Goal: Task Accomplishment & Management: Complete application form

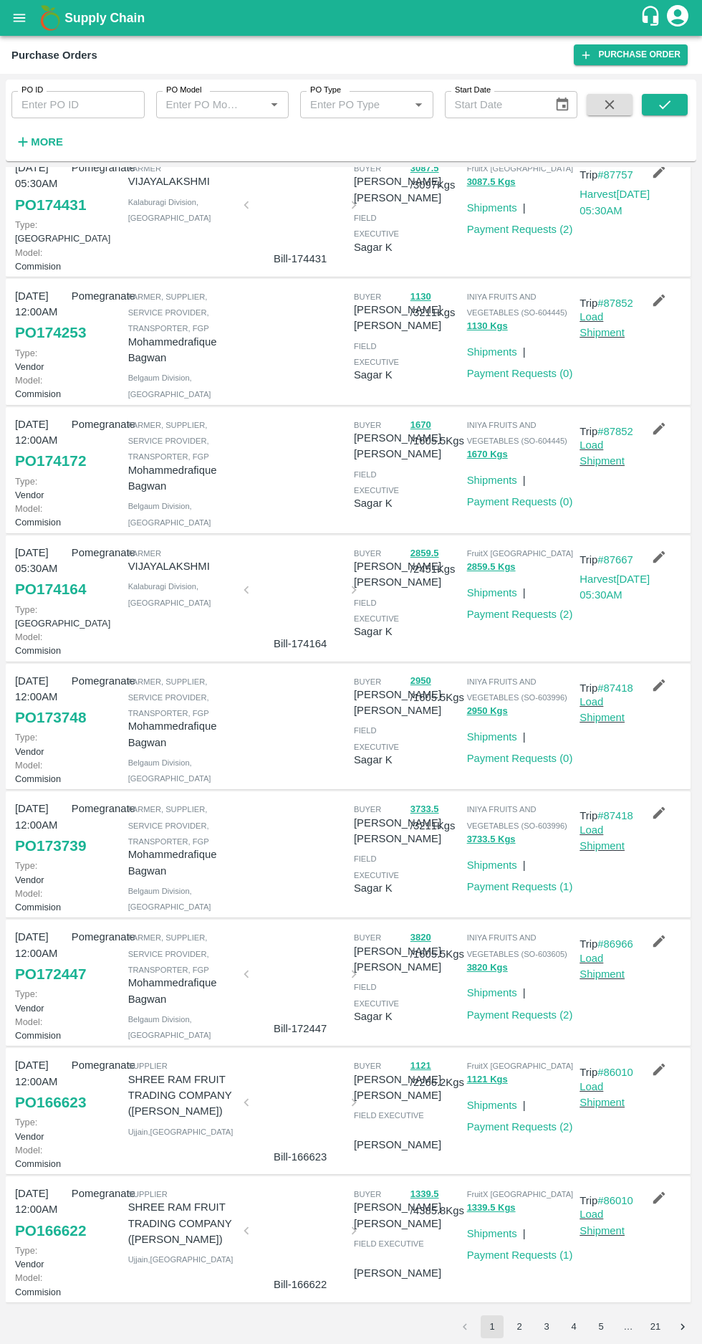
scroll to position [430, 0]
click at [54, 833] on link "PO 173739" at bounding box center [50, 846] width 71 height 26
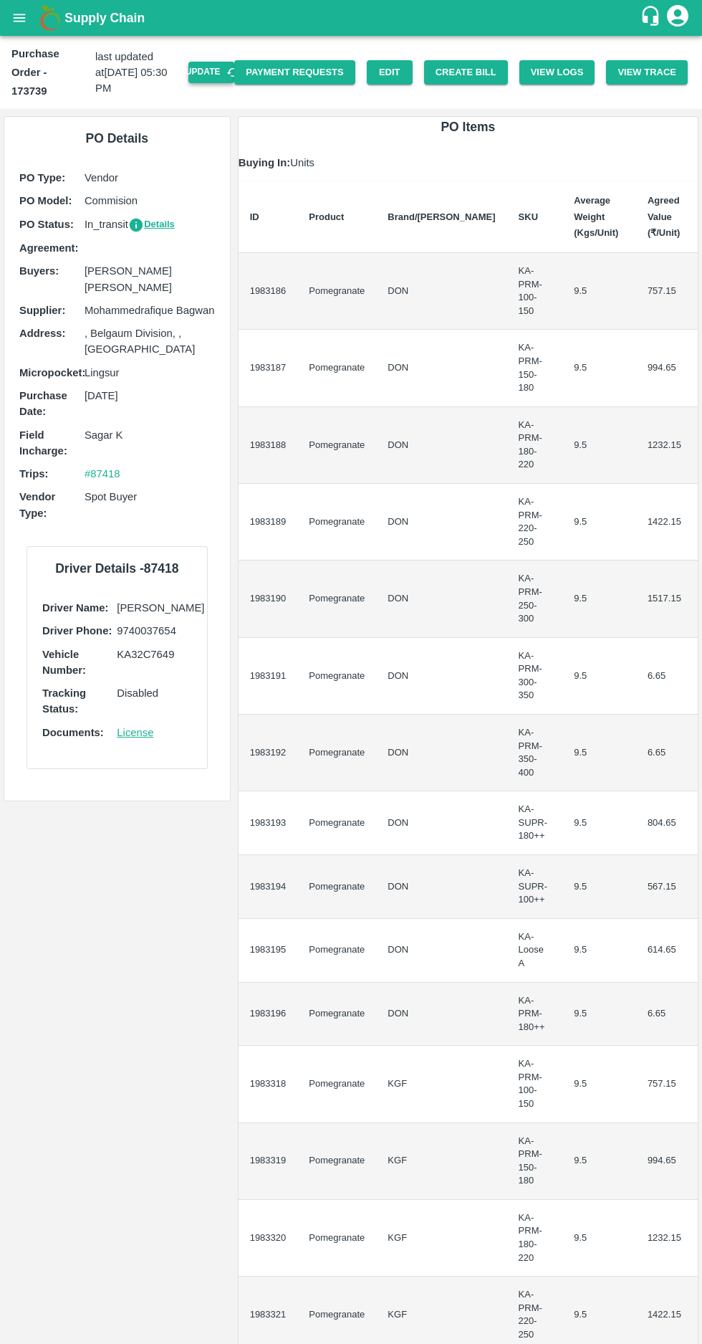
click at [221, 62] on button "Update" at bounding box center [212, 72] width 46 height 21
click at [478, 67] on button "Create Bill" at bounding box center [466, 72] width 84 height 25
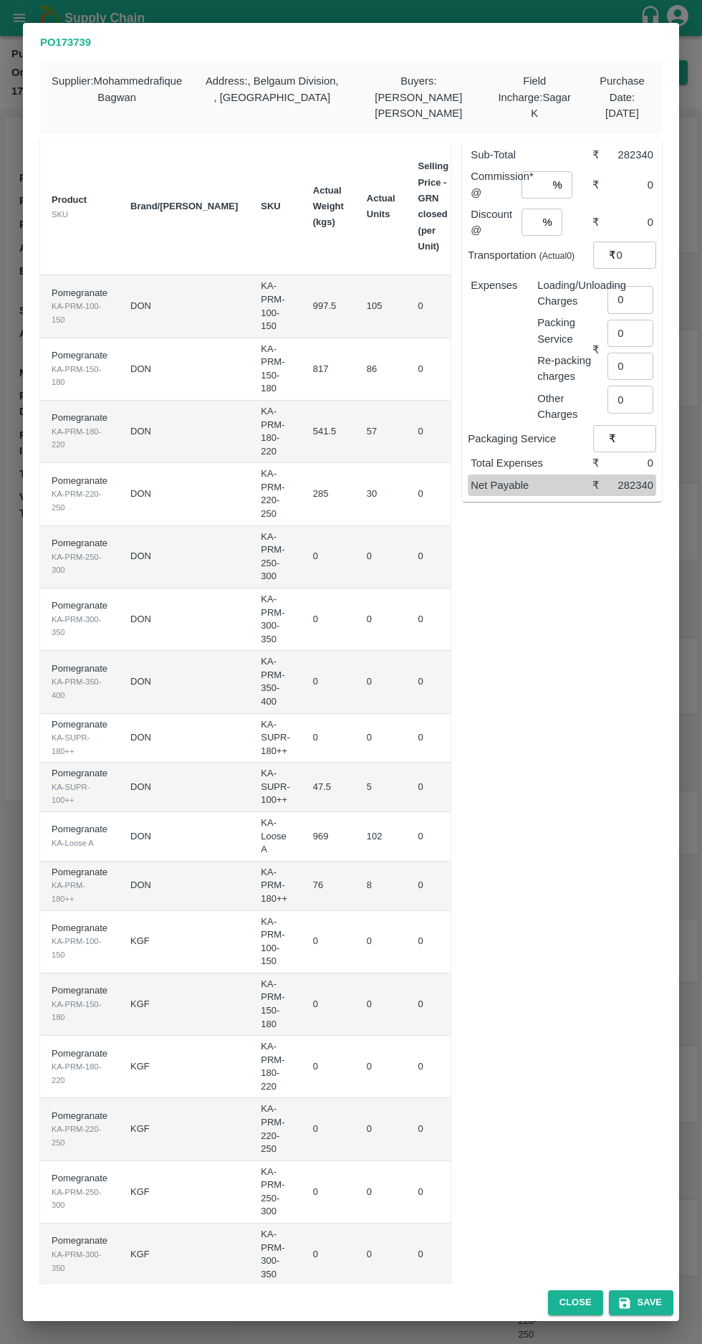
scroll to position [0, 130]
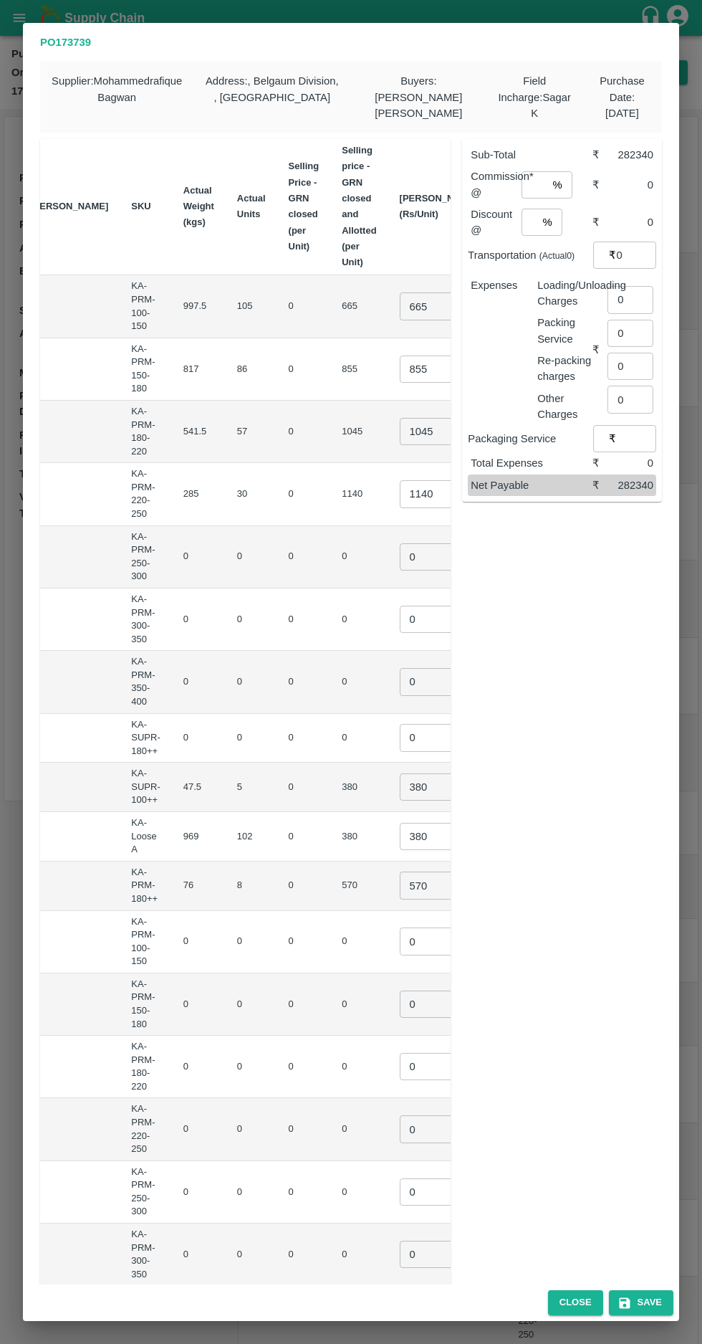
click at [400, 306] on input "665" at bounding box center [428, 305] width 57 height 27
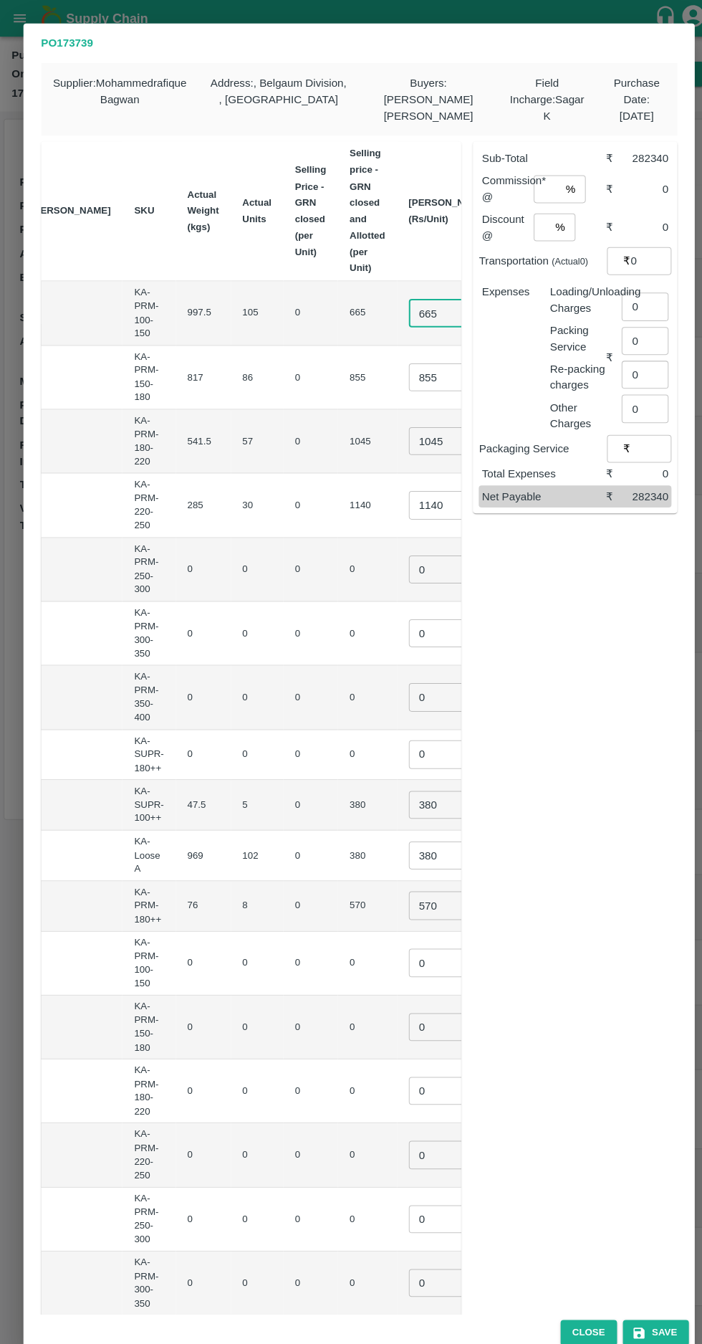
scroll to position [0, 128]
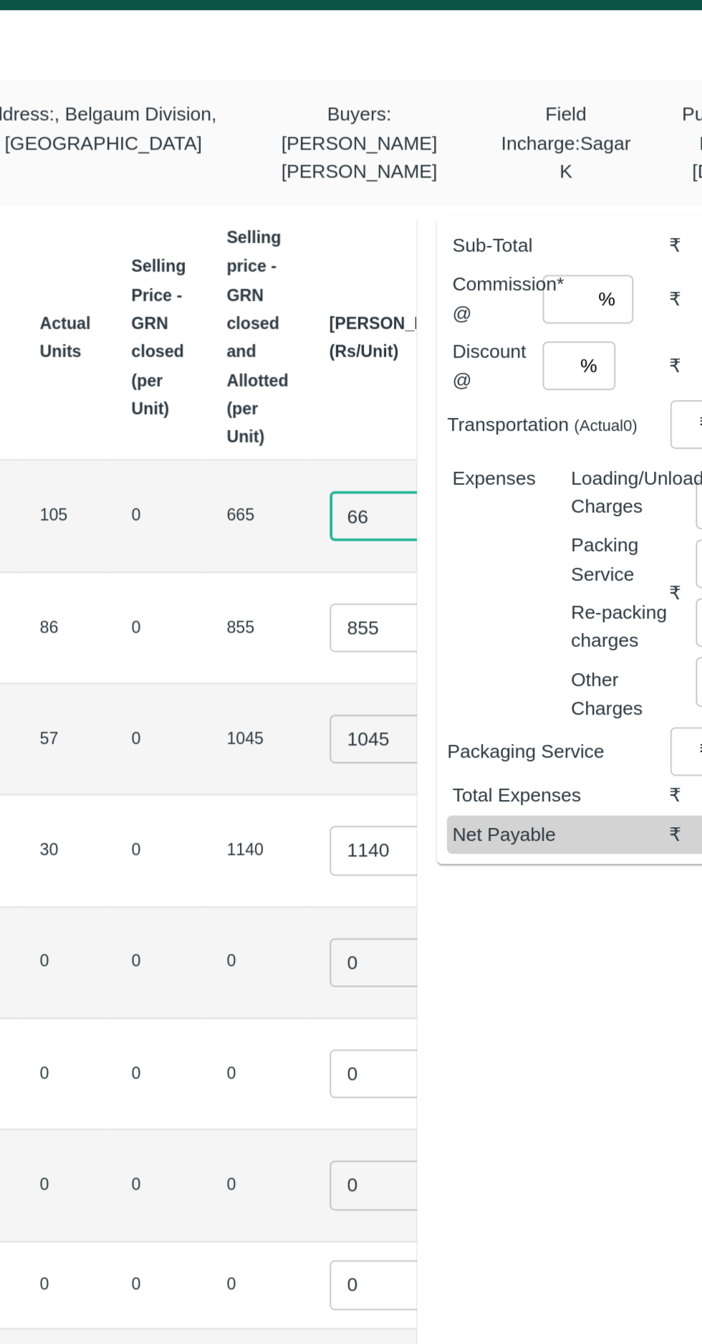
type input "6"
click at [402, 304] on input "number" at bounding box center [430, 298] width 57 height 27
type input "700"
type input "800"
type input "1"
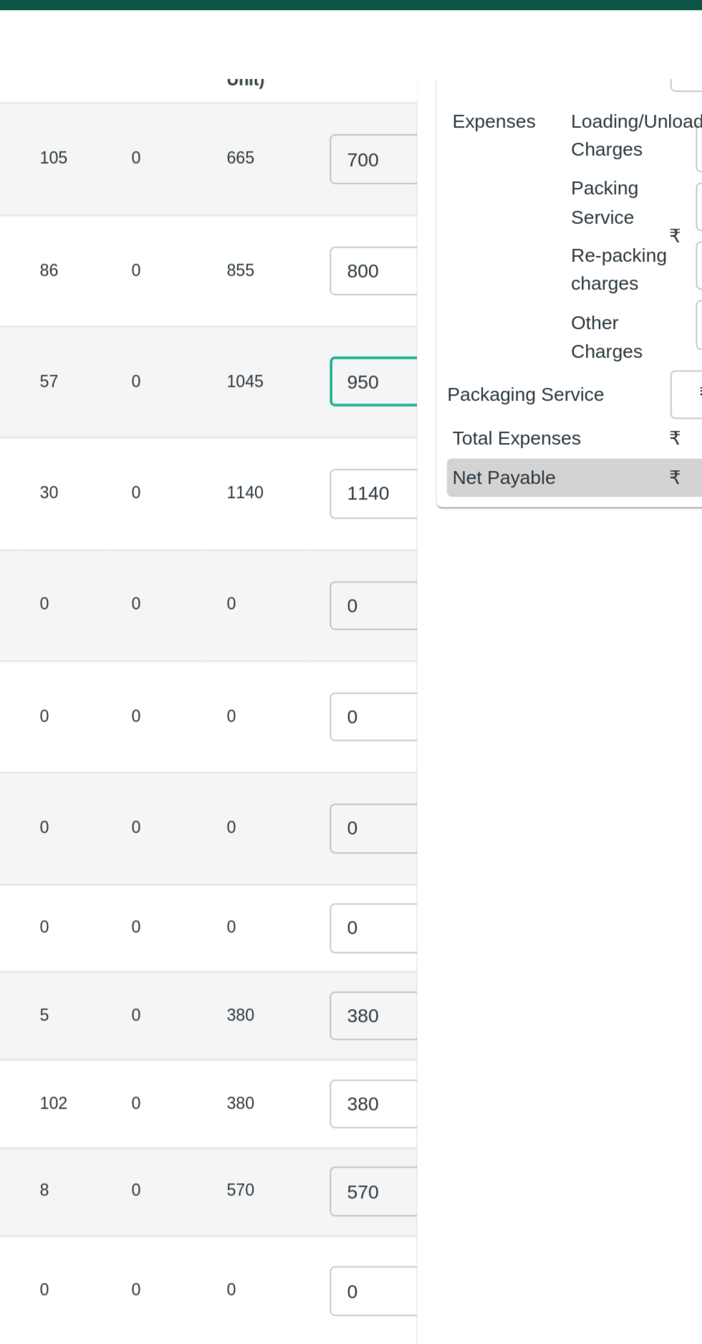
scroll to position [206, 0]
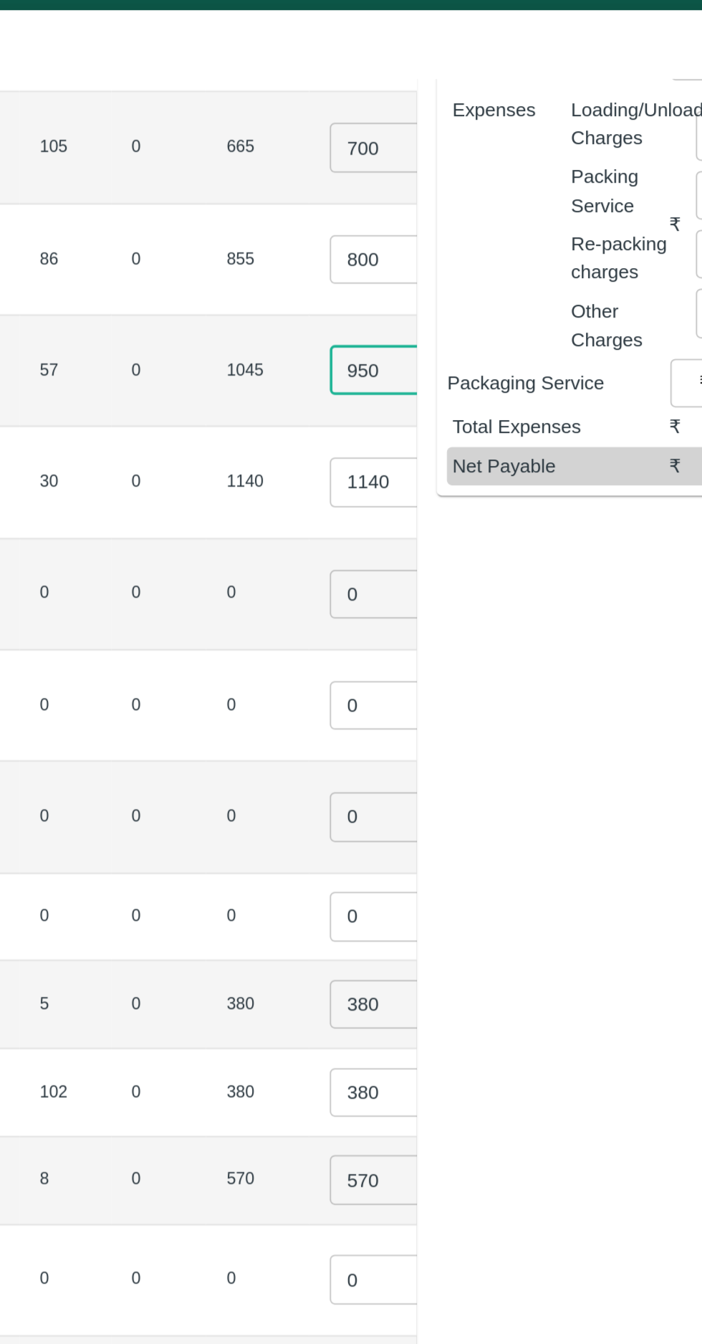
type input "950"
type input "1100"
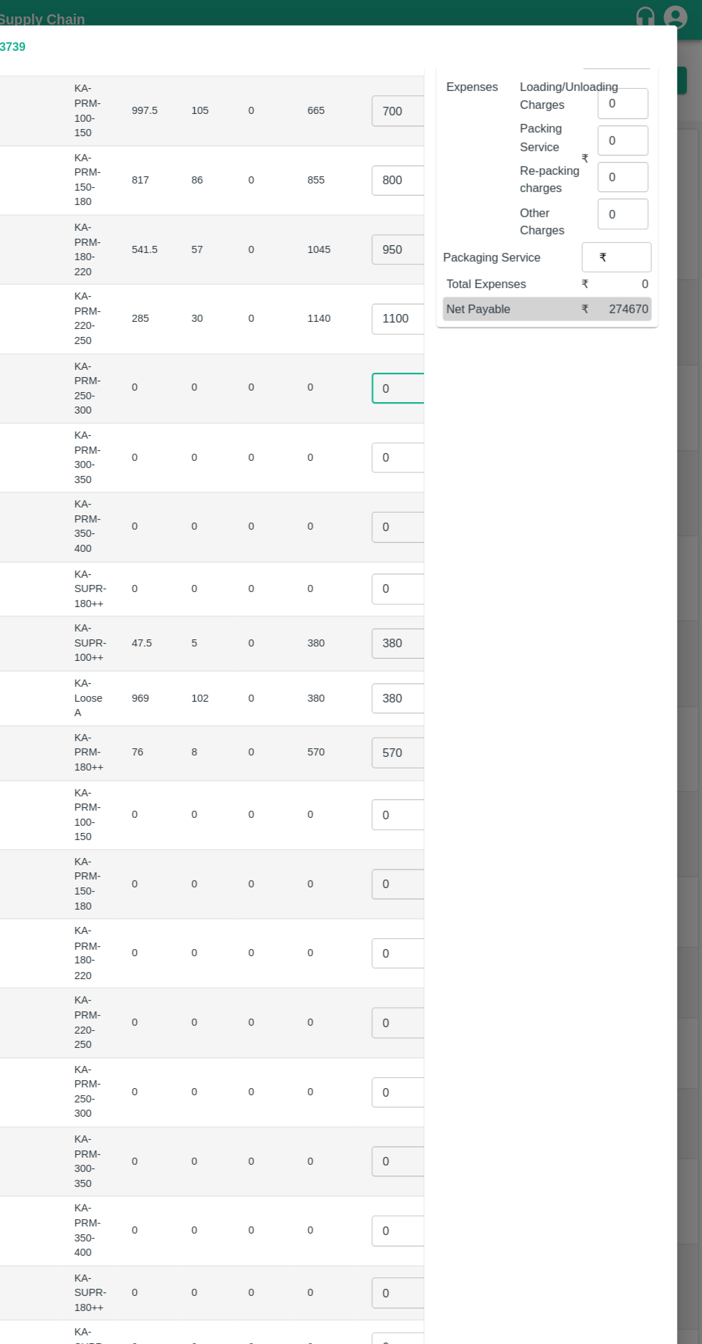
scroll to position [0, 0]
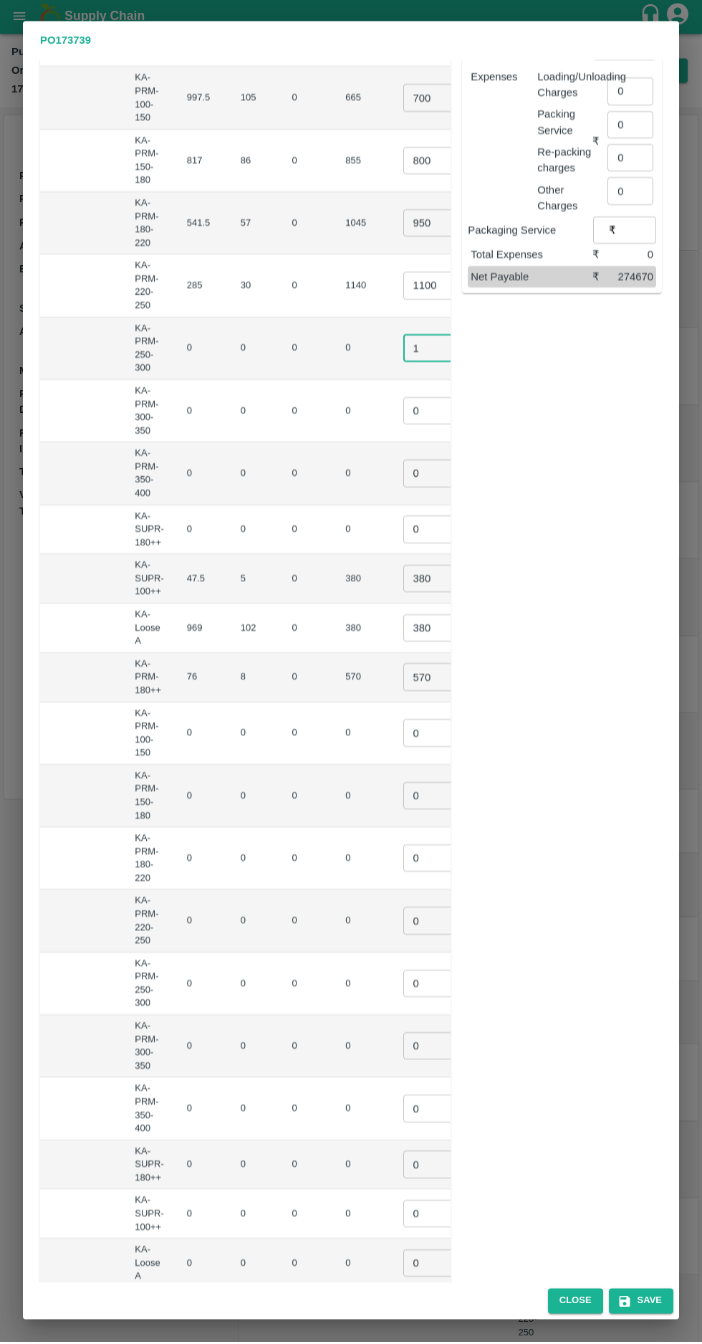
type input "1"
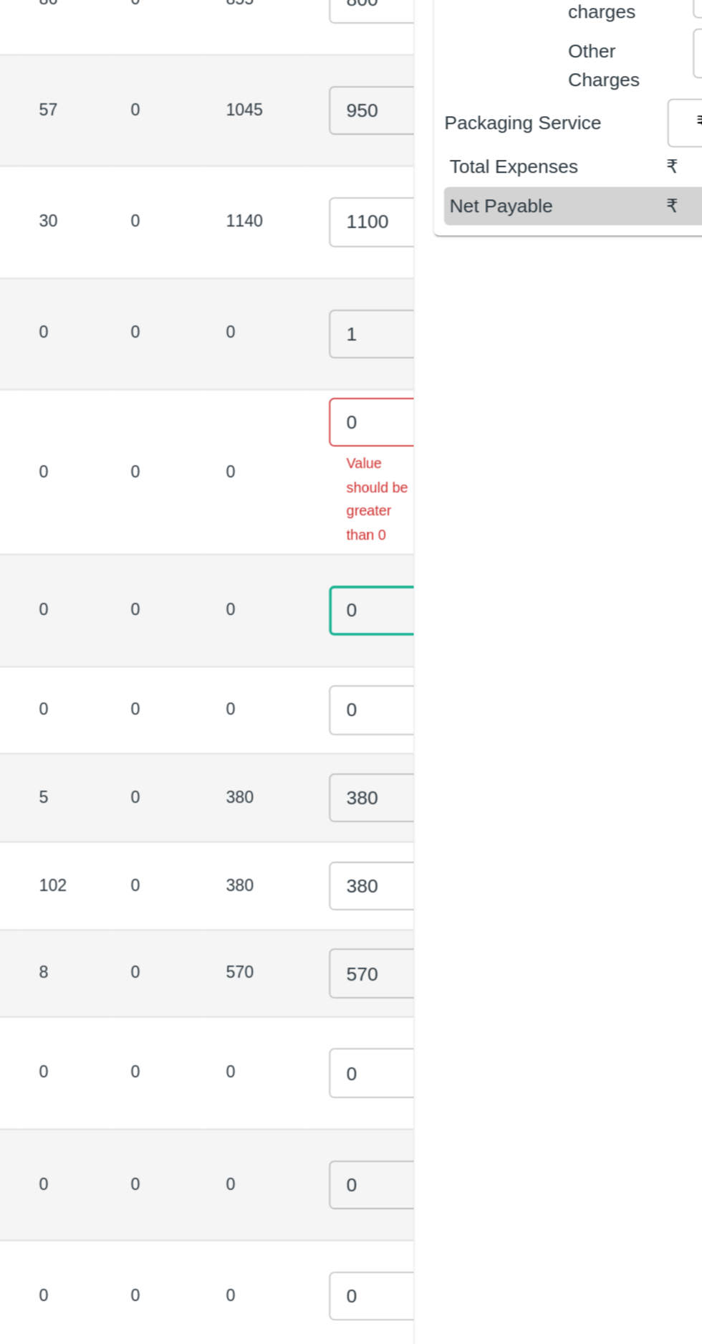
click at [404, 393] on input "0" at bounding box center [432, 399] width 57 height 27
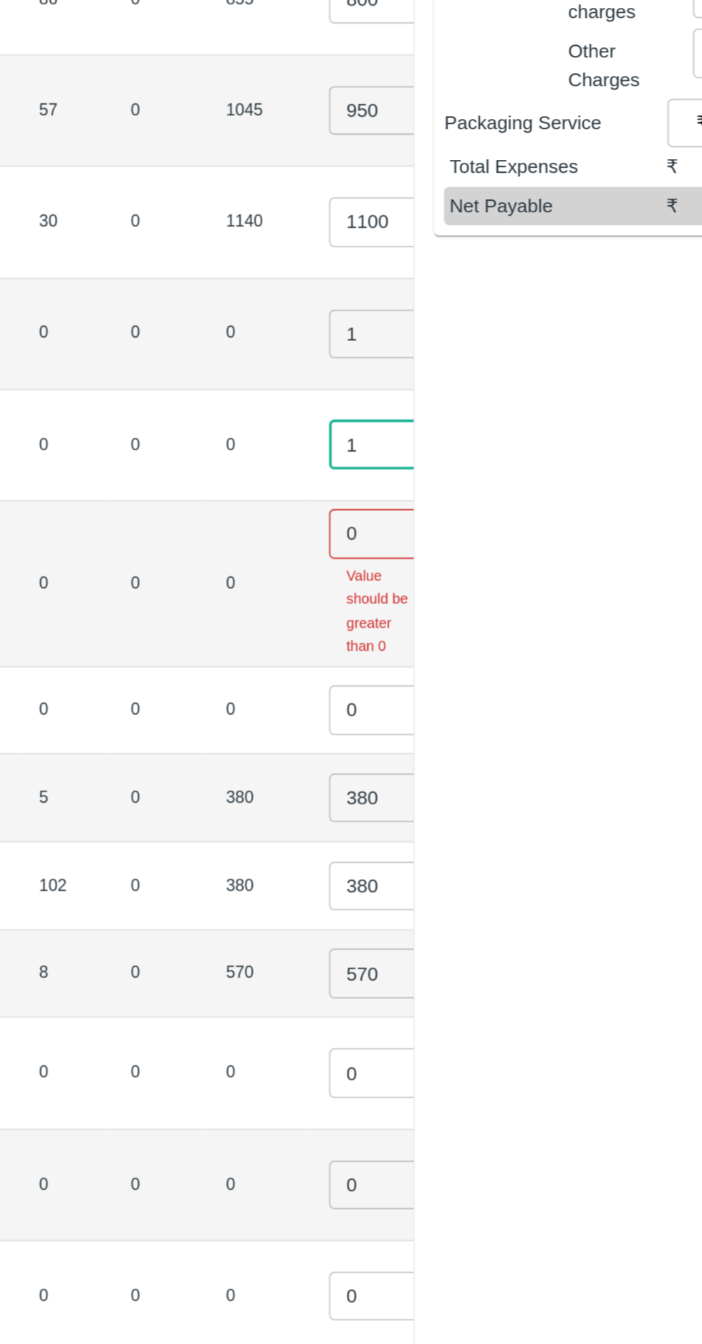
type input "1"
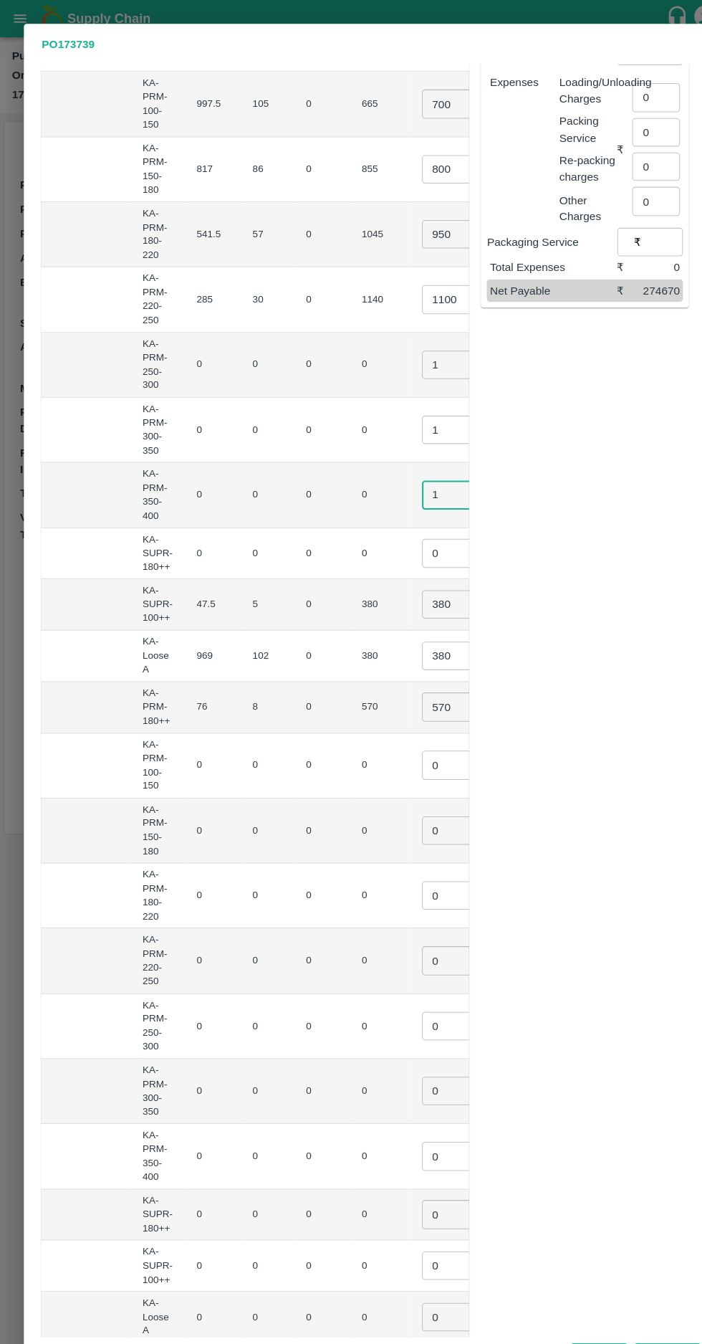
scroll to position [206, 0]
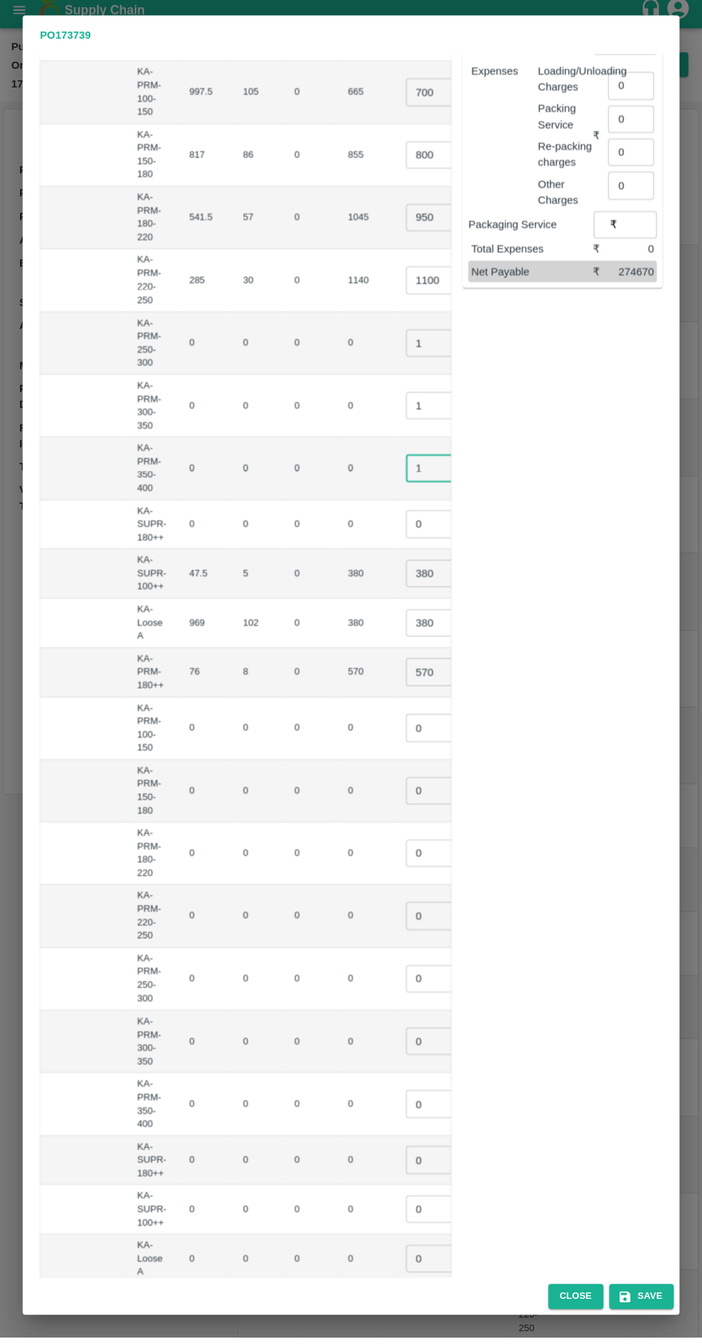
type input "1"
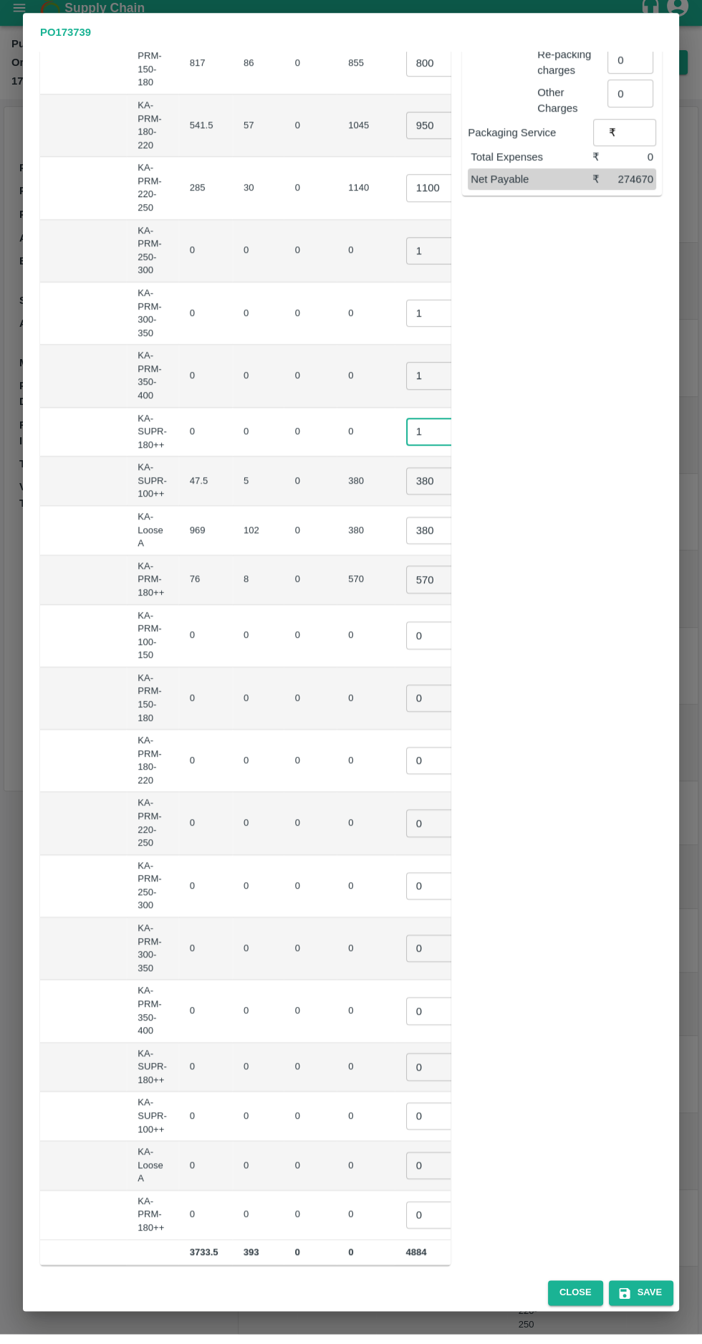
scroll to position [302, 0]
type input "1"
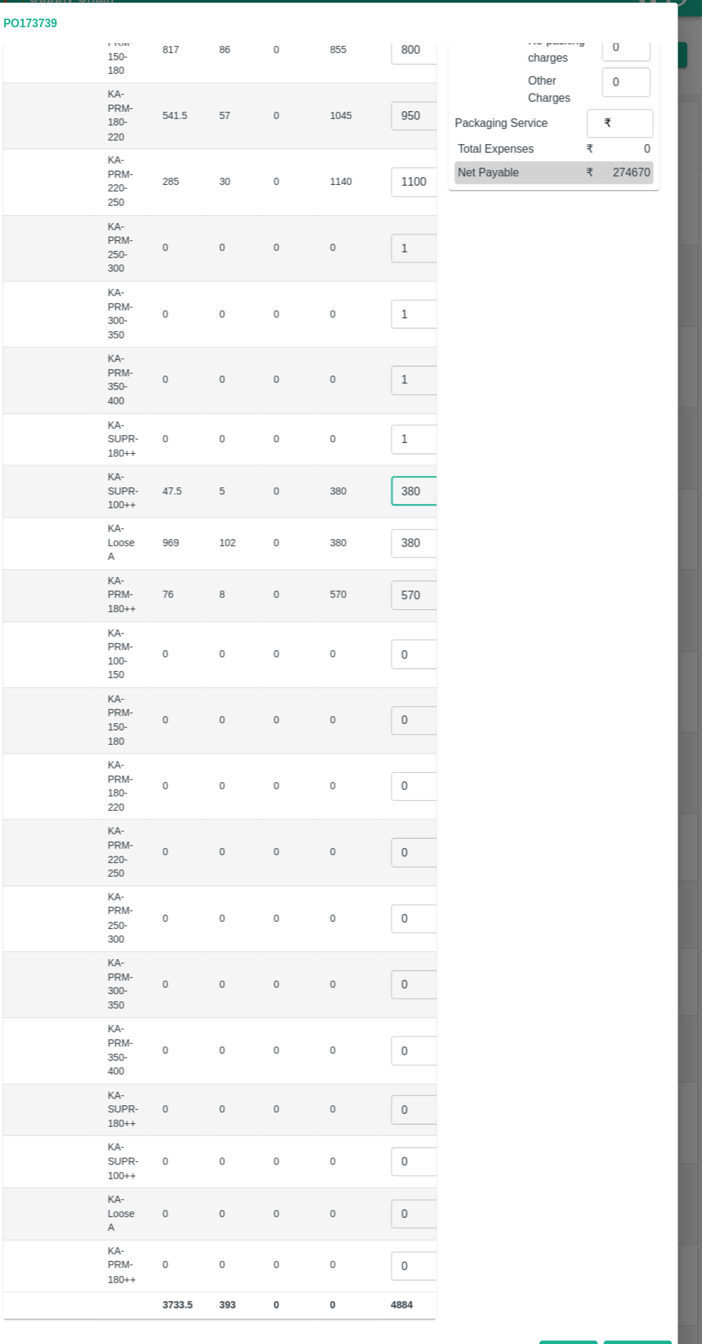
scroll to position [0, 0]
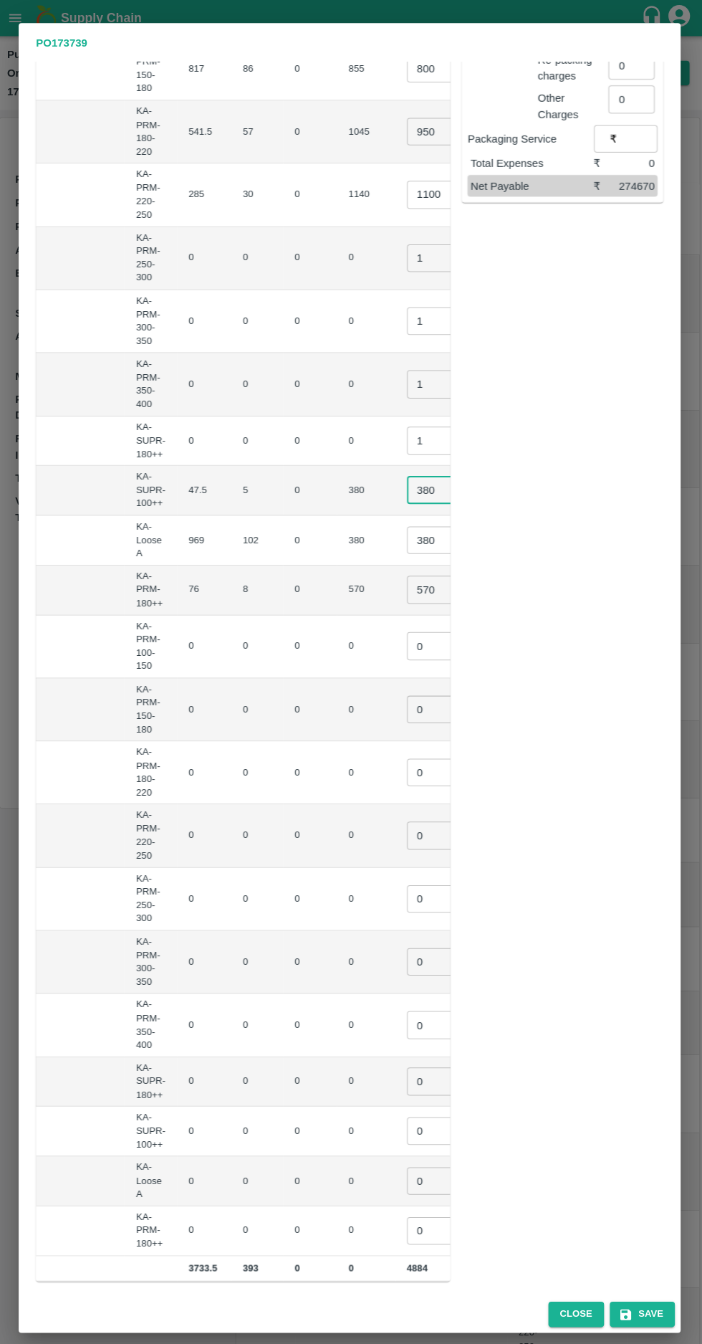
click at [408, 483] on input "380" at bounding box center [436, 485] width 57 height 27
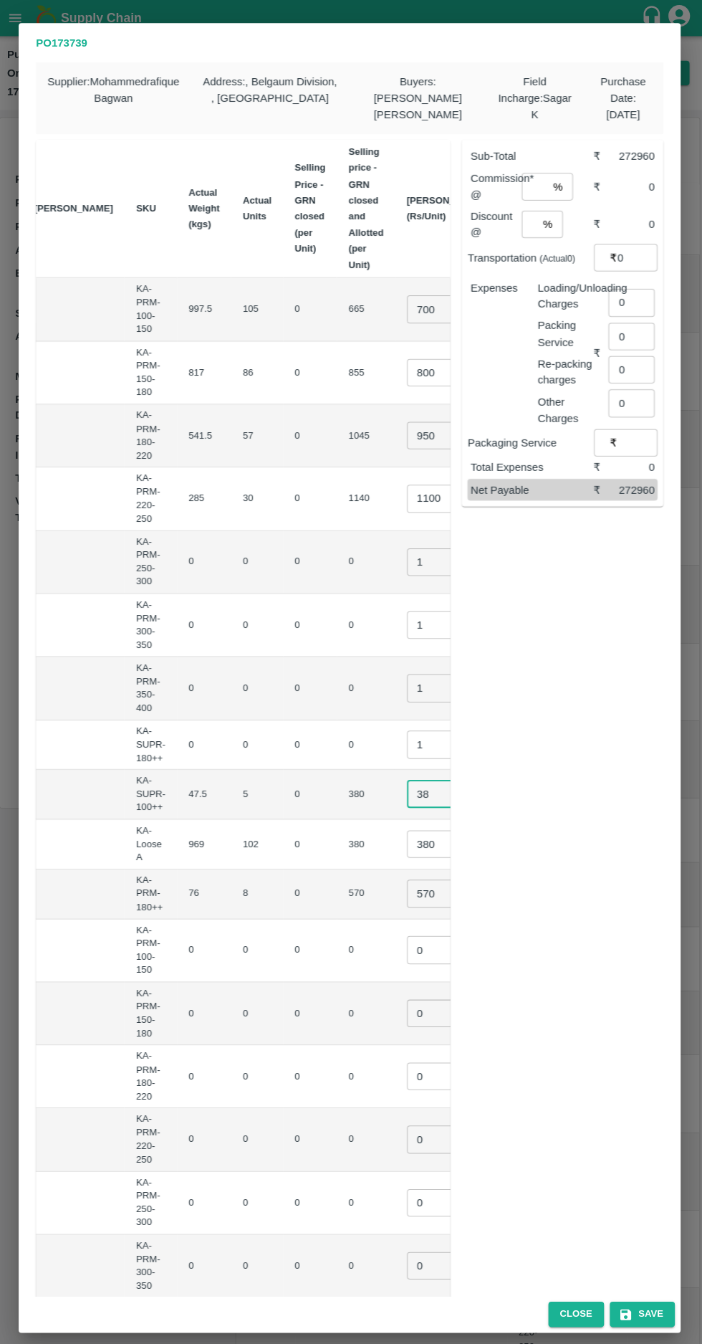
type input "3"
type input "500"
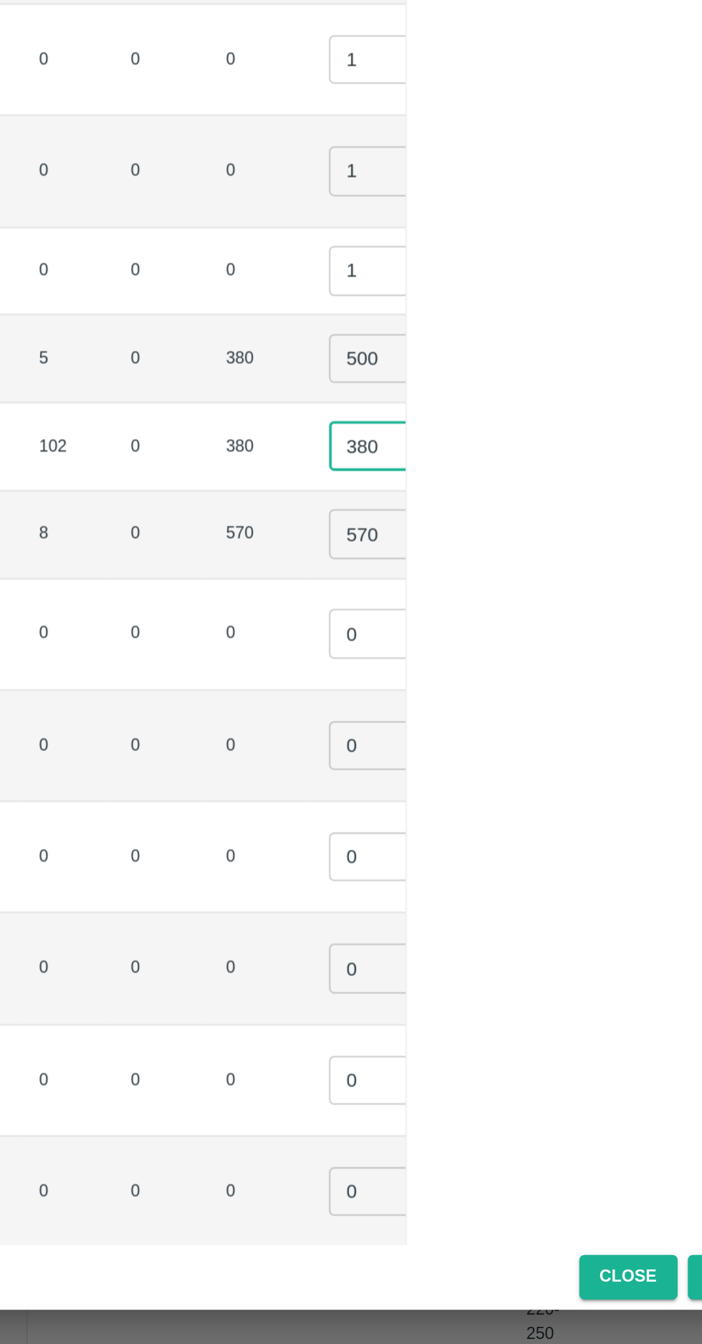
scroll to position [0, 118]
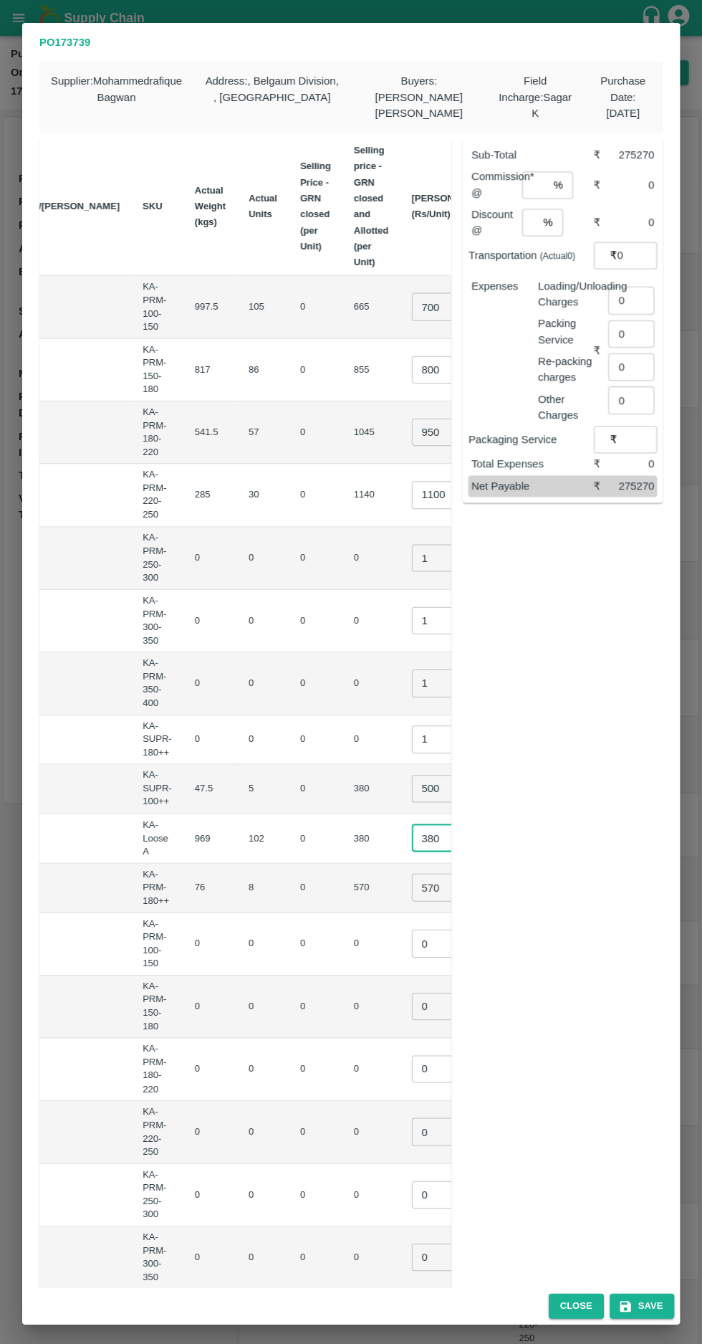
click at [411, 834] on input "380" at bounding box center [439, 836] width 57 height 27
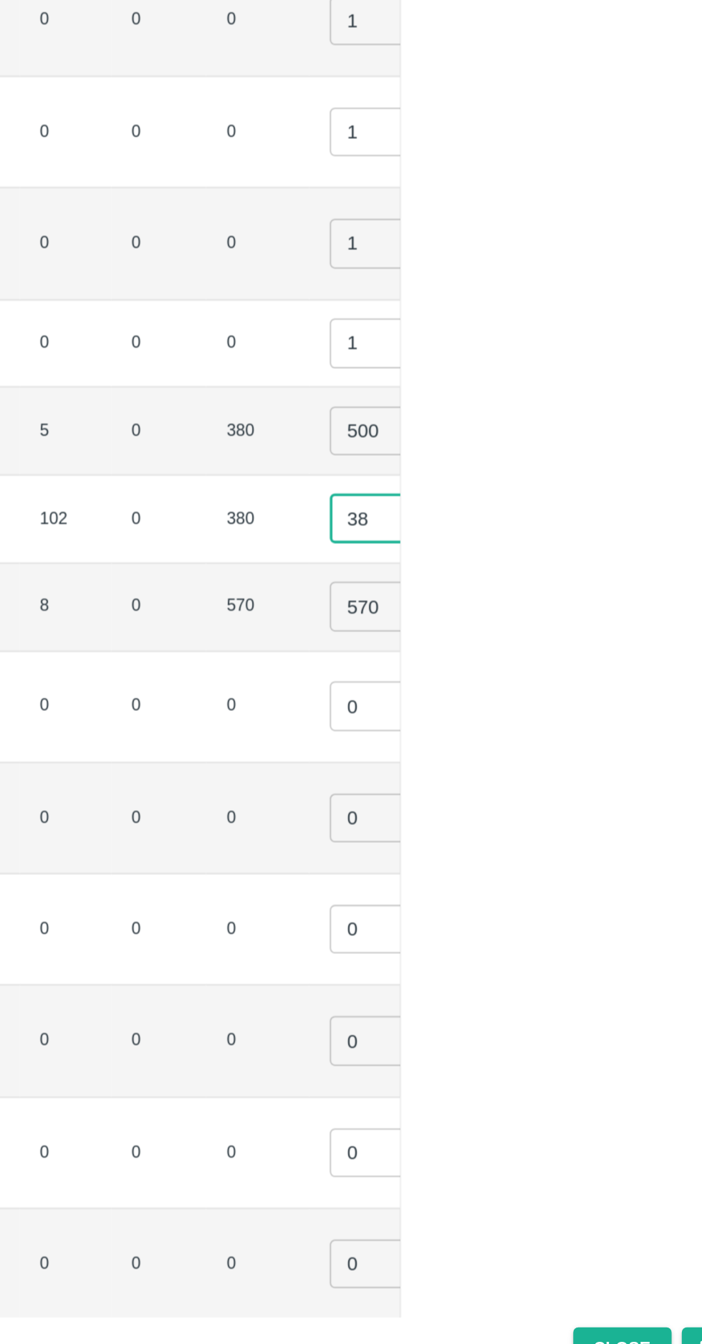
type input "3"
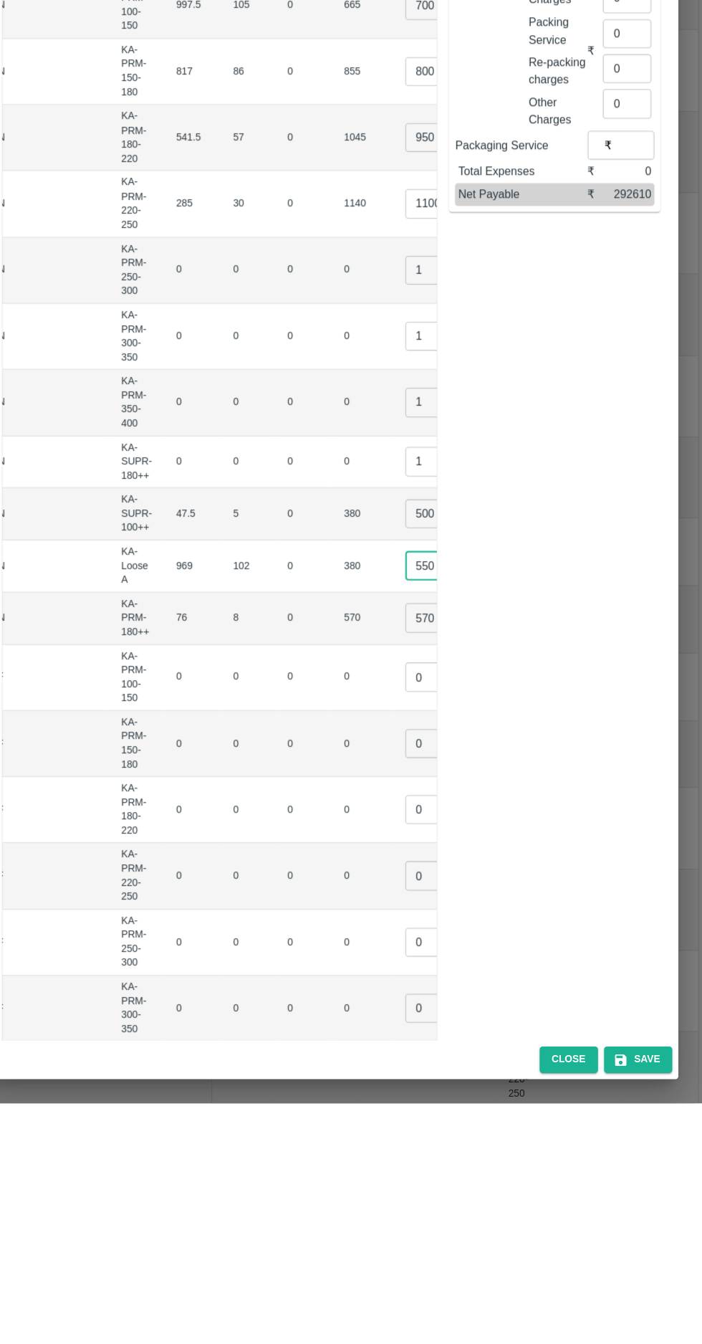
scroll to position [0, 0]
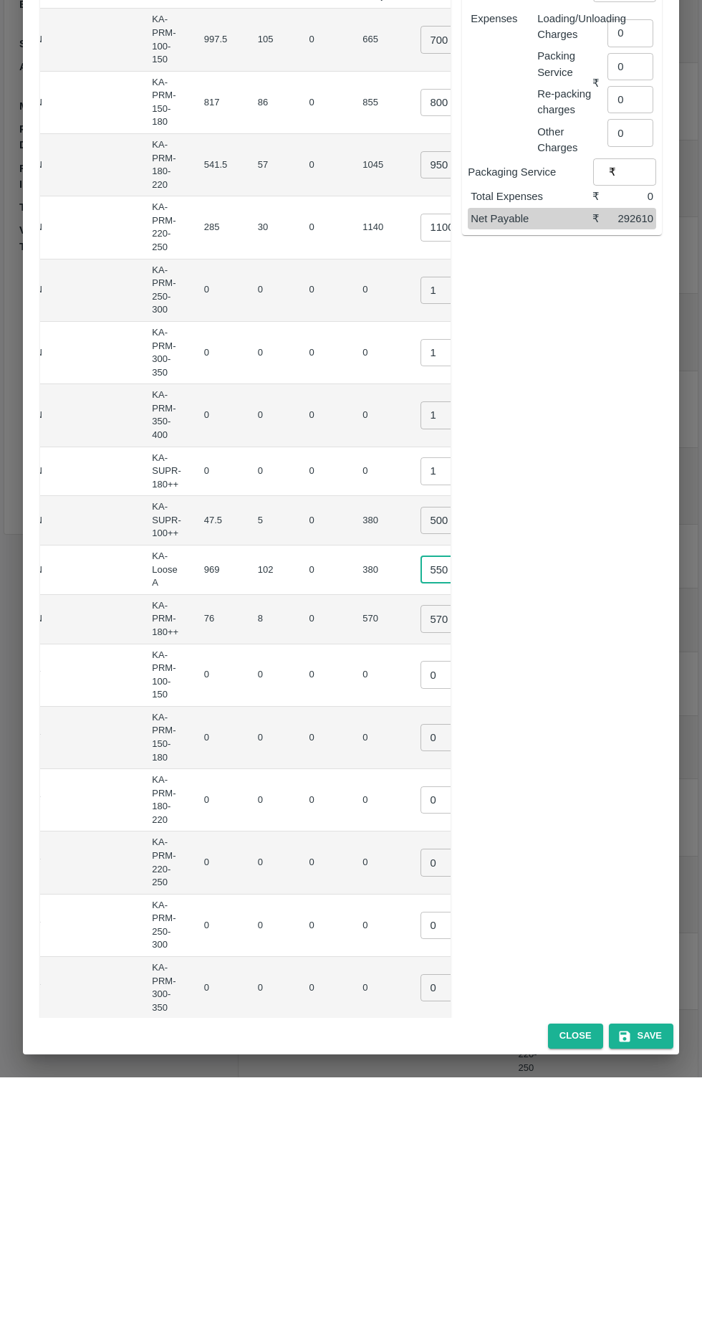
type input "550"
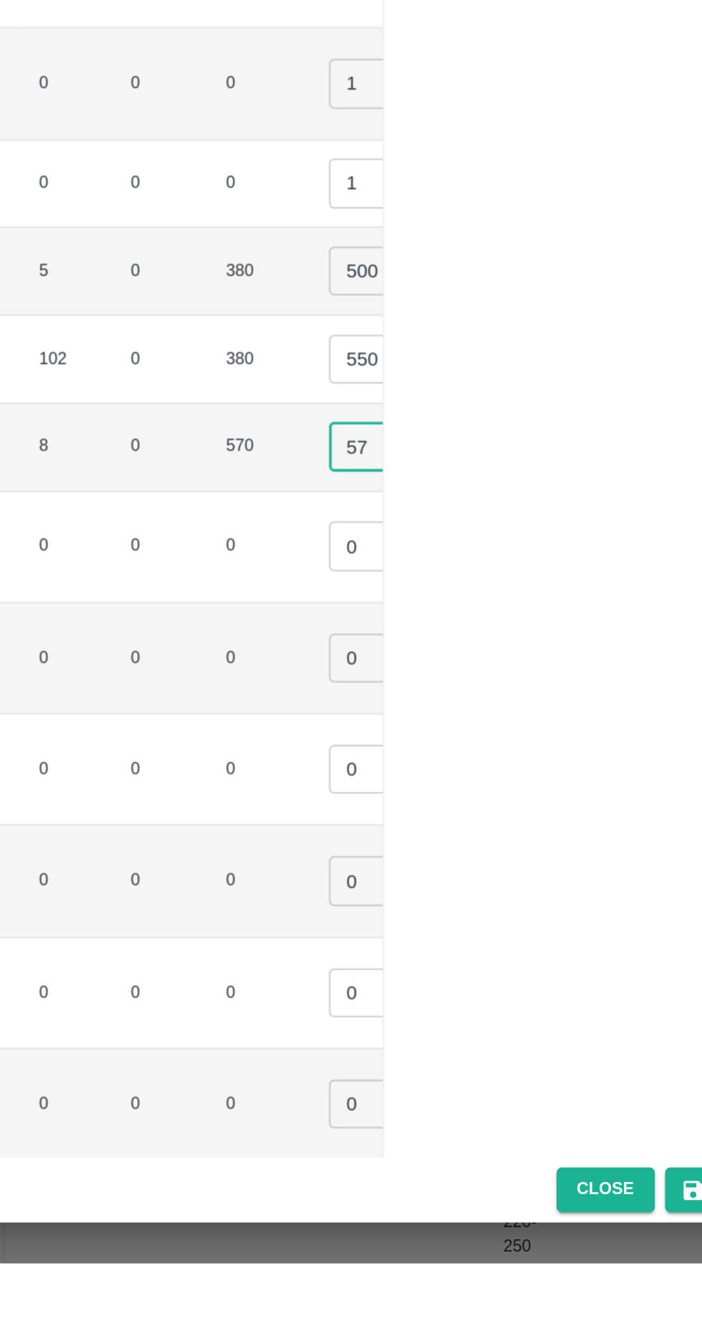
type input "5"
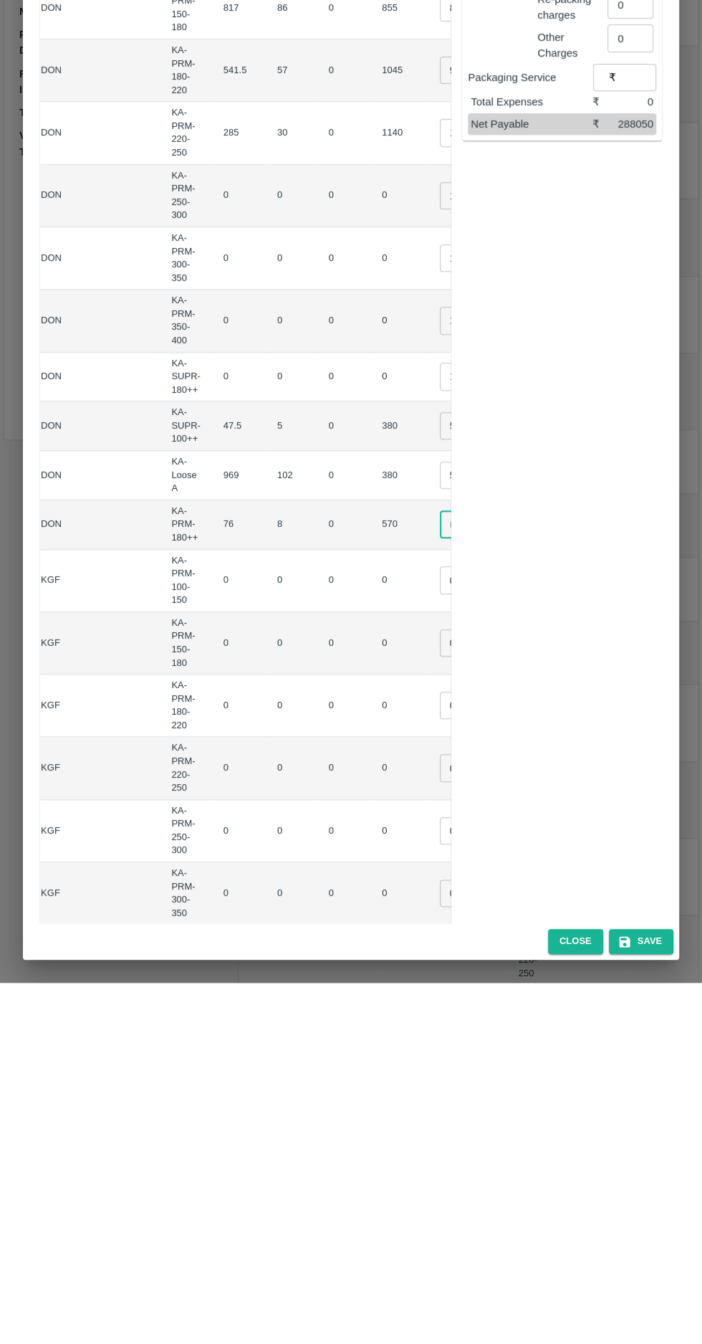
scroll to position [0, 90]
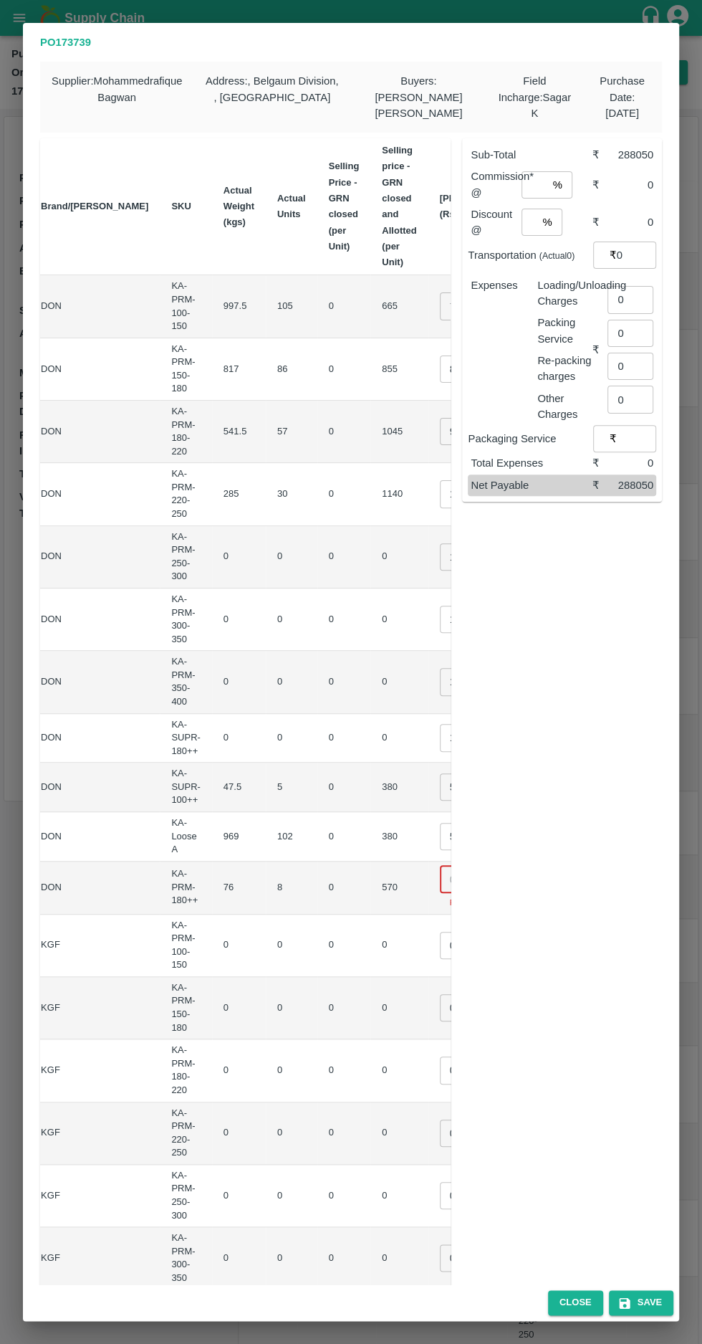
click at [440, 880] on input "number" at bounding box center [468, 879] width 57 height 27
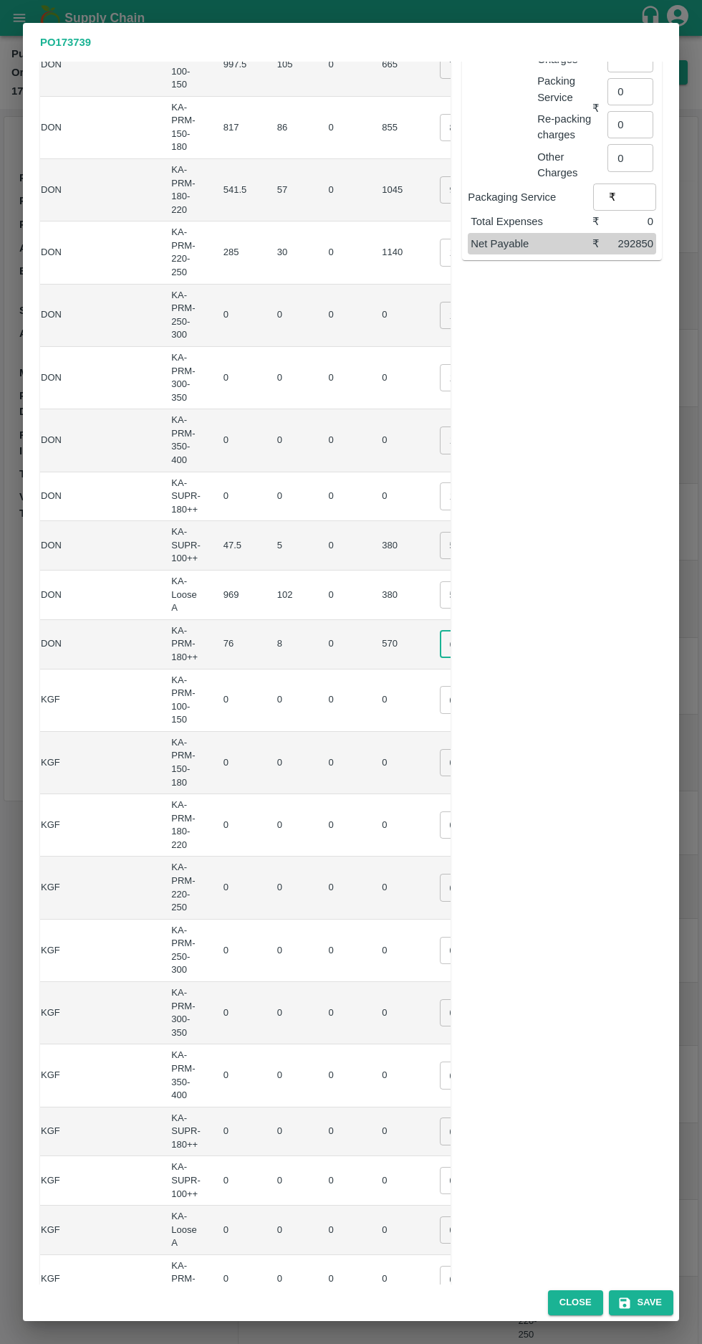
scroll to position [302, 0]
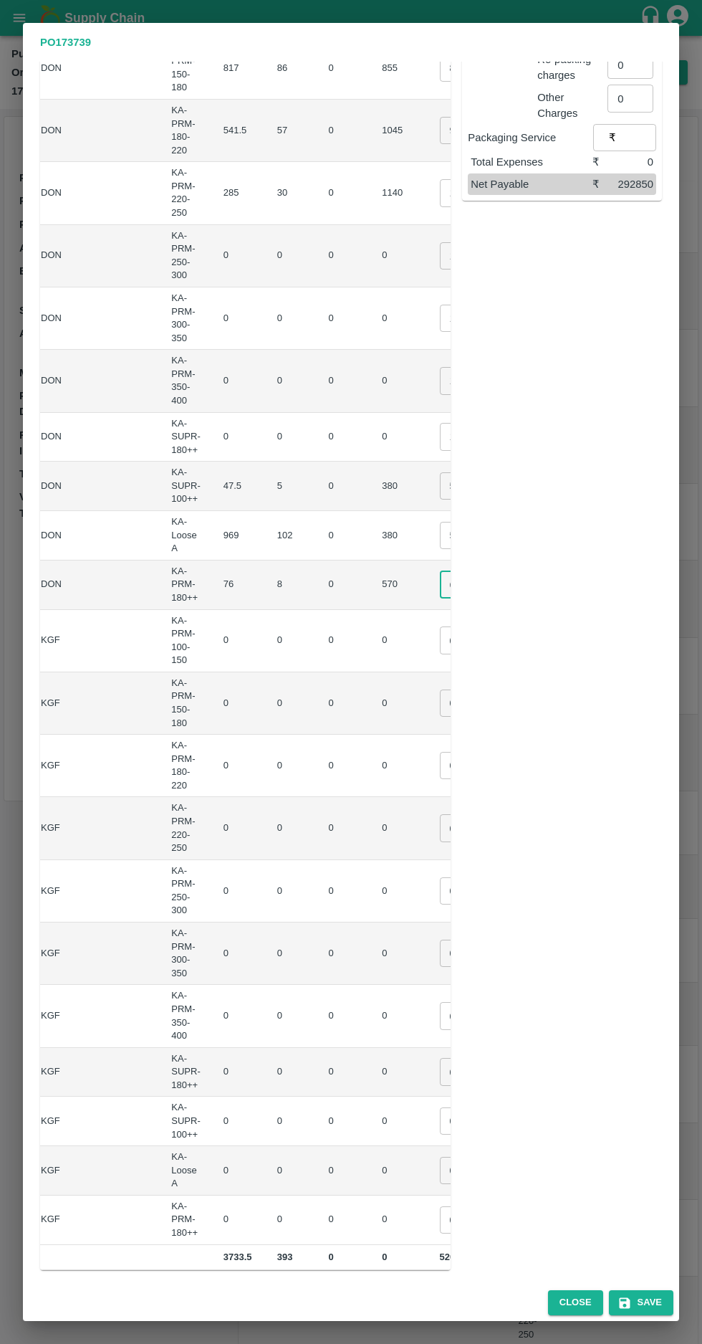
type input "600"
click at [440, 637] on input "0" at bounding box center [468, 639] width 57 height 27
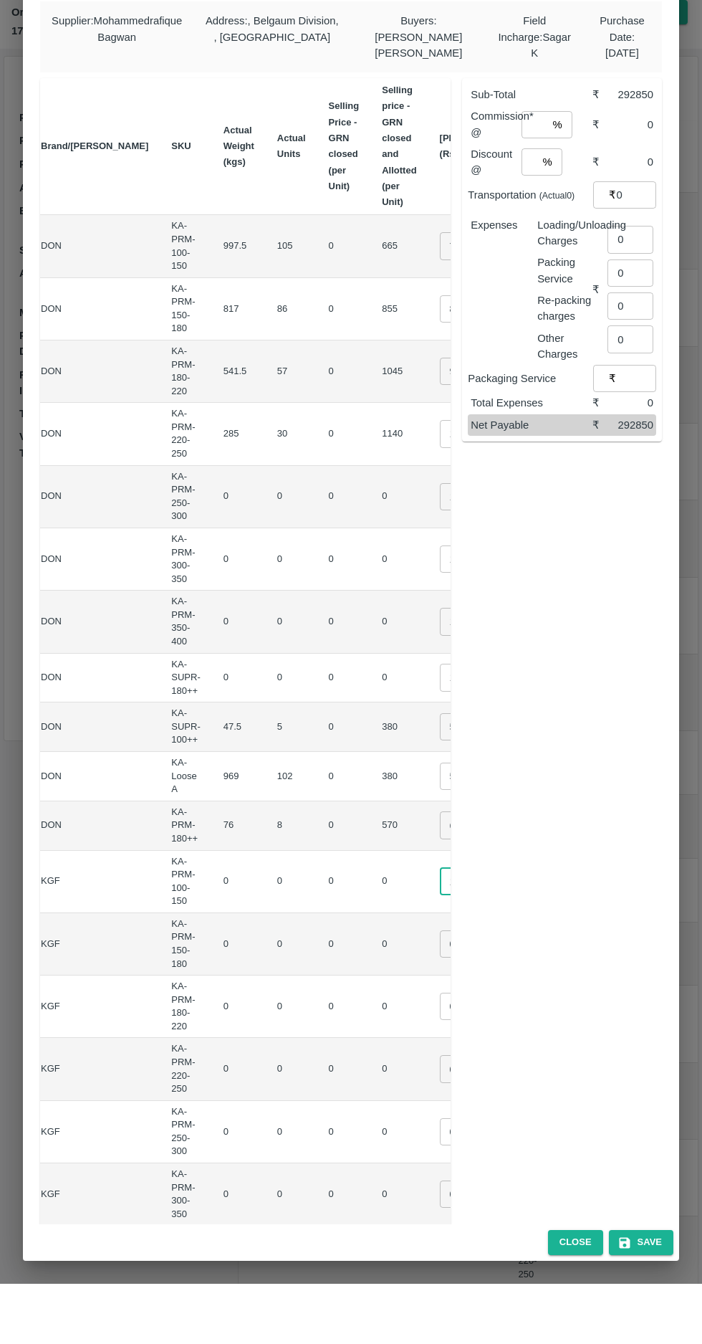
type input "1"
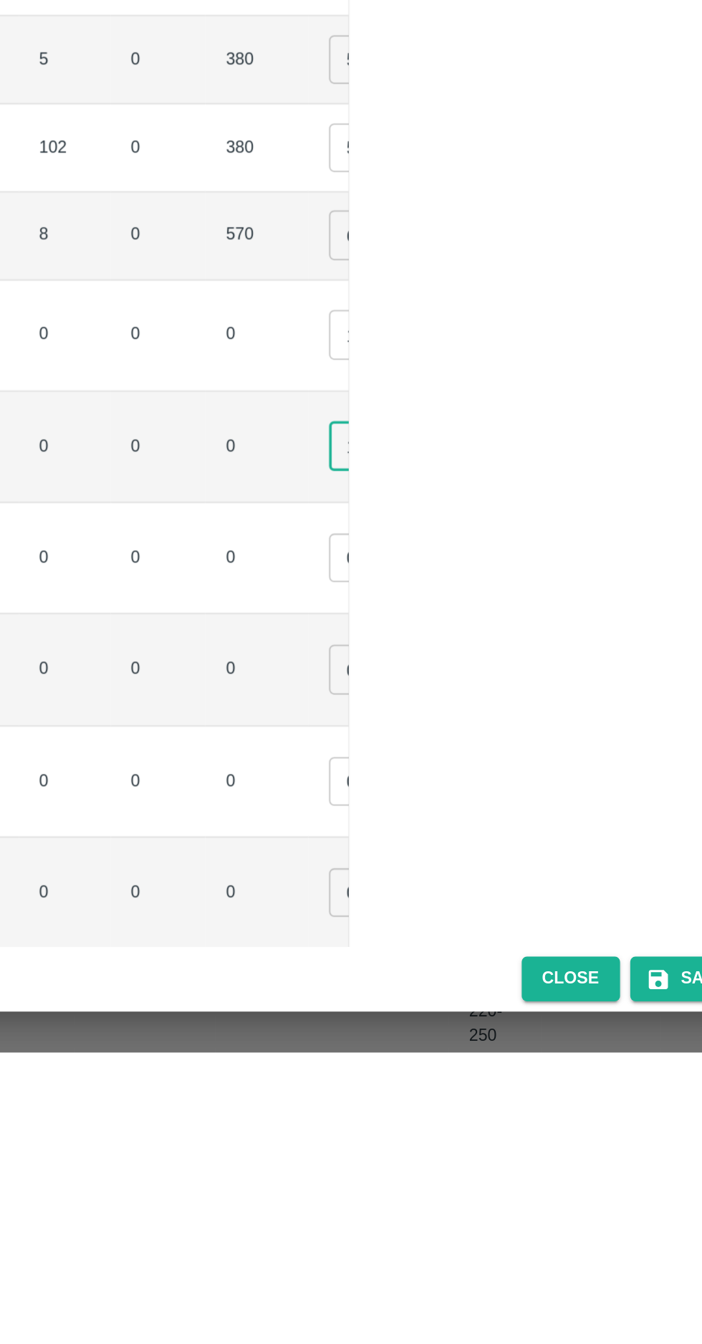
type input "1"
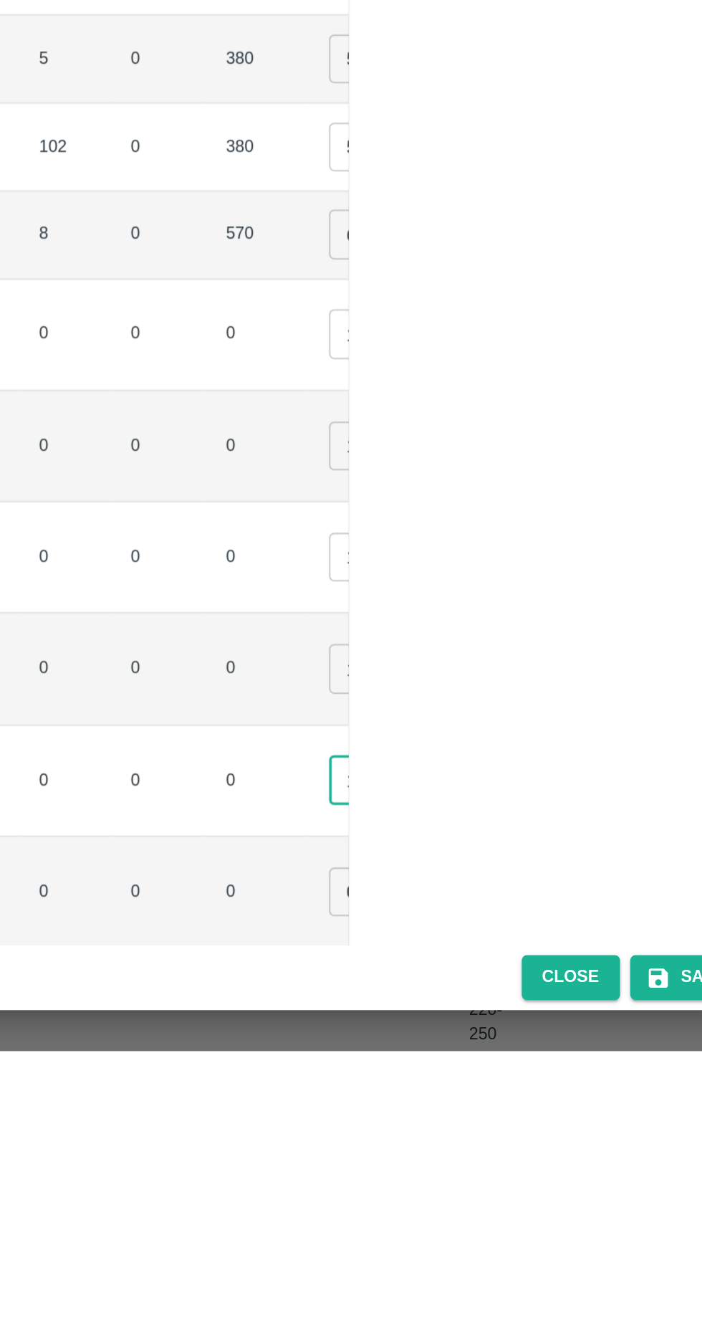
type input "1"
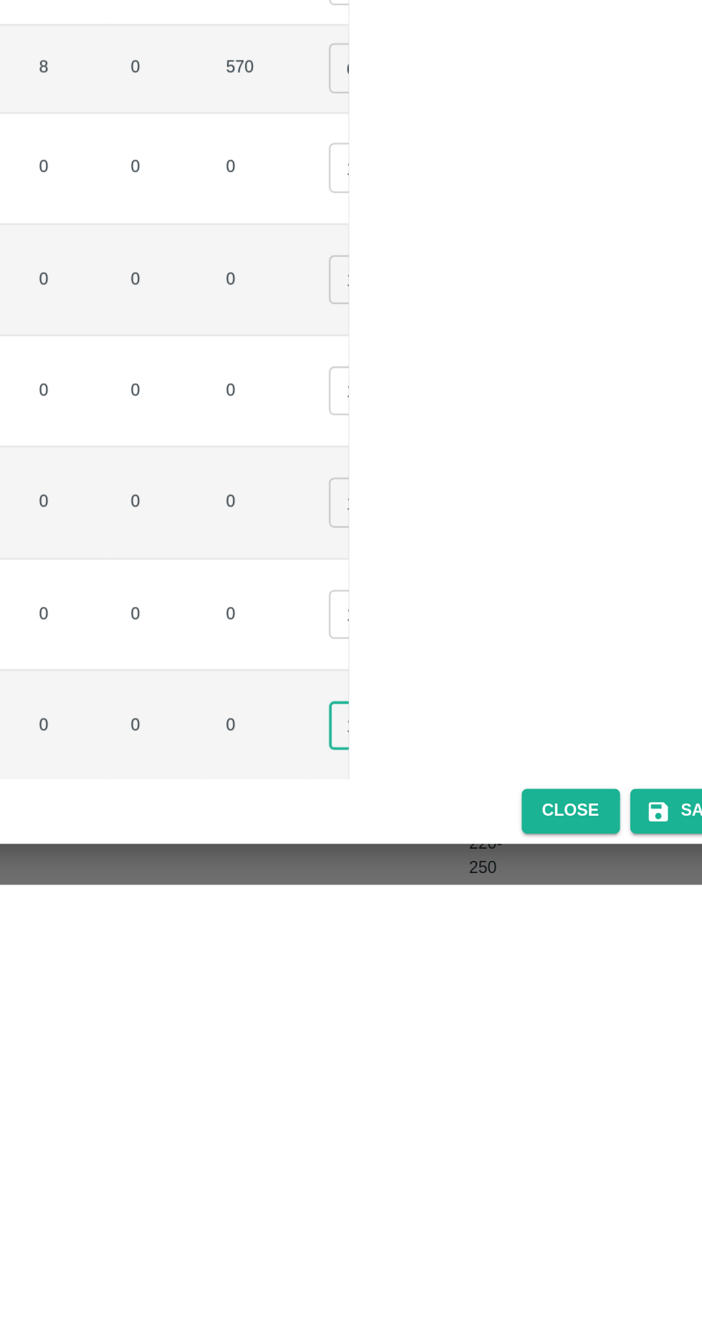
type input "1"
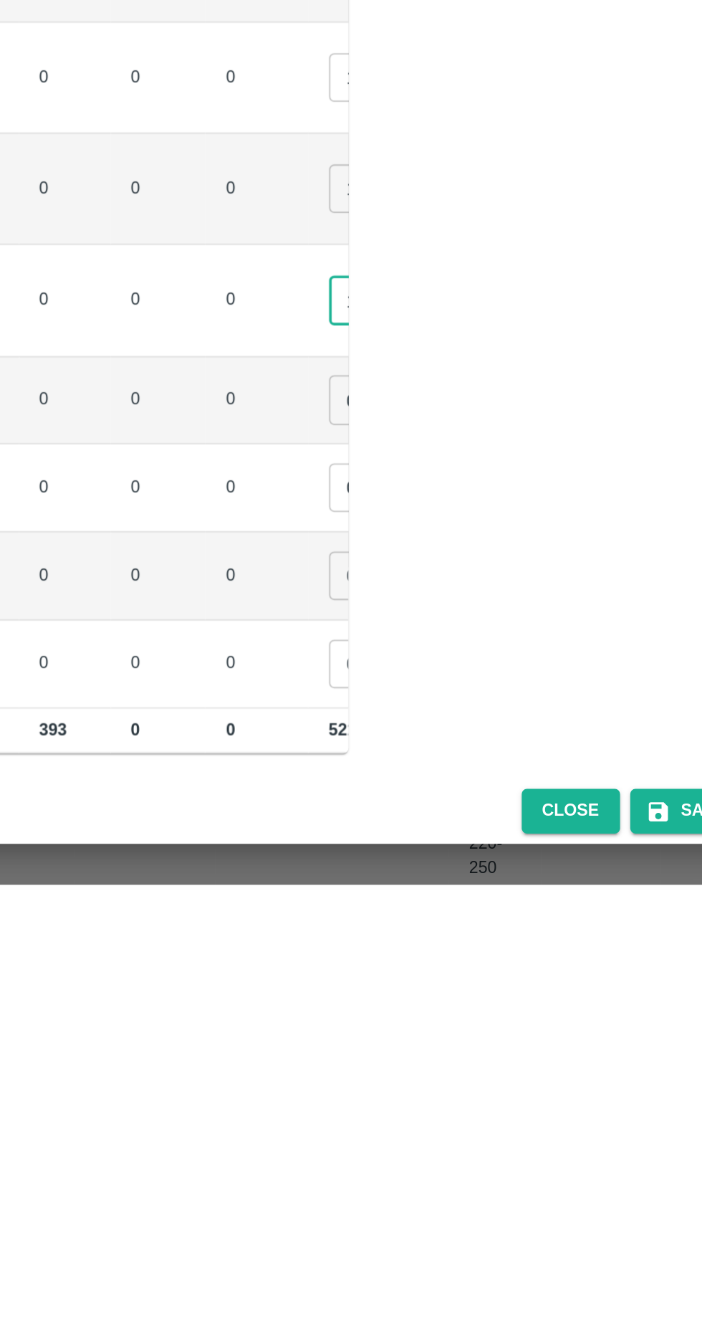
type input "1"
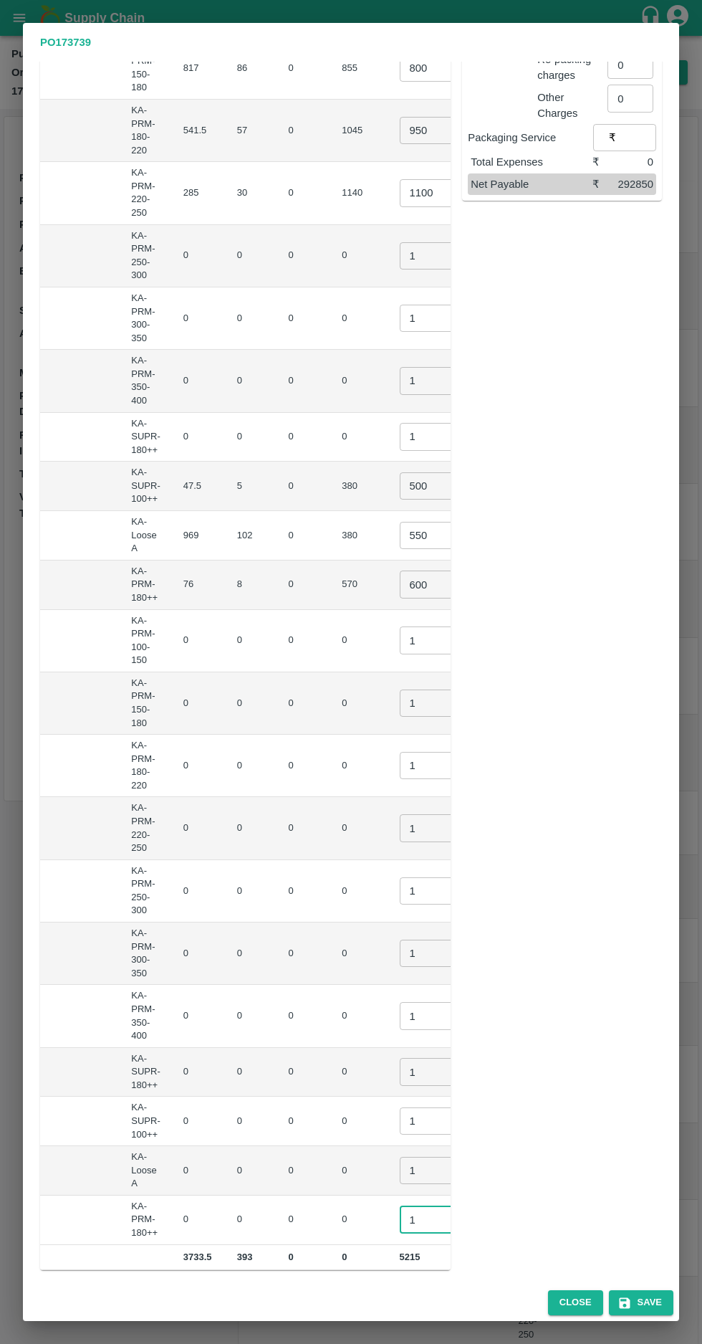
type input "1"
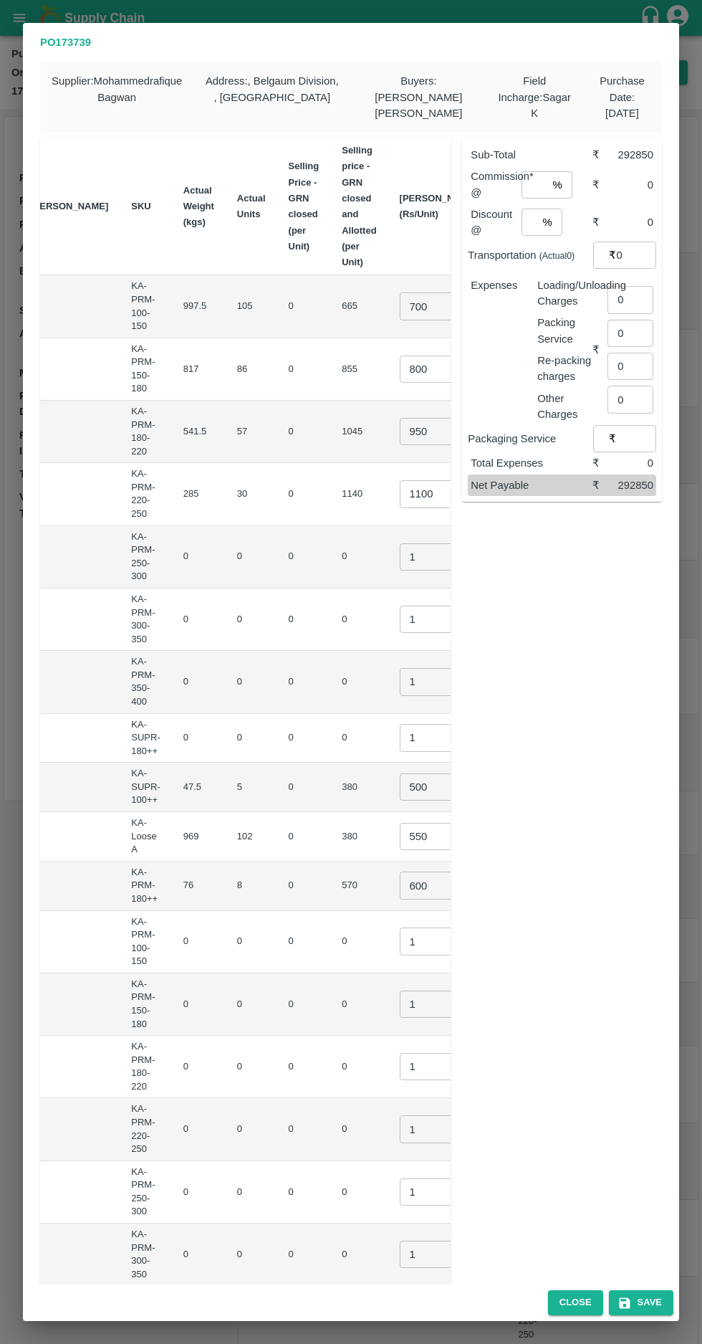
click at [530, 181] on input "number" at bounding box center [535, 184] width 26 height 27
type input "6"
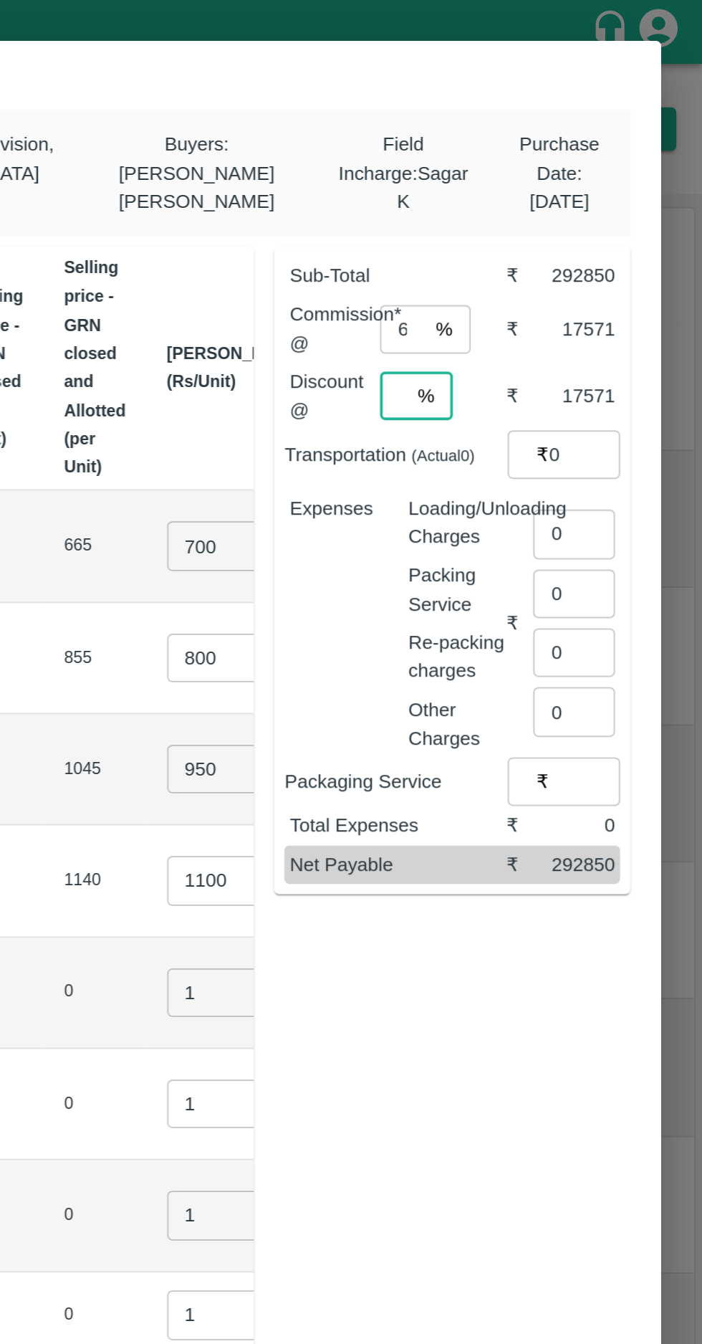
type input "6"
click at [630, 299] on input "0" at bounding box center [631, 299] width 46 height 27
click at [628, 296] on input "number" at bounding box center [634, 291] width 52 height 27
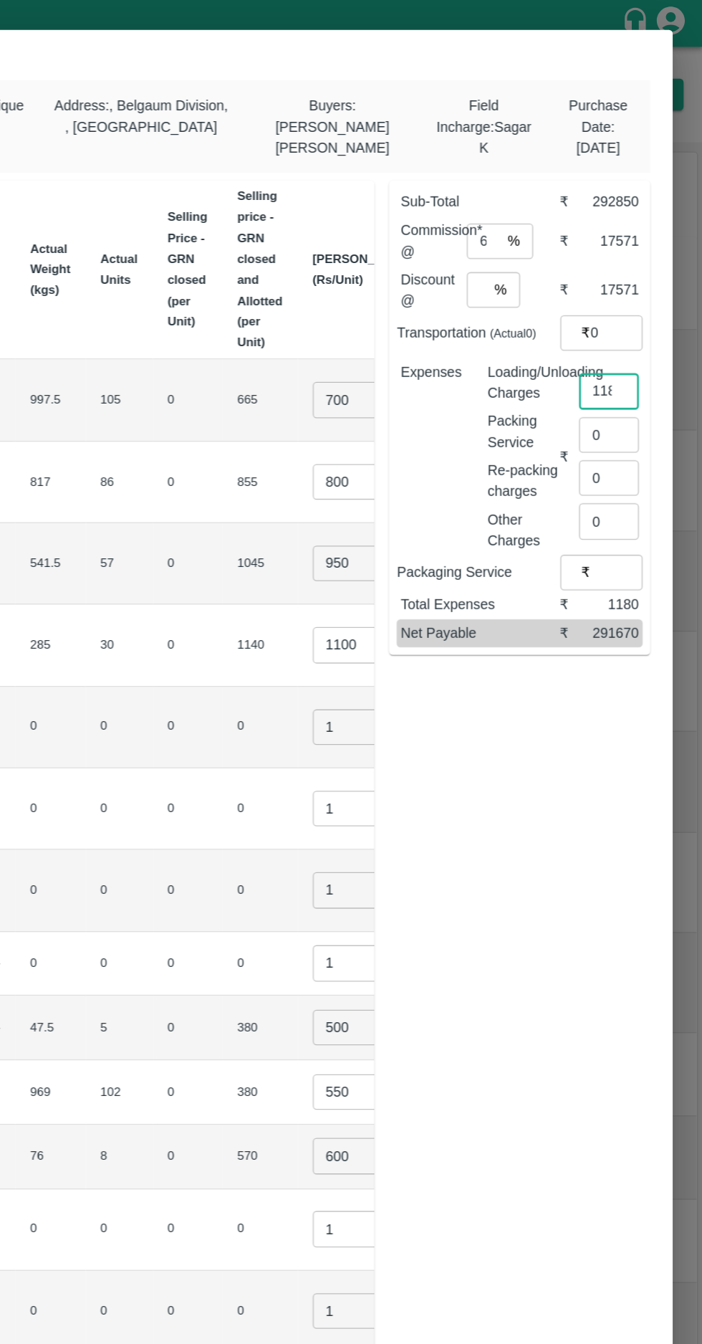
scroll to position [0, 0]
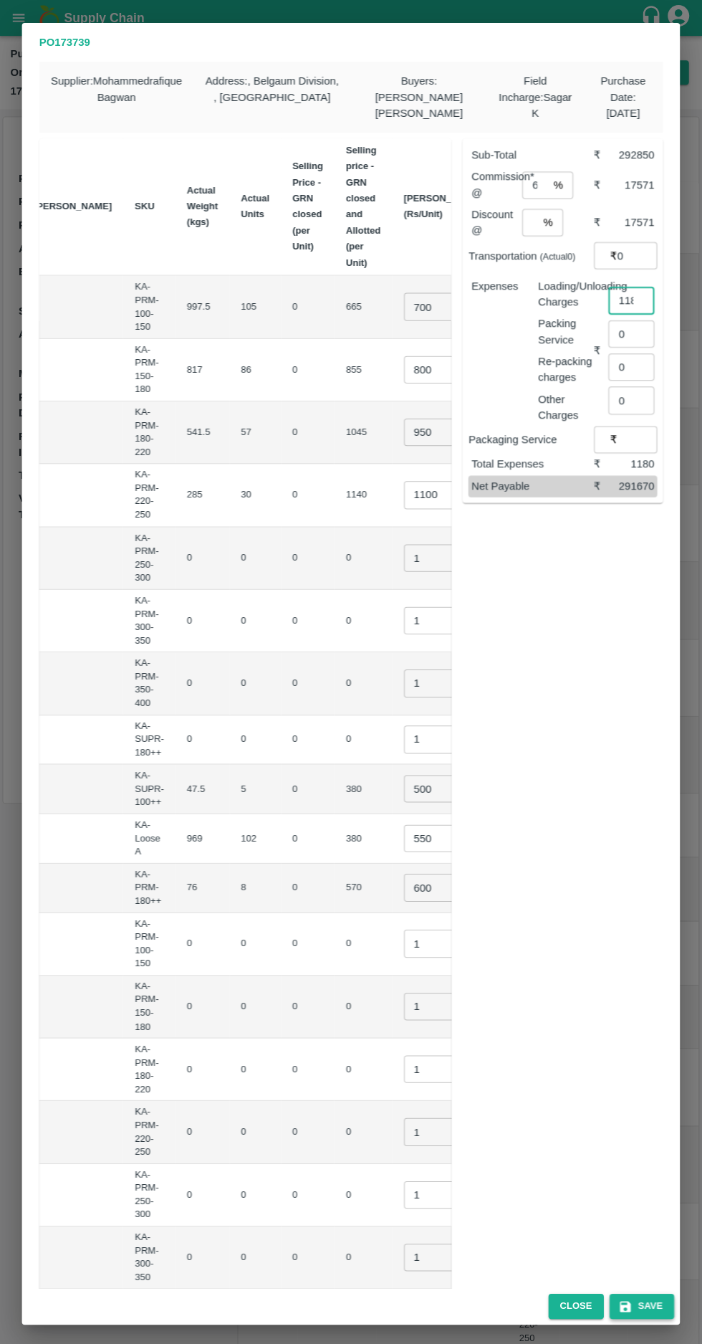
click at [651, 1302] on button "Save" at bounding box center [641, 1302] width 65 height 25
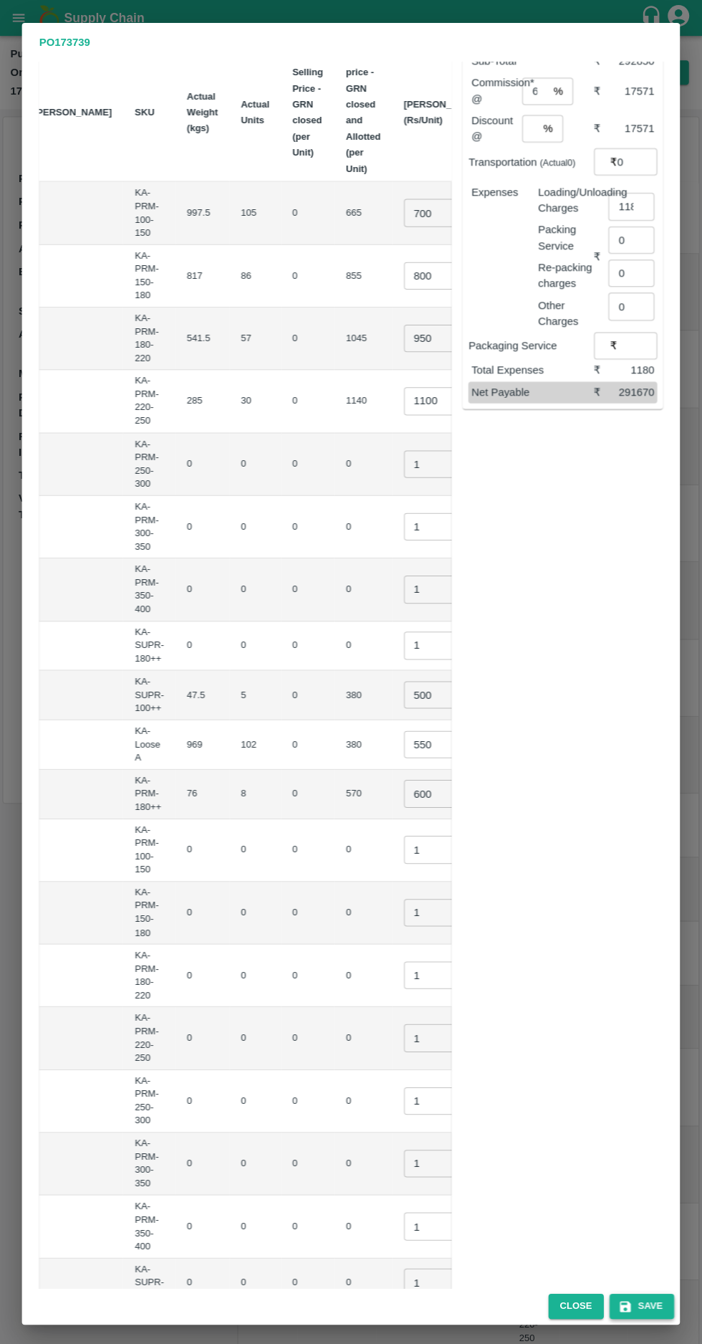
scroll to position [302, 0]
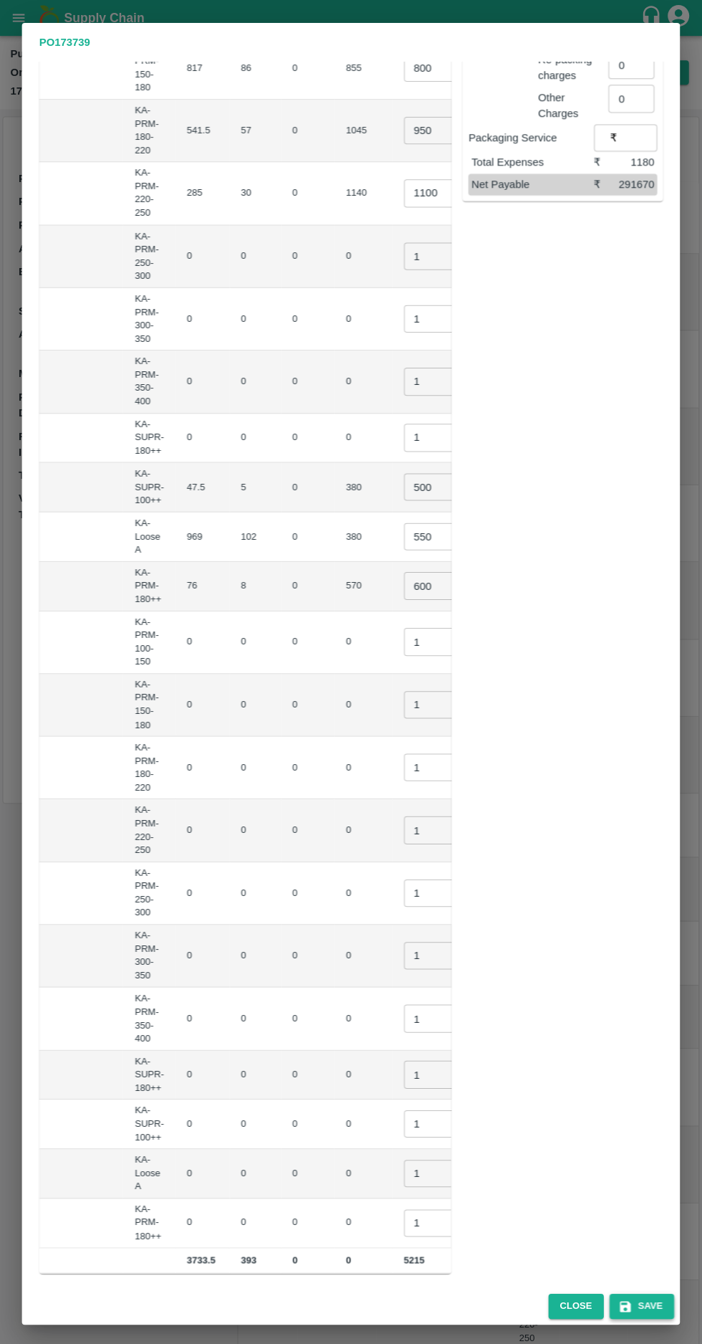
click at [658, 1303] on button "Save" at bounding box center [641, 1302] width 65 height 25
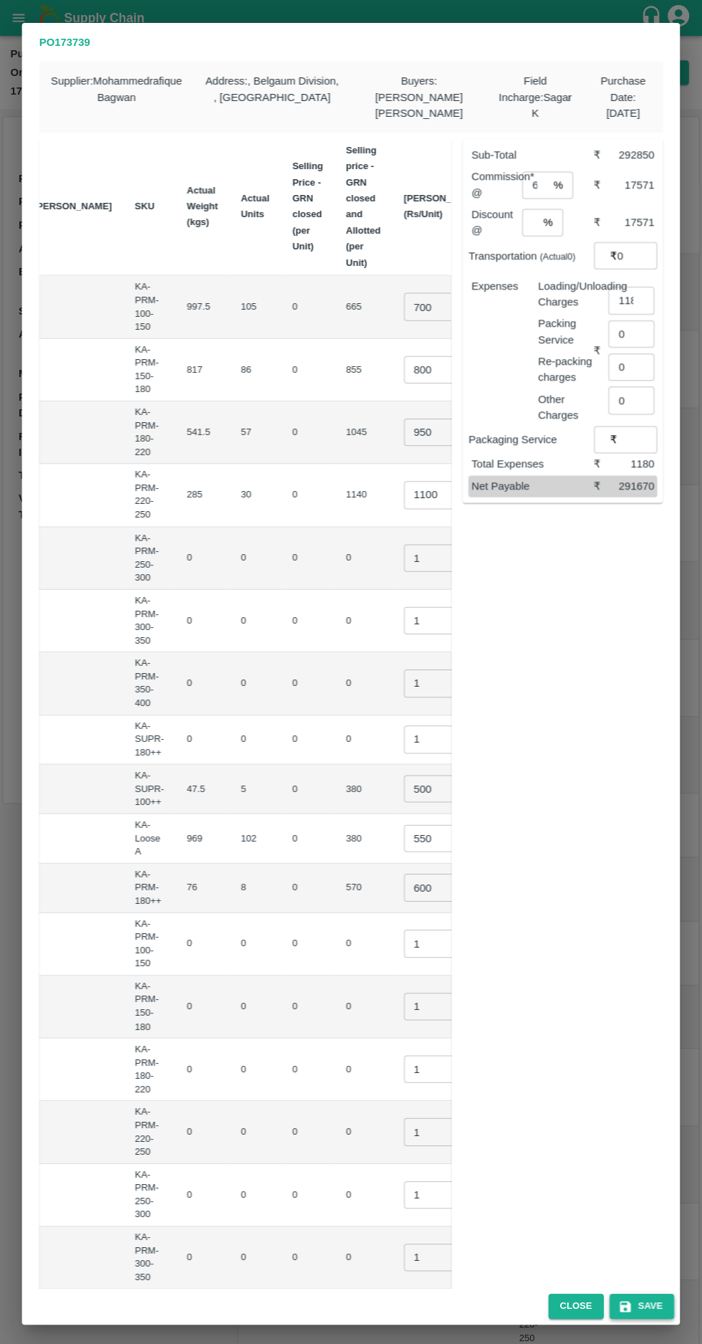
scroll to position [0, 128]
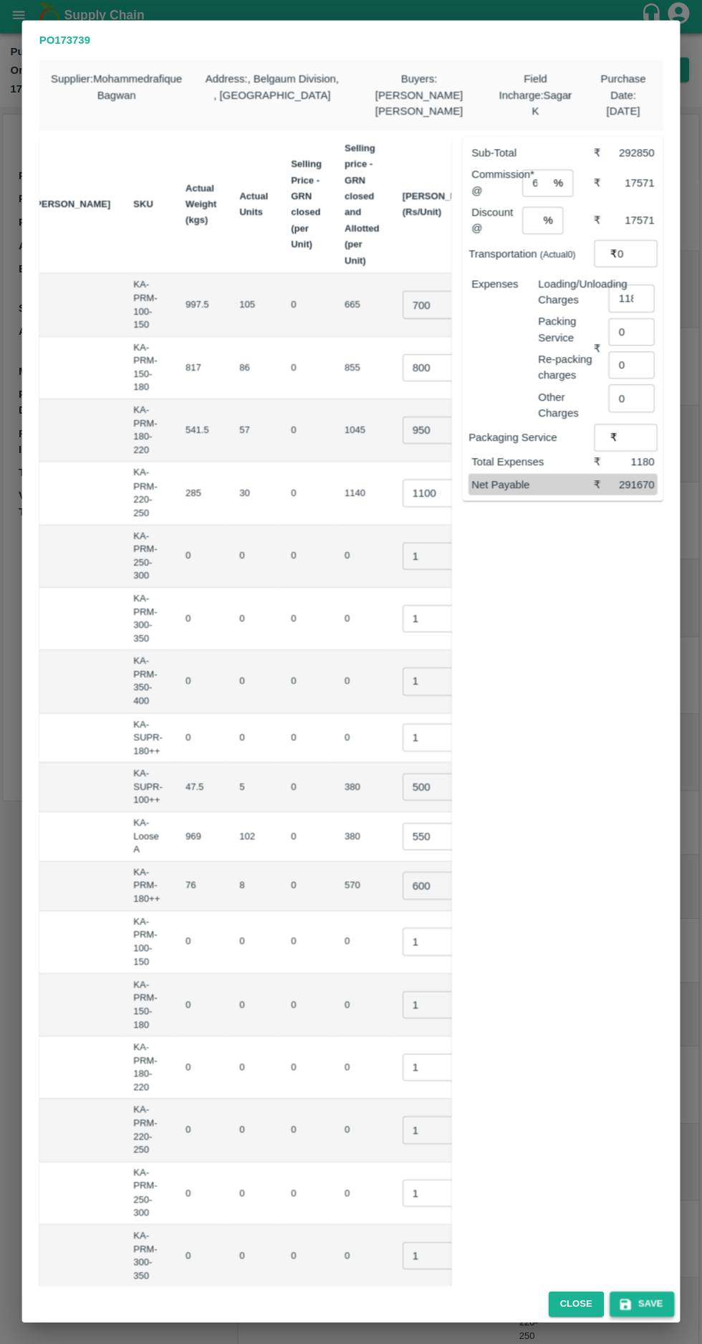
click at [655, 1301] on button "Save" at bounding box center [641, 1302] width 65 height 25
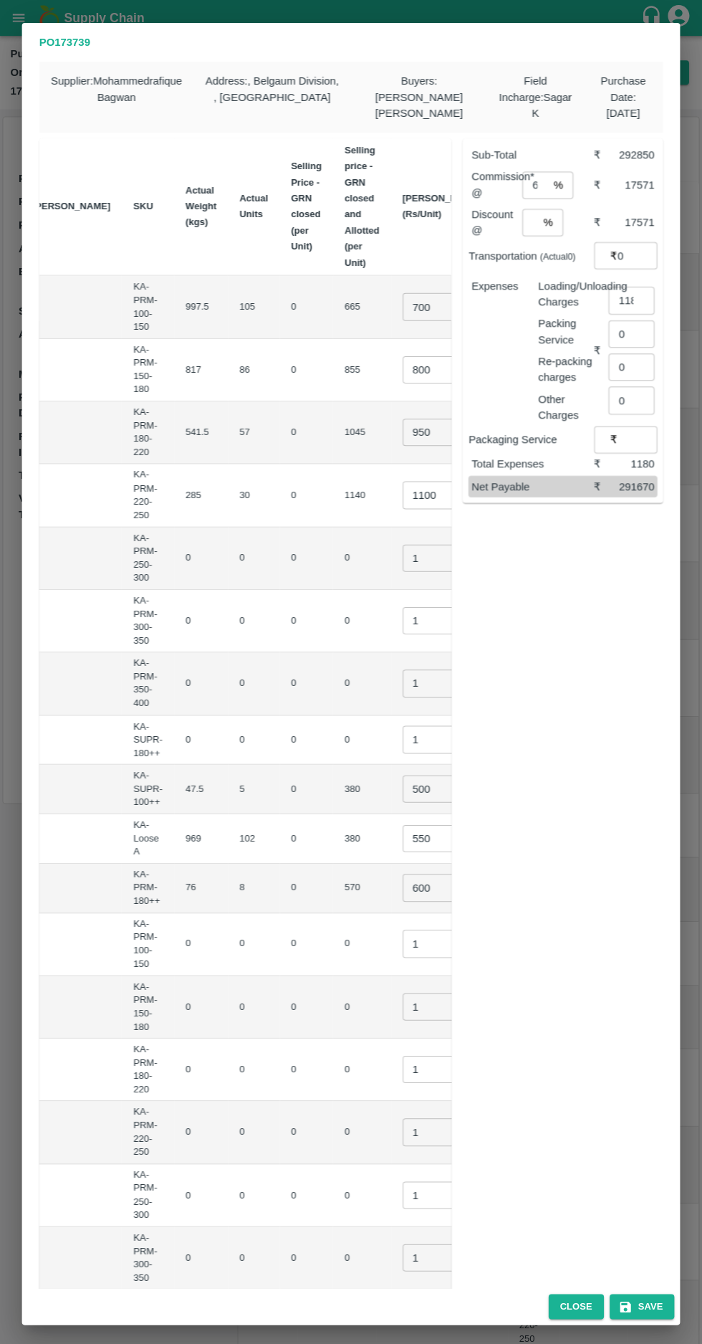
click at [628, 300] on input "1180" at bounding box center [631, 299] width 46 height 27
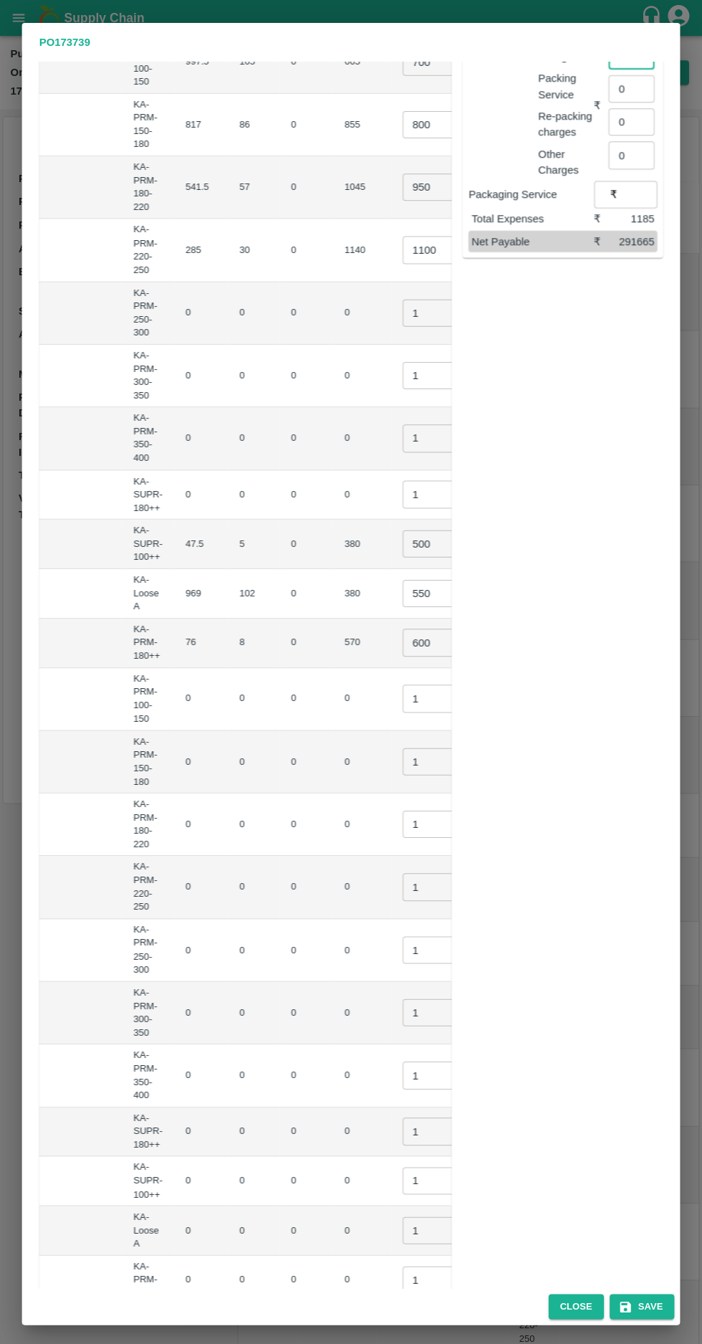
scroll to position [302, 0]
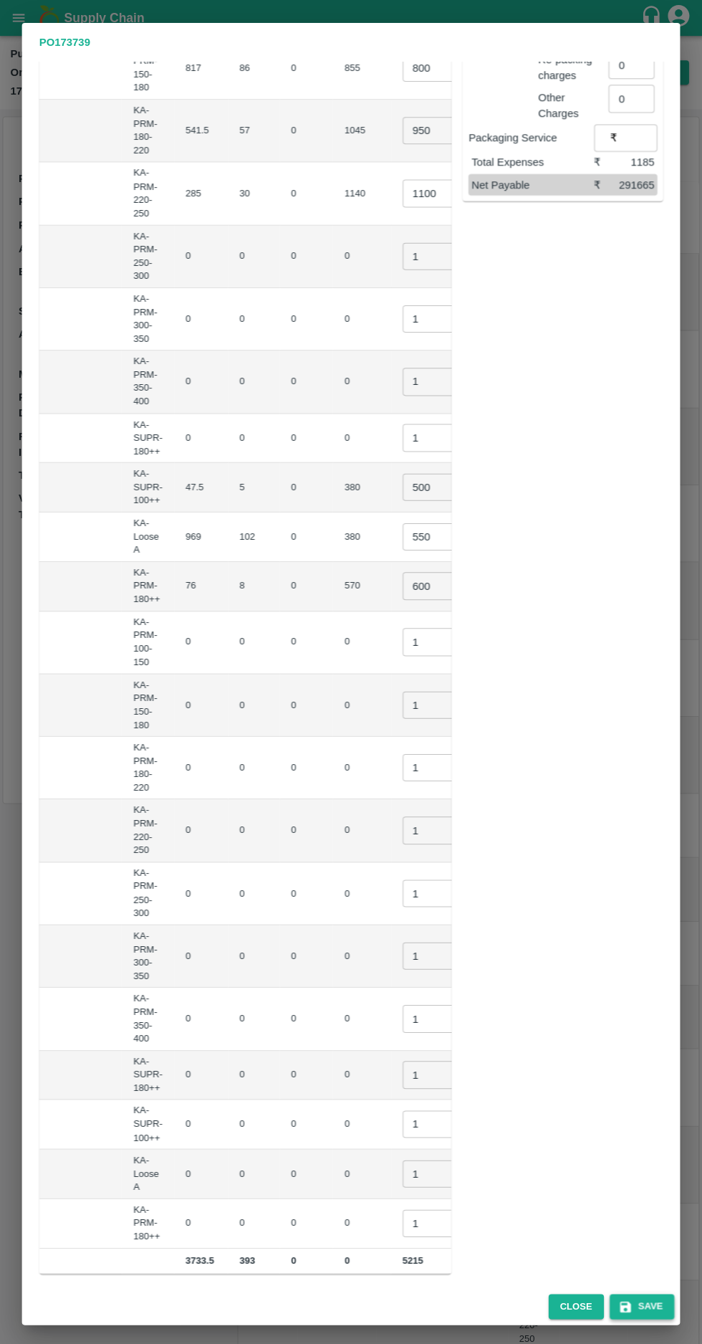
type input "1185"
click at [651, 1302] on button "Save" at bounding box center [641, 1302] width 65 height 25
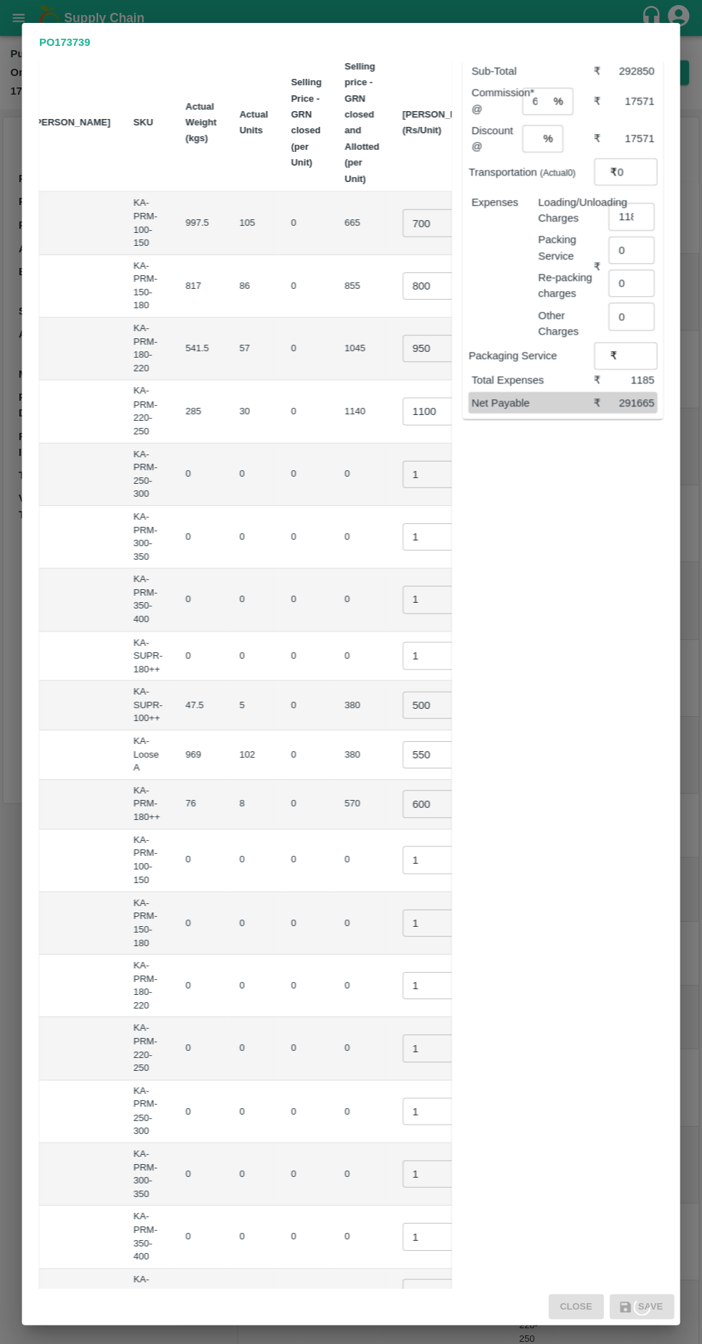
scroll to position [0, 0]
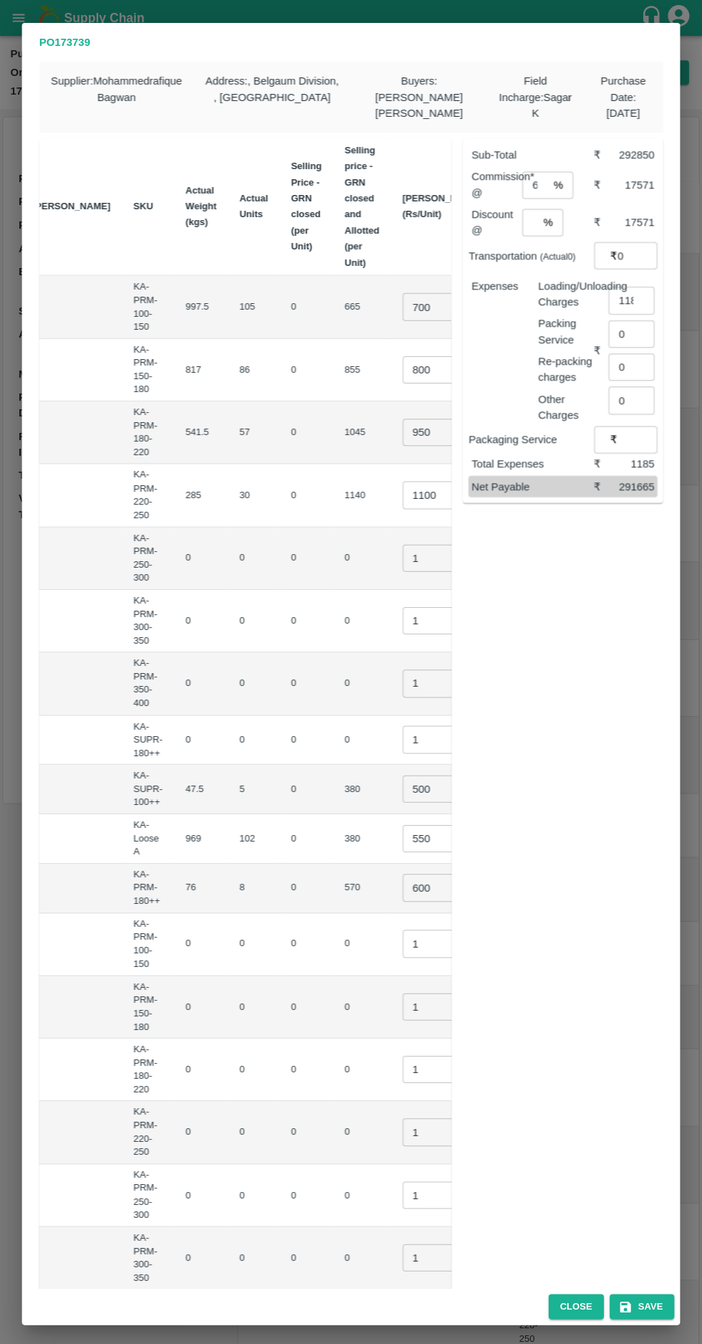
click at [533, 216] on input "6" at bounding box center [529, 222] width 15 height 27
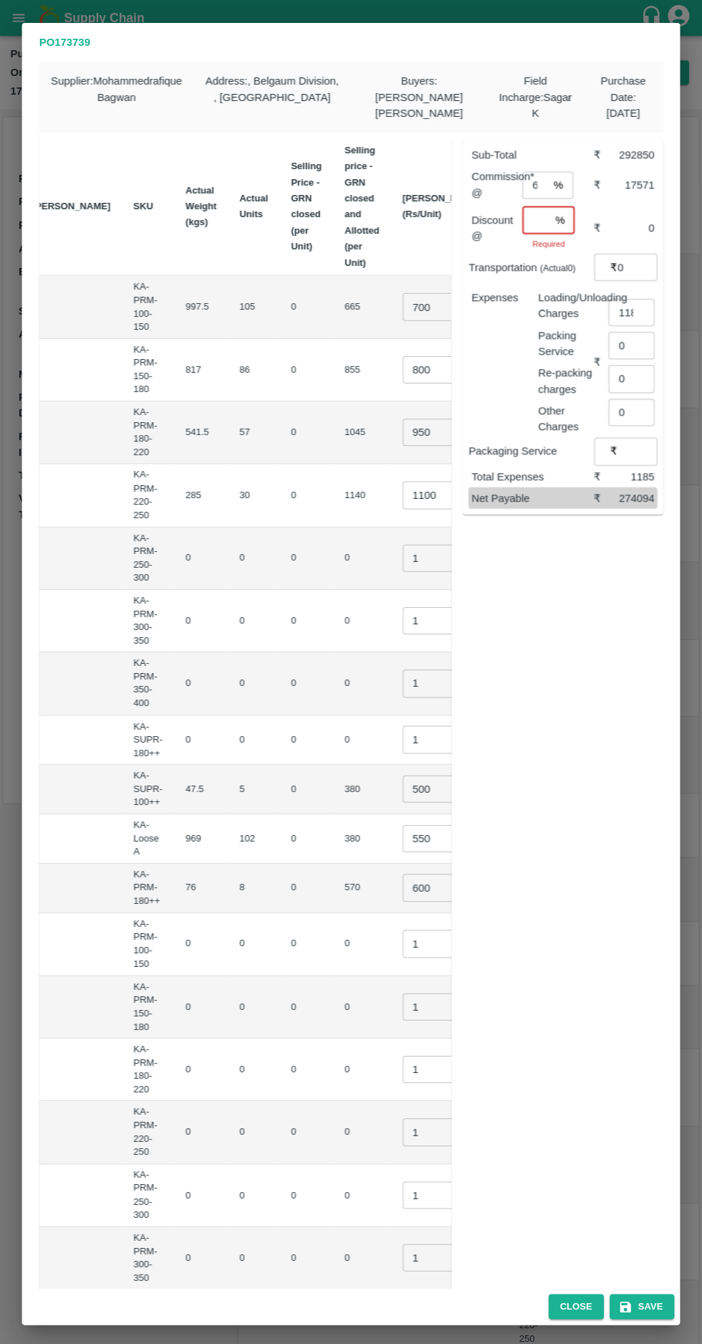
type input "6"
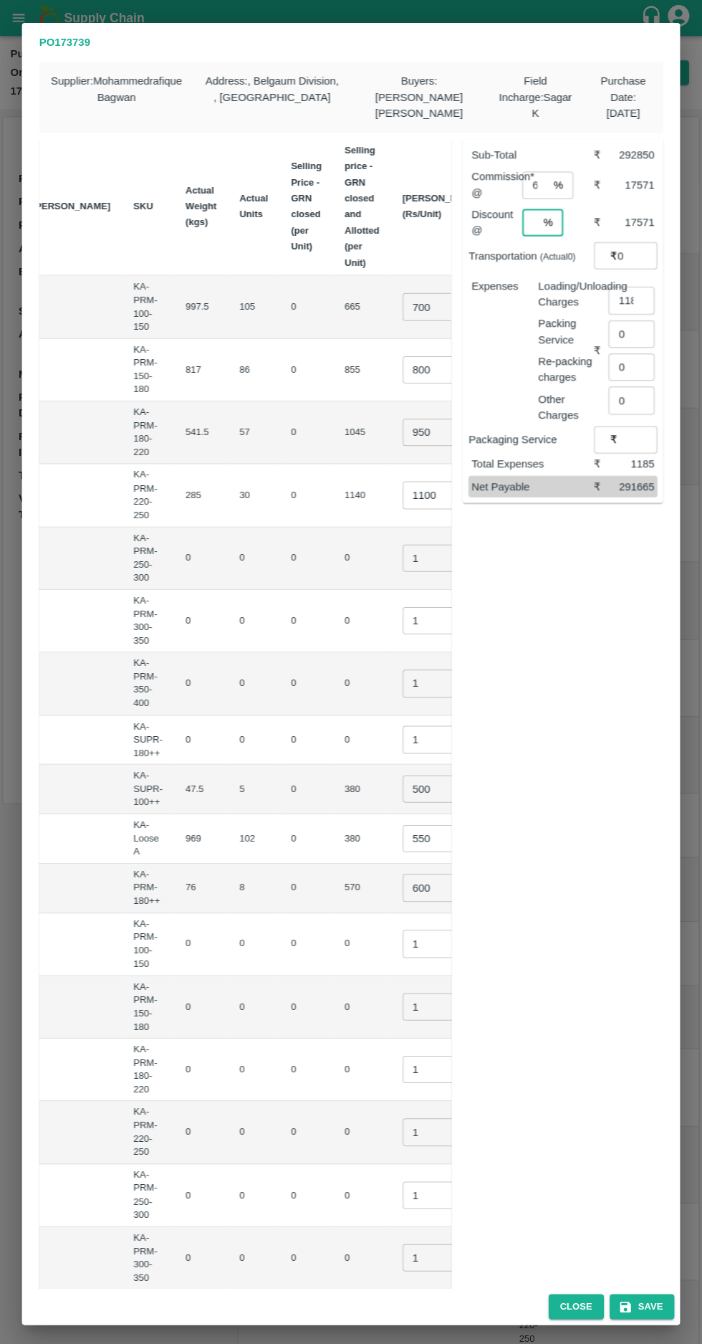
click at [538, 184] on input "6" at bounding box center [535, 184] width 26 height 27
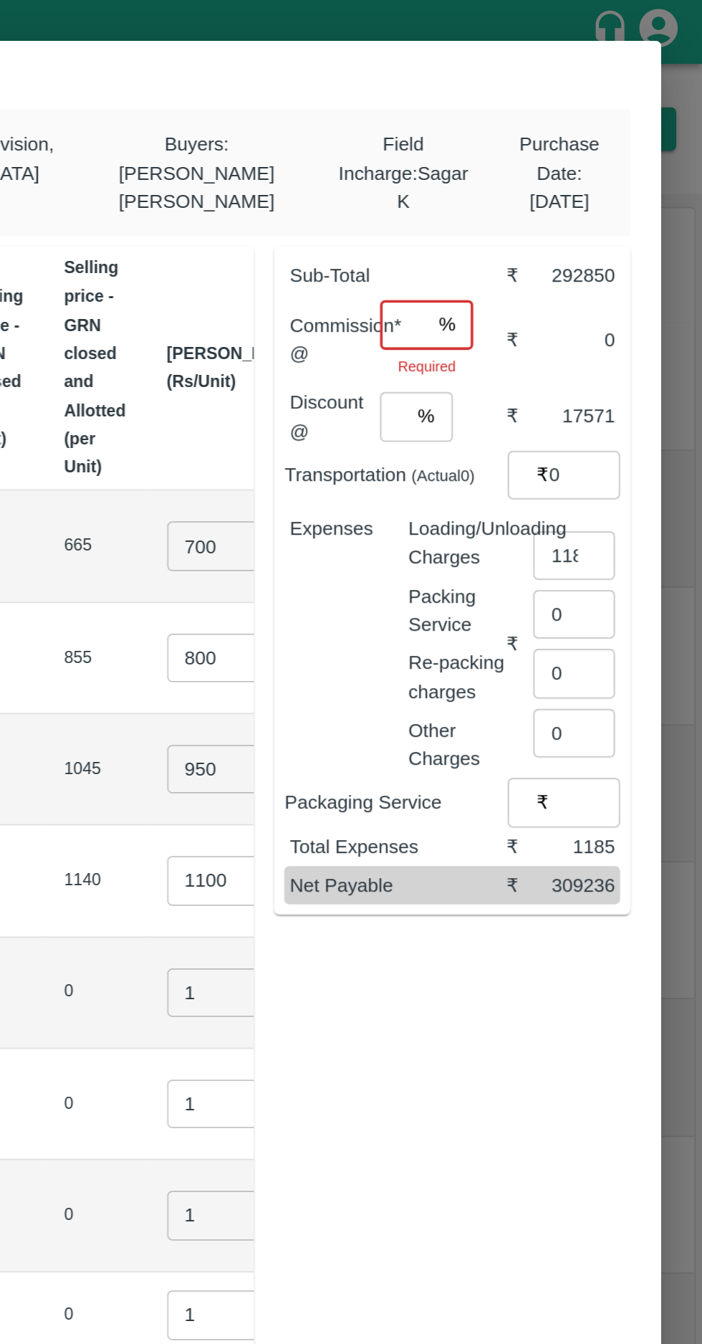
type input "6"
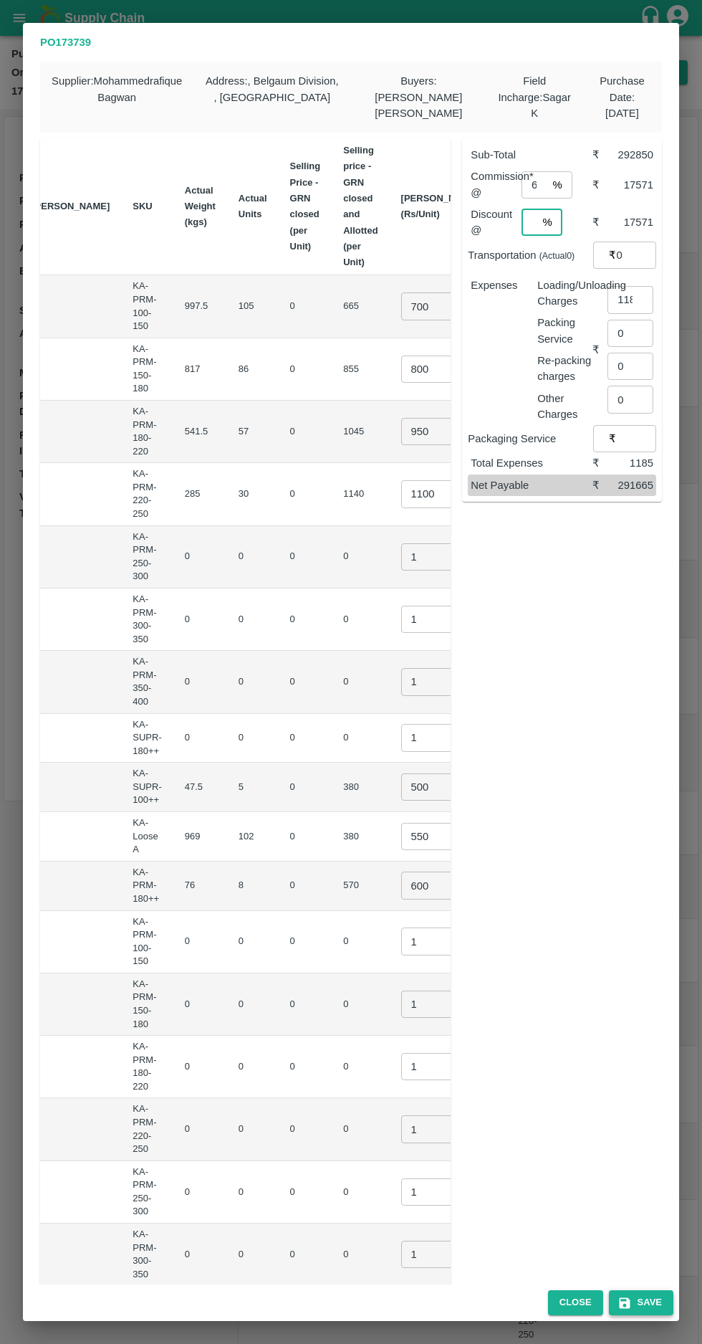
click at [641, 1307] on button "Save" at bounding box center [641, 1302] width 65 height 25
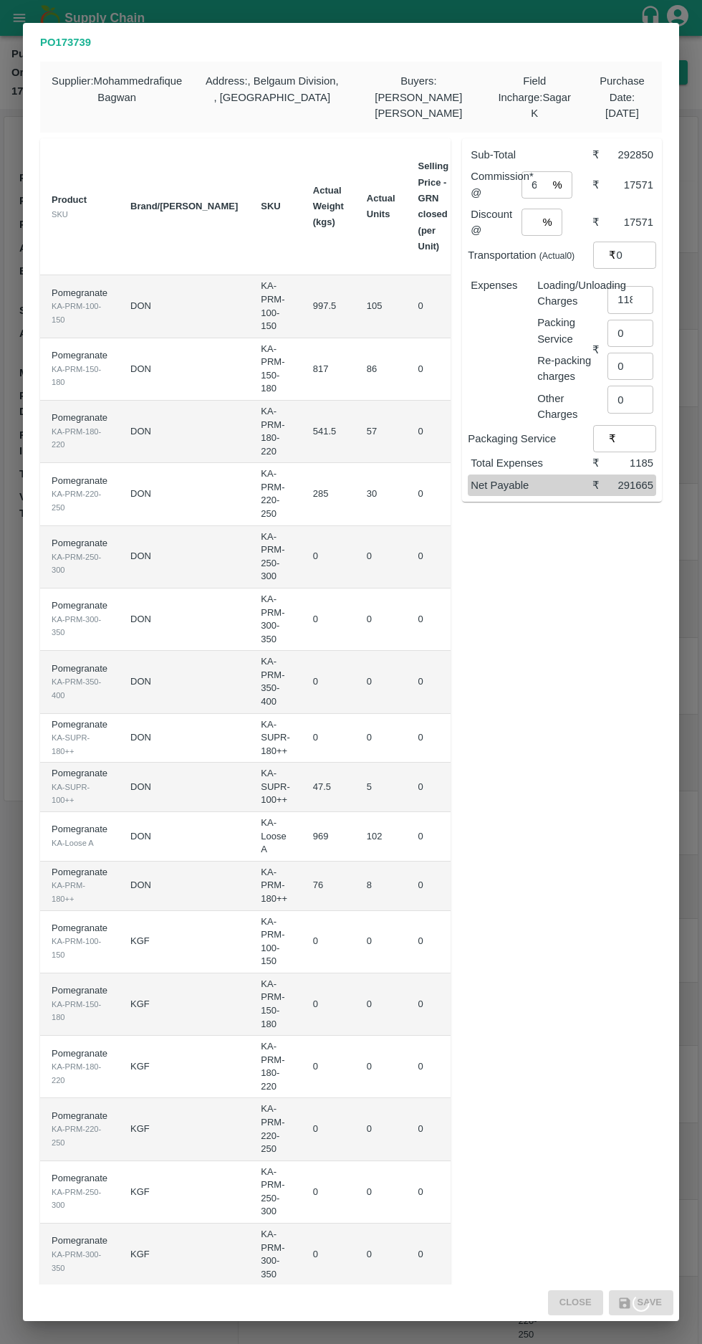
scroll to position [0, 130]
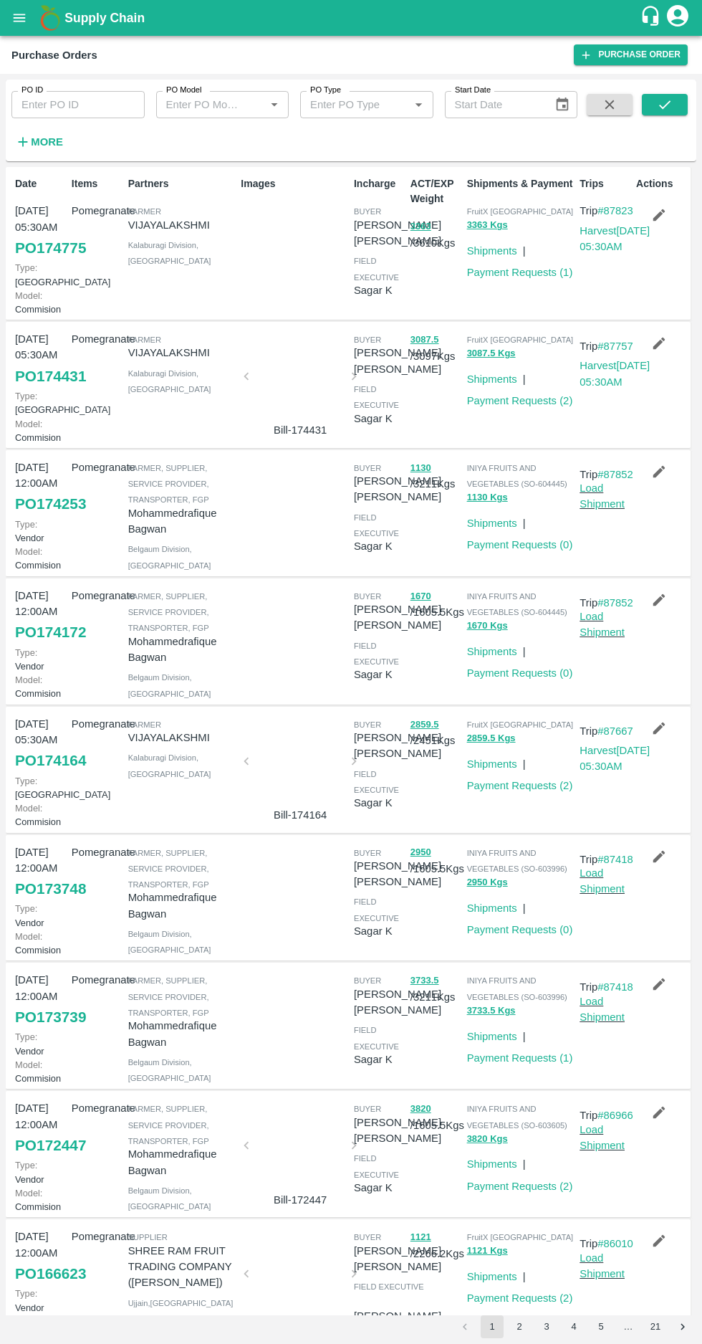
click at [41, 517] on link "PO 174253" at bounding box center [50, 504] width 71 height 26
click at [39, 645] on link "PO 174172" at bounding box center [50, 632] width 71 height 26
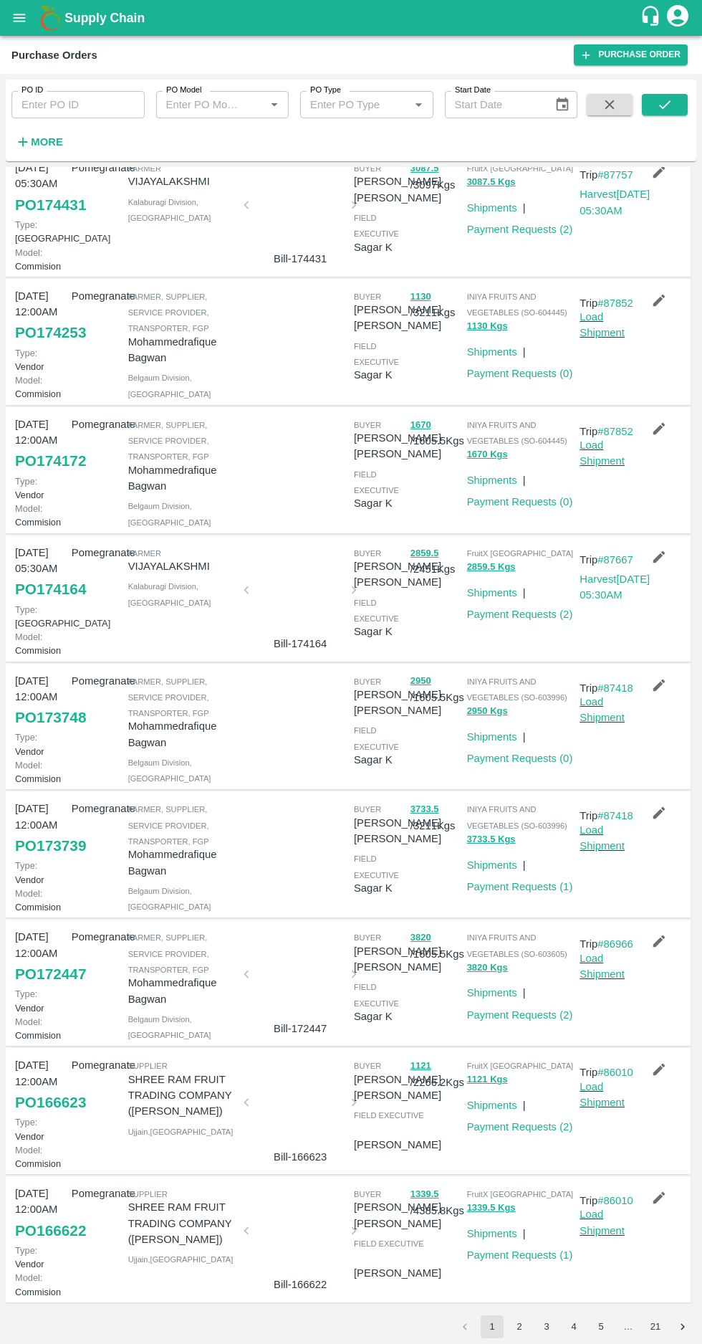
scroll to position [388, 0]
click at [39, 705] on link "PO 173748" at bounding box center [50, 718] width 71 height 26
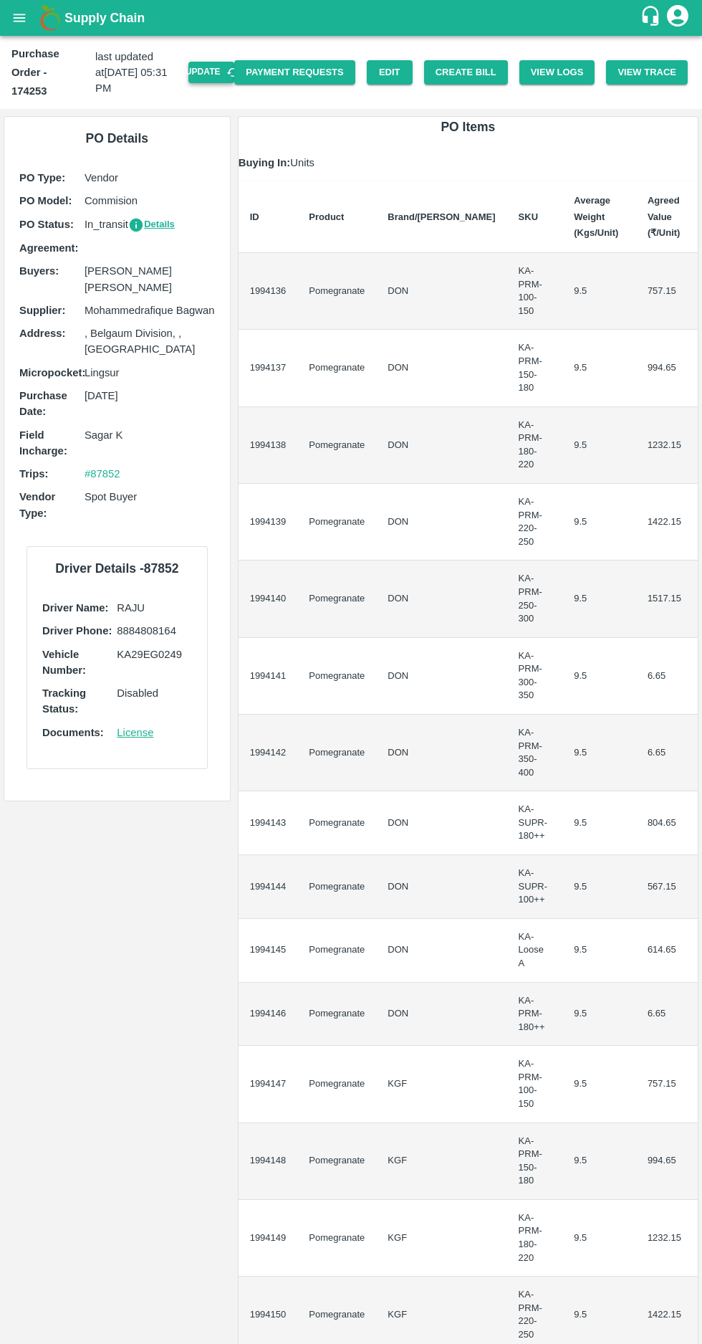
click at [221, 66] on button "Update" at bounding box center [212, 72] width 46 height 21
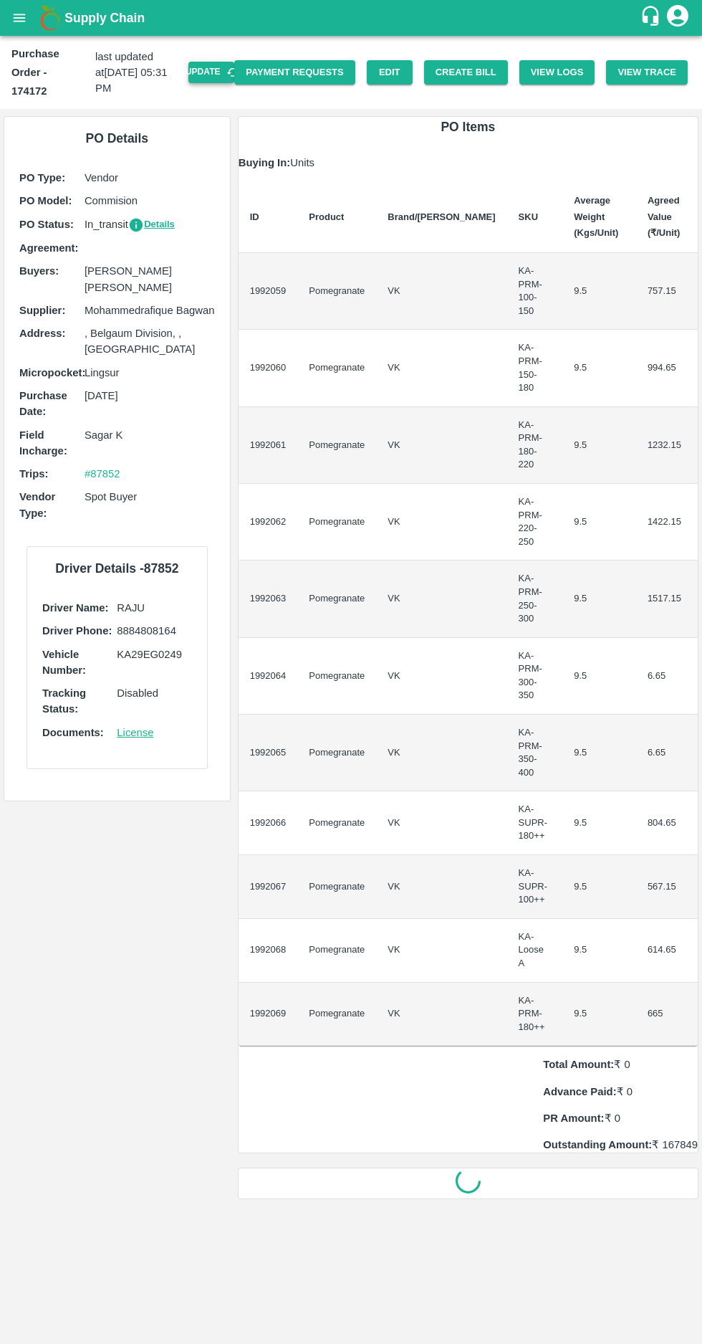
click at [234, 63] on button "Update" at bounding box center [212, 72] width 46 height 21
click at [220, 64] on button "Update" at bounding box center [212, 72] width 46 height 21
click at [480, 62] on button "Create Bill" at bounding box center [466, 72] width 84 height 25
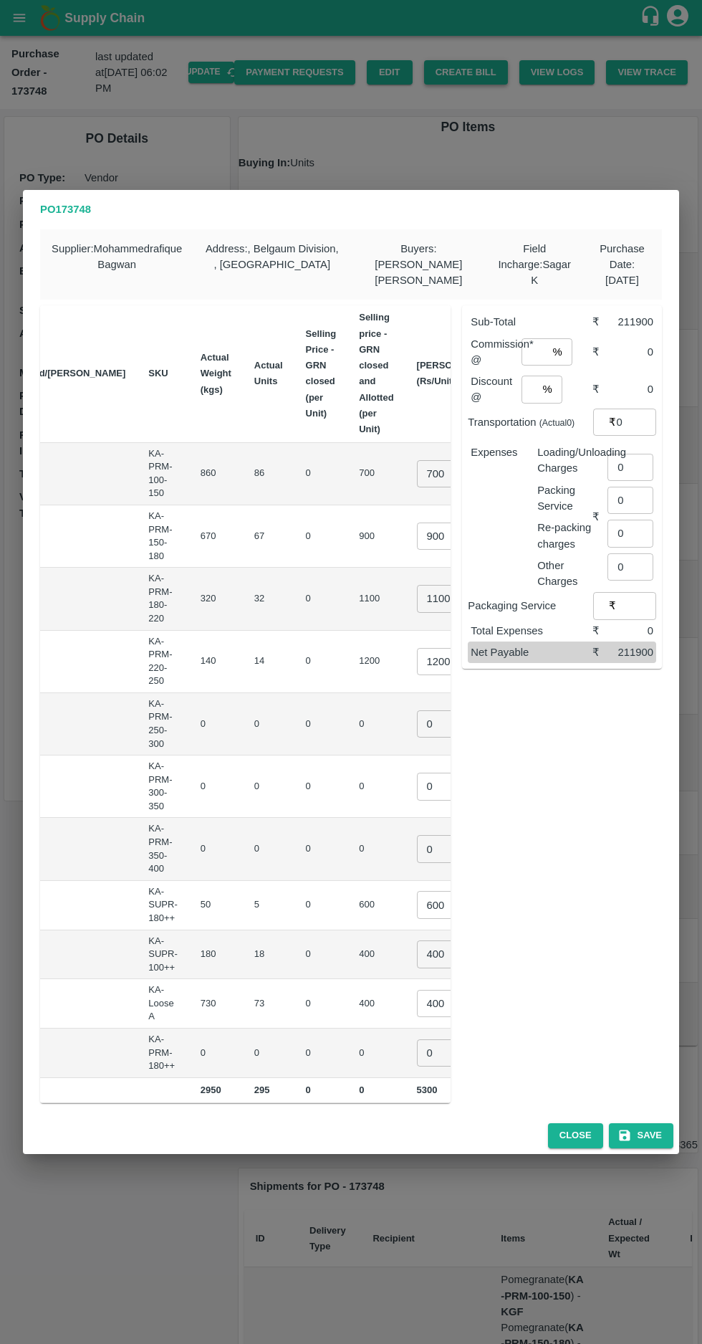
scroll to position [0, 128]
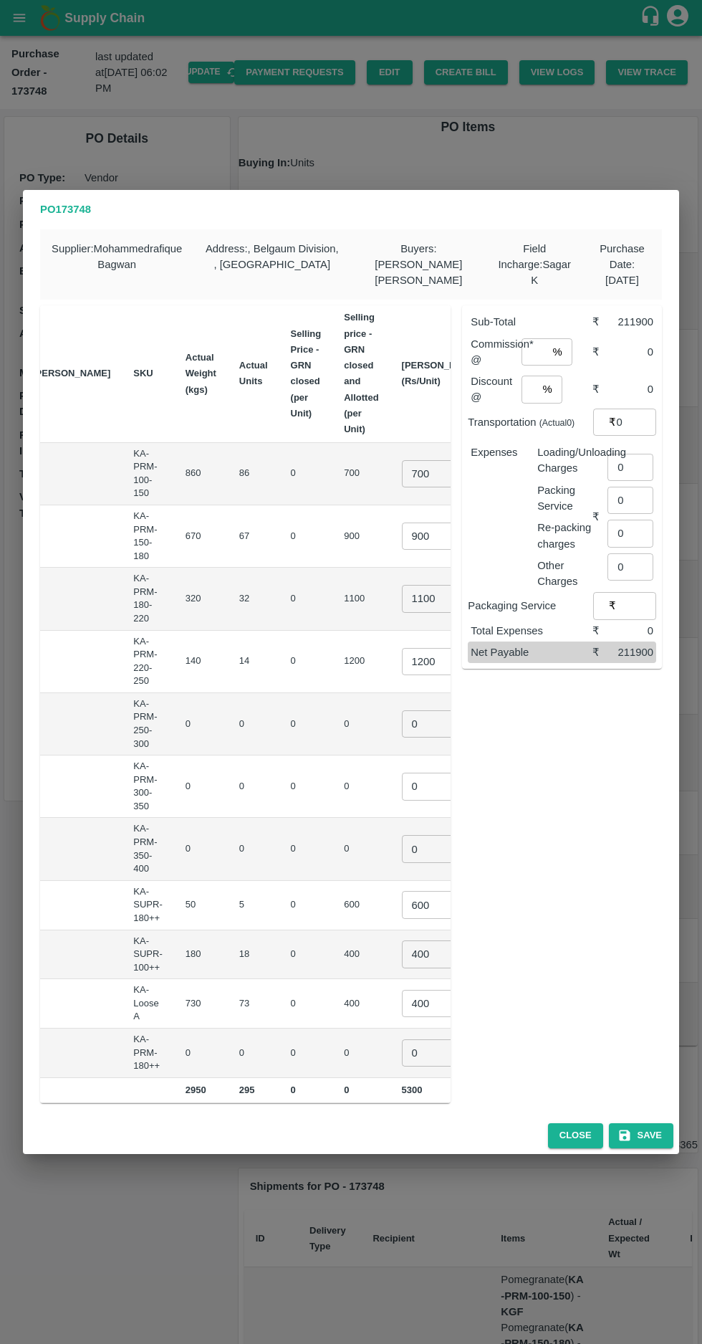
click at [402, 530] on input "900" at bounding box center [430, 536] width 57 height 27
type input "800"
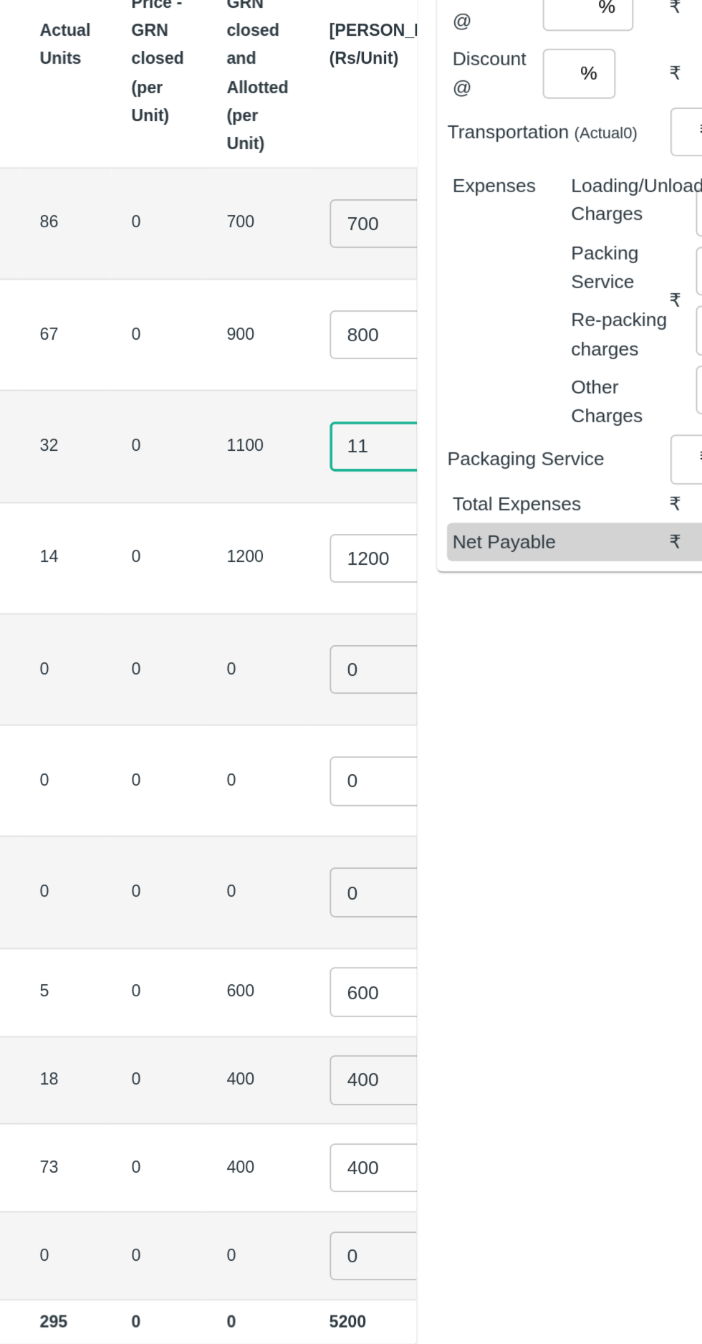
type input "1"
type input "950"
type input "1100"
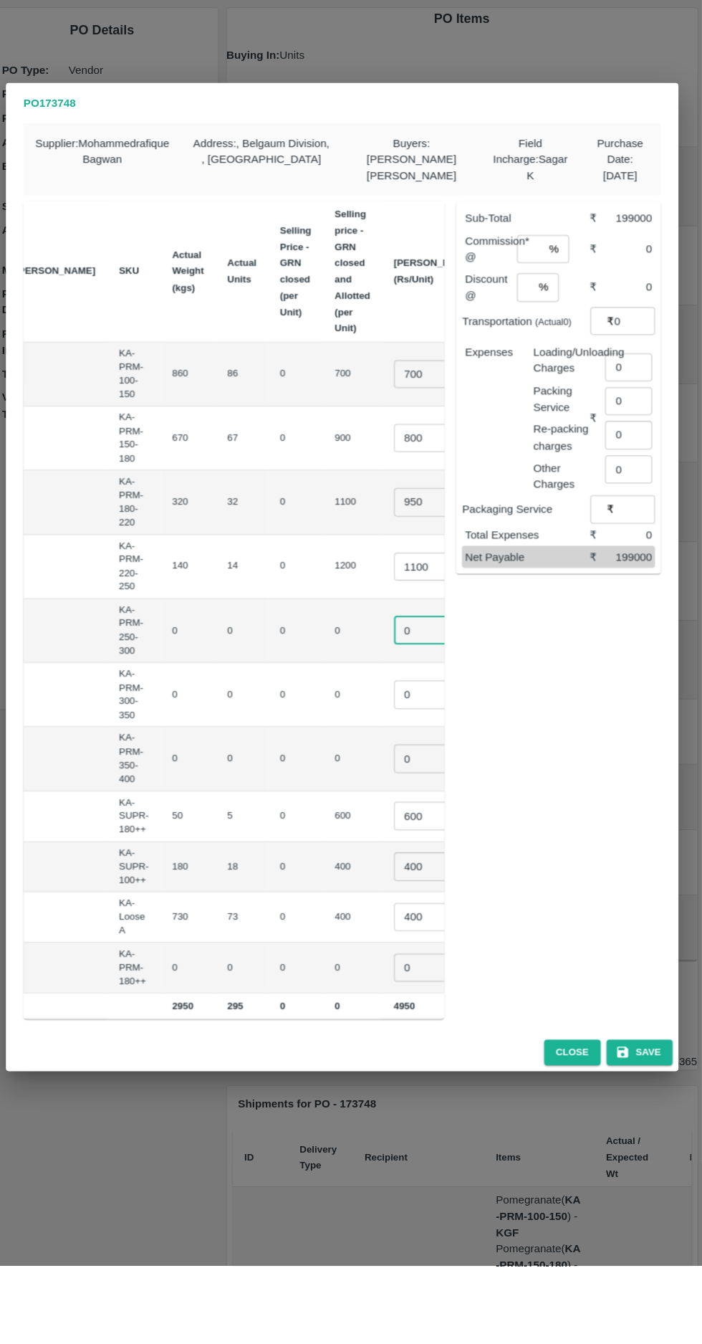
scroll to position [0, 0]
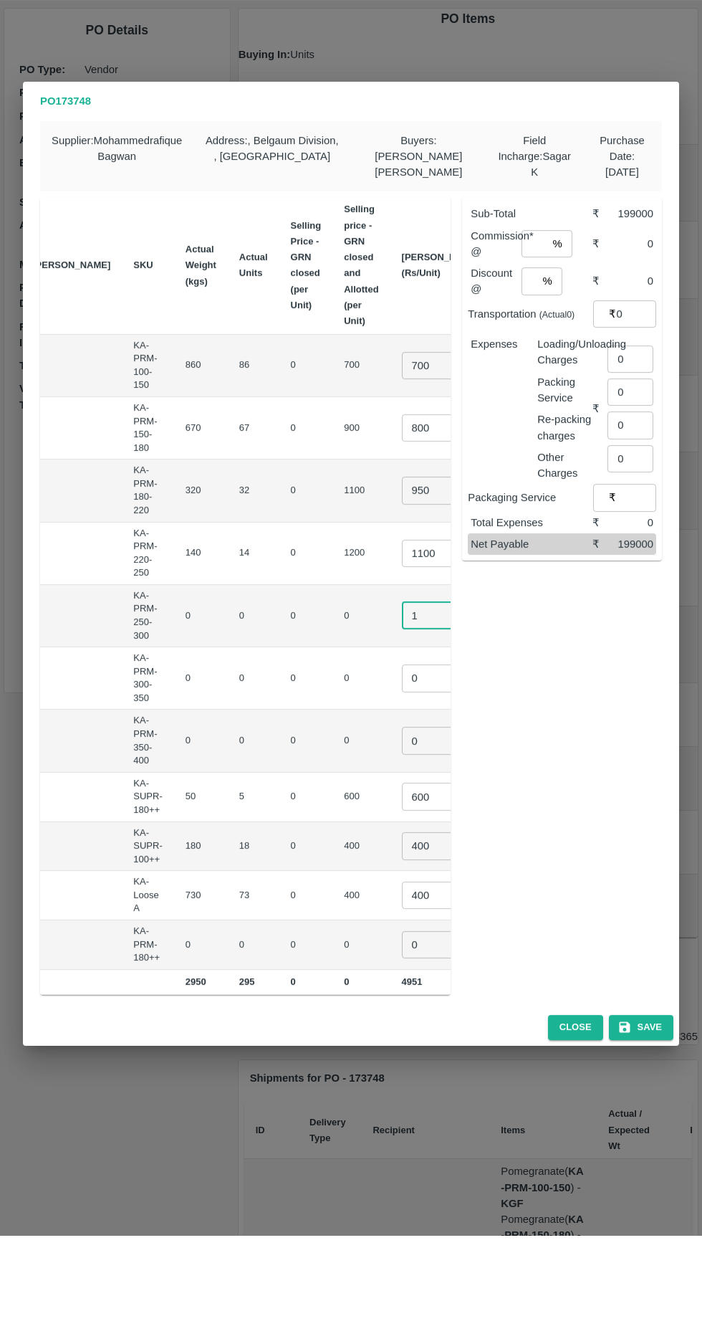
type input "1"
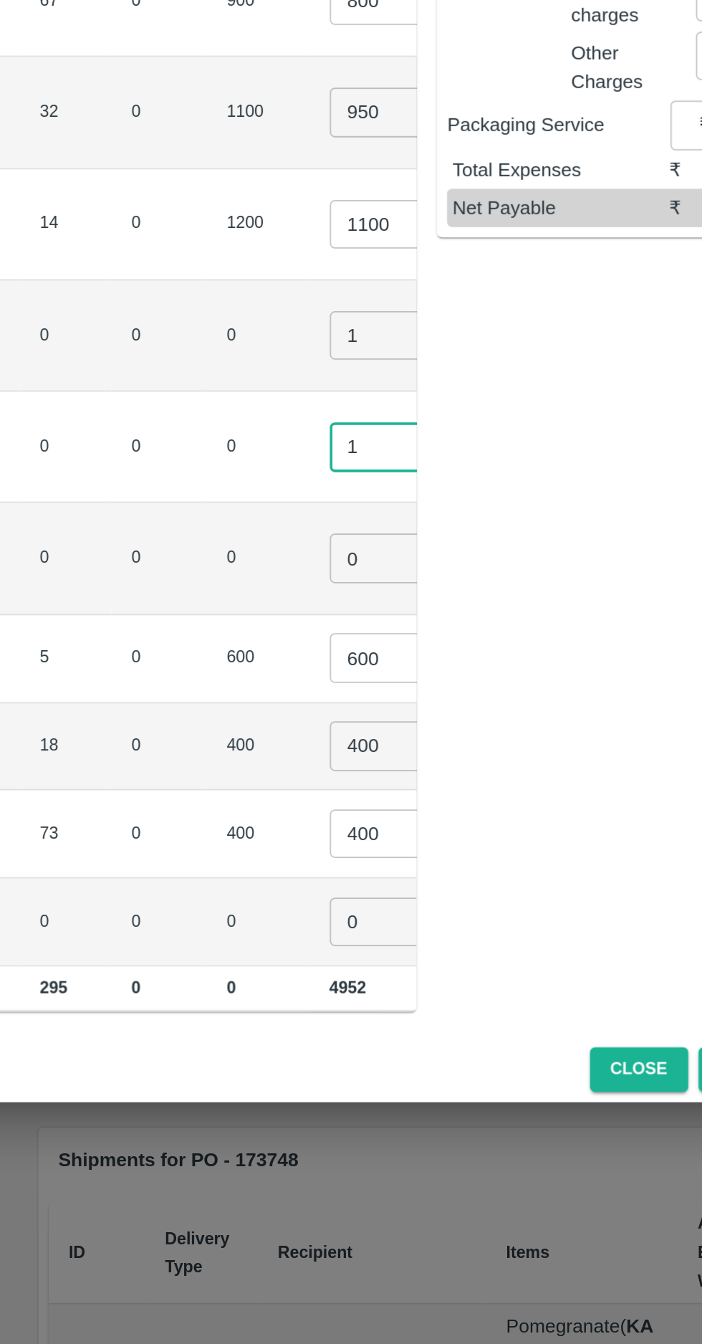
type input "1"
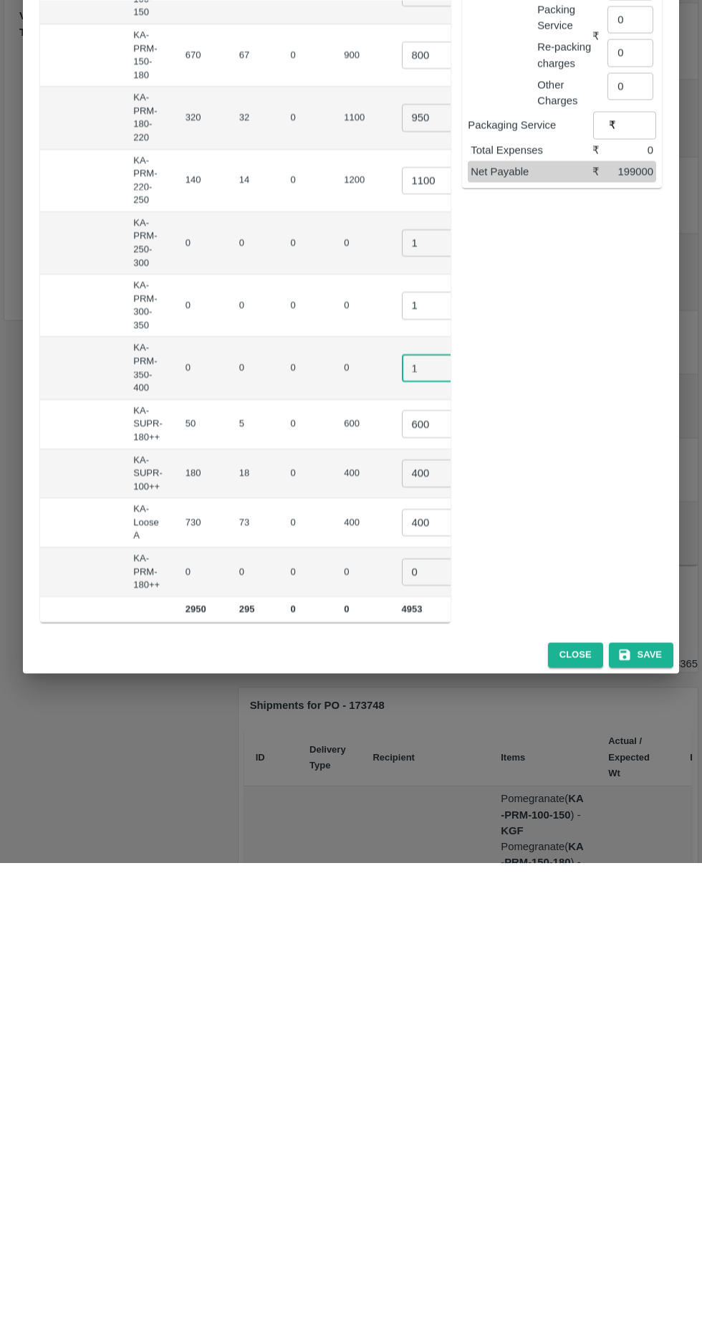
type input "1"
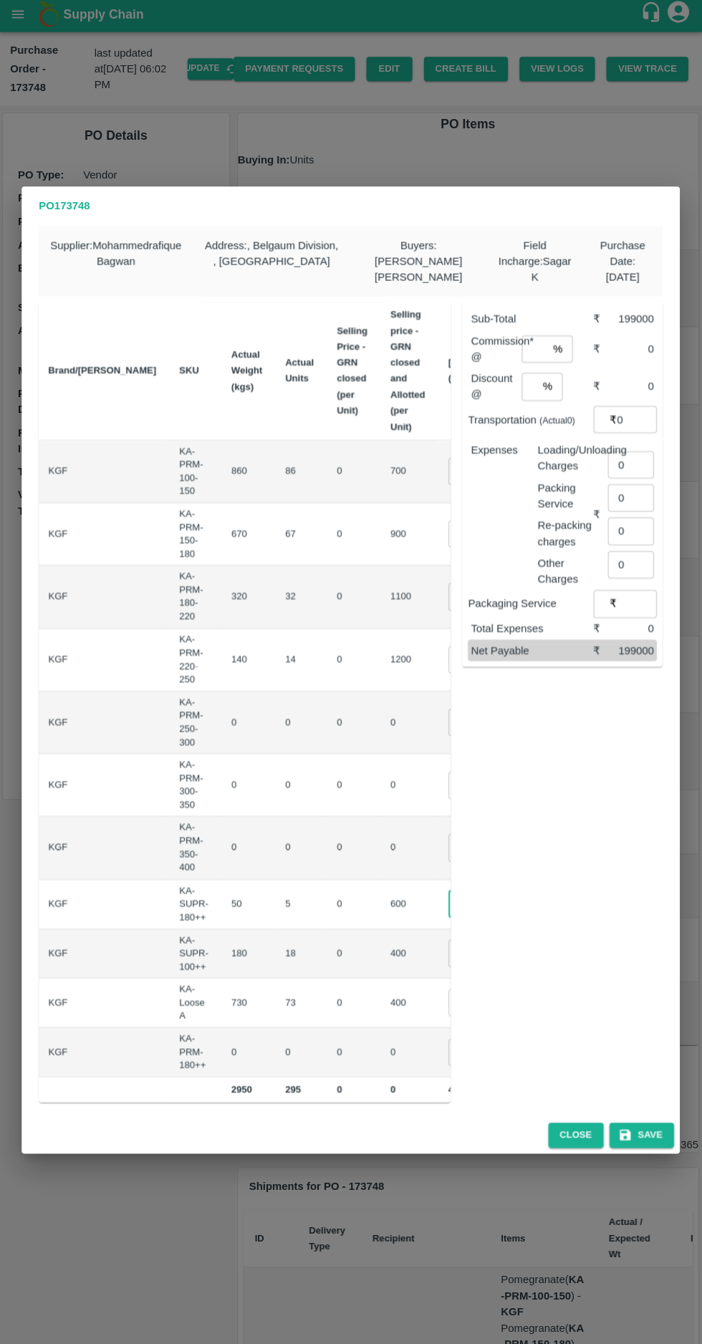
scroll to position [0, 80]
click at [449, 952] on input "400" at bounding box center [477, 953] width 57 height 27
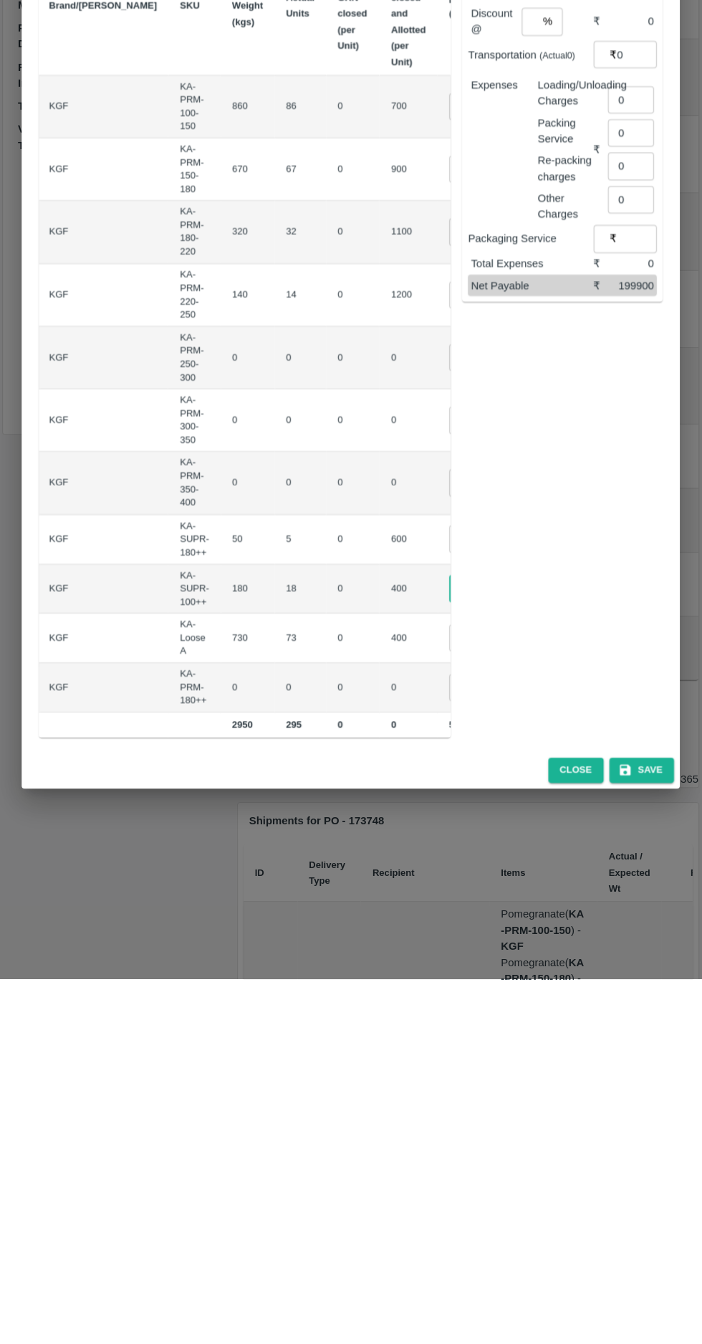
type input "450"
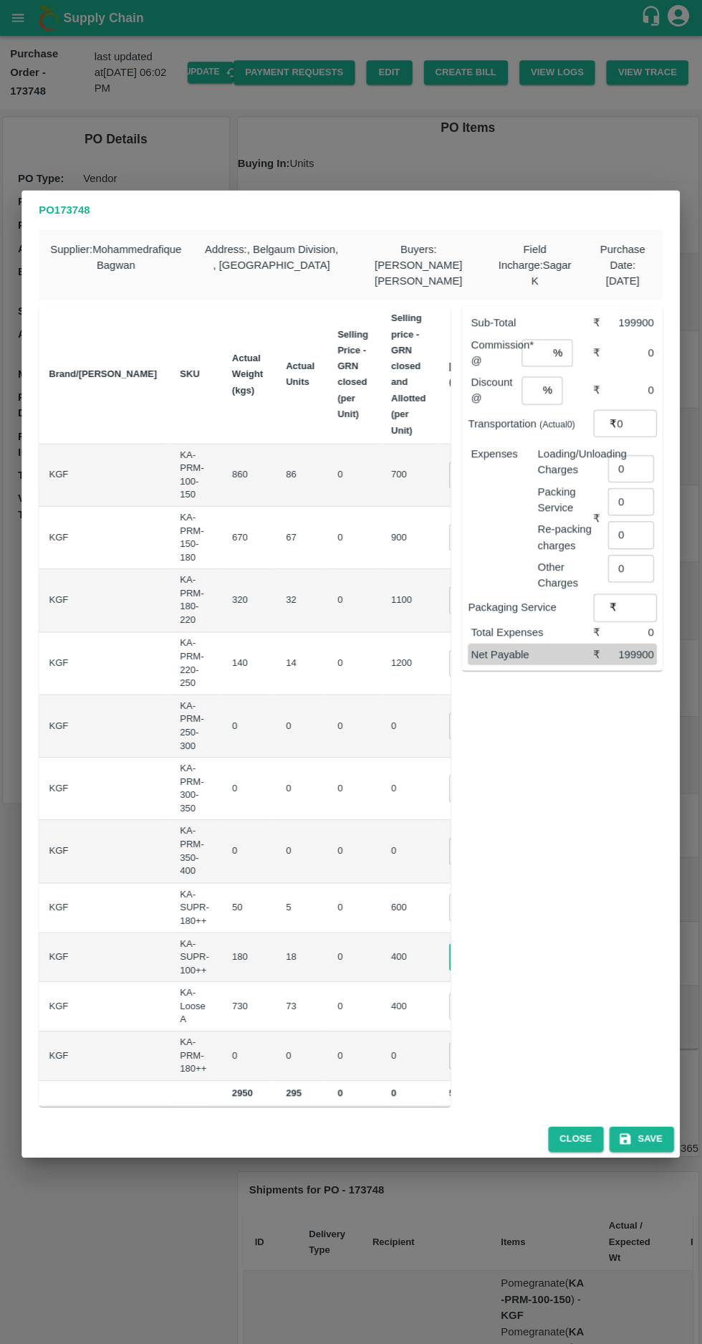
click at [449, 1000] on input "400" at bounding box center [477, 1003] width 57 height 27
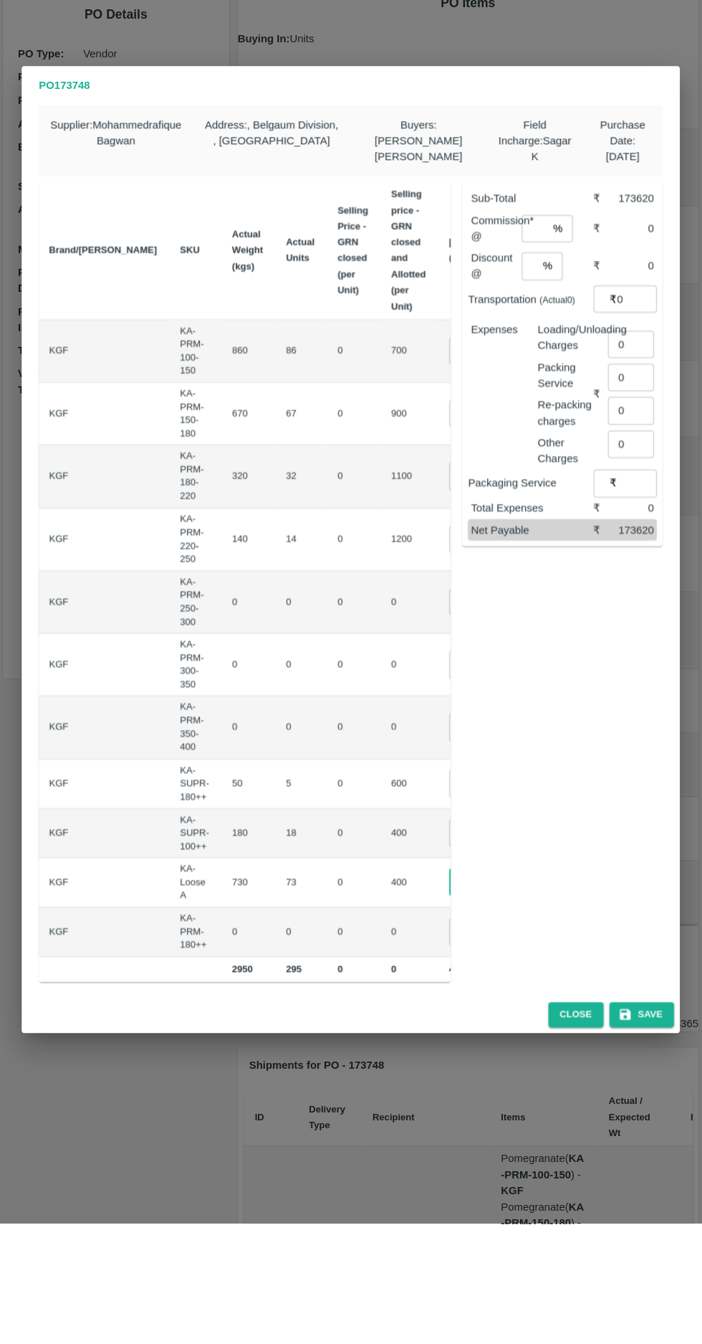
type input "4"
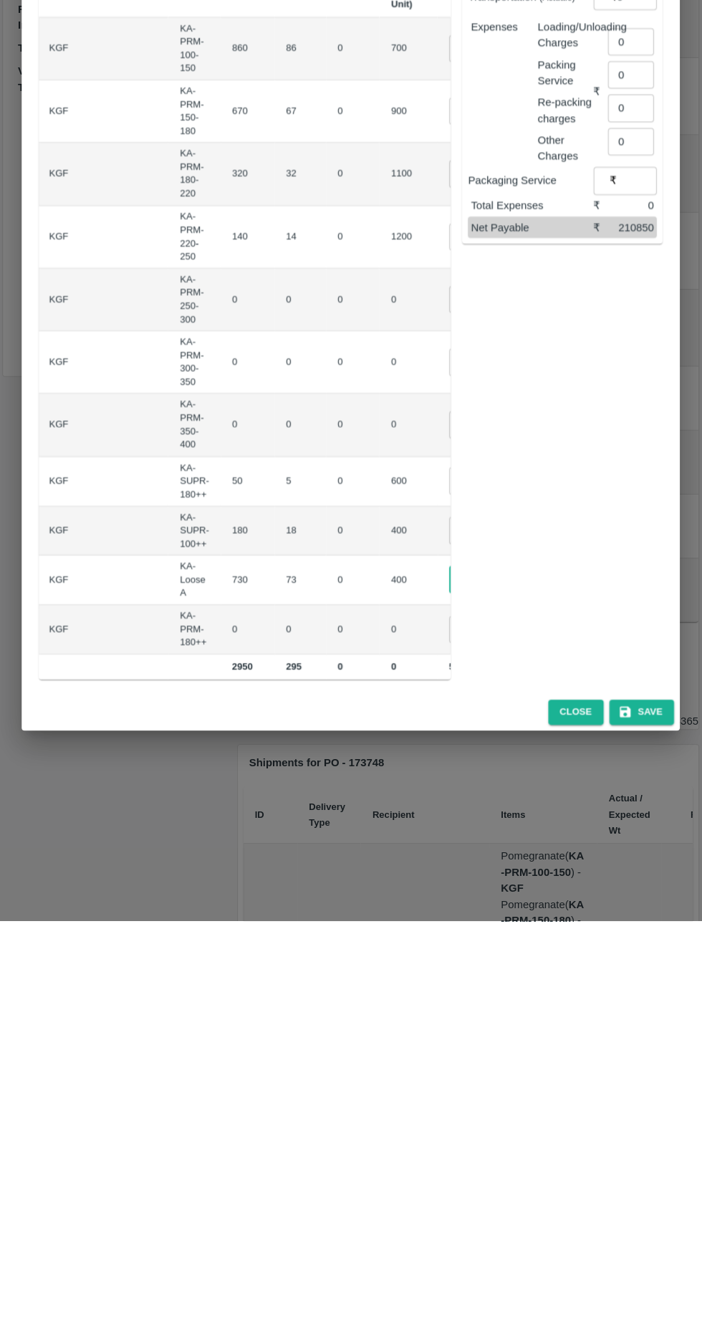
scroll to position [0, 128]
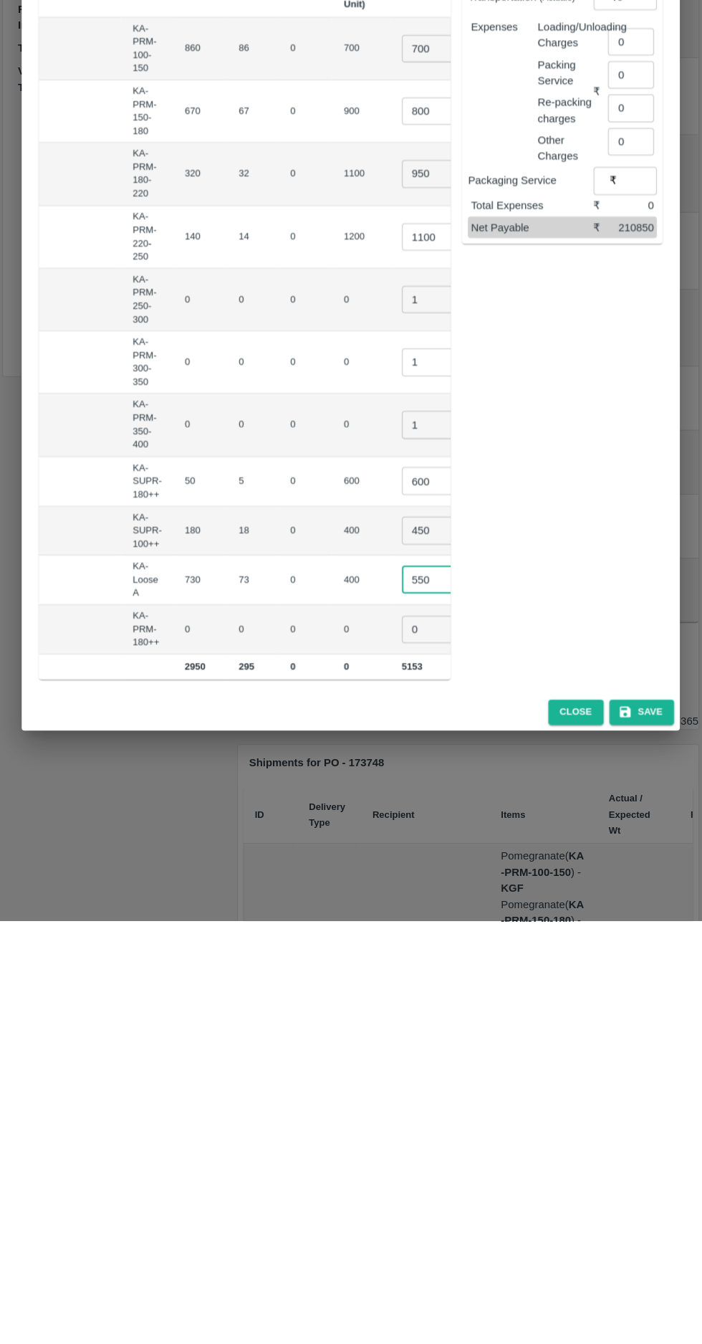
type input "550"
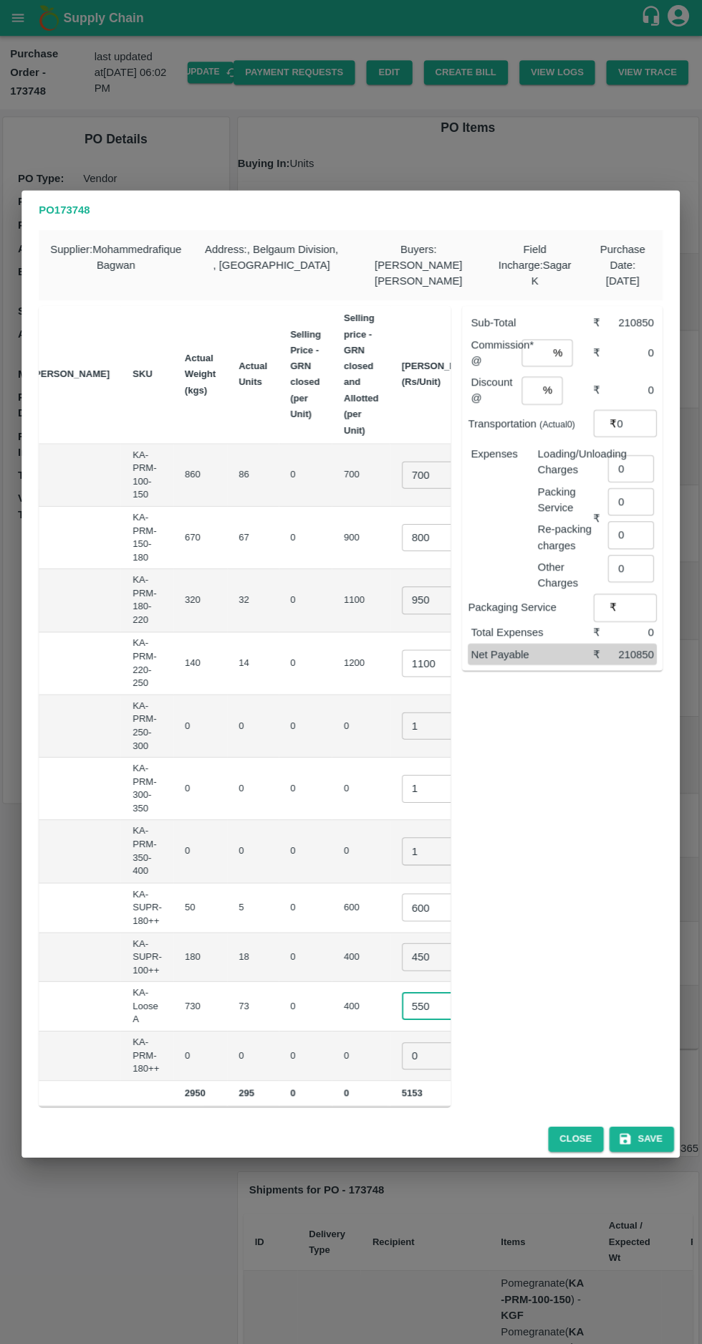
click at [538, 350] on input "number" at bounding box center [535, 351] width 26 height 27
type input "6"
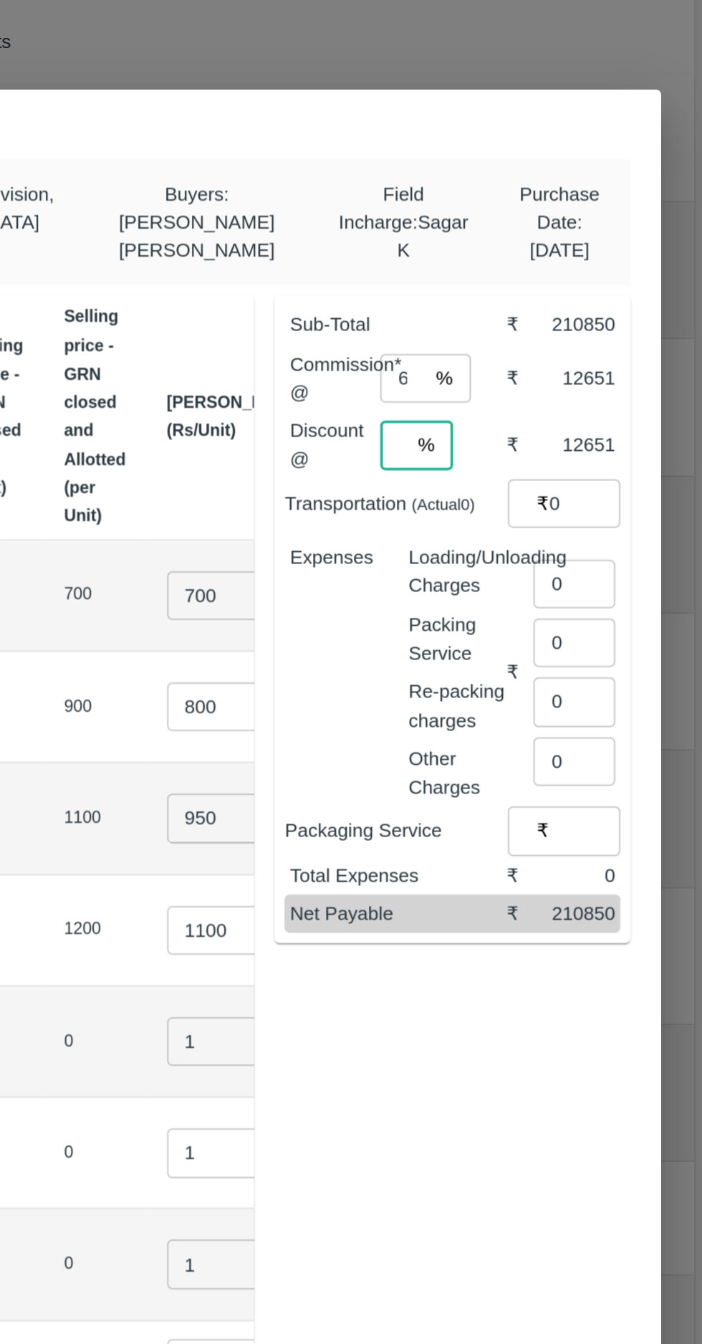
type input "6"
click at [629, 466] on input "0" at bounding box center [631, 467] width 46 height 27
click at [625, 459] on input "number" at bounding box center [634, 458] width 52 height 27
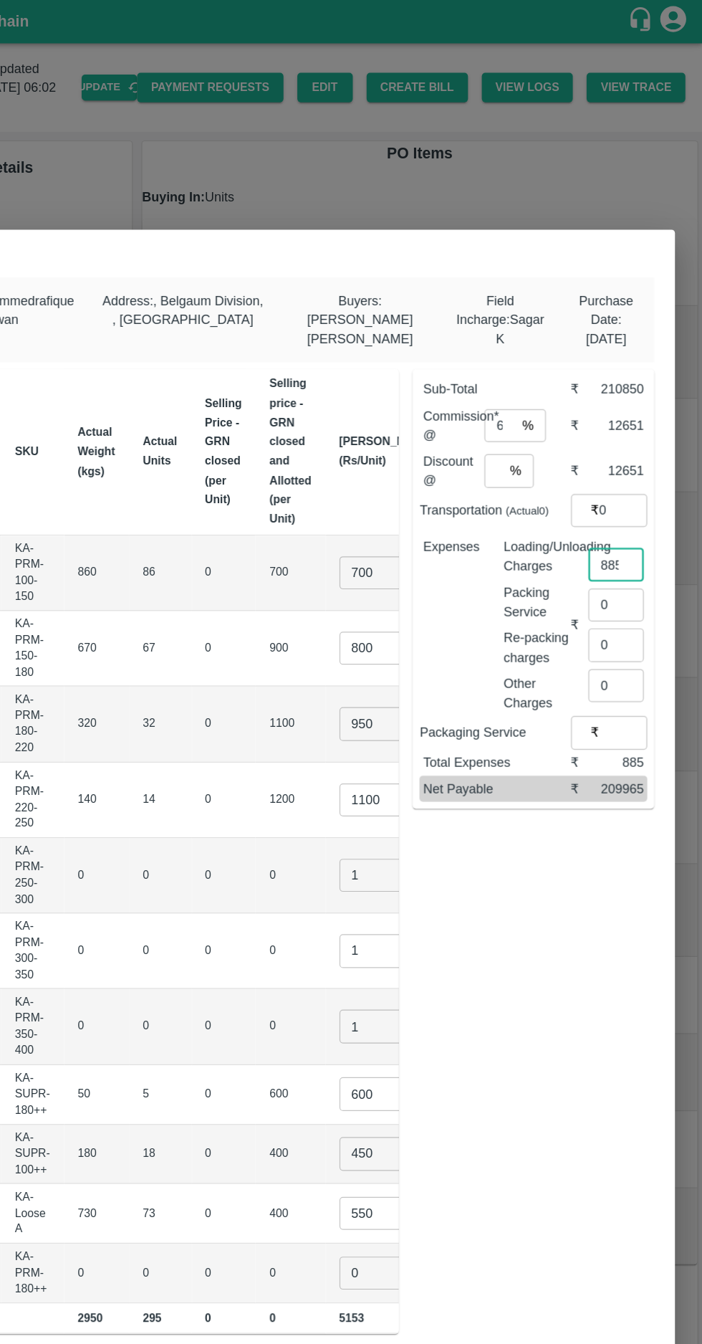
scroll to position [0, 0]
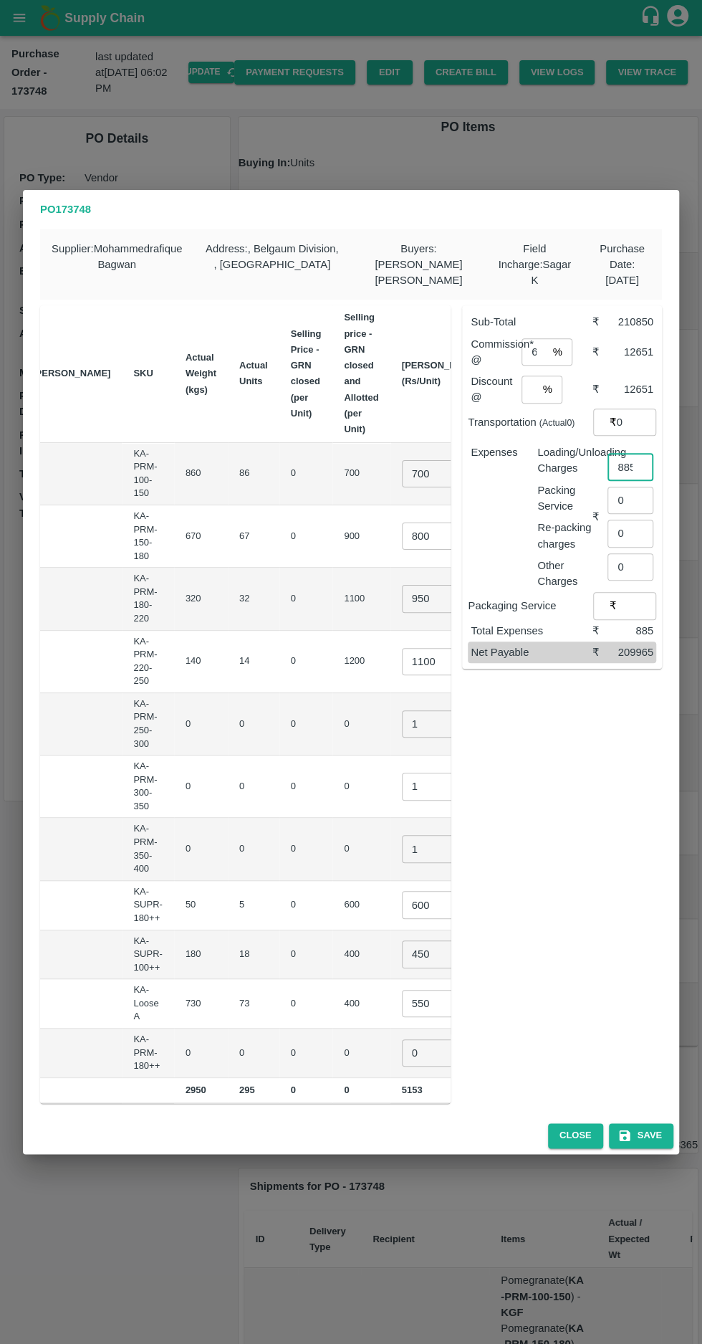
click at [629, 465] on input "885" at bounding box center [631, 467] width 46 height 27
type input "835"
click at [531, 694] on div "Sub-Total ₹ 210850 Commission* @ 6 % ​ ₹ 12651 Discount @ 6 % ​ ₹ 12651 Transpo…" at bounding box center [556, 698] width 211 height 809
click at [651, 1138] on button "Save" at bounding box center [641, 1135] width 65 height 25
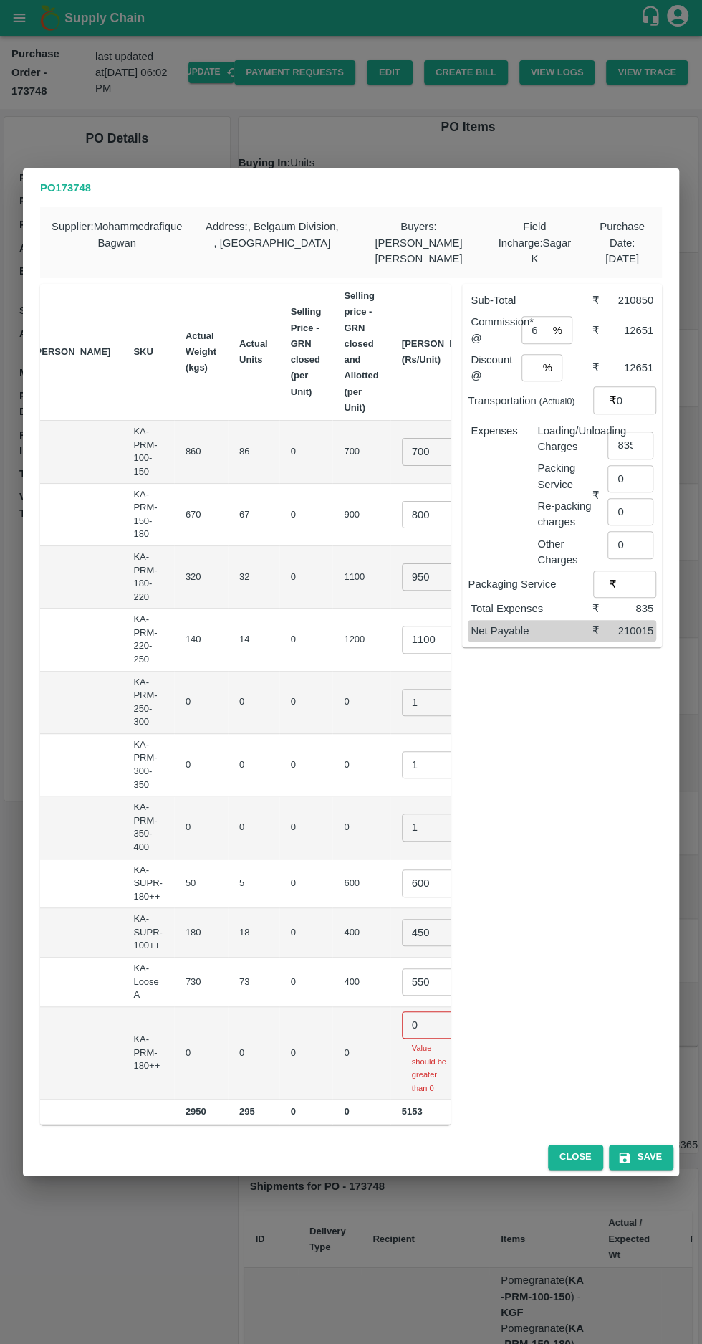
click at [402, 1011] on input "0" at bounding box center [430, 1024] width 57 height 27
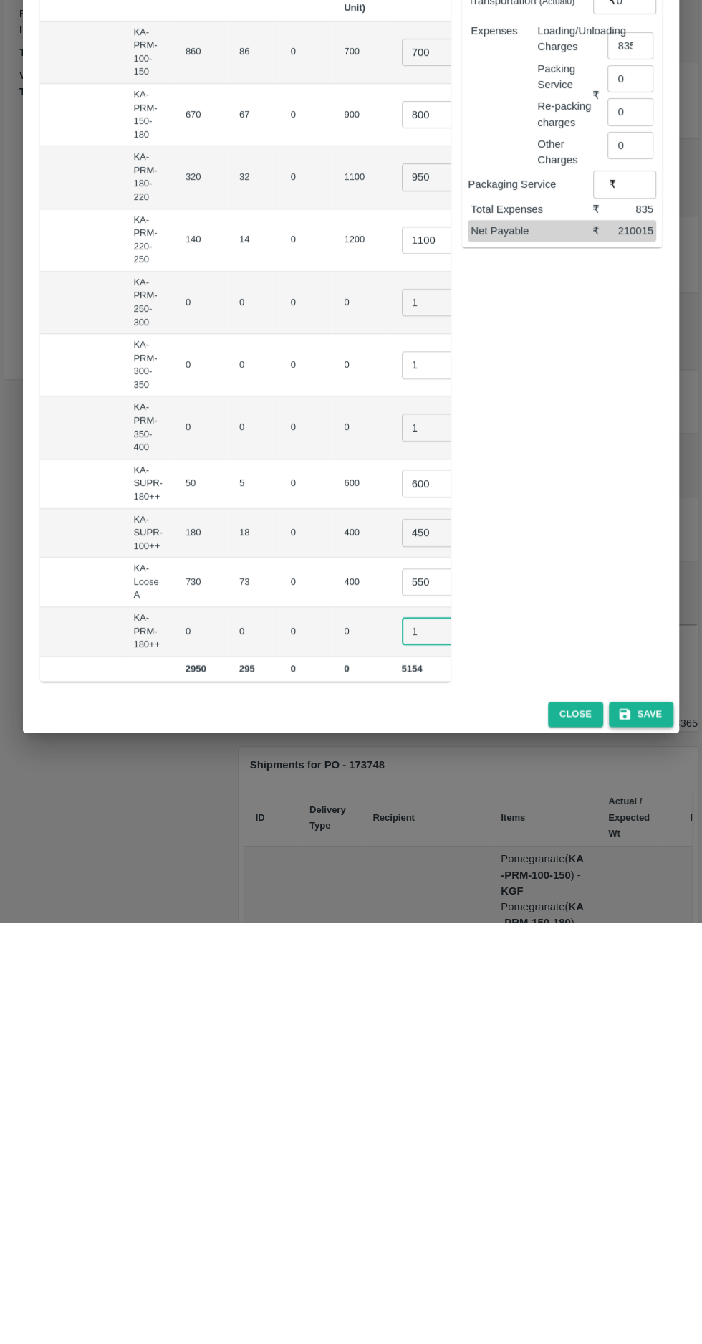
type input "1"
click at [651, 1137] on button "Save" at bounding box center [641, 1135] width 65 height 25
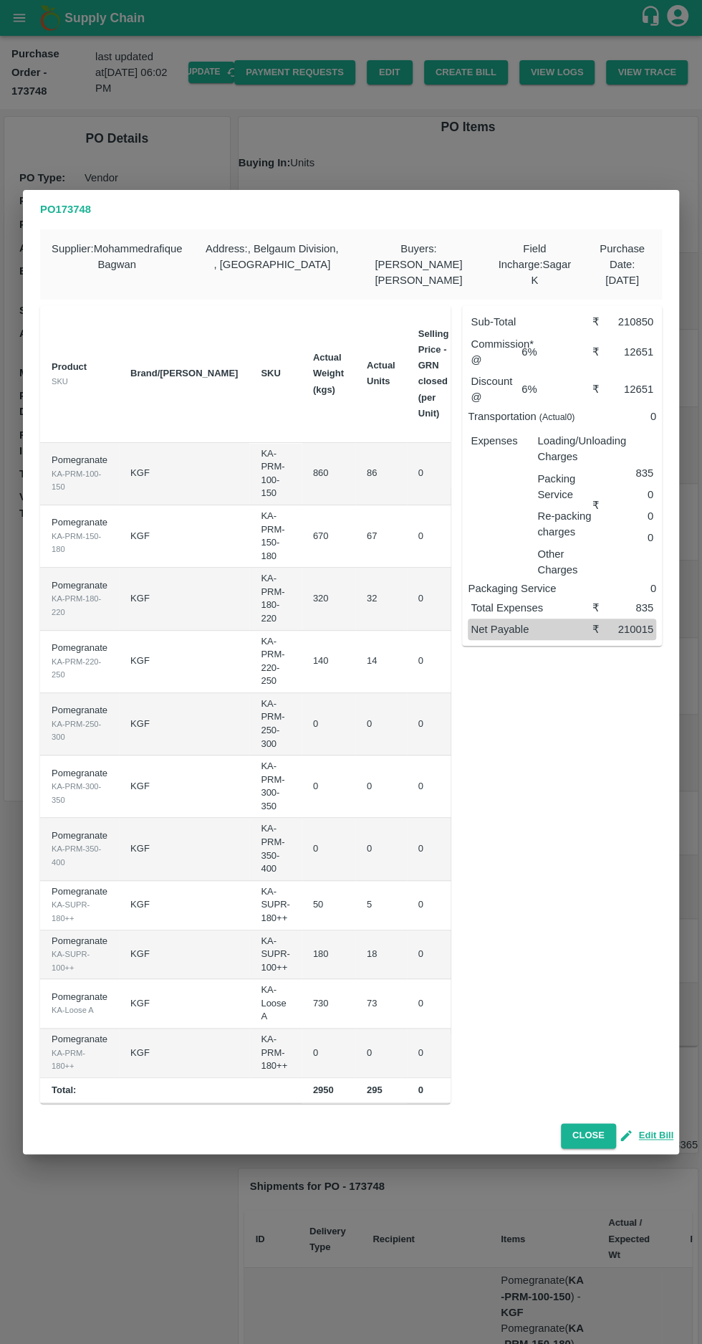
scroll to position [0, 115]
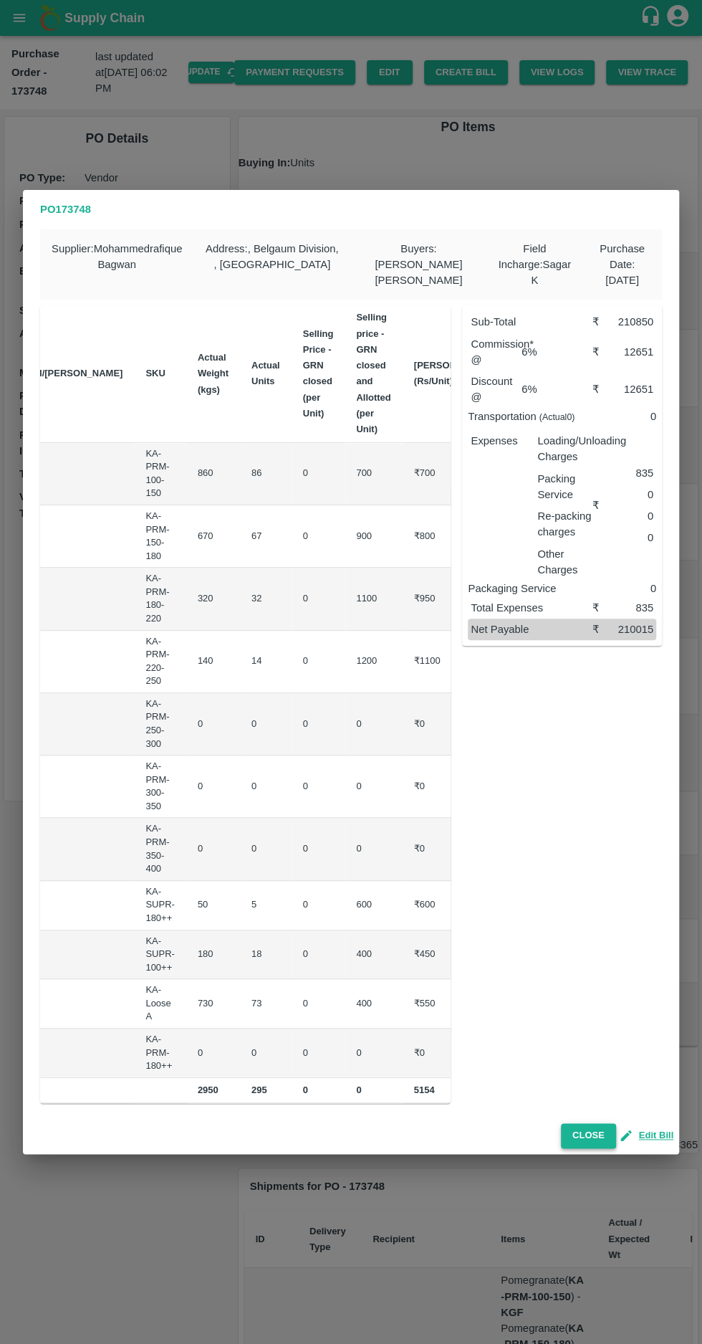
click at [594, 1137] on button "Close" at bounding box center [588, 1135] width 55 height 25
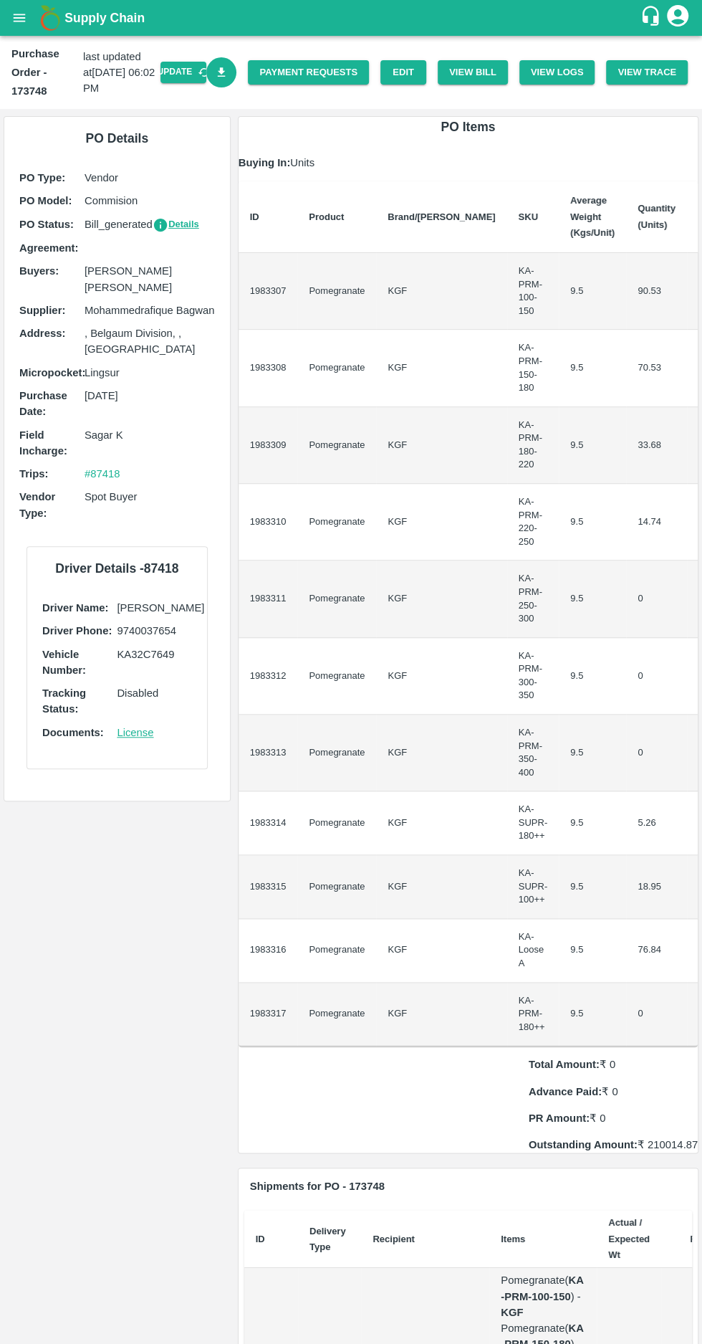
click at [226, 72] on icon "Download Bill" at bounding box center [222, 71] width 8 height 9
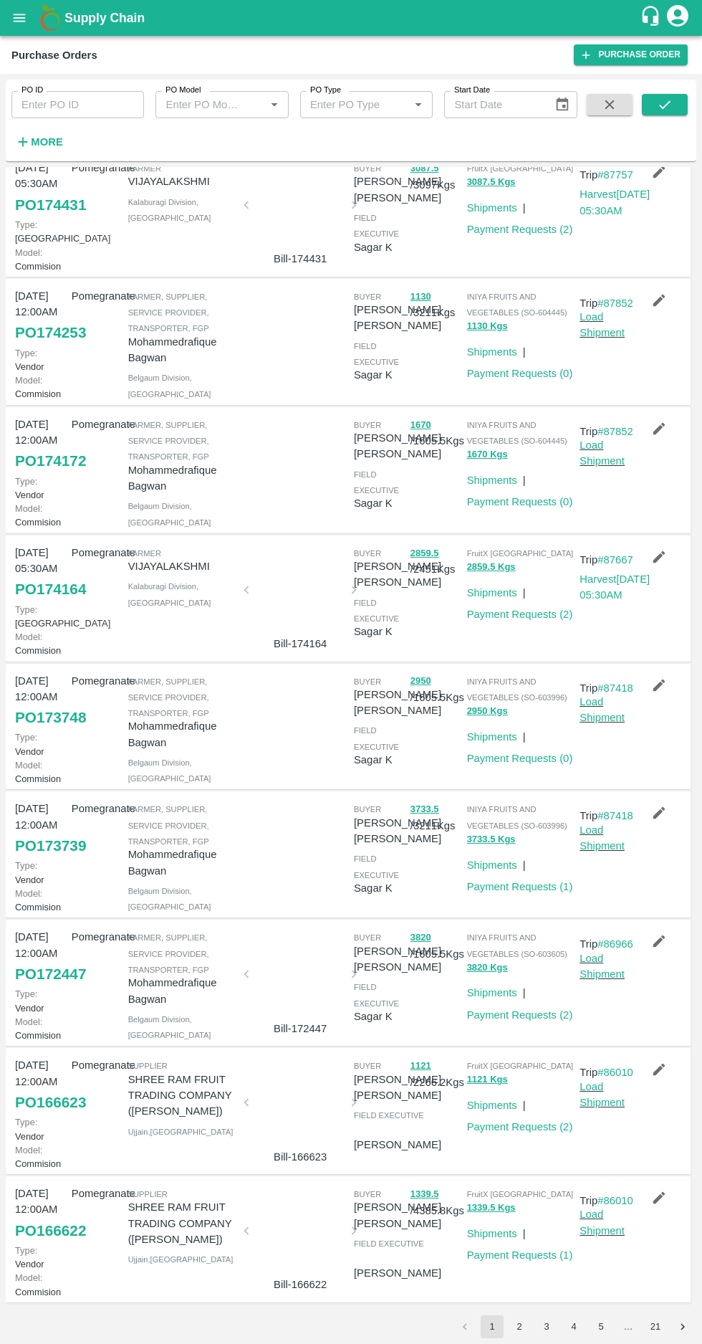
scroll to position [430, 0]
click at [35, 833] on link "PO 173739" at bounding box center [50, 846] width 71 height 26
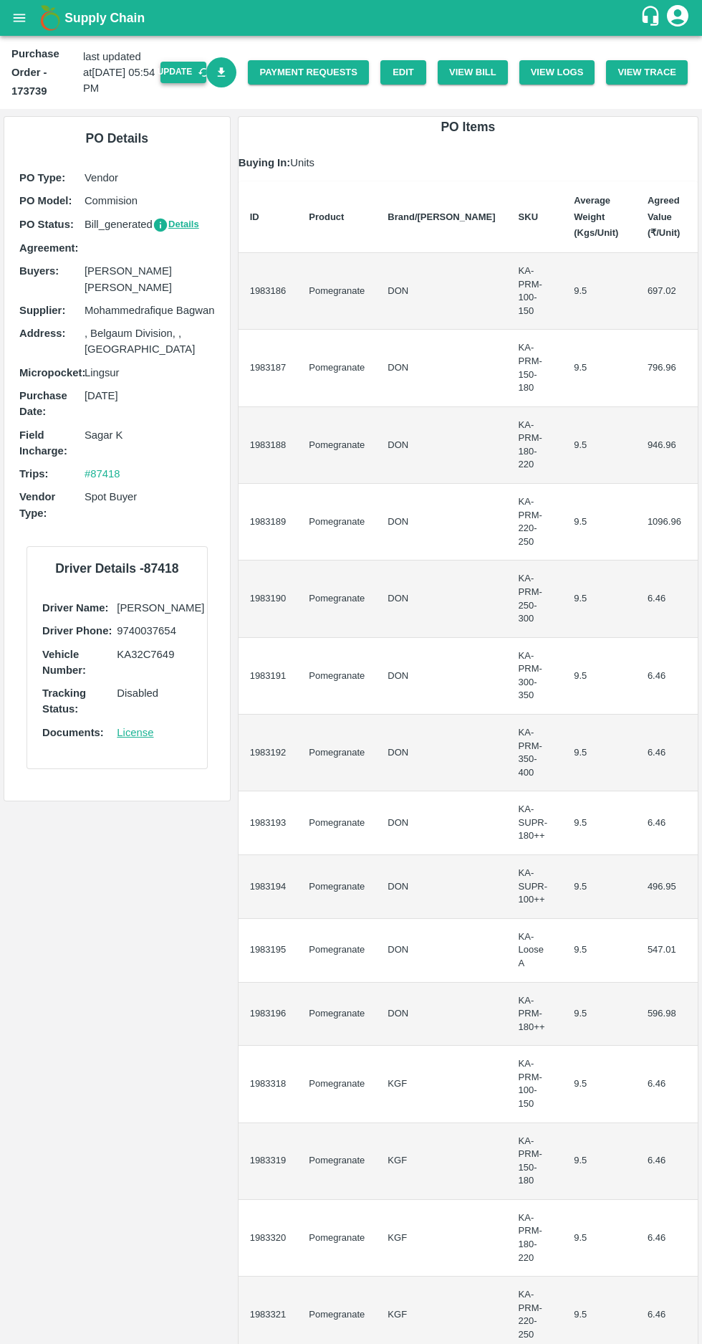
click at [185, 75] on button "Update" at bounding box center [184, 72] width 46 height 21
click at [479, 72] on button "View Bill" at bounding box center [473, 72] width 70 height 25
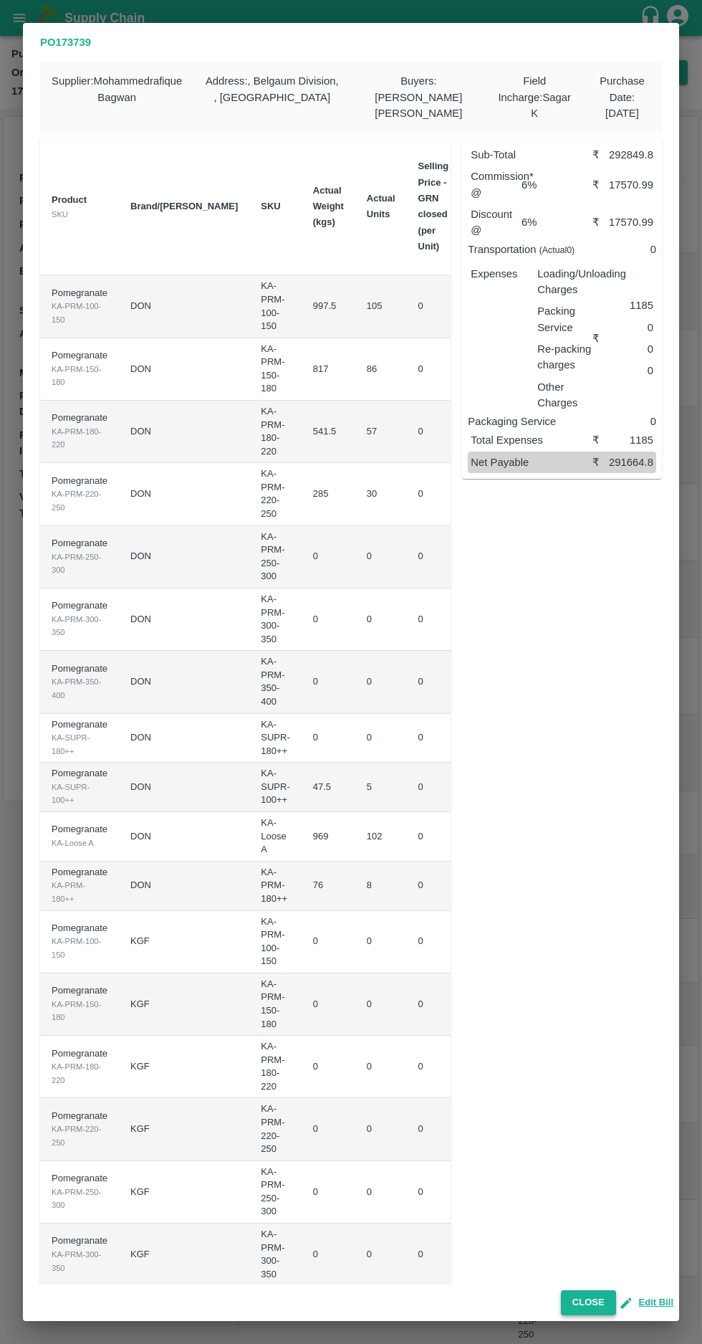
click at [579, 1296] on button "Close" at bounding box center [588, 1302] width 55 height 25
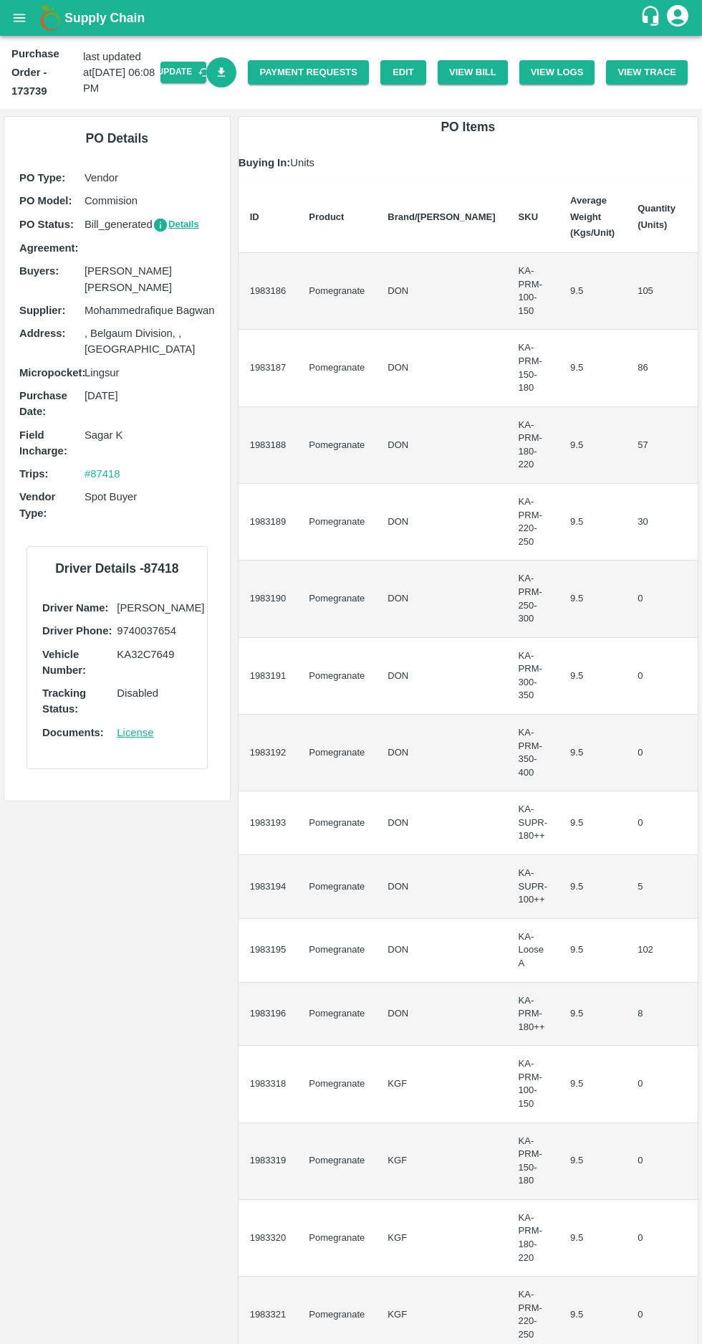
click at [229, 73] on icon "Download Bill" at bounding box center [222, 73] width 14 height 14
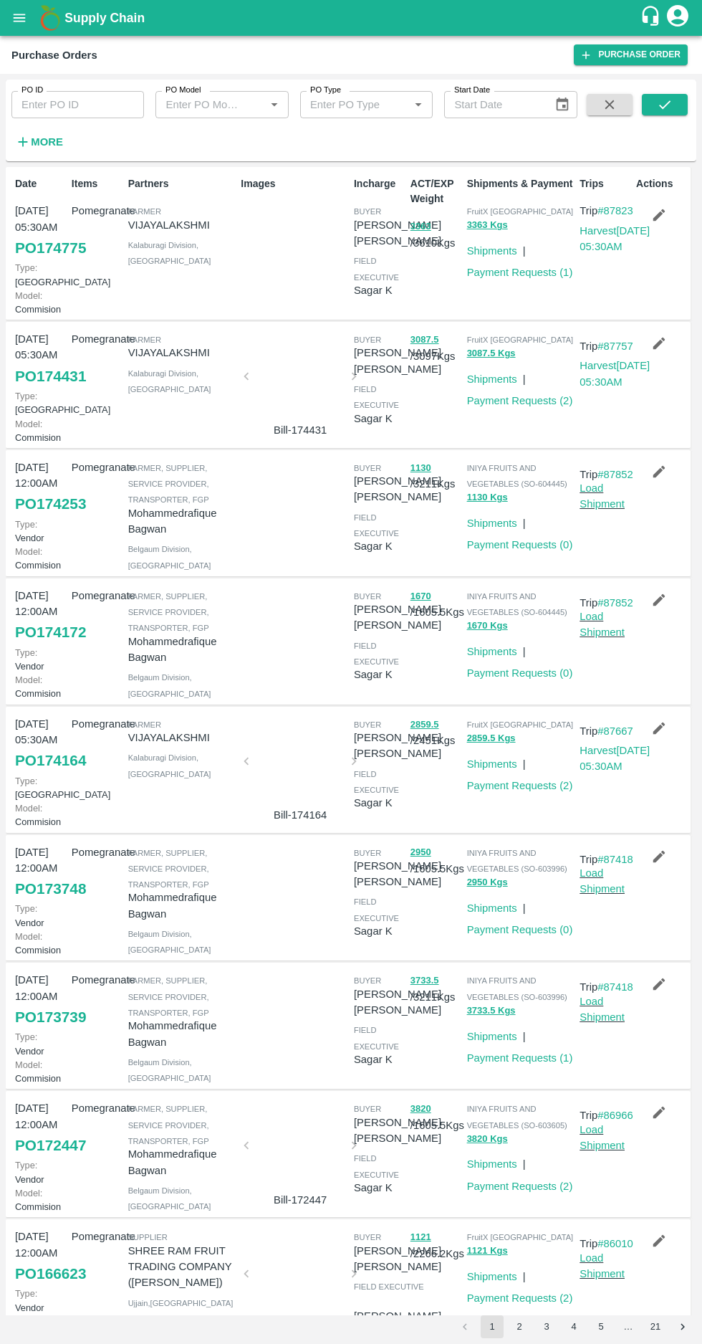
click at [664, 351] on icon "button" at bounding box center [660, 343] width 16 height 16
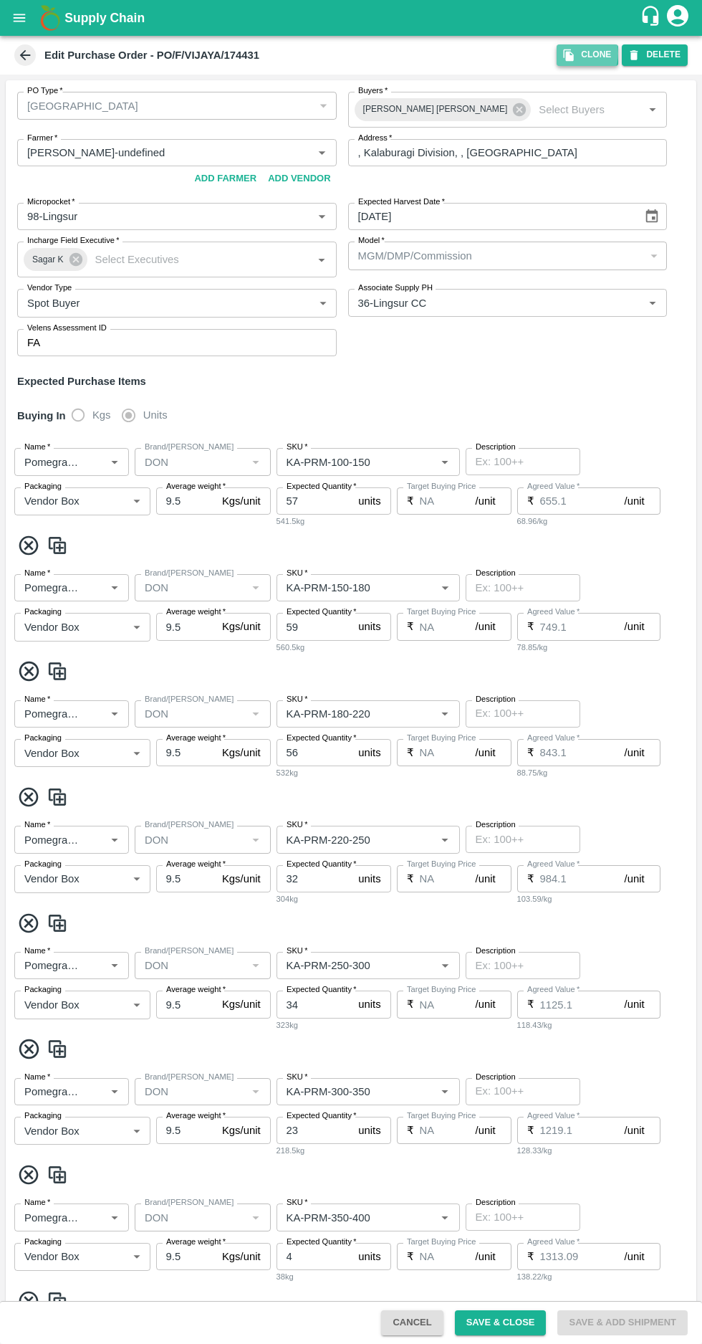
click at [576, 53] on icon "button" at bounding box center [569, 55] width 13 height 13
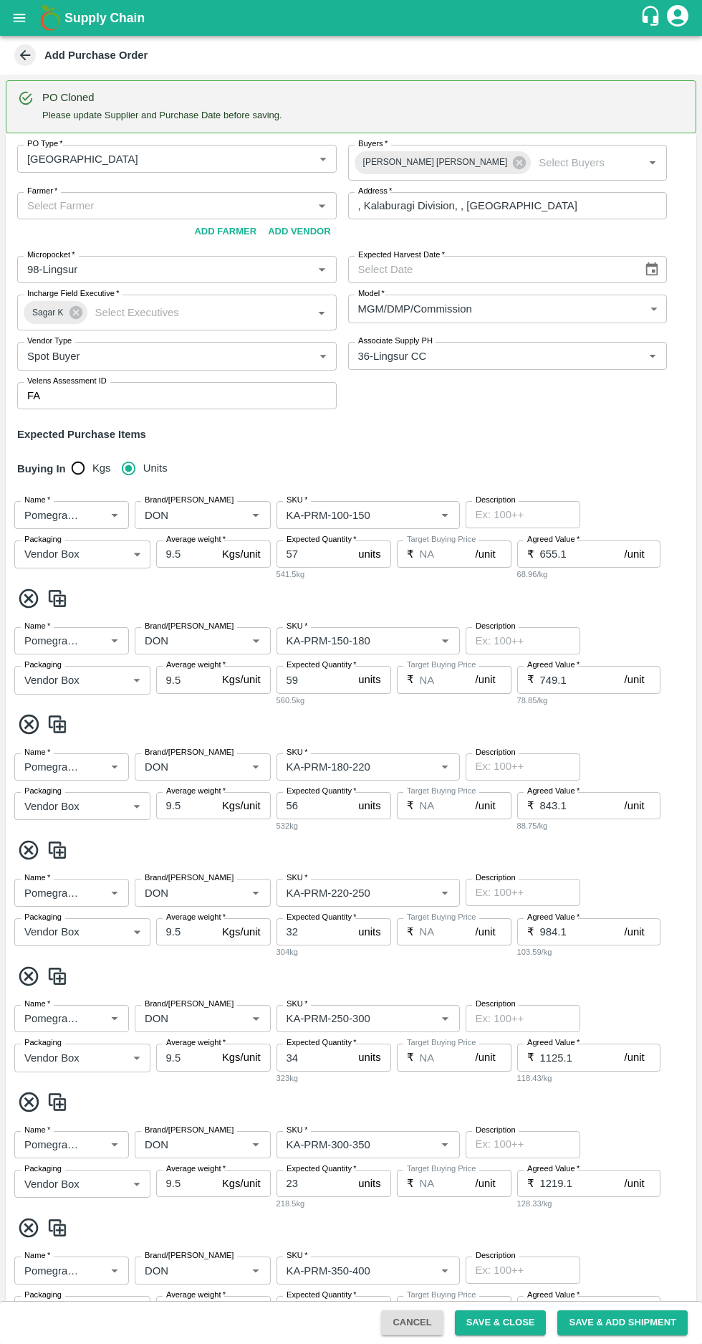
click at [100, 209] on input "Farmer   *" at bounding box center [165, 205] width 287 height 19
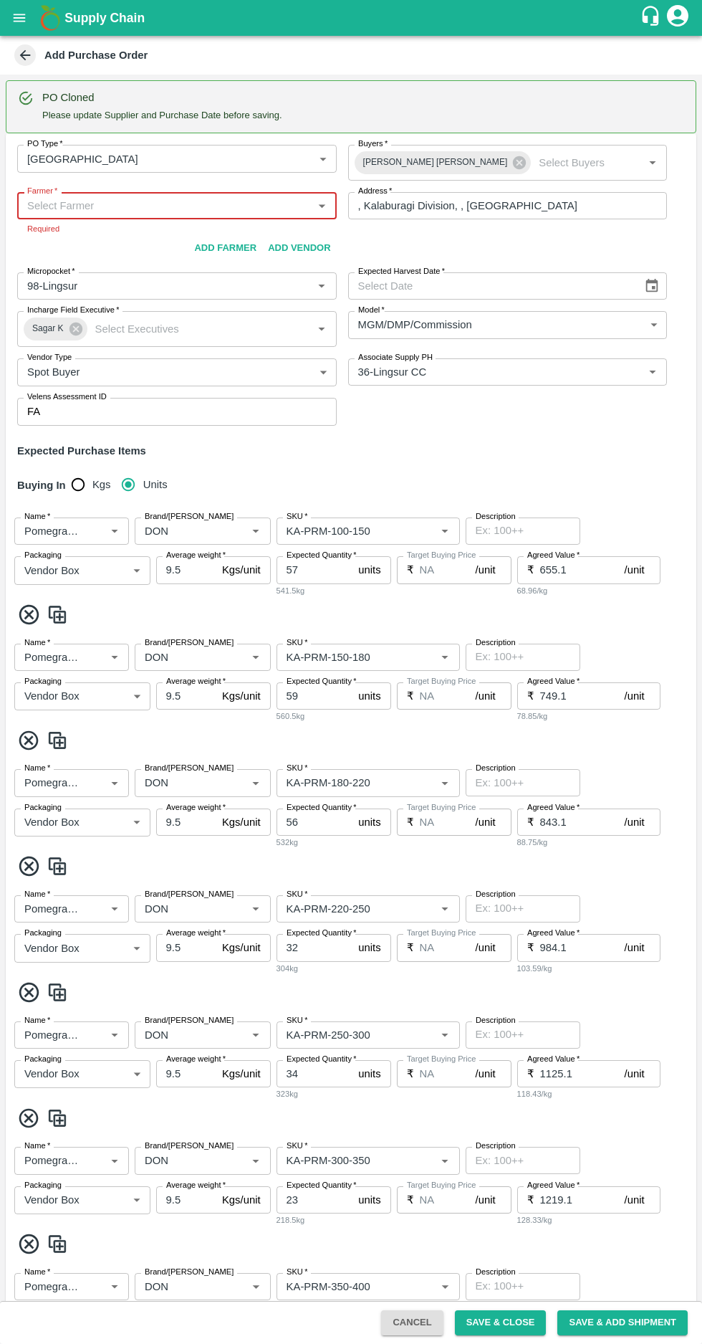
click at [85, 204] on input "Farmer   *" at bounding box center [165, 205] width 287 height 19
paste input "9739616101"
click at [126, 237] on div "VIJAYALAKSHMI-, Kalaburagi Division-9739616101(Farmer)" at bounding box center [175, 237] width 292 height 16
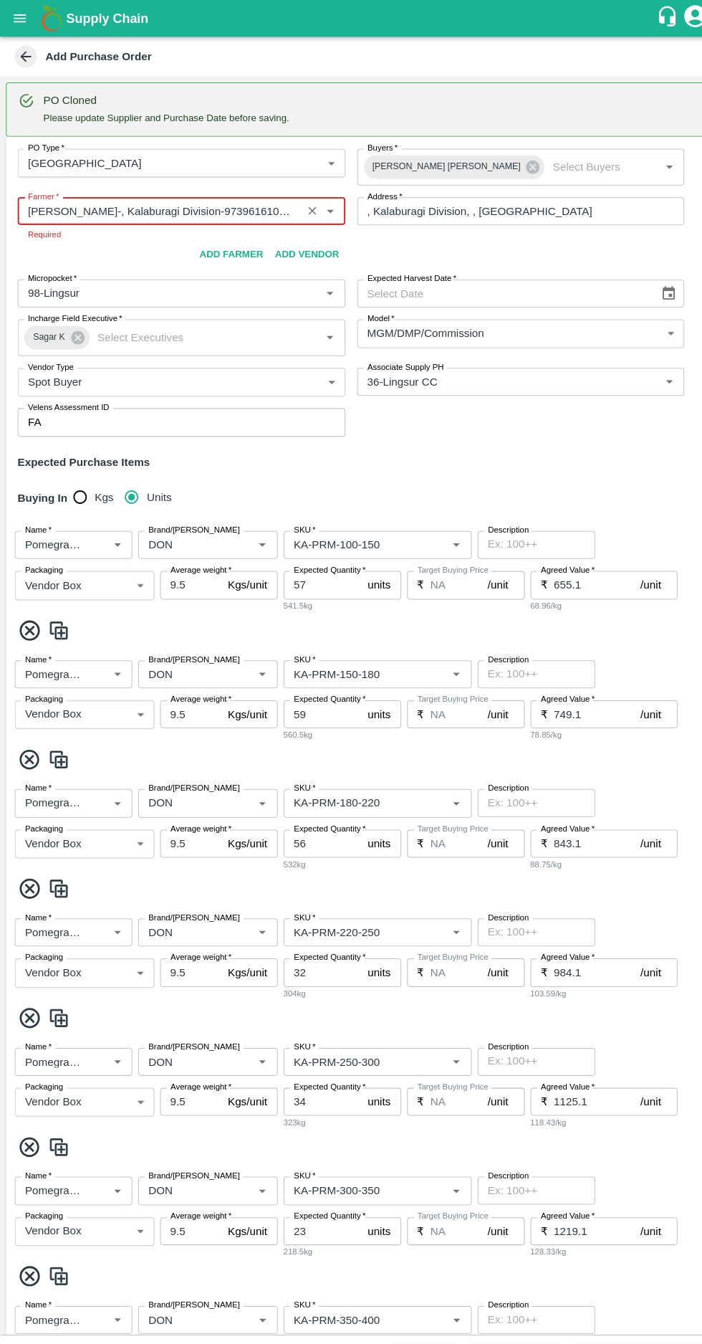
type input "VIJAYALAKSHMI-, Kalaburagi Division-9739616101(Farmer)"
click at [120, 152] on body "Supply Chain Add Purchase Order PO Cloned Please update Supplier and Purchase D…" at bounding box center [351, 672] width 702 height 1344
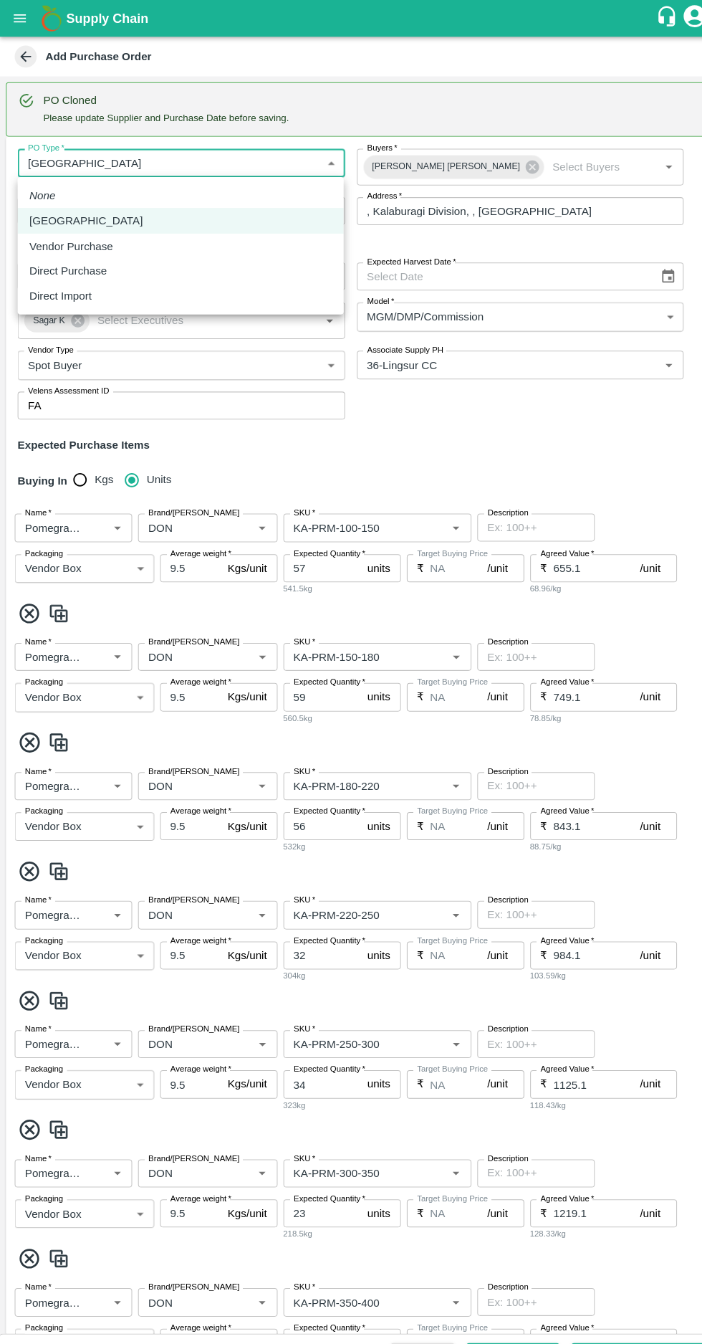
click at [530, 422] on div at bounding box center [351, 672] width 702 height 1344
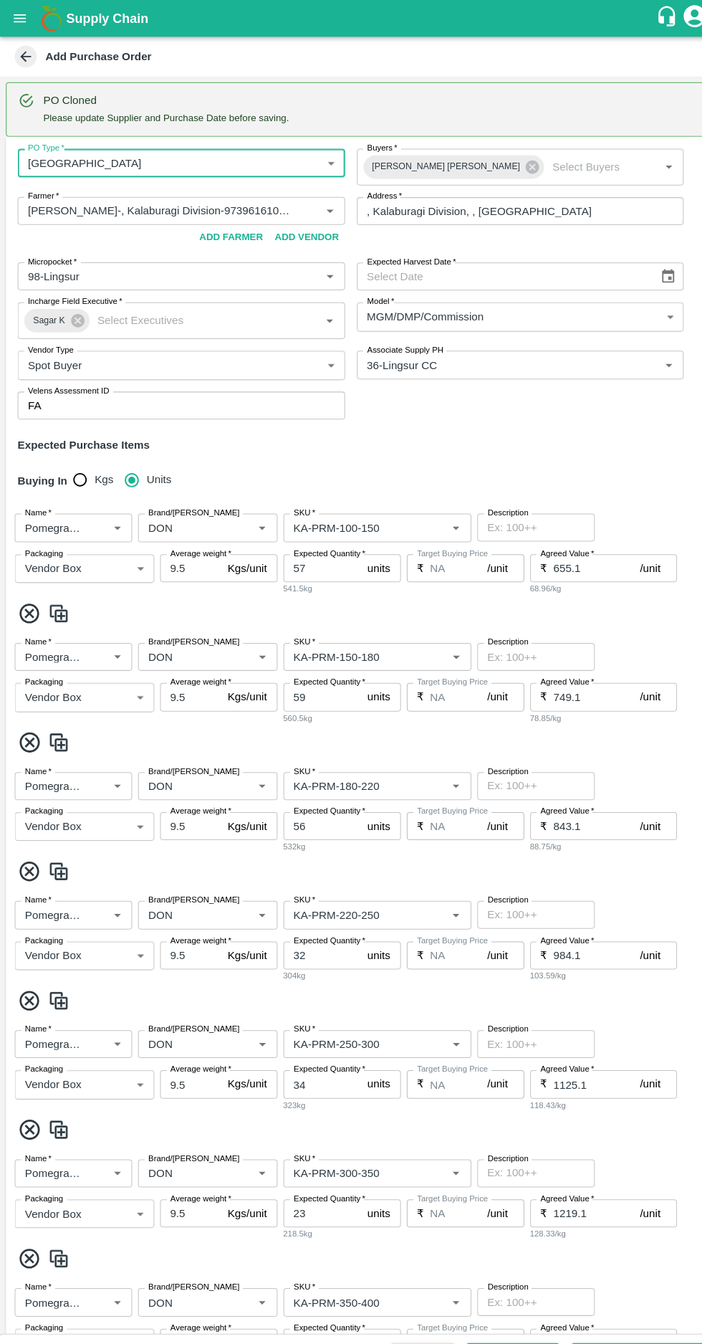
click at [647, 267] on icon "Choose date" at bounding box center [652, 270] width 16 height 16
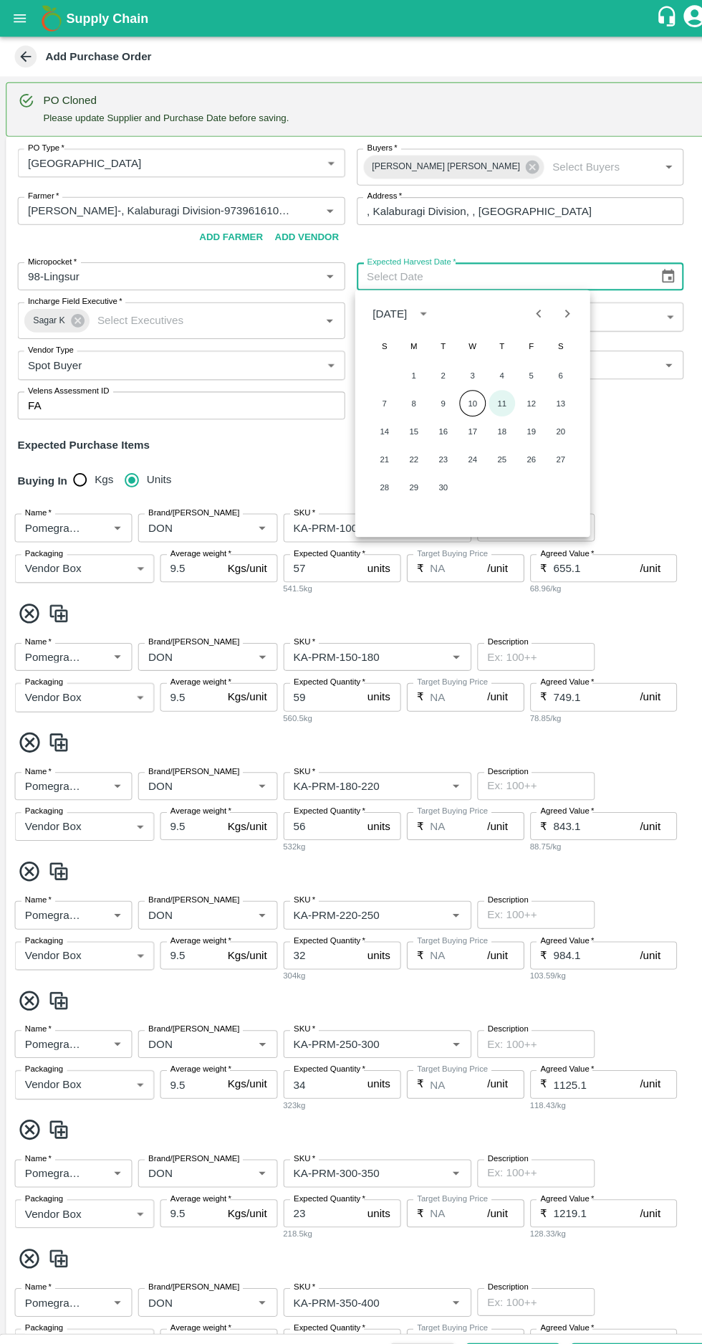
click at [490, 393] on button "11" at bounding box center [490, 394] width 26 height 26
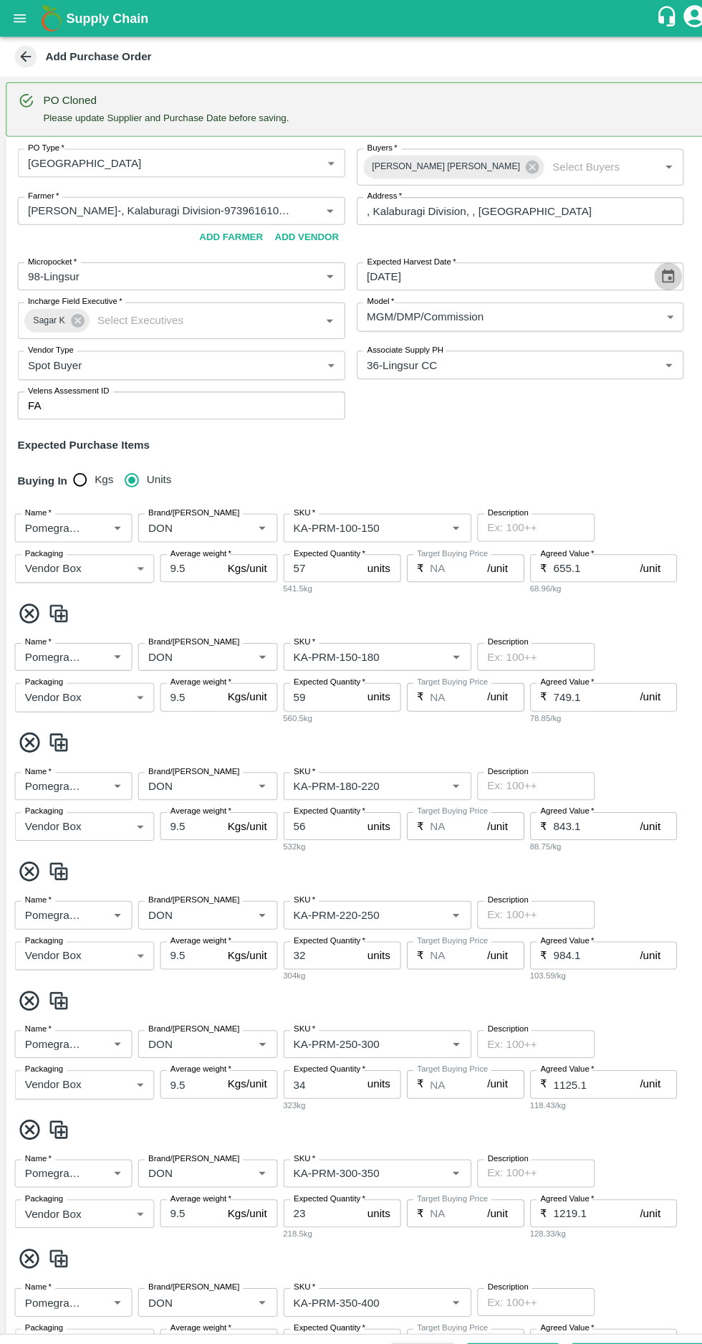
click at [649, 269] on icon "Choose date, selected date is Sep 11, 2025" at bounding box center [652, 270] width 16 height 16
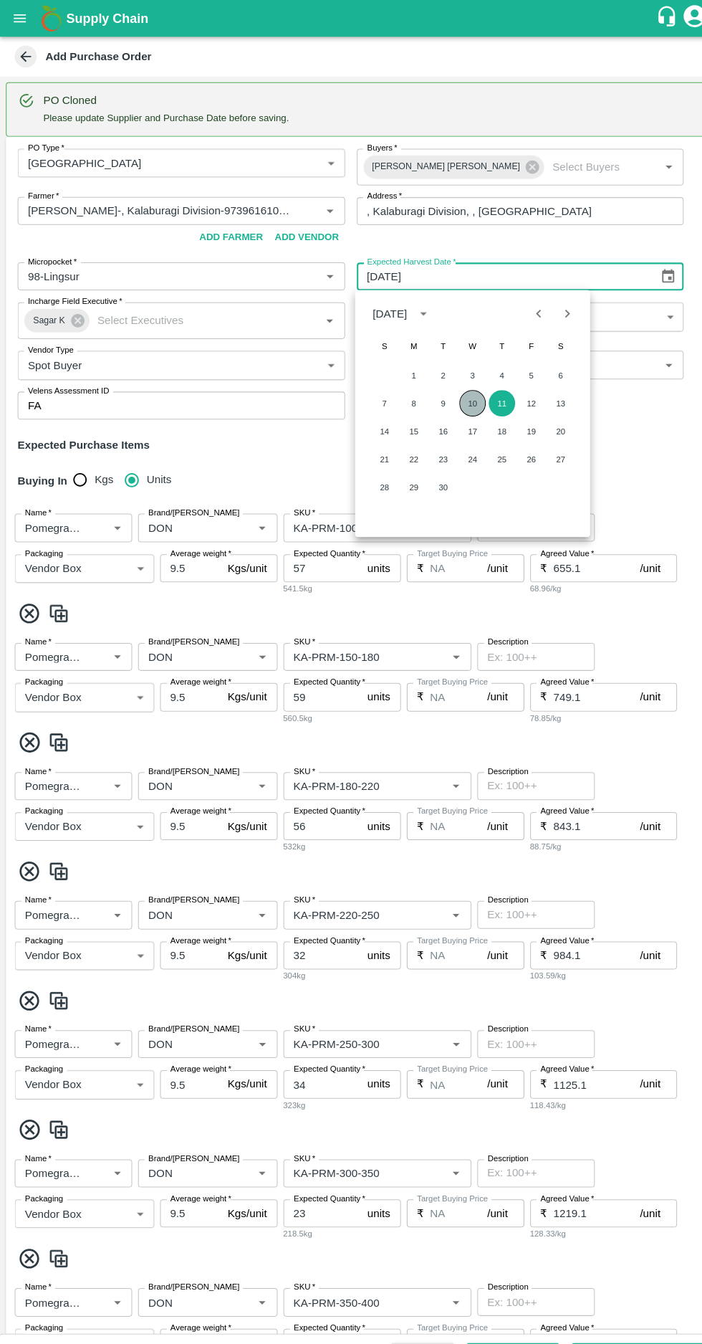
click at [461, 393] on button "10" at bounding box center [462, 394] width 26 height 26
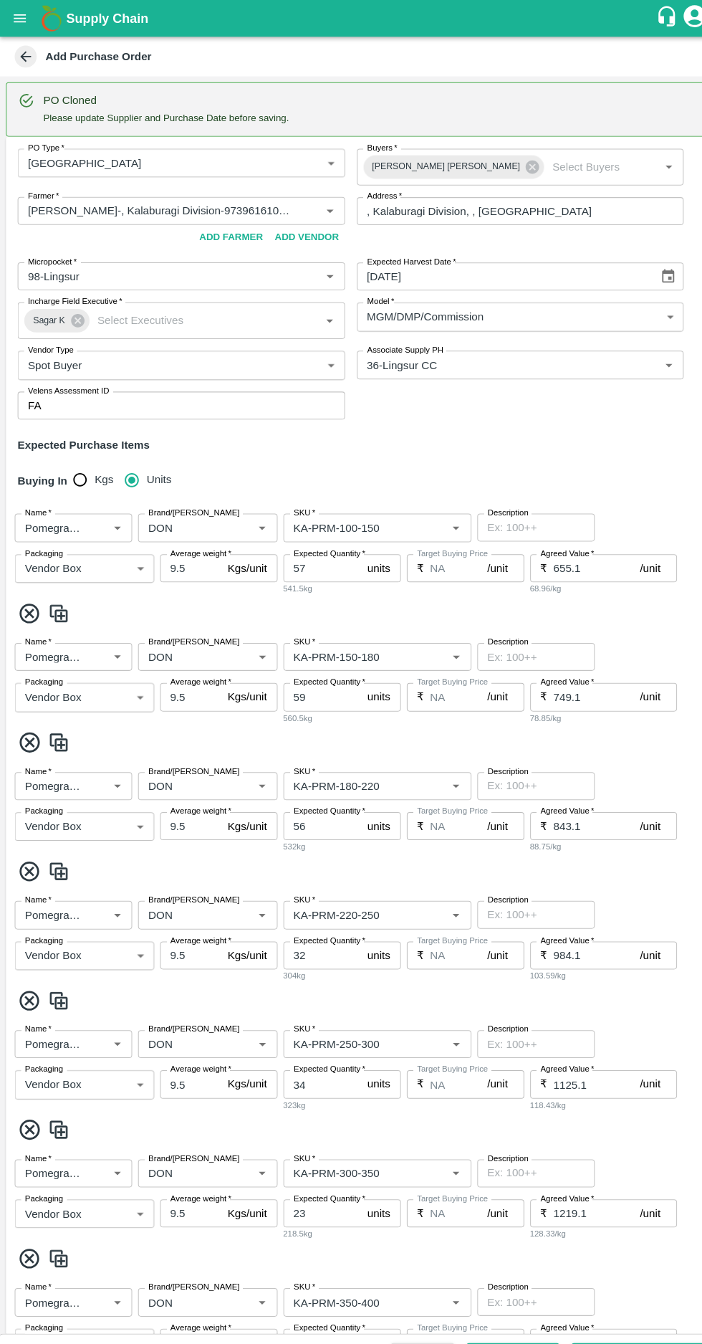
type input "10/09/2025"
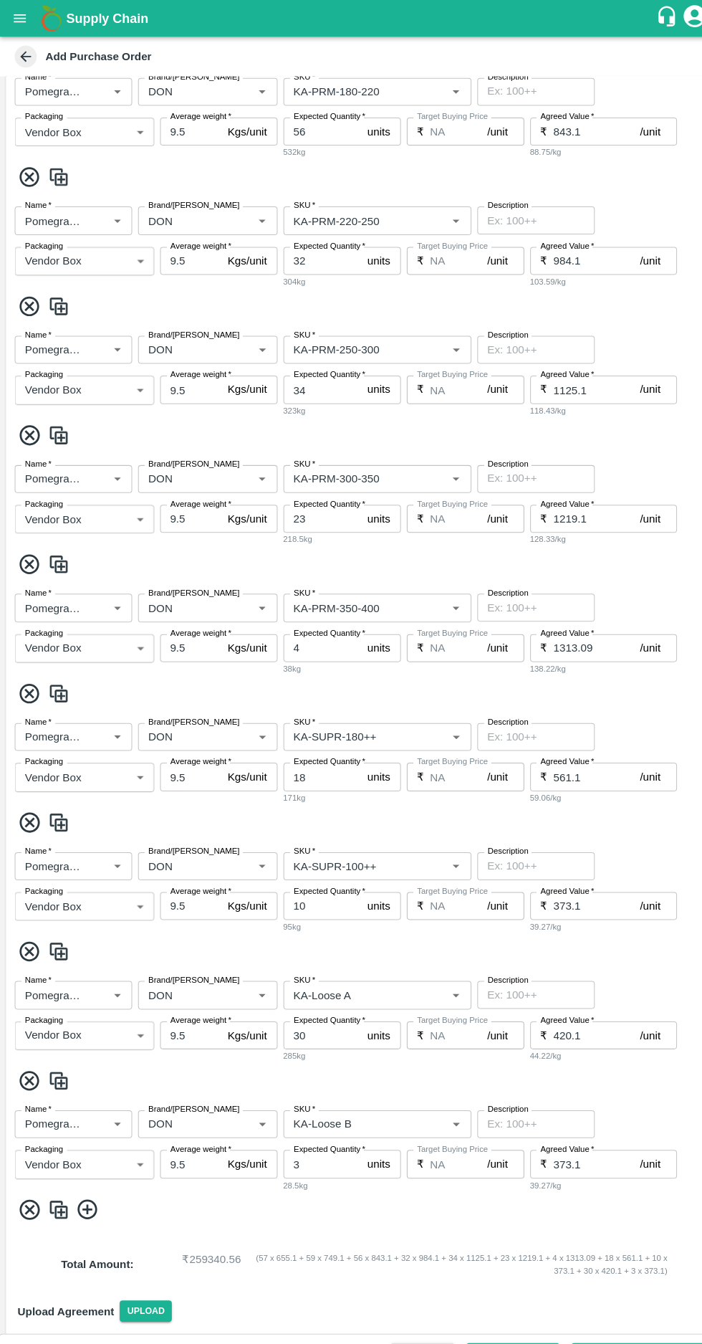
scroll to position [732, 0]
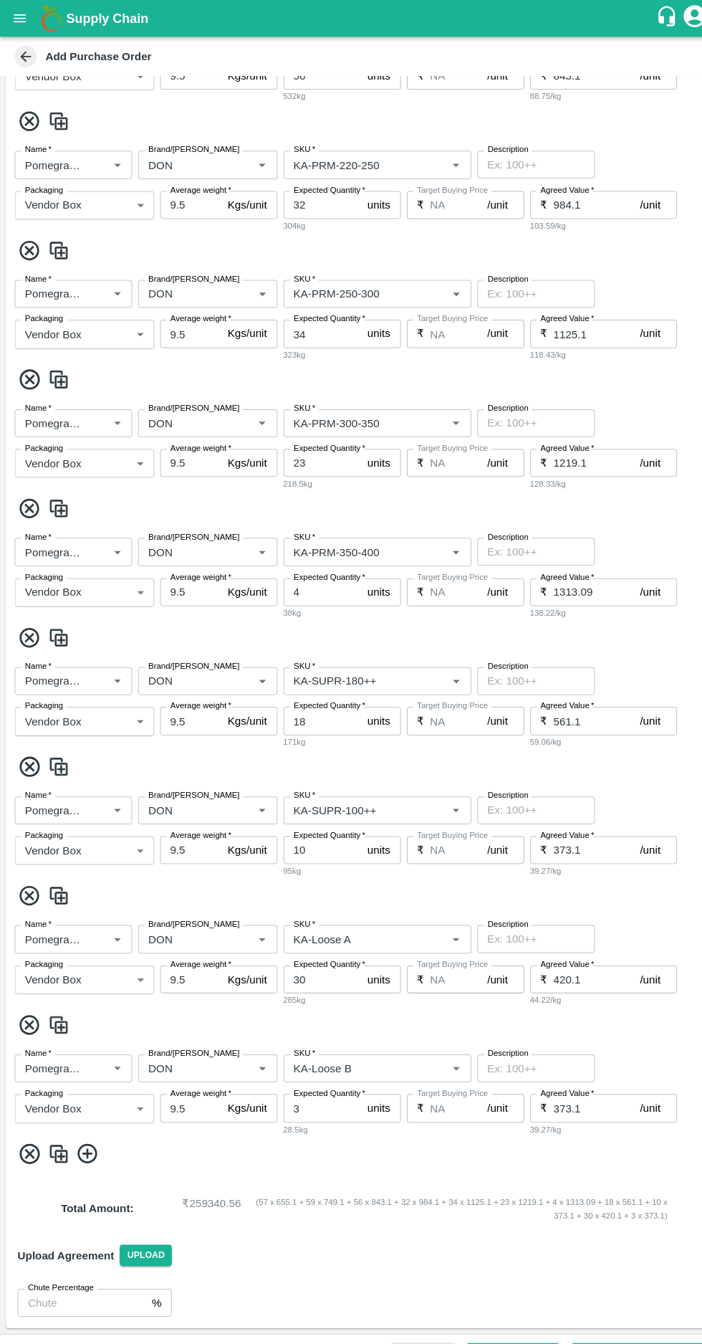
click at [87, 1125] on icon at bounding box center [84, 1125] width 19 height 19
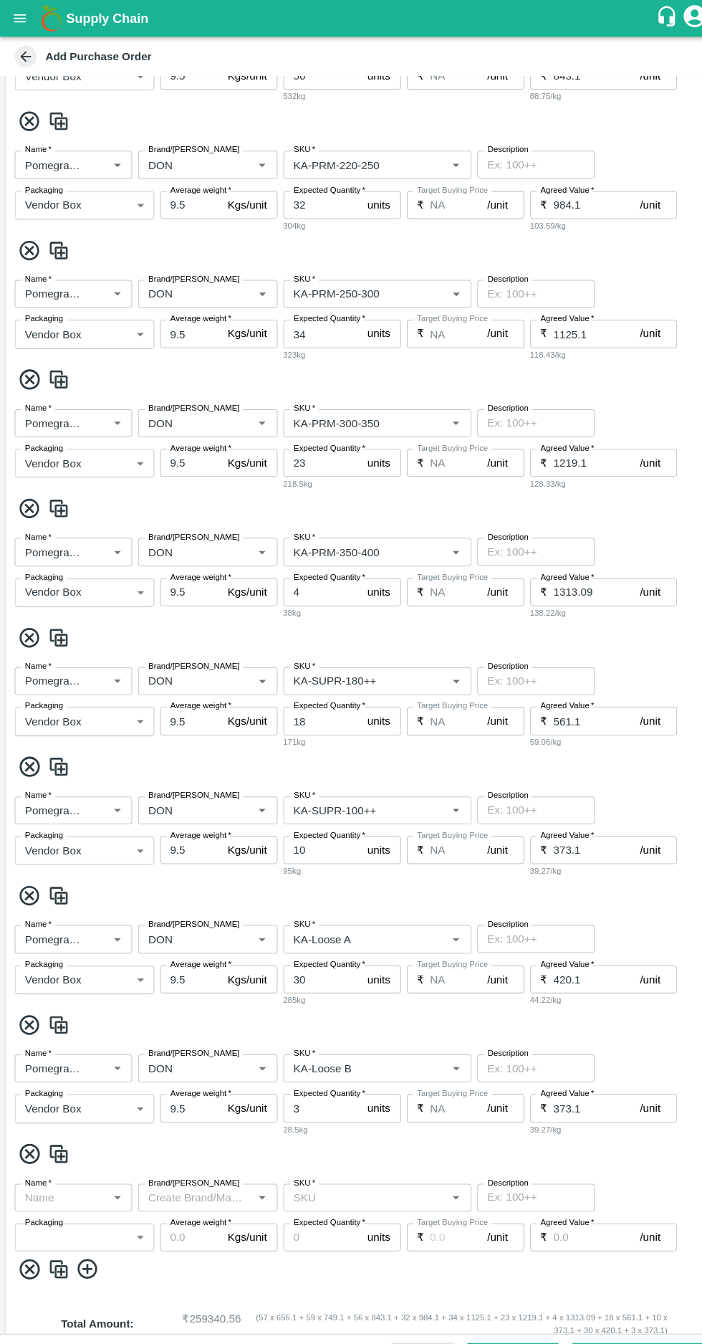
scroll to position [844, 0]
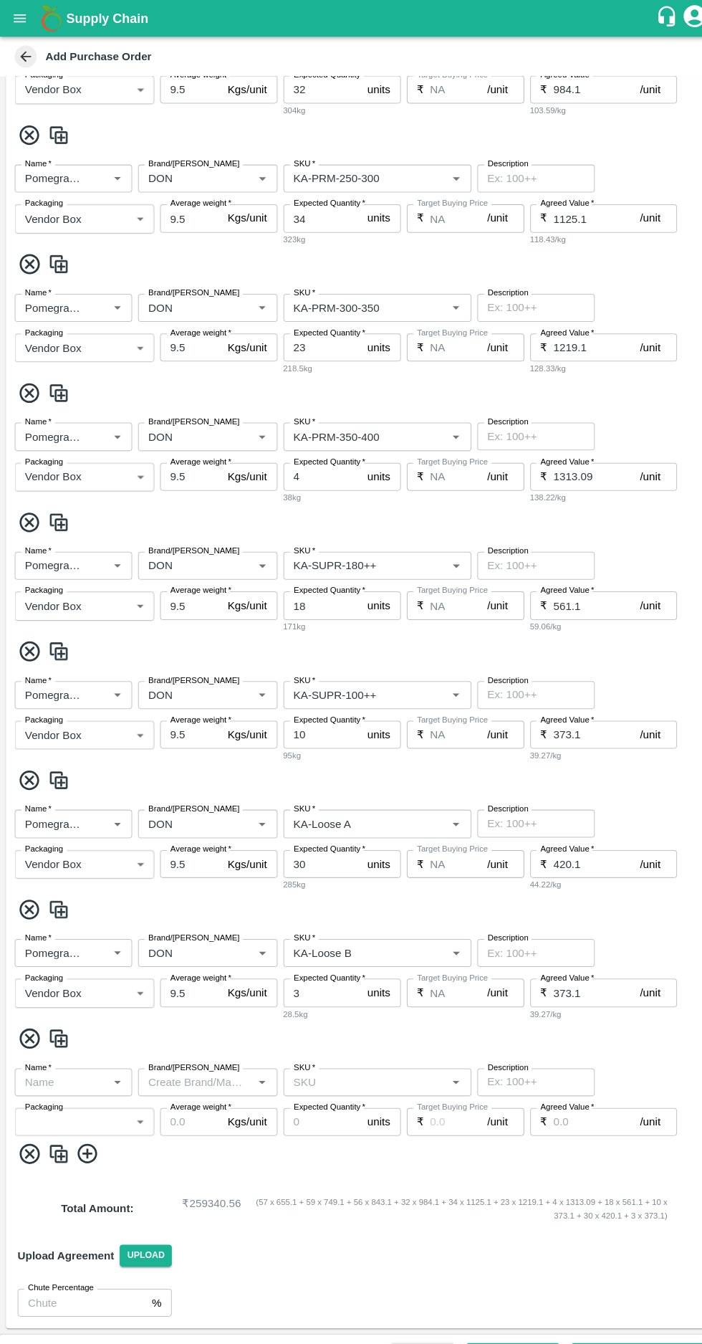
click at [62, 1055] on input "Name   *" at bounding box center [60, 1056] width 82 height 19
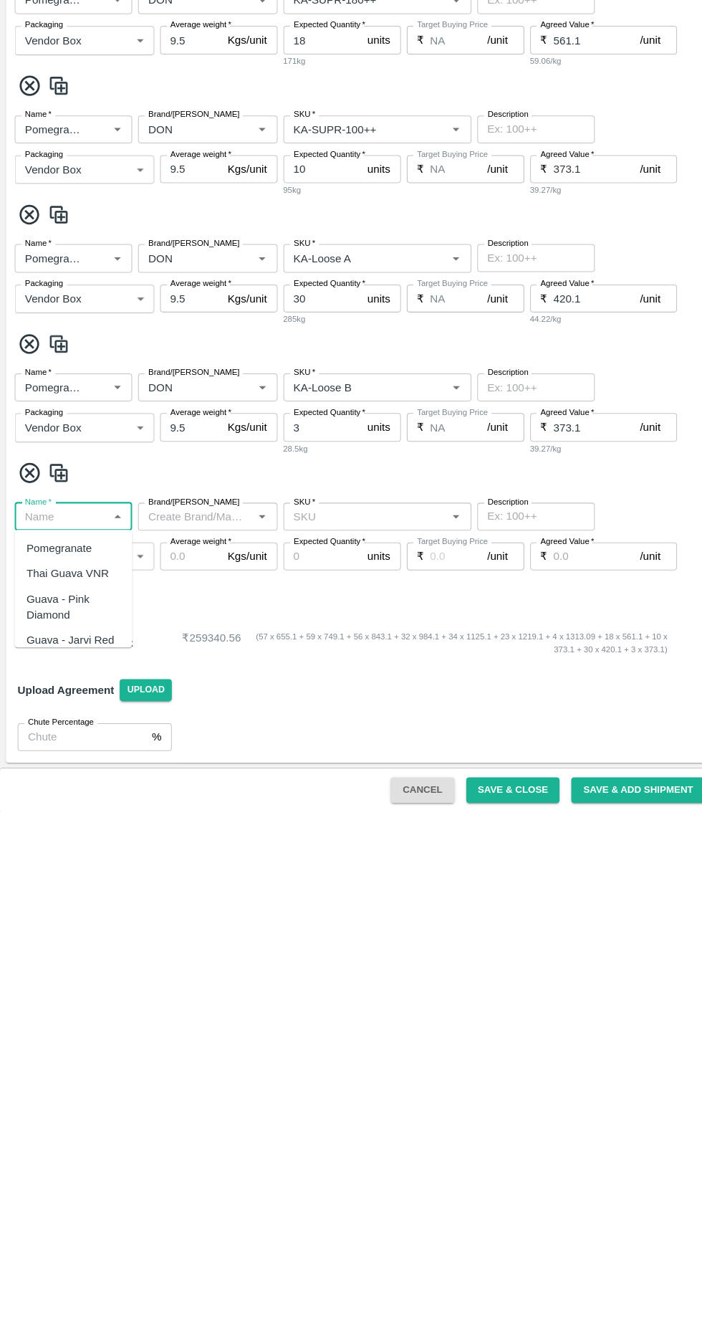
click at [47, 1085] on div "Pomegranate" at bounding box center [58, 1087] width 64 height 16
type input "Pomegranate"
click at [182, 1053] on input "Brand/Marka" at bounding box center [191, 1056] width 104 height 19
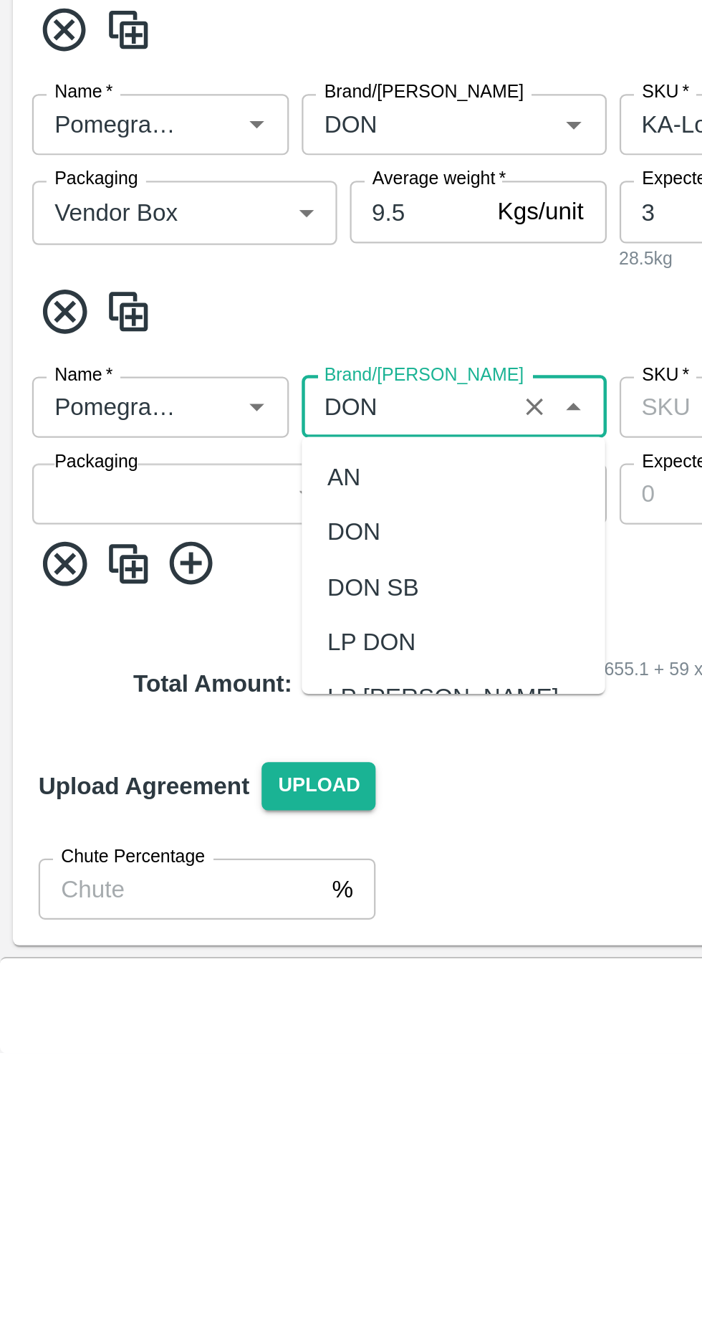
click at [158, 1107] on div "DON" at bounding box center [158, 1112] width 24 height 16
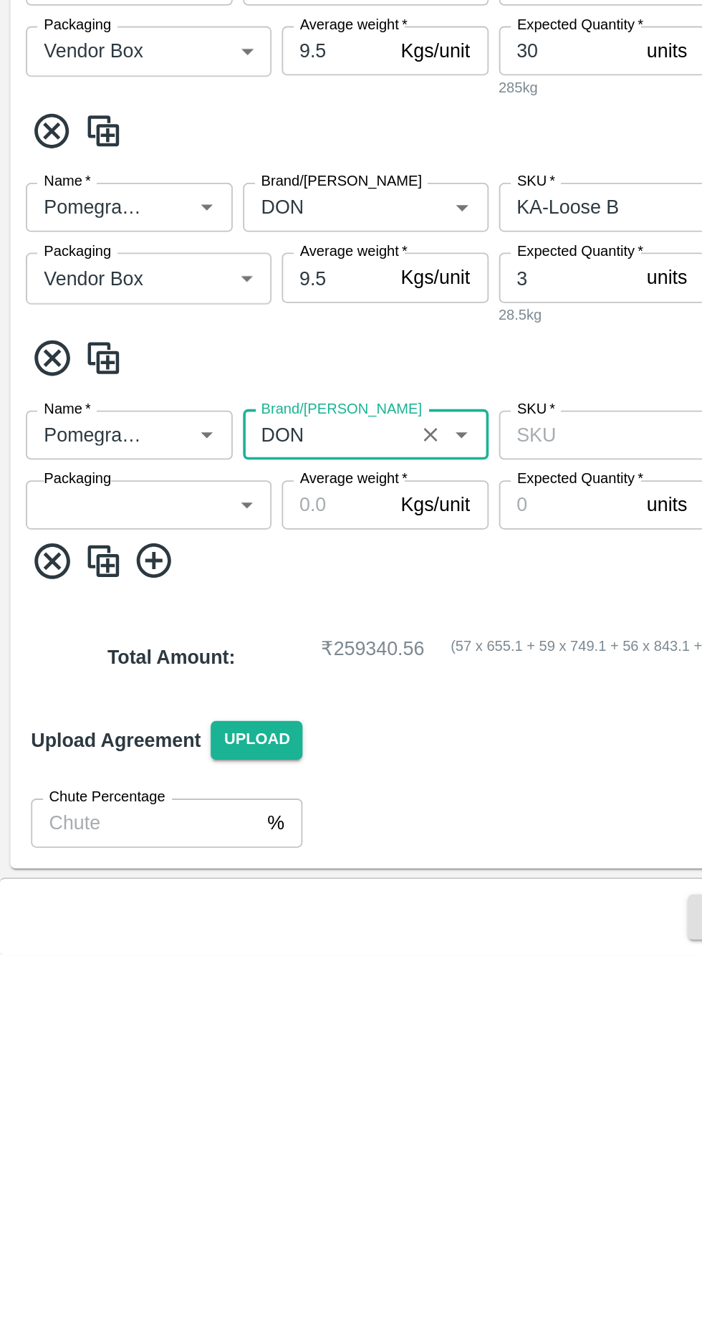
type input "DON"
click at [330, 1056] on input "SKU   *" at bounding box center [356, 1056] width 151 height 19
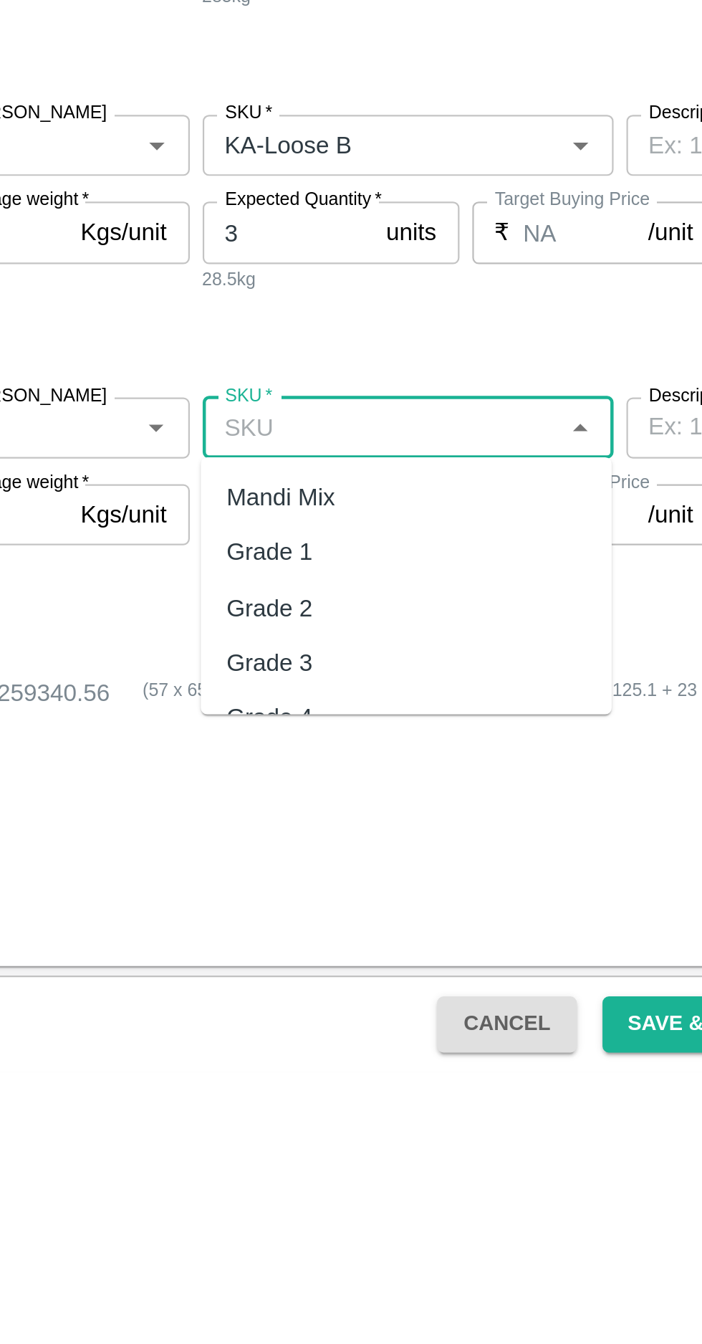
click at [308, 1086] on div "Mandi Mix" at bounding box center [311, 1087] width 49 height 16
type input "Mandi Mix"
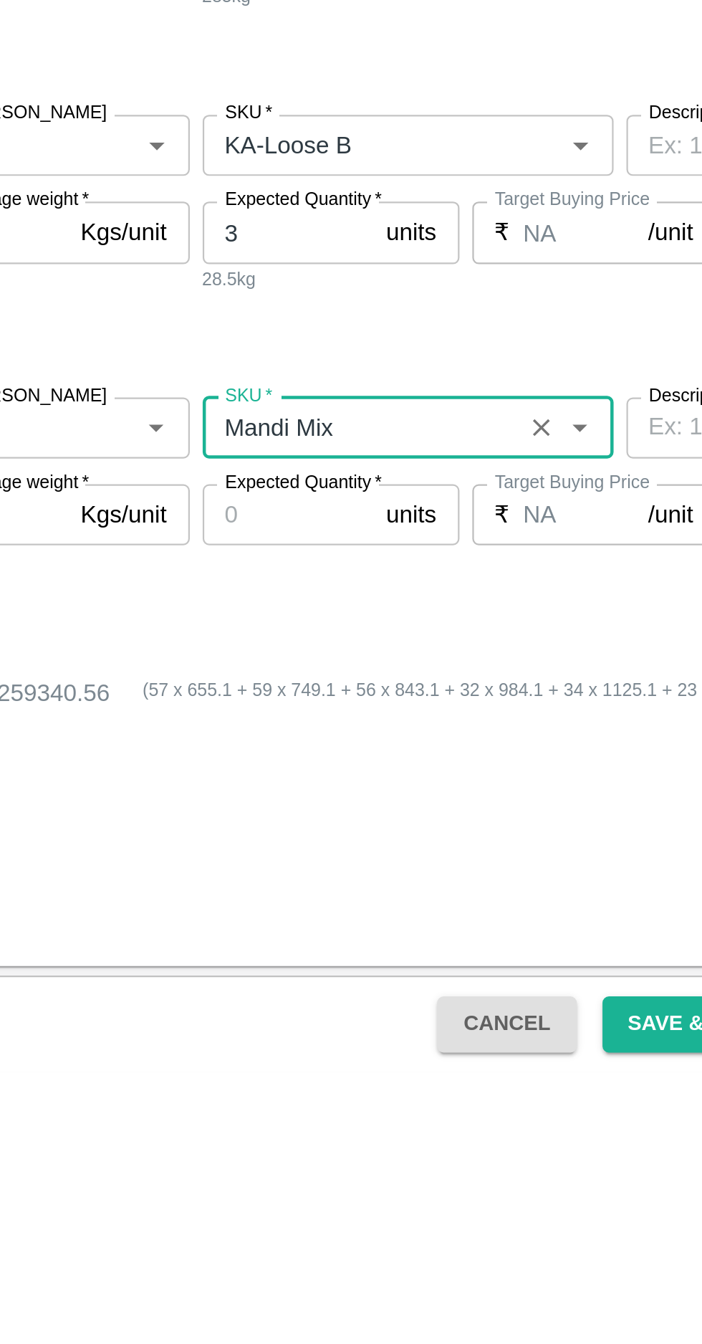
type input "NA"
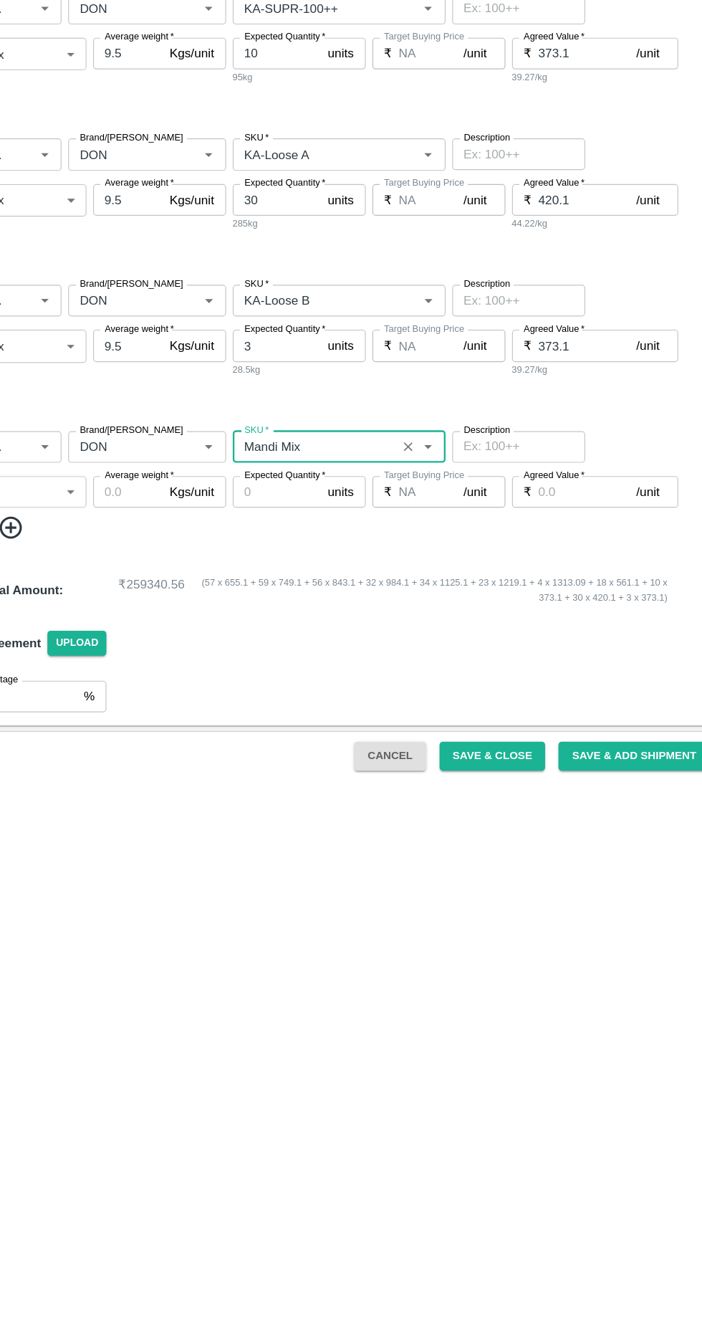
scroll to position [844, 0]
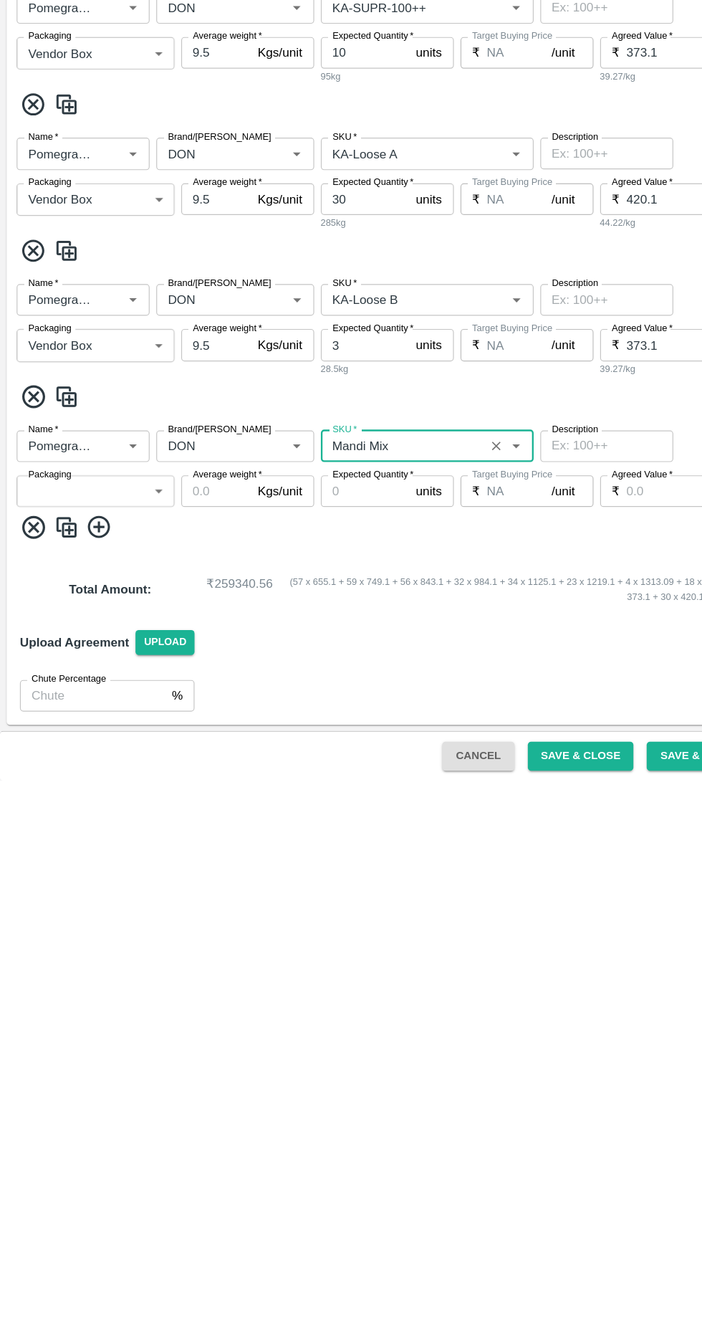
click at [103, 1087] on body "Supply Chain Add Purchase Order PO Cloned Please update Supplier and Purchase D…" at bounding box center [351, 672] width 702 height 1344
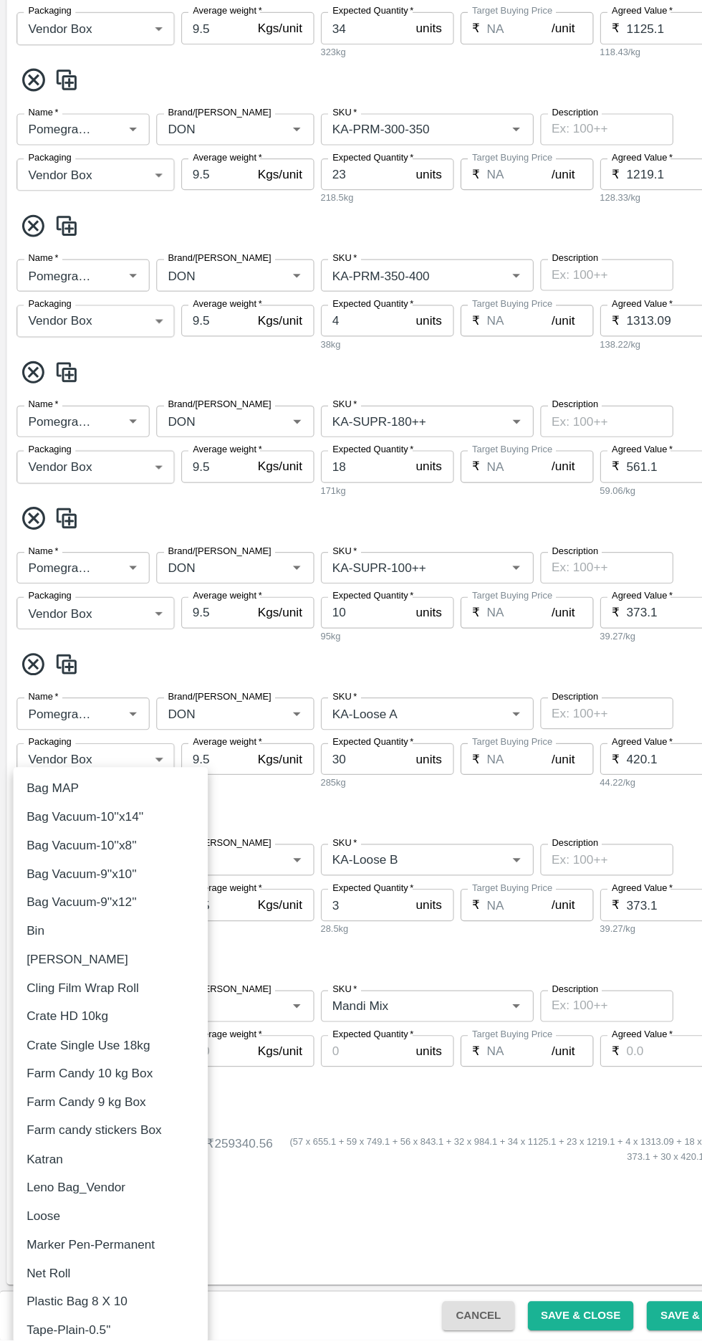
click at [44, 1236] on p "Loose" at bounding box center [37, 1237] width 29 height 16
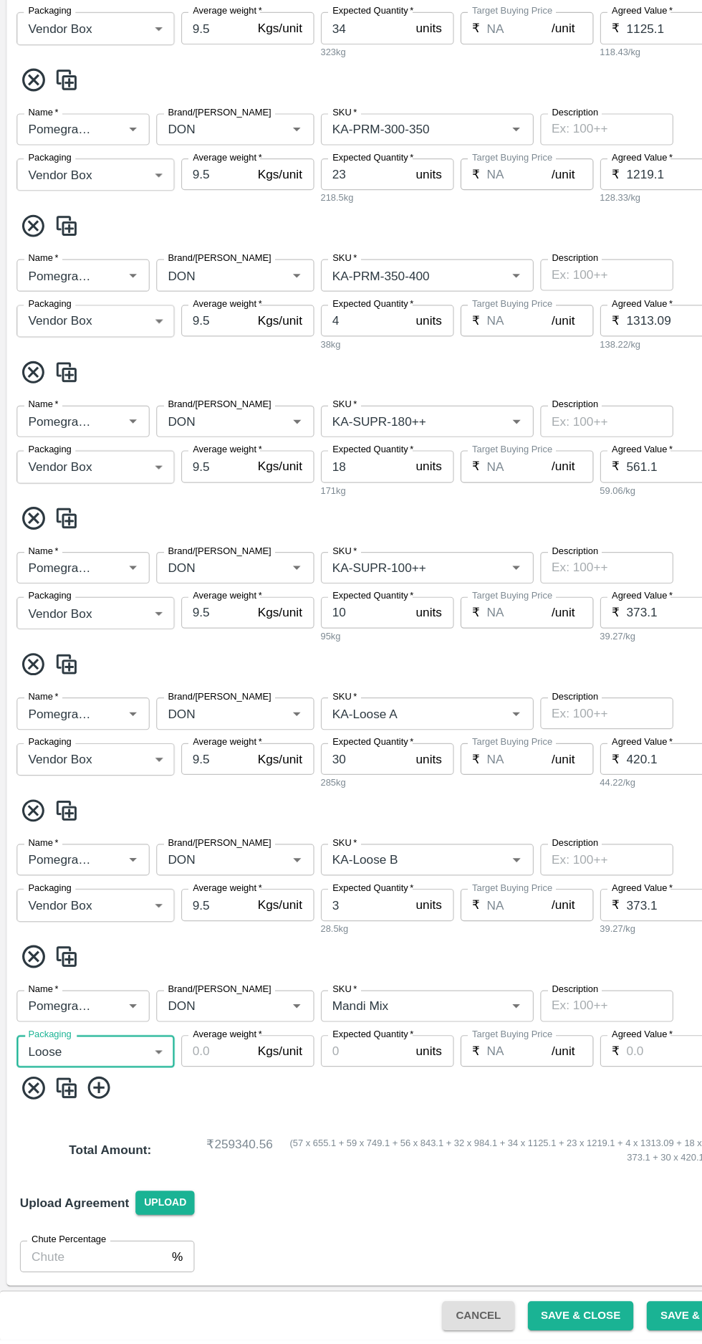
click at [84, 1091] on body "Supply Chain Add Purchase Order PO Cloned Please update Supplier and Purchase D…" at bounding box center [351, 672] width 702 height 1344
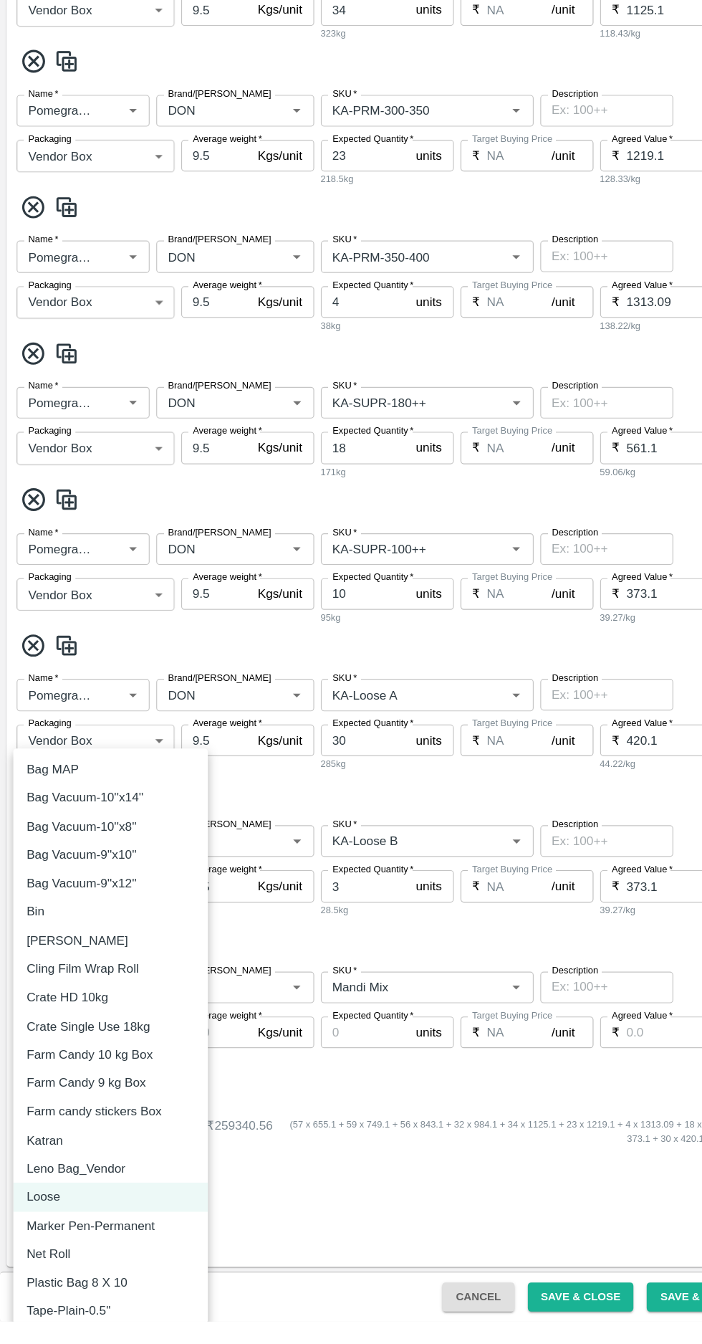
type input "276"
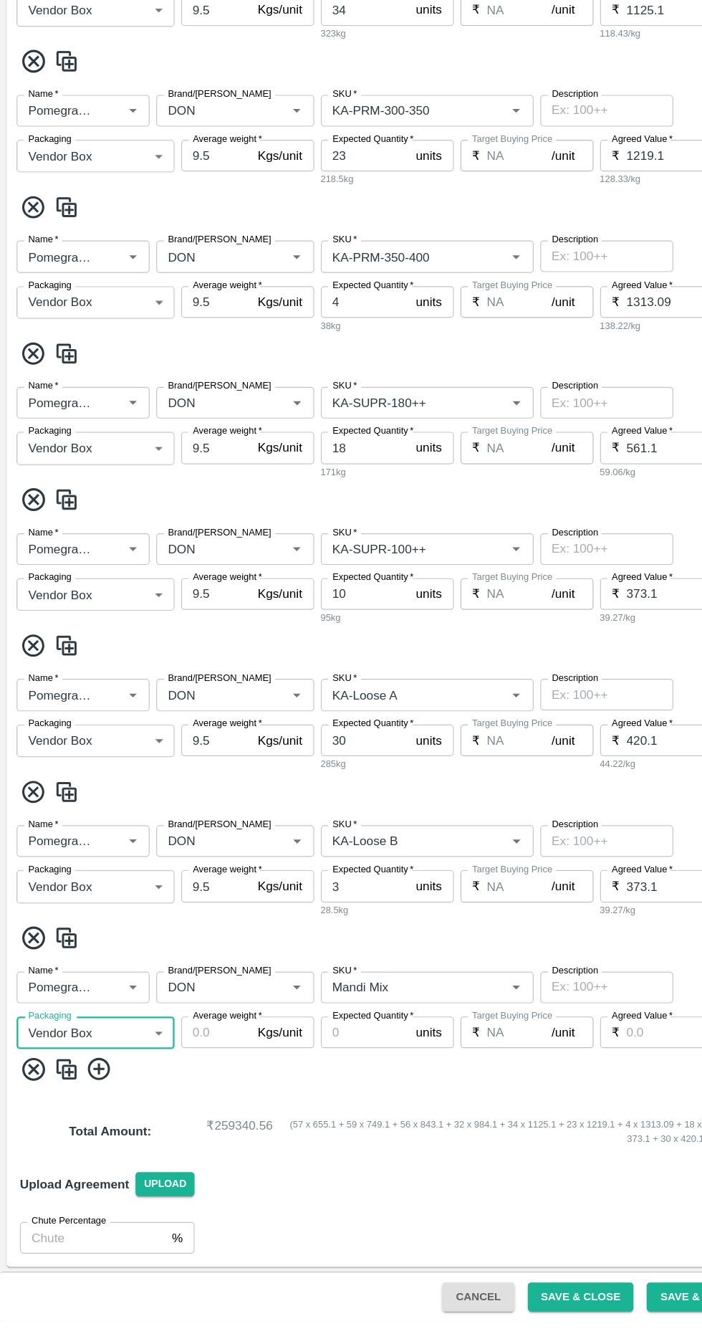
click at [194, 1094] on input "Average weight   *" at bounding box center [186, 1094] width 60 height 27
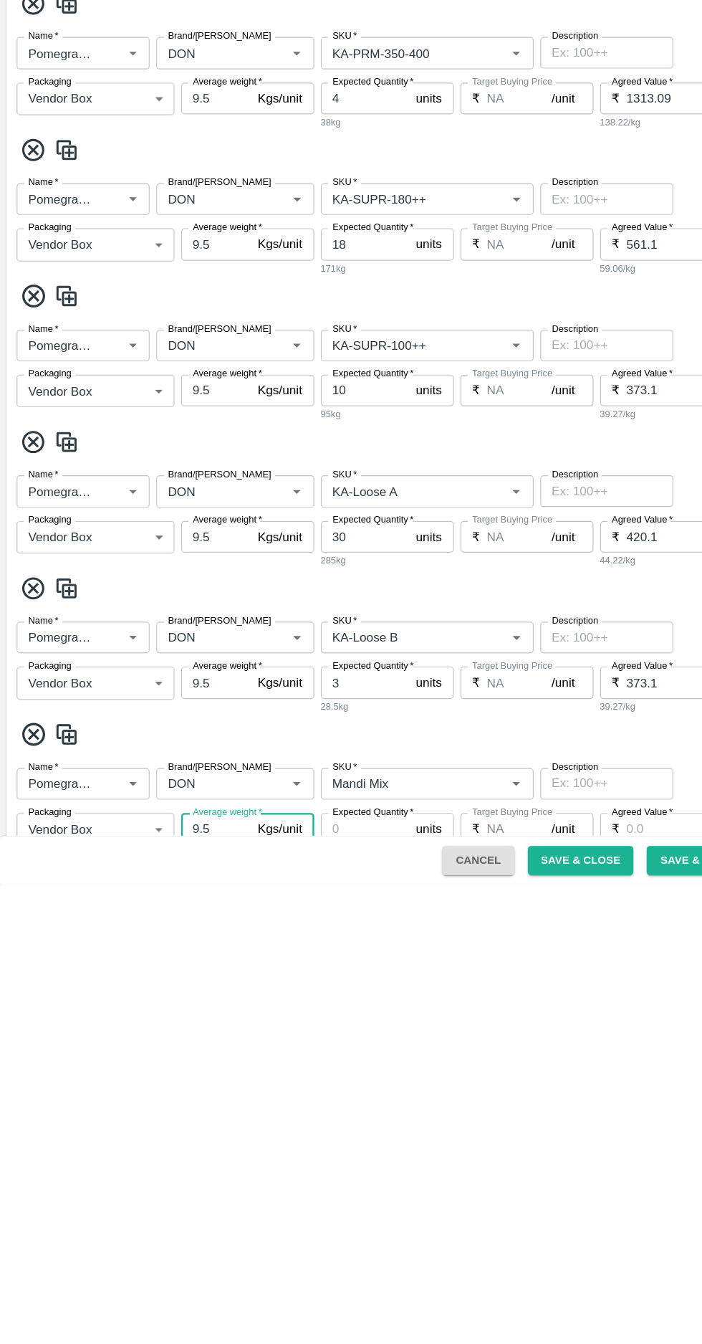
scroll to position [845, 0]
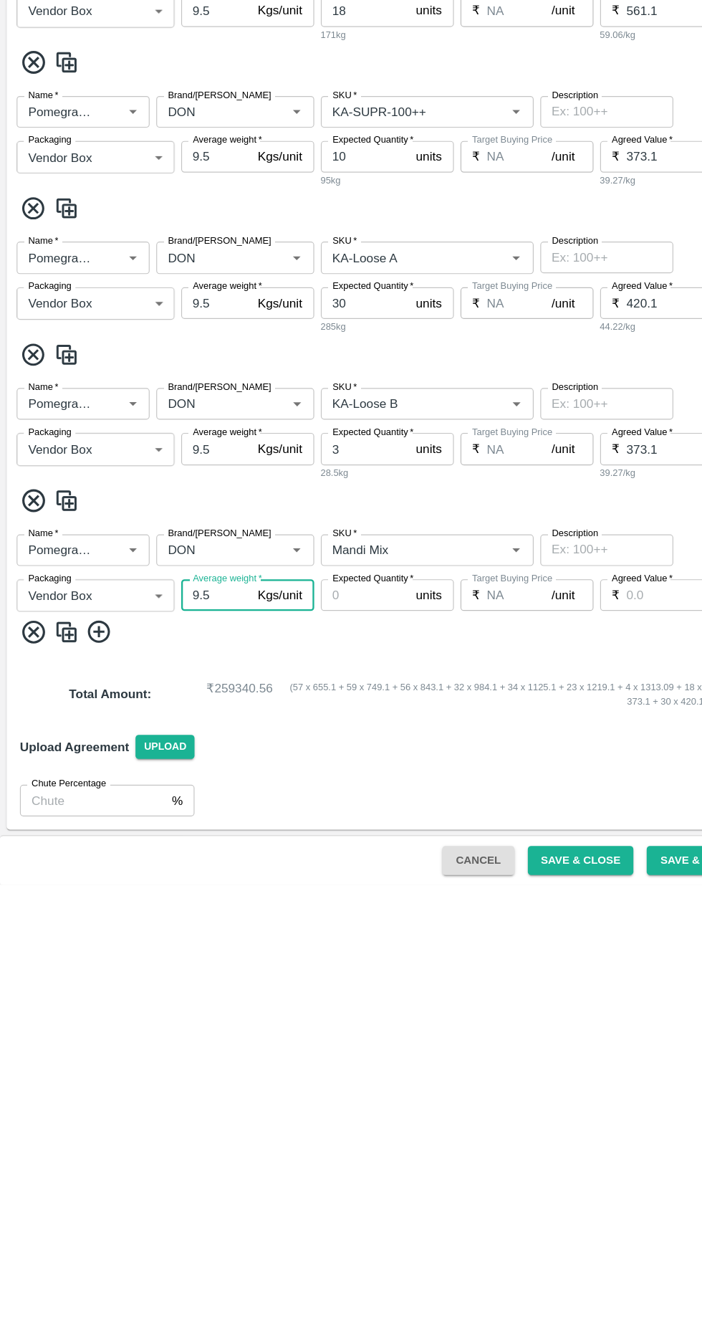
type input "9.5"
click at [575, 1095] on input "Agreed Value   *" at bounding box center [582, 1093] width 85 height 27
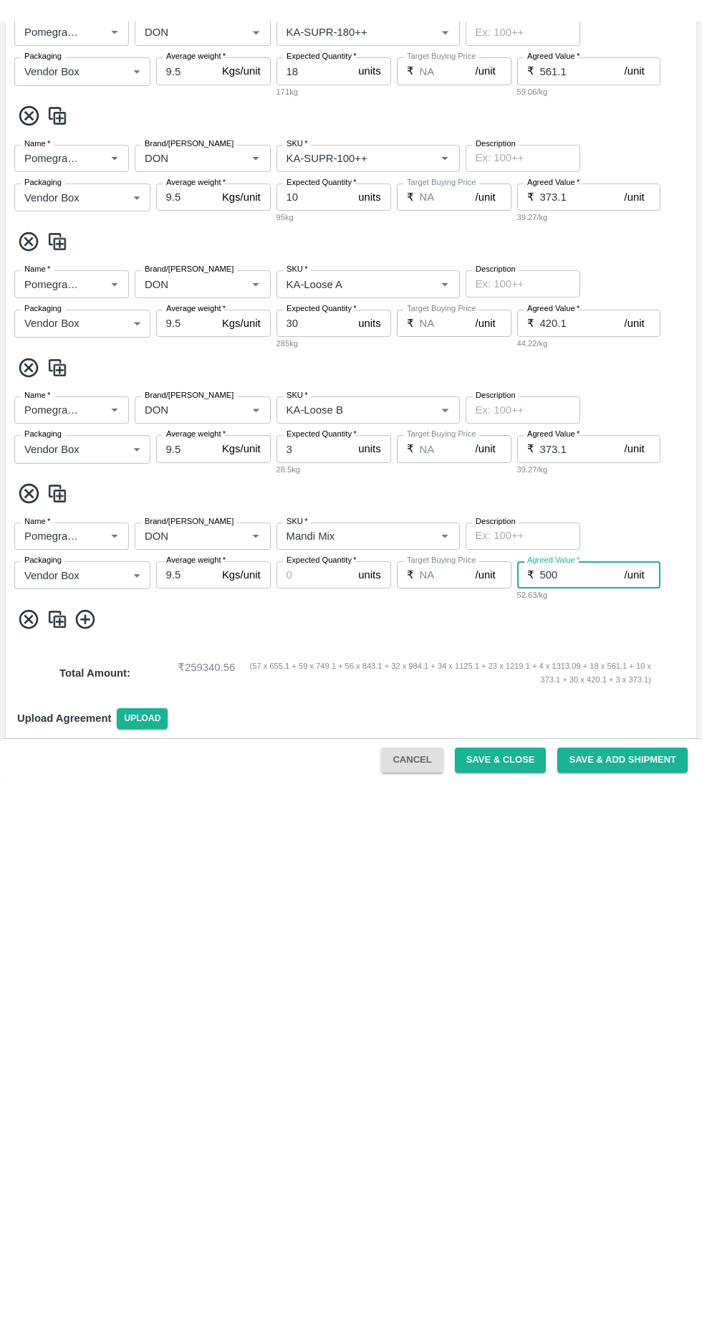
scroll to position [0, 0]
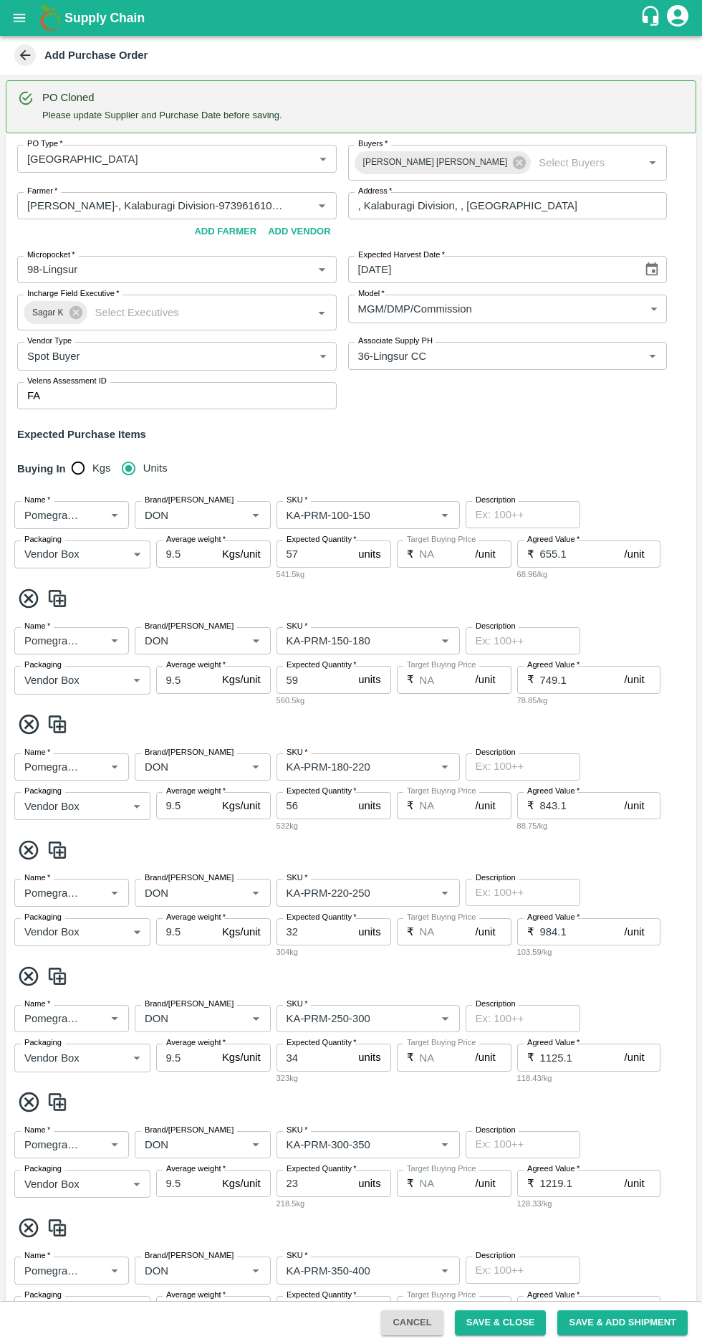
type input "500"
click at [588, 556] on input "655.1" at bounding box center [582, 553] width 85 height 27
type input "6"
type input "700"
click at [603, 678] on input "749.1" at bounding box center [582, 679] width 85 height 27
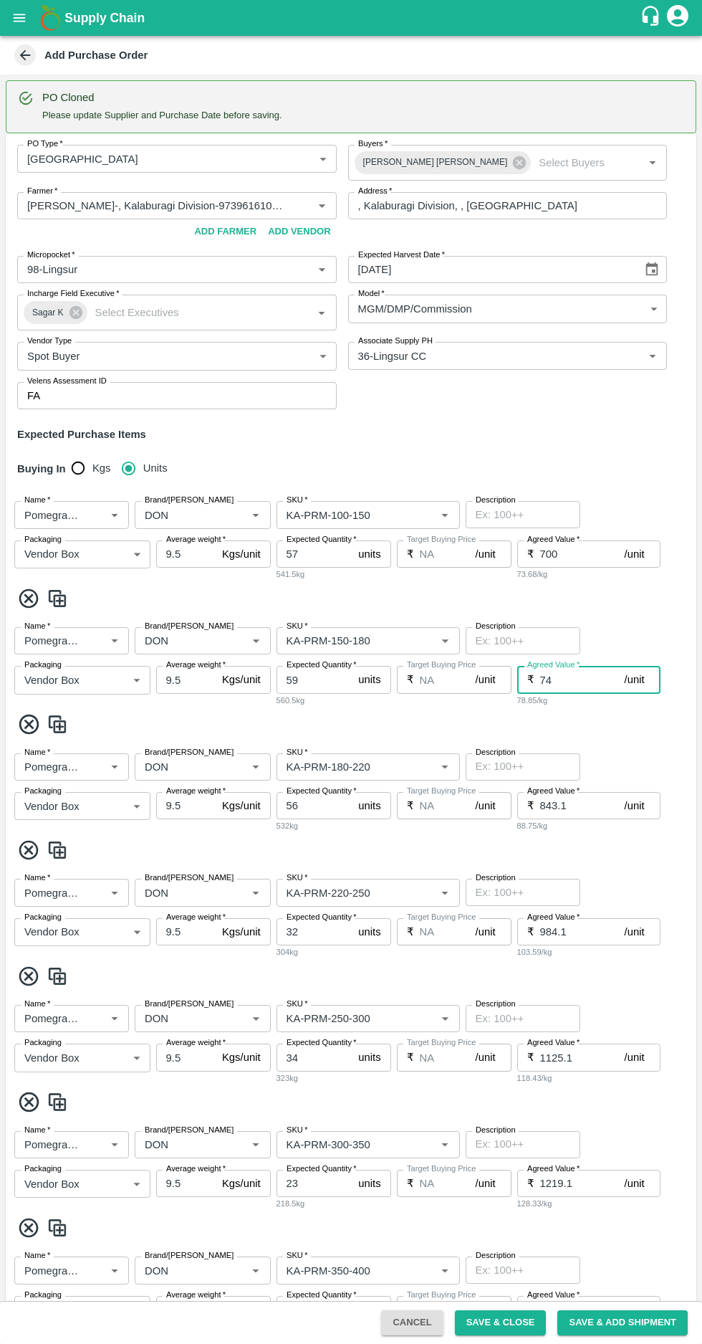
type input "7"
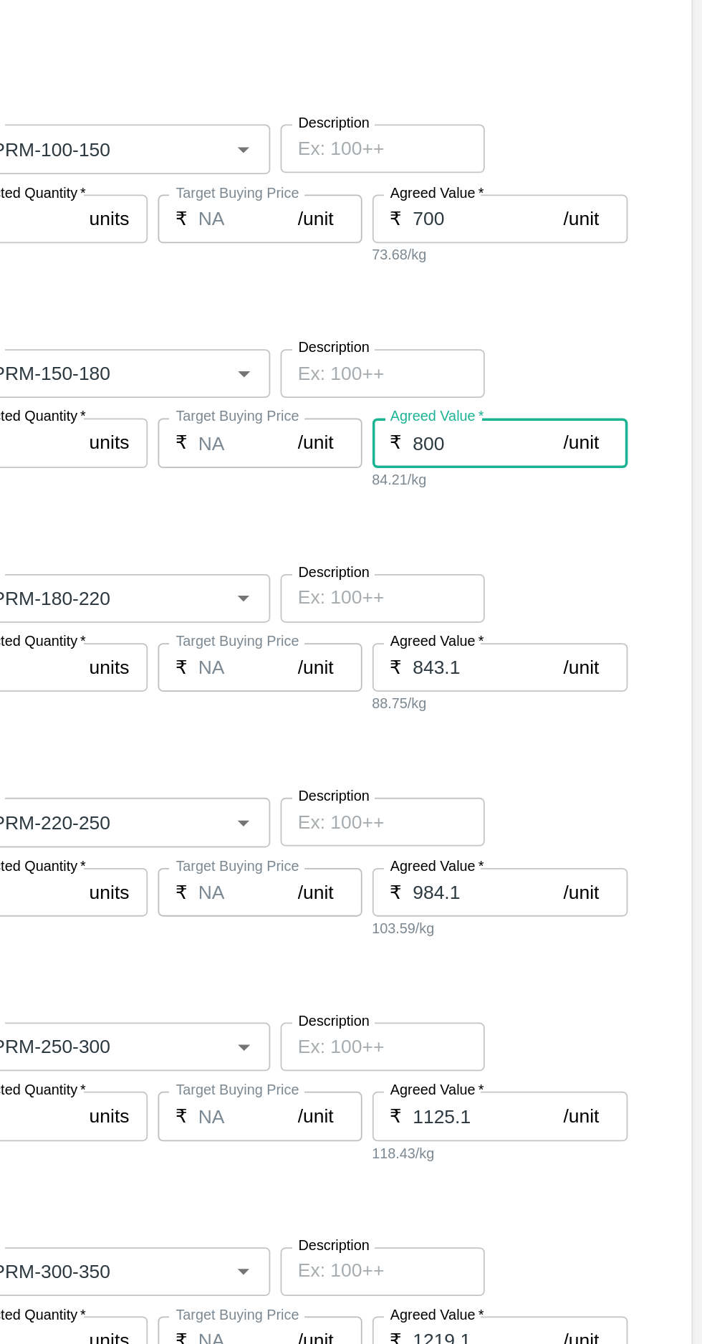
type input "800"
click at [578, 799] on input "843.1" at bounding box center [582, 805] width 85 height 27
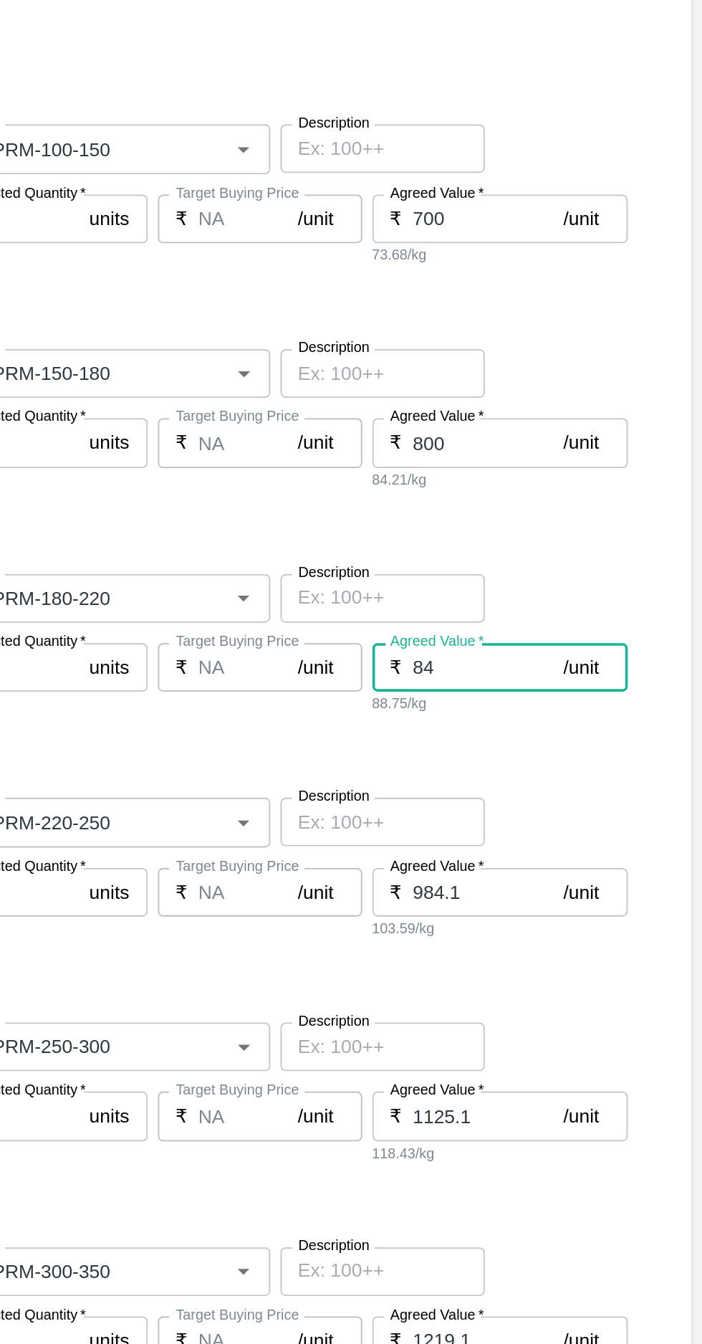
type input "8"
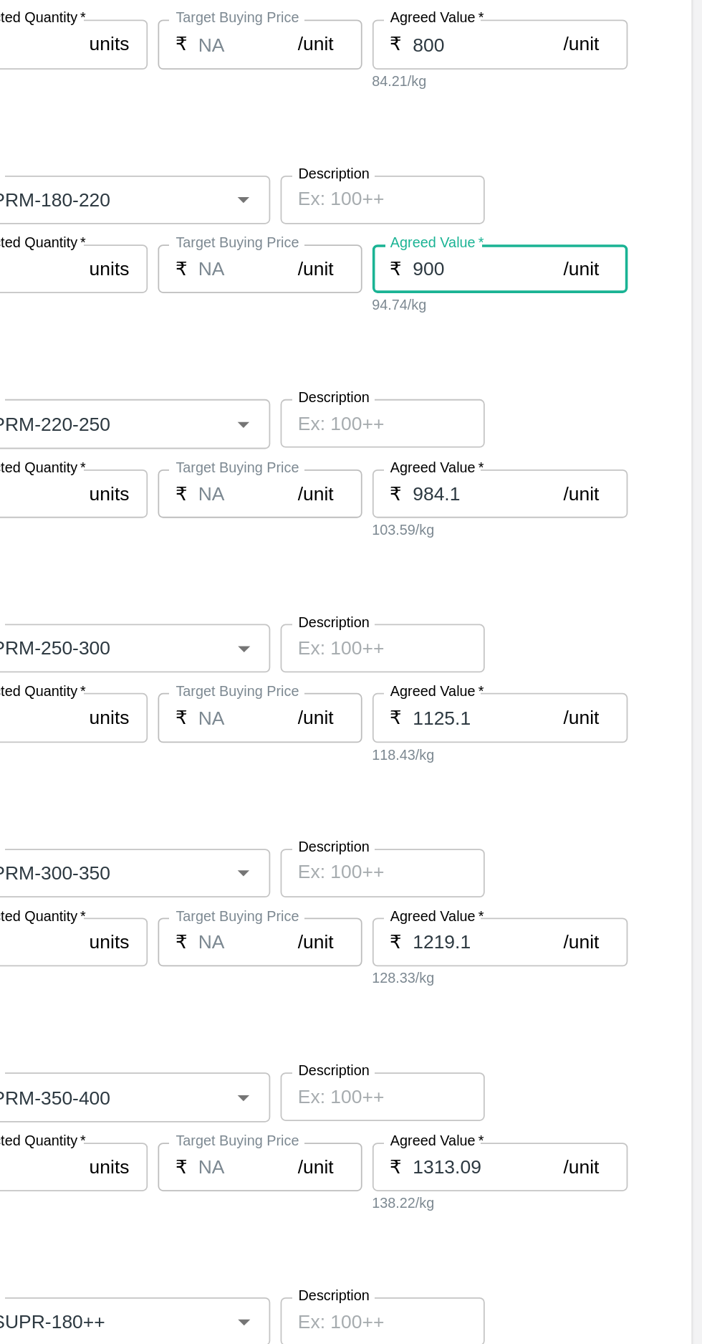
type input "900"
click at [575, 713] on input "984.1" at bounding box center [582, 708] width 85 height 27
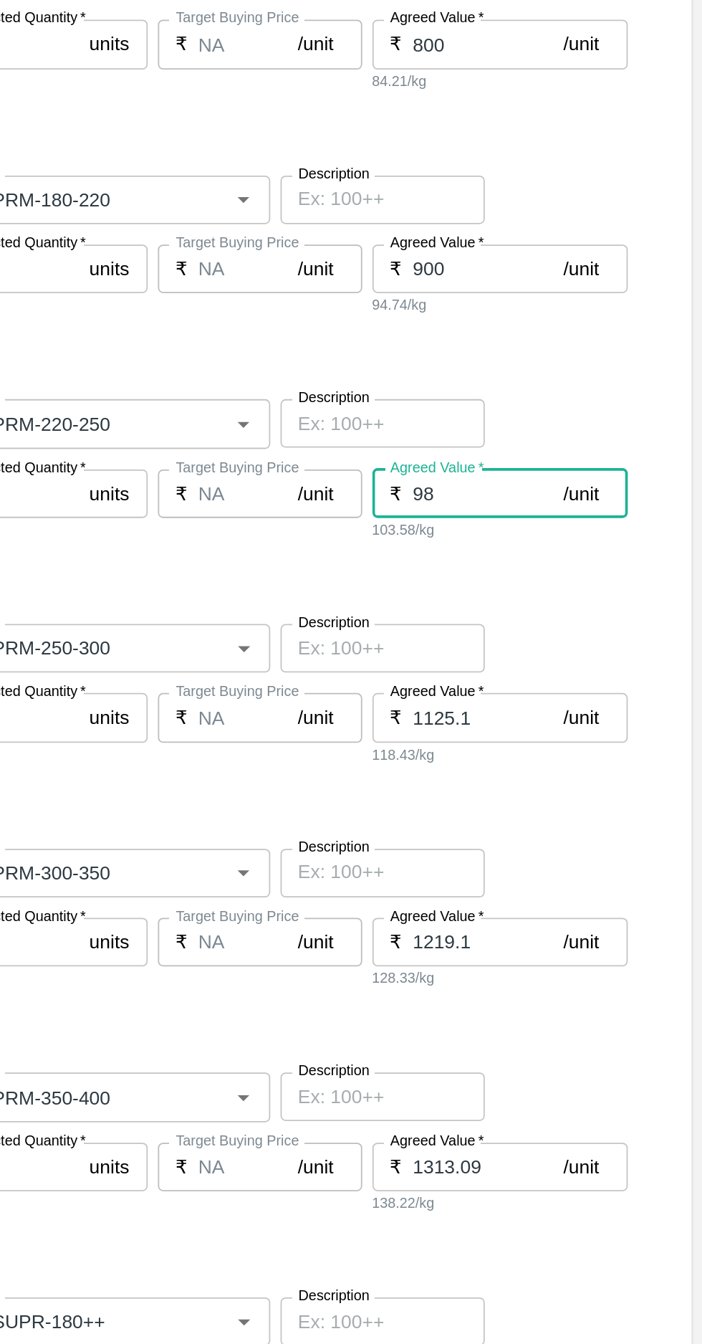
type input "9"
type input "1100"
click at [576, 820] on input "1125.1" at bounding box center [582, 833] width 85 height 27
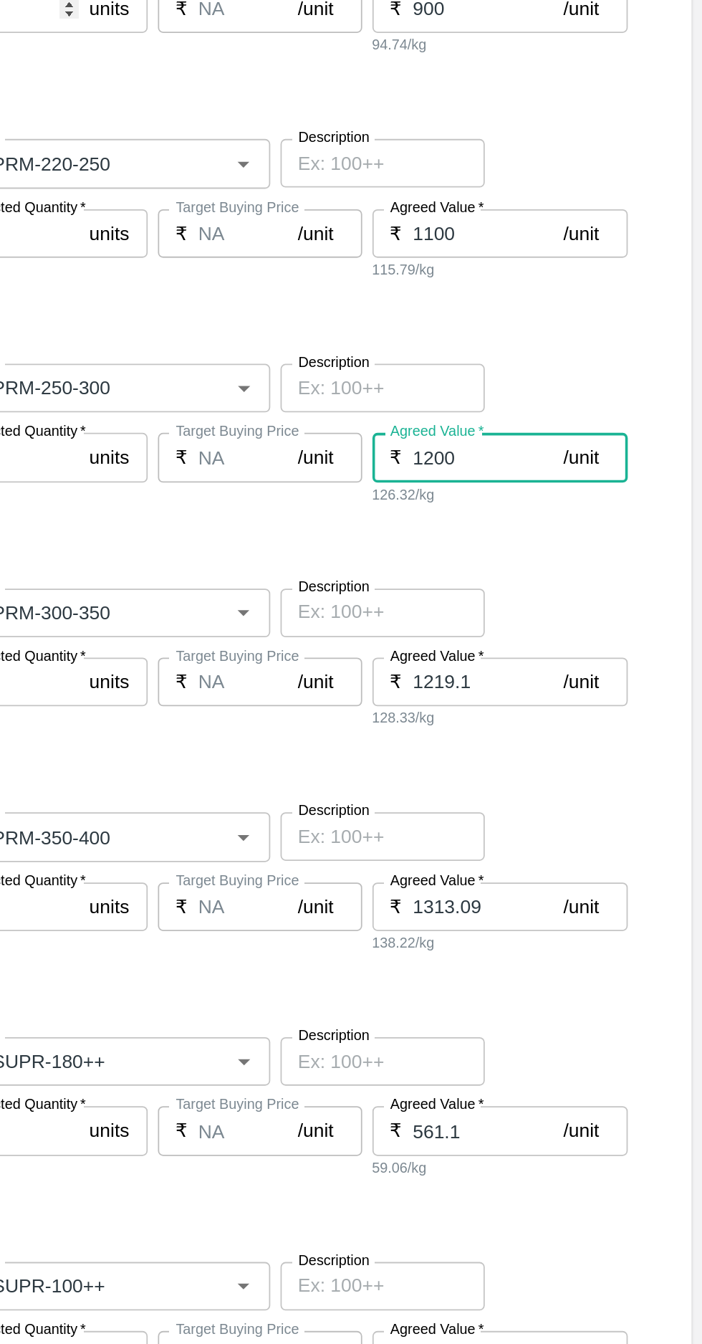
scroll to position [485, 0]
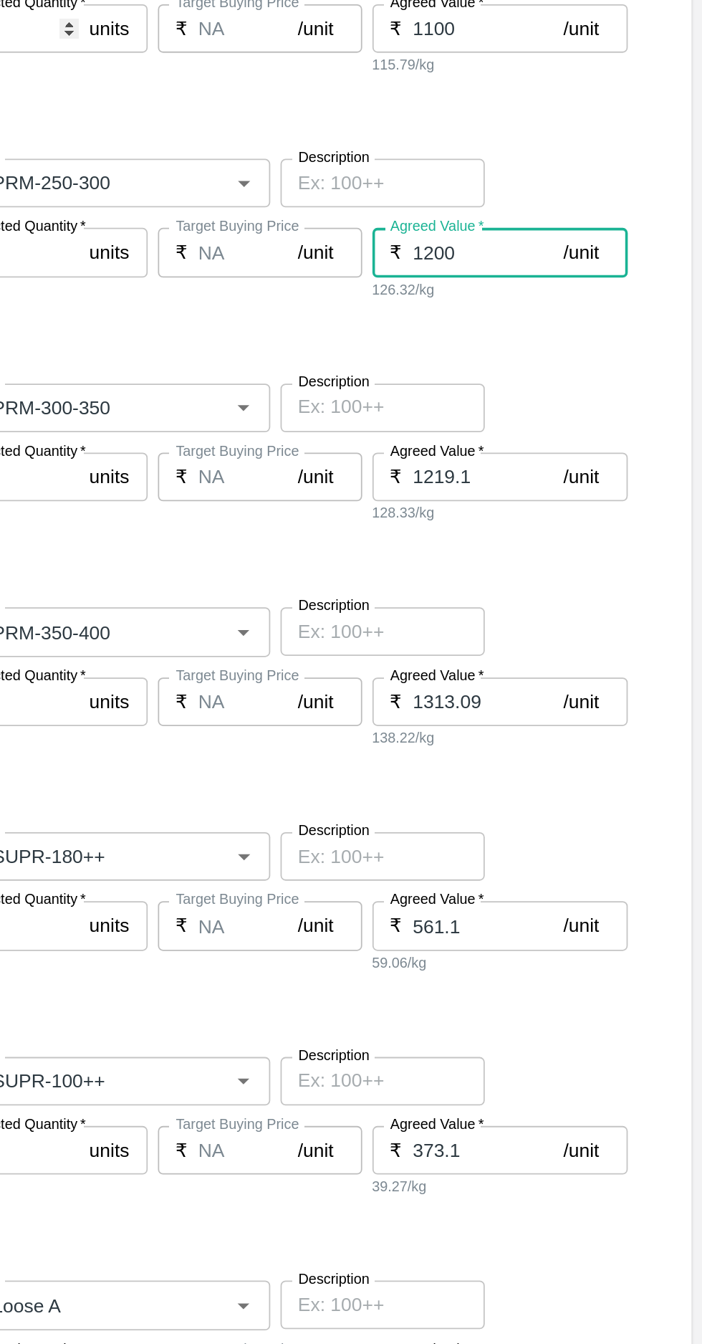
type input "1200"
click at [577, 699] on input "1219.1" at bounding box center [582, 698] width 85 height 27
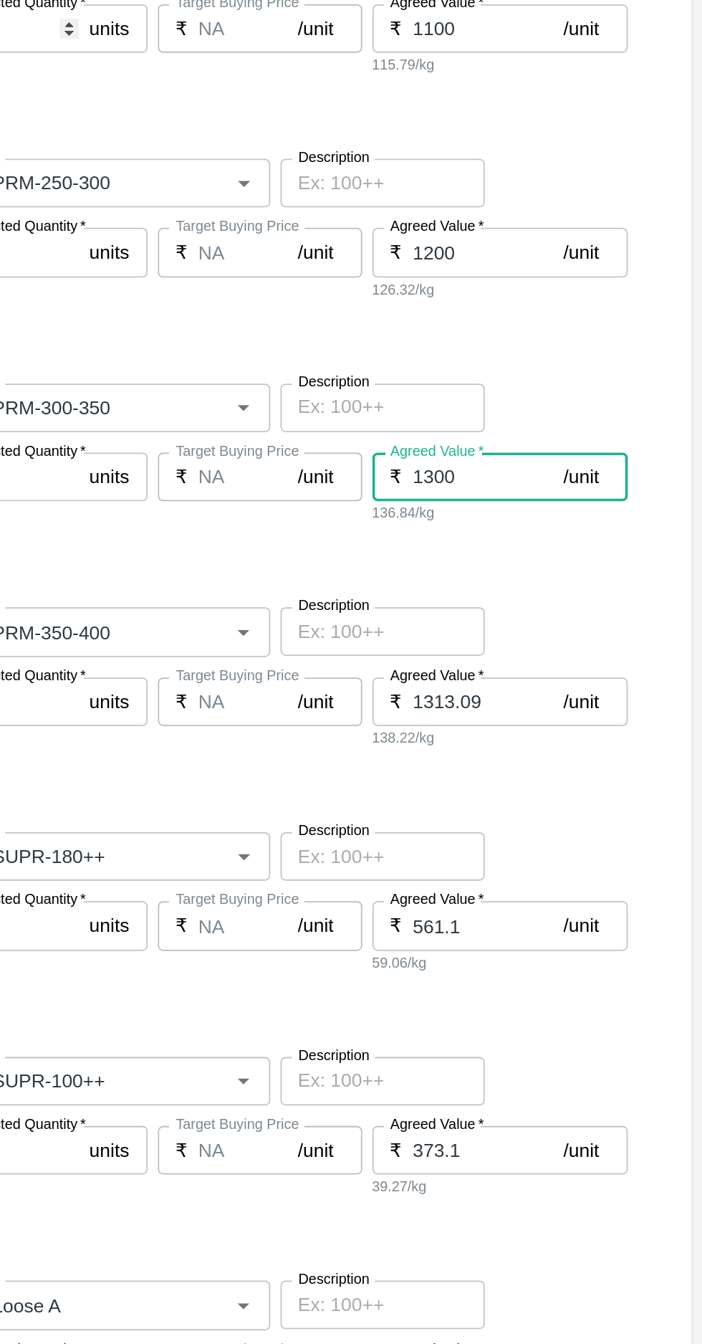
type input "1300"
click at [575, 811] on input "1313.09" at bounding box center [582, 824] width 85 height 27
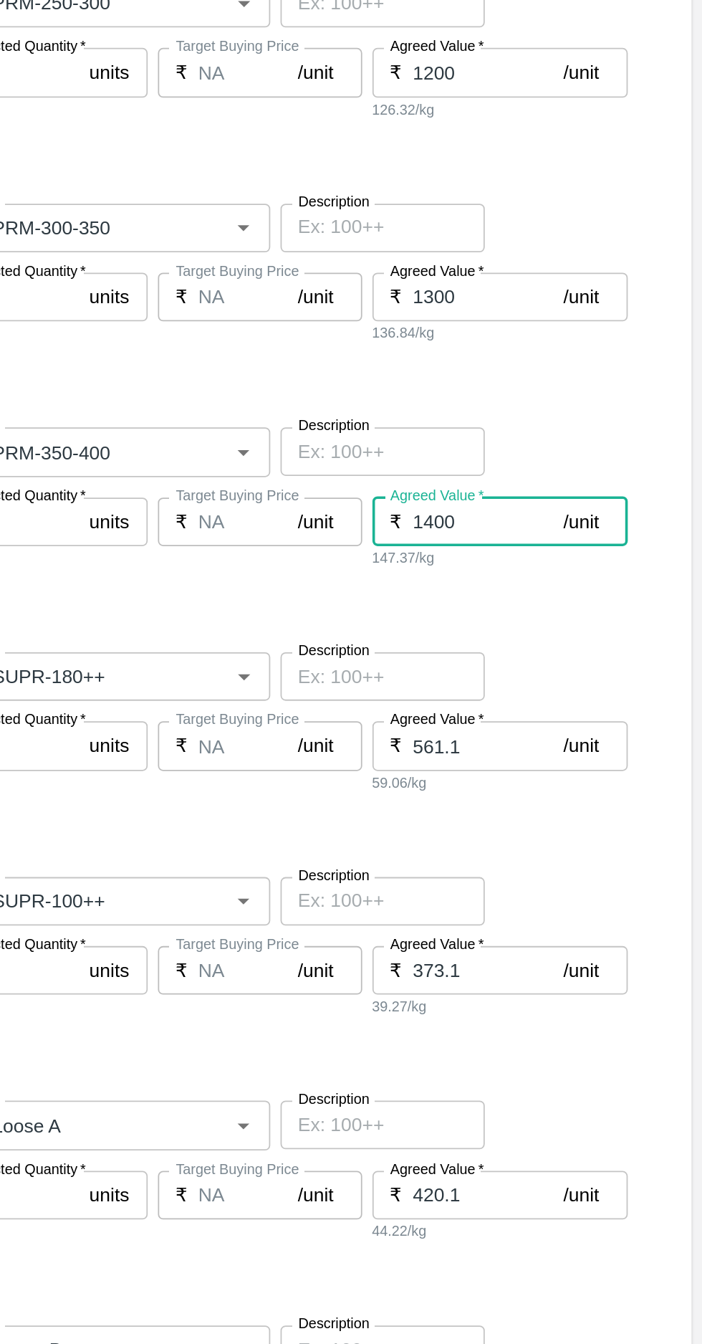
type input "1400"
click at [576, 836] on input "561.1" at bounding box center [582, 849] width 85 height 27
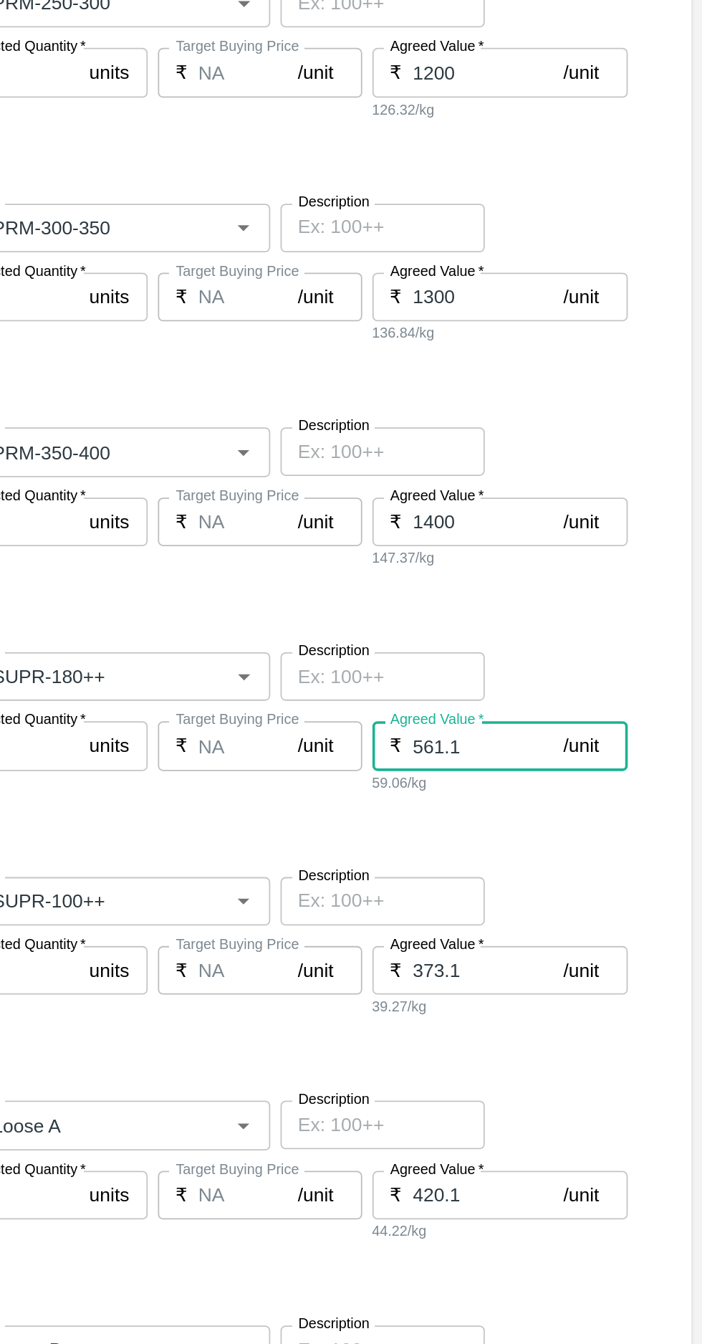
scroll to position [775, 0]
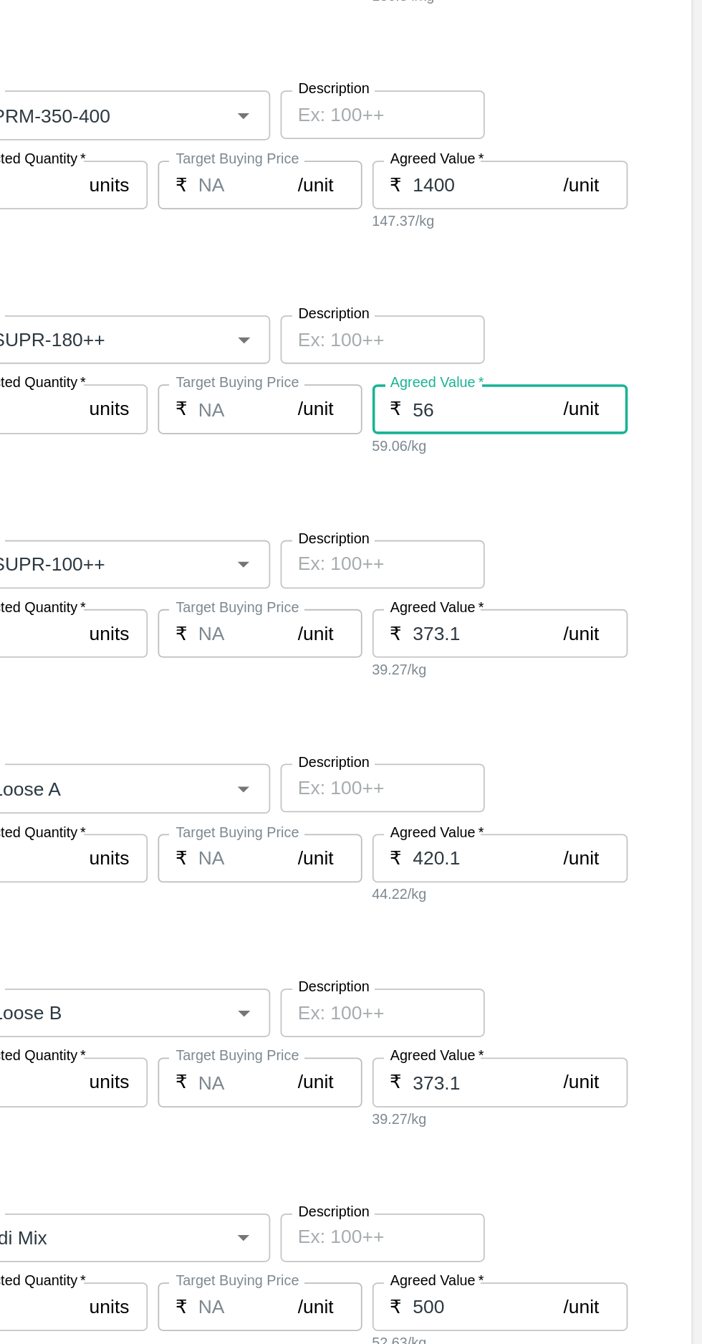
type input "5"
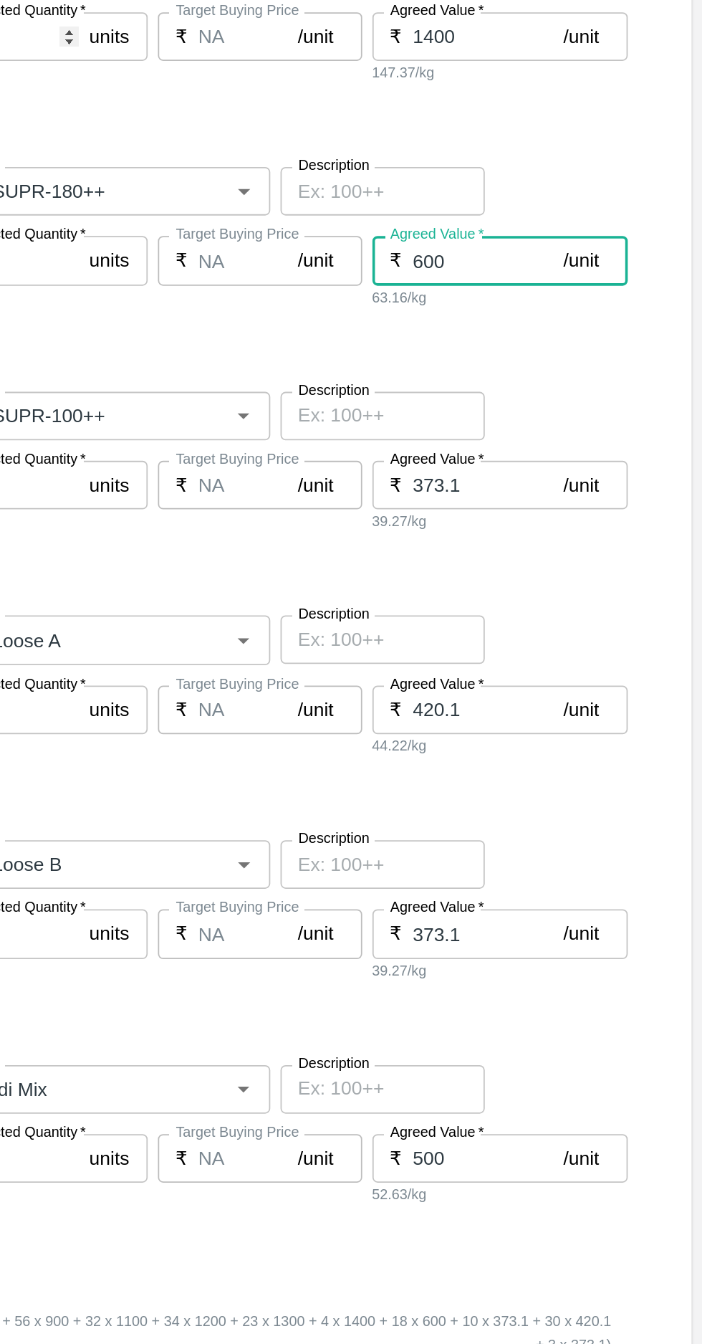
type input "600"
click at [578, 705] on input "373.1" at bounding box center [582, 703] width 85 height 27
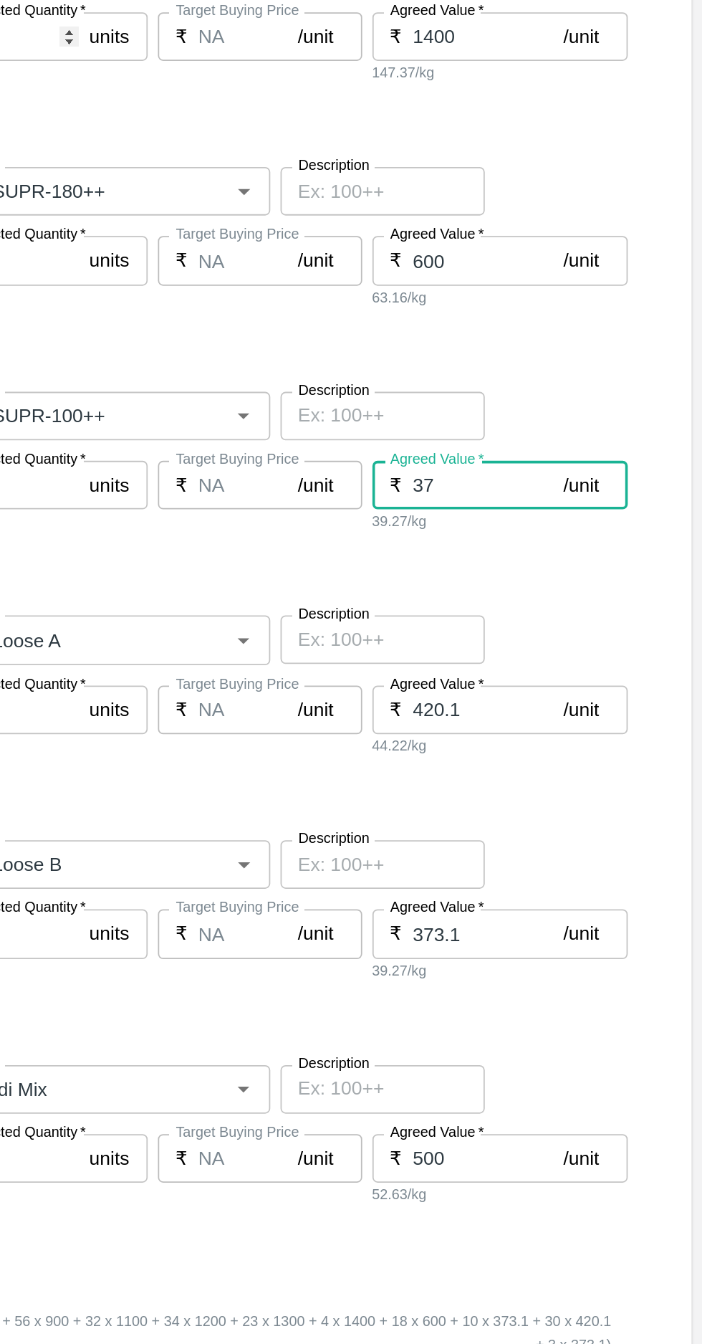
type input "3"
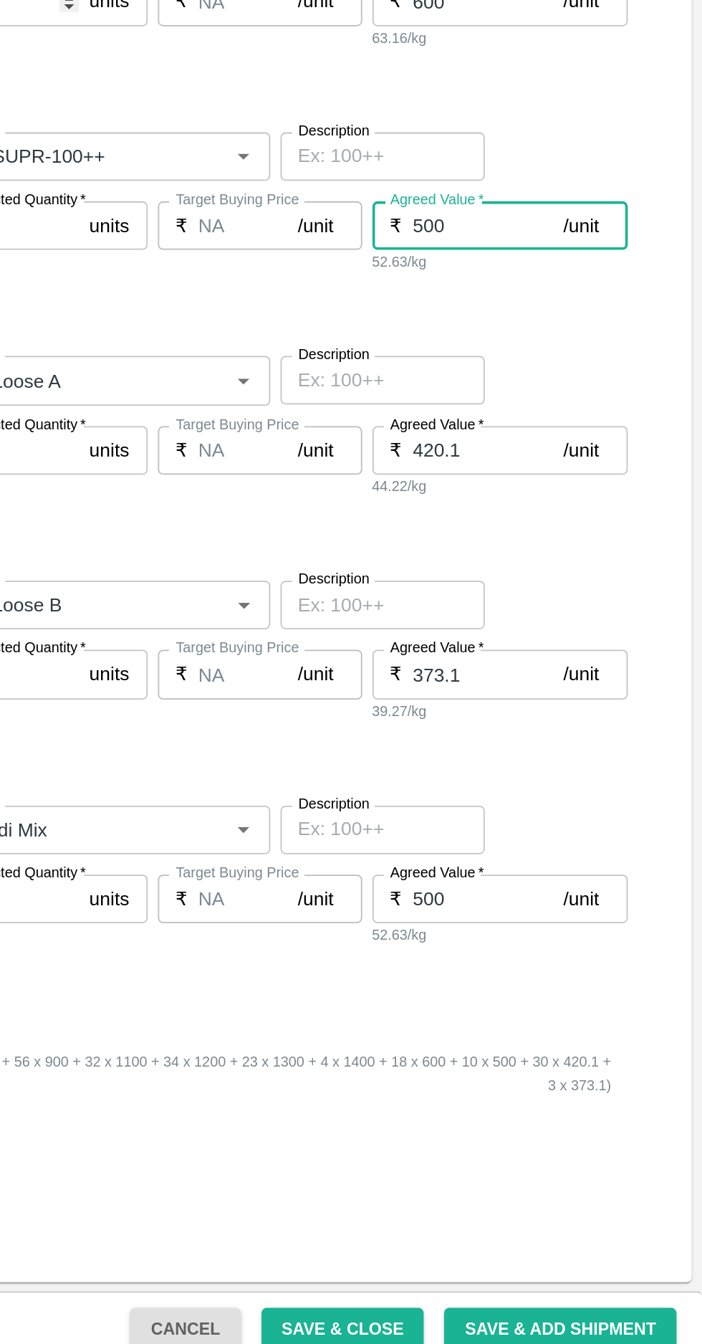
type input "500"
click at [578, 829] on input "420.1" at bounding box center [582, 829] width 85 height 27
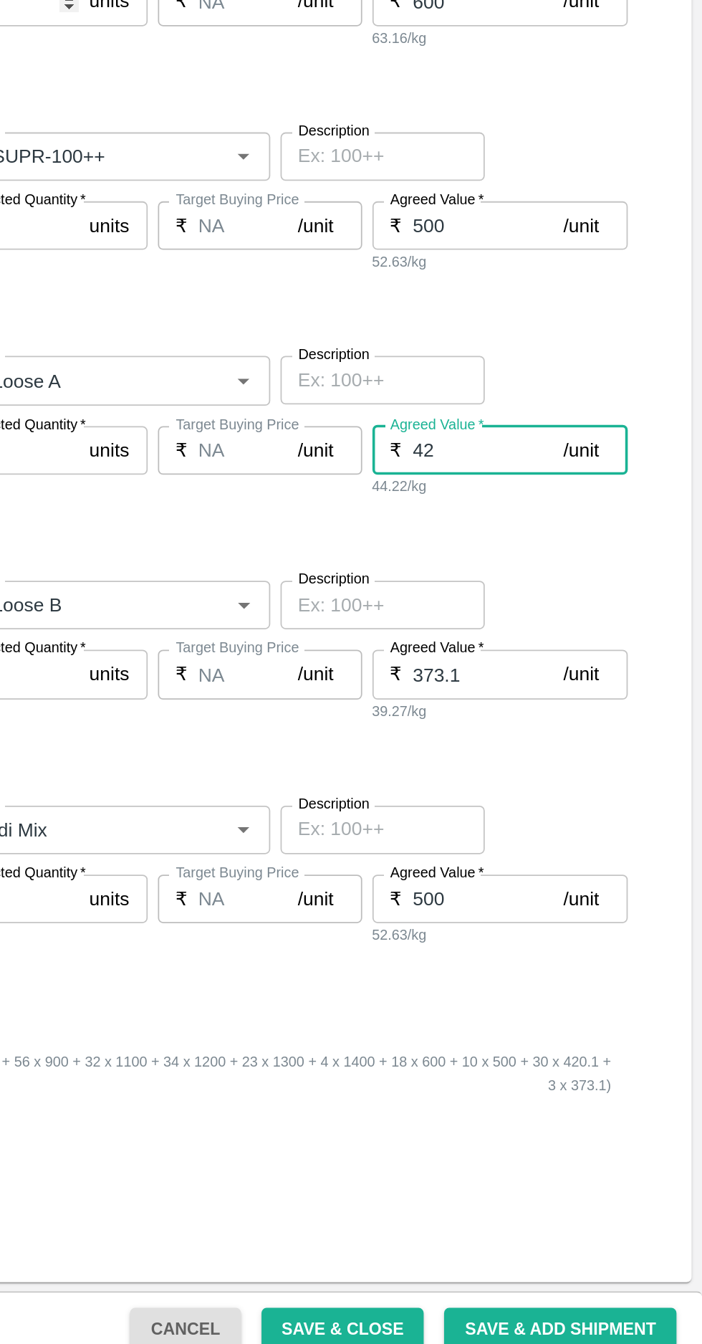
type input "4"
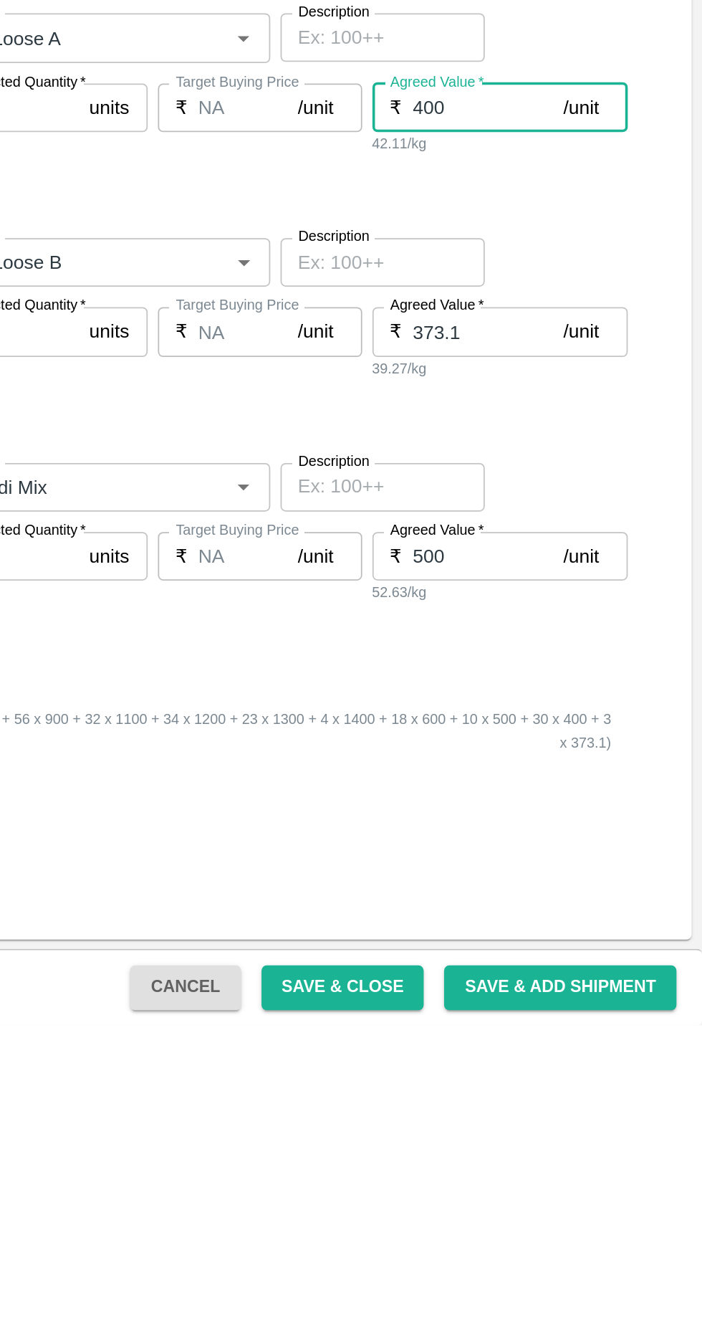
type input "400"
click at [582, 959] on input "373.1" at bounding box center [582, 954] width 85 height 27
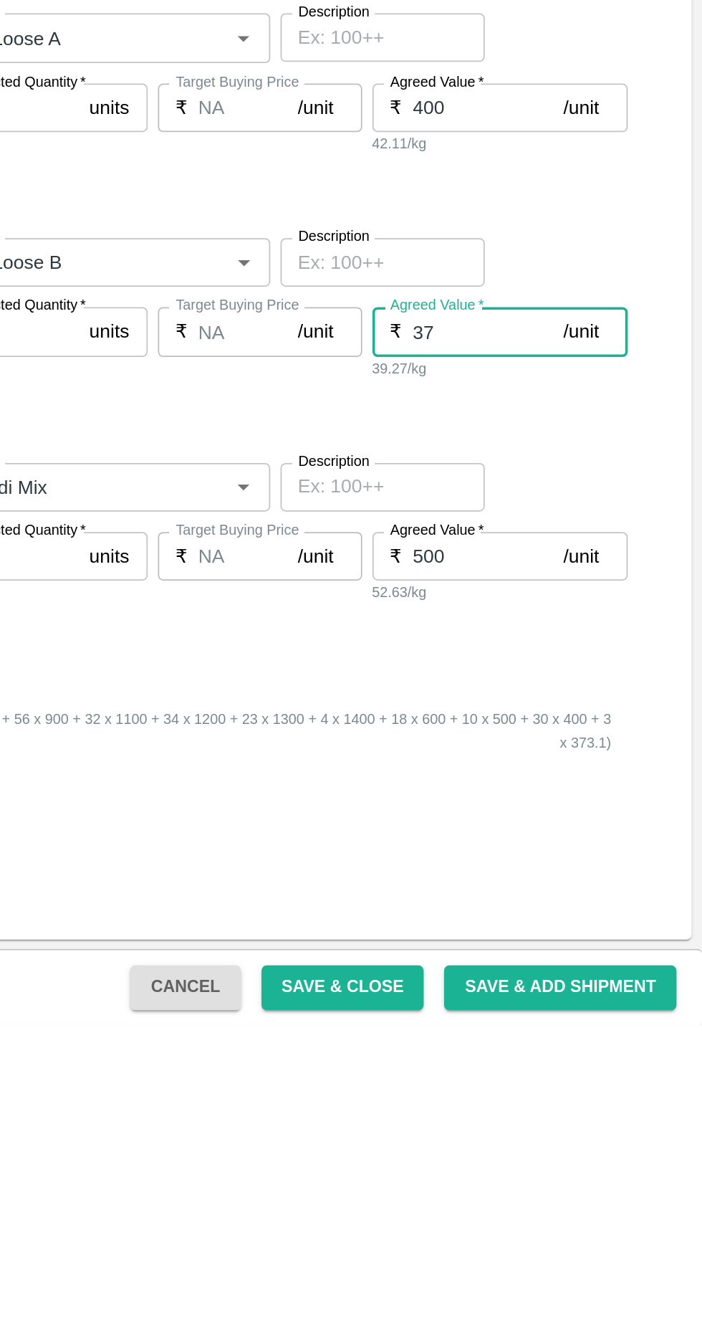
type input "3"
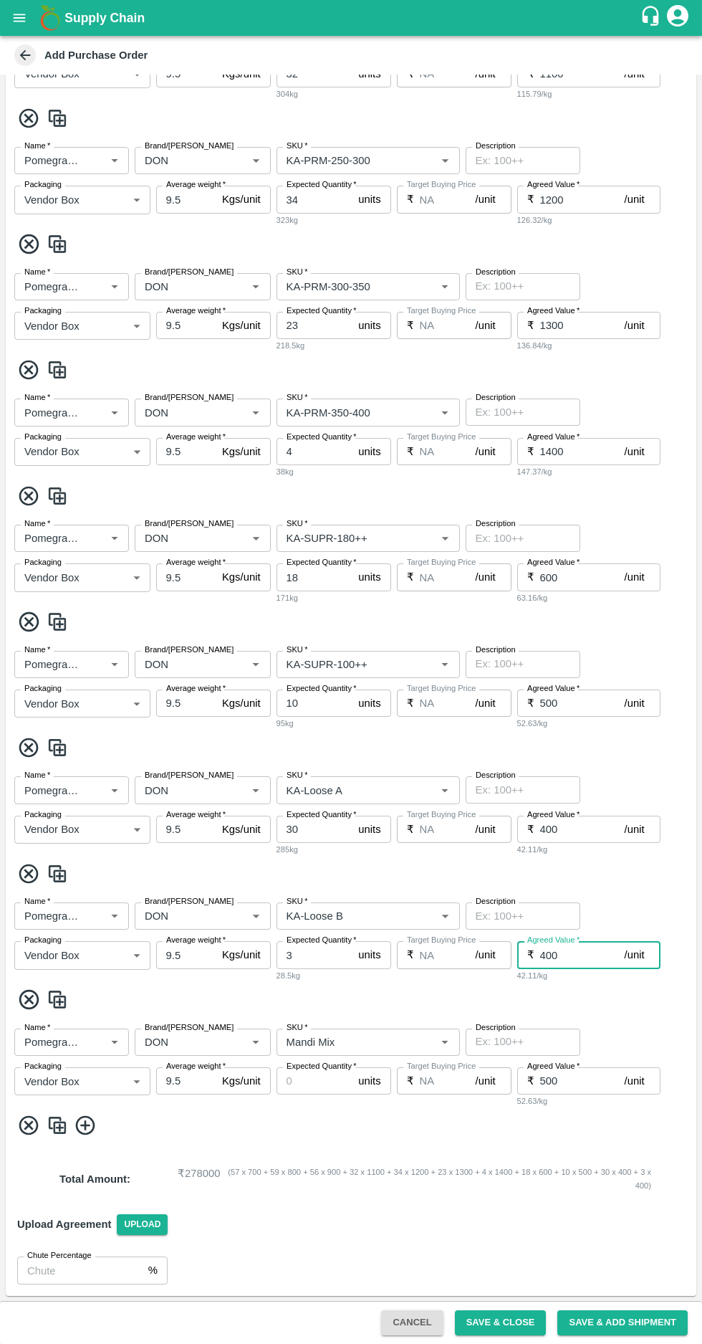
scroll to position [0, 0]
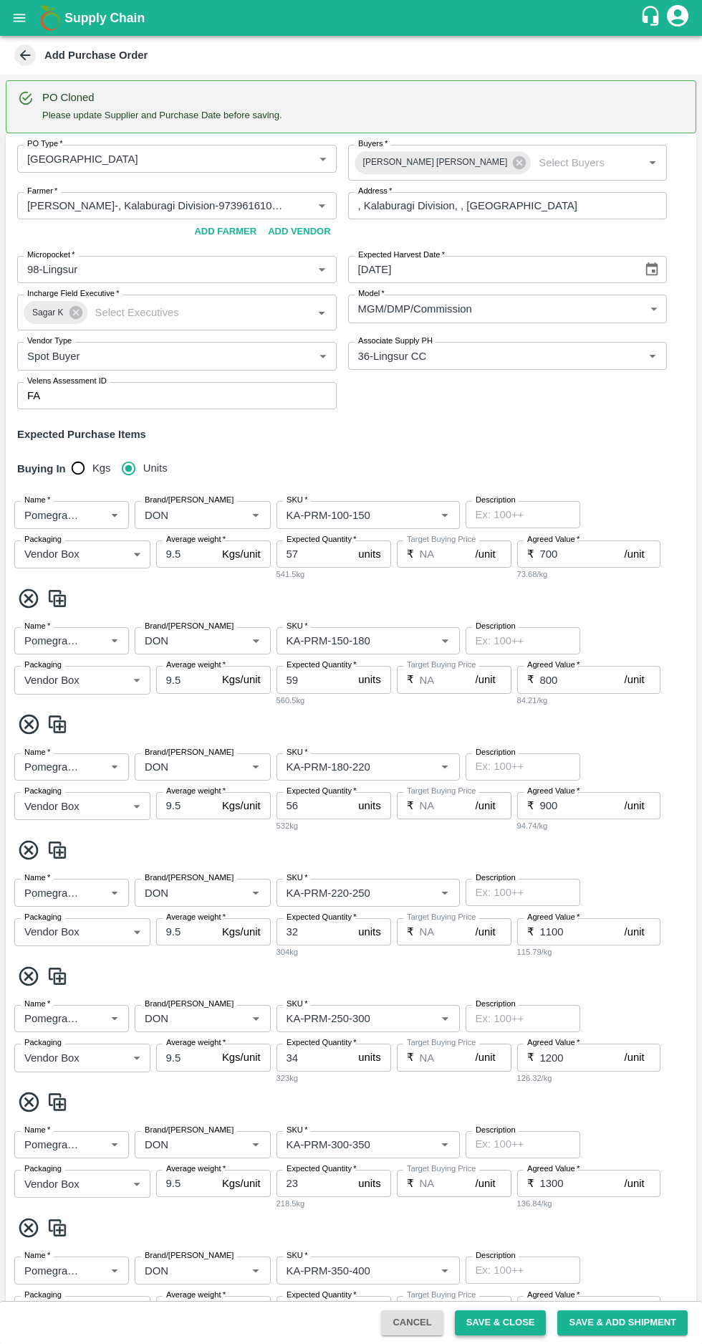
type input "400"
click at [511, 1322] on button "Save & Close" at bounding box center [501, 1322] width 92 height 25
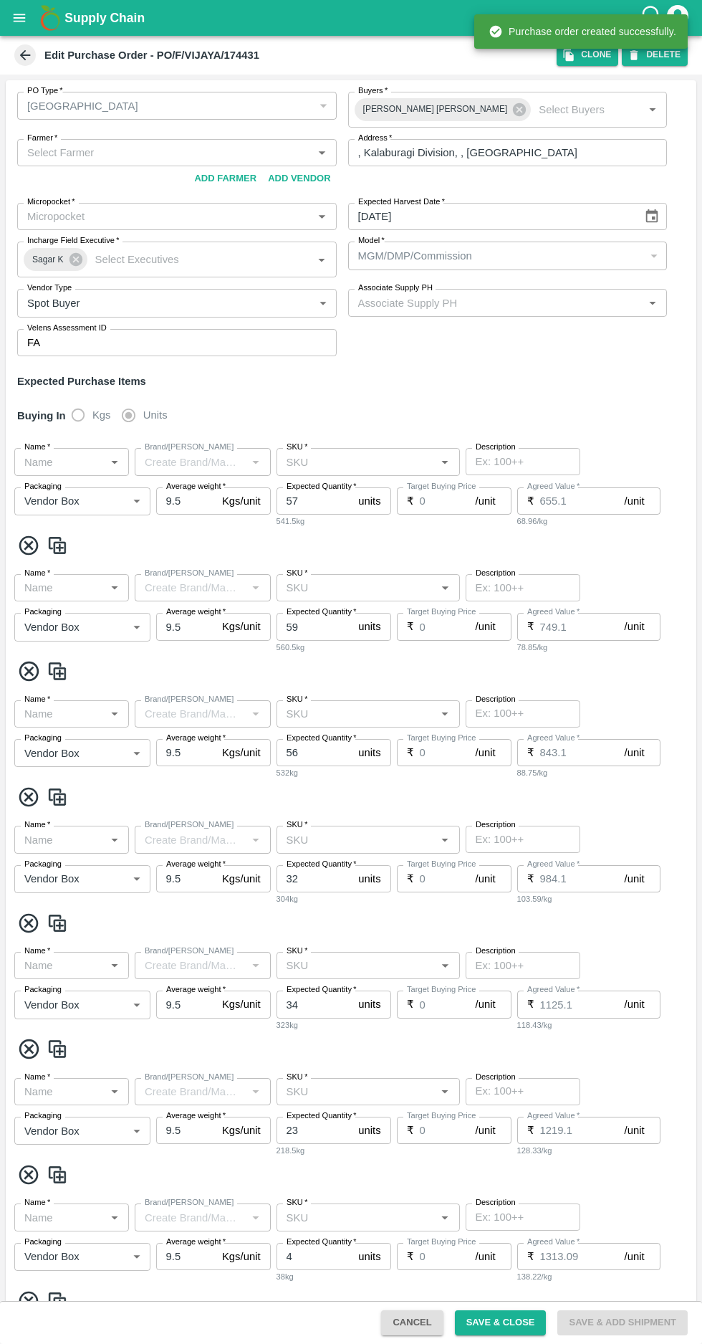
click at [20, 54] on icon at bounding box center [25, 55] width 11 height 11
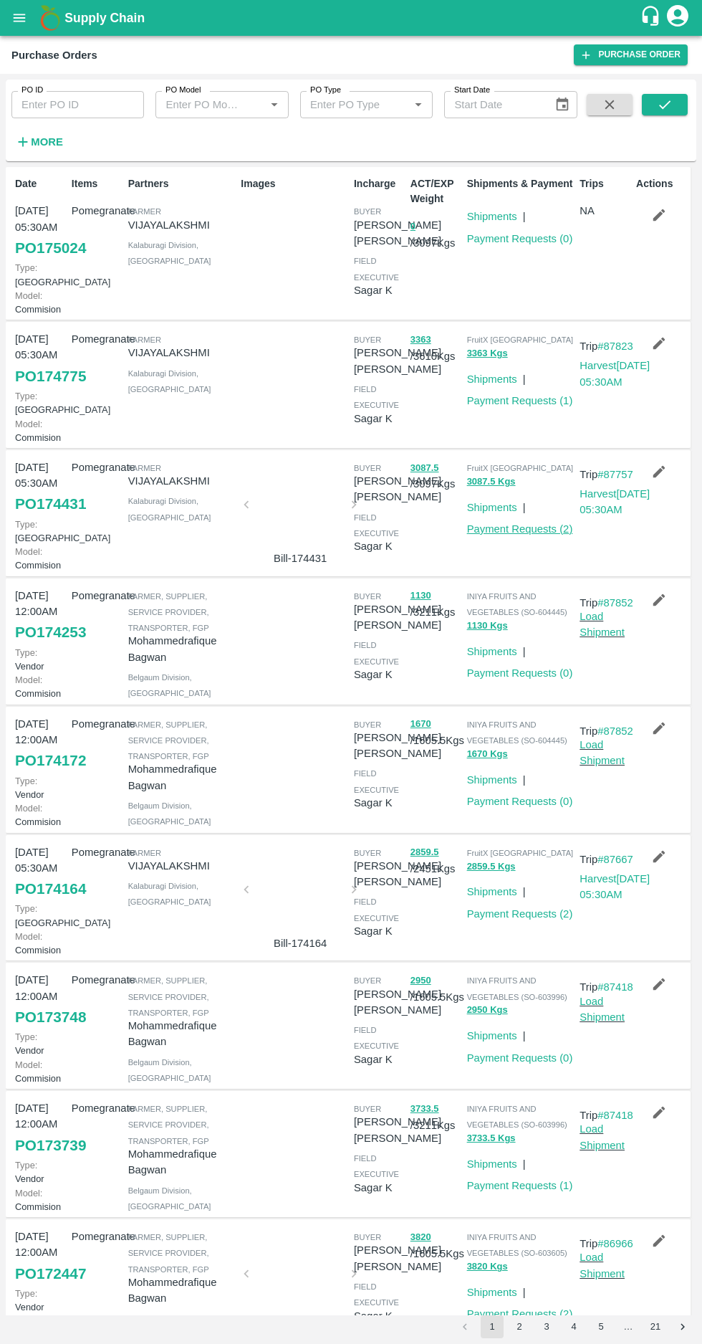
click at [528, 535] on link "Payment Requests ( 2 )" at bounding box center [520, 528] width 106 height 11
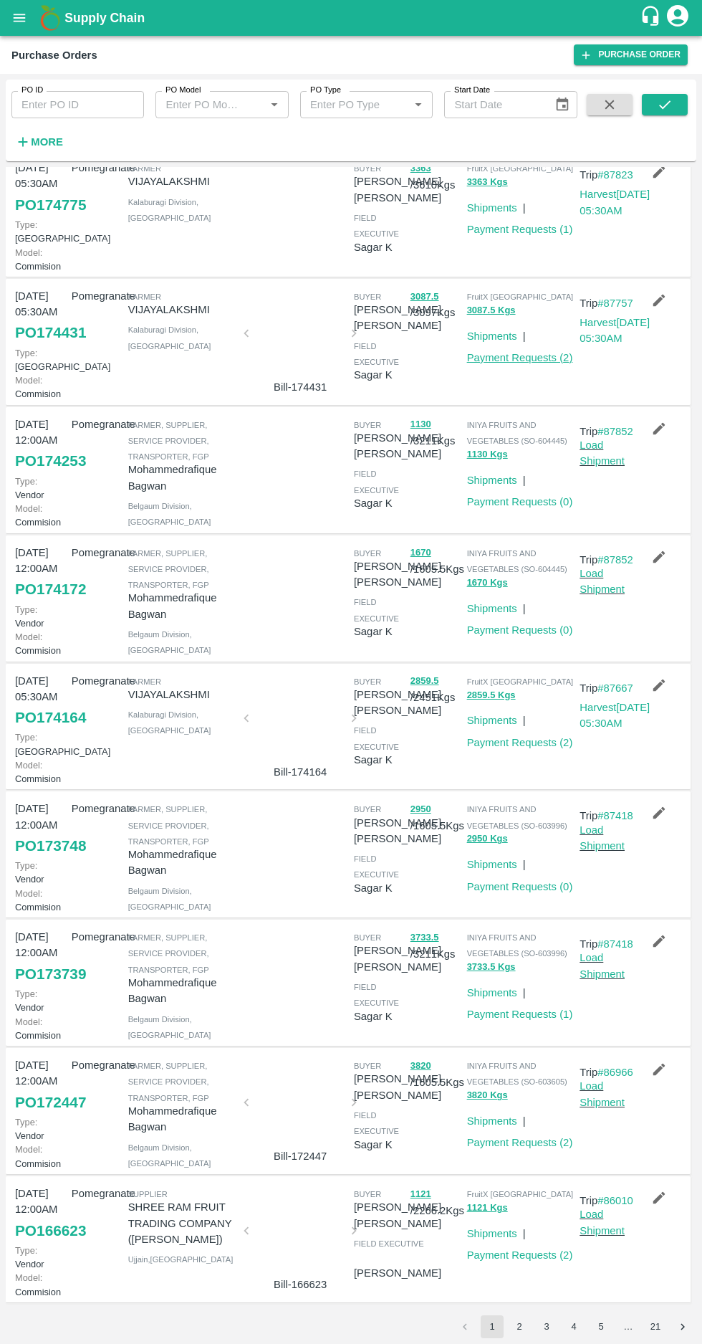
scroll to position [430, 0]
click at [520, 1009] on link "Payment Requests ( 1 )" at bounding box center [520, 1014] width 106 height 11
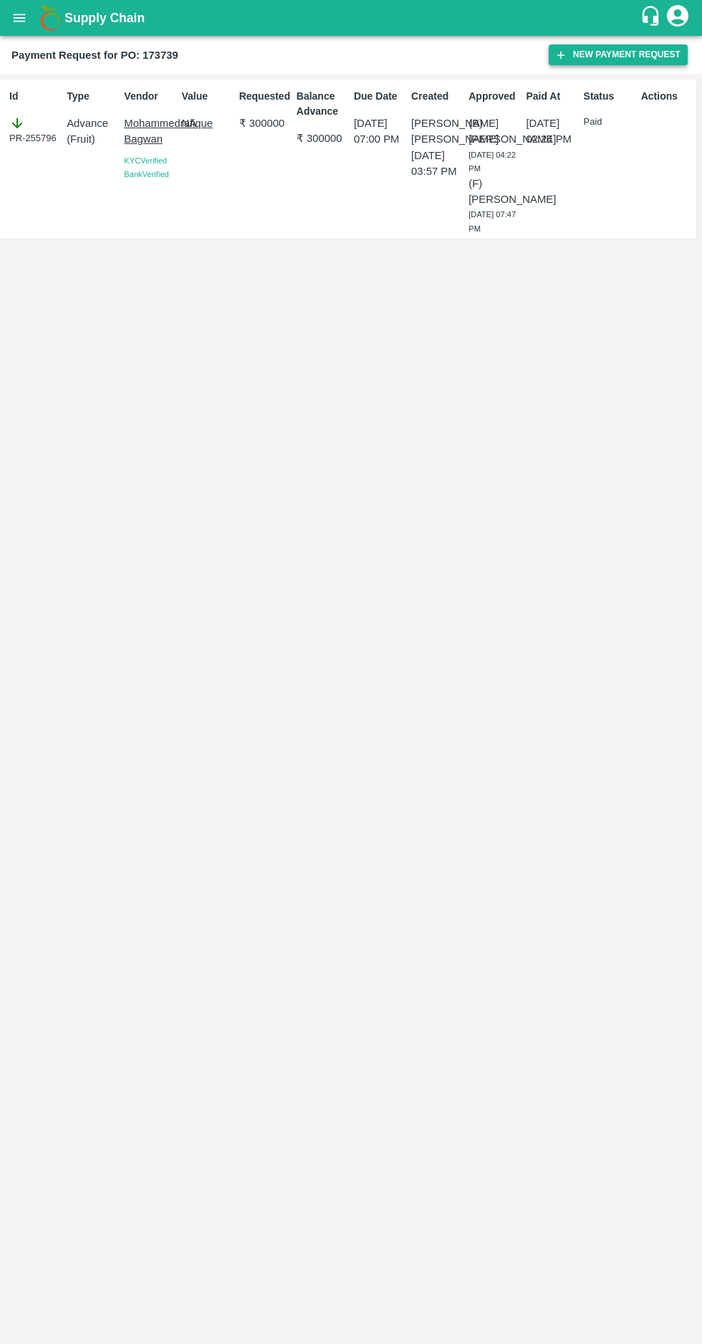
click at [583, 49] on button "New Payment Request" at bounding box center [618, 54] width 139 height 21
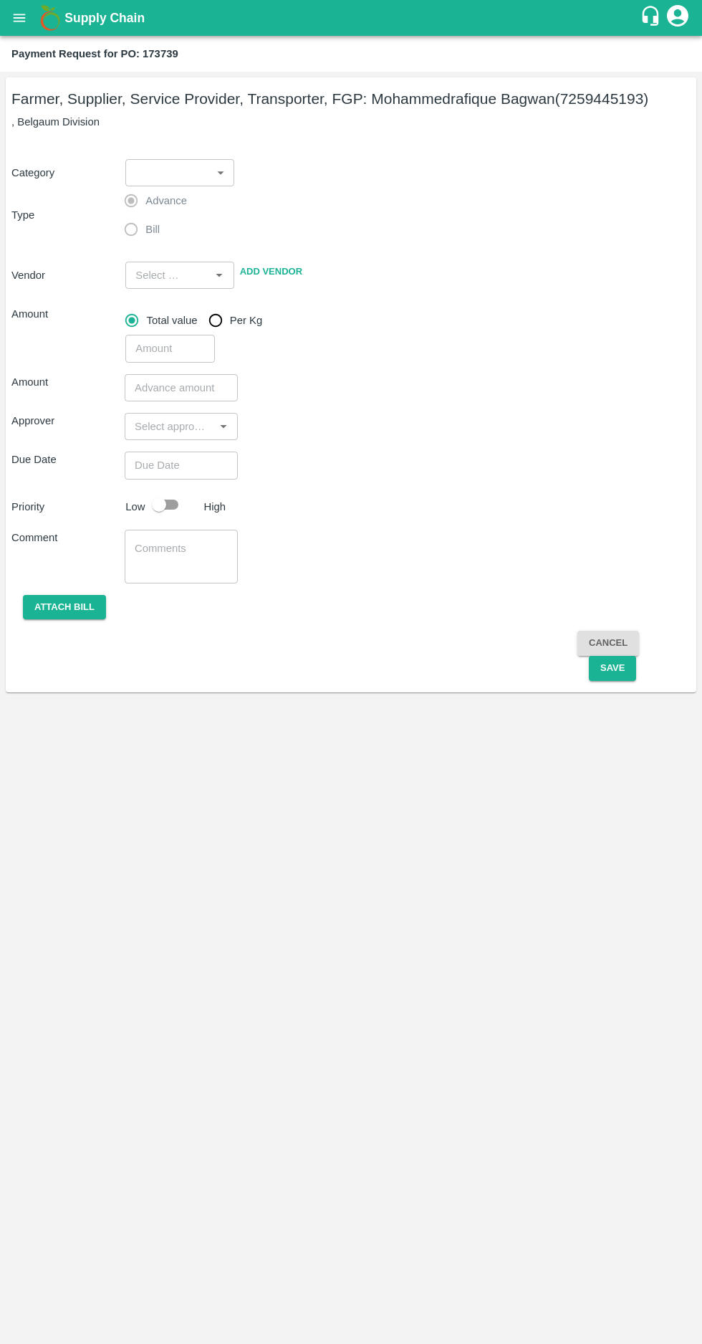
click at [180, 171] on body "Supply Chain Payment Request for PO: 173739 Farmer, Supplier, Service Provider,…" at bounding box center [351, 672] width 702 height 1344
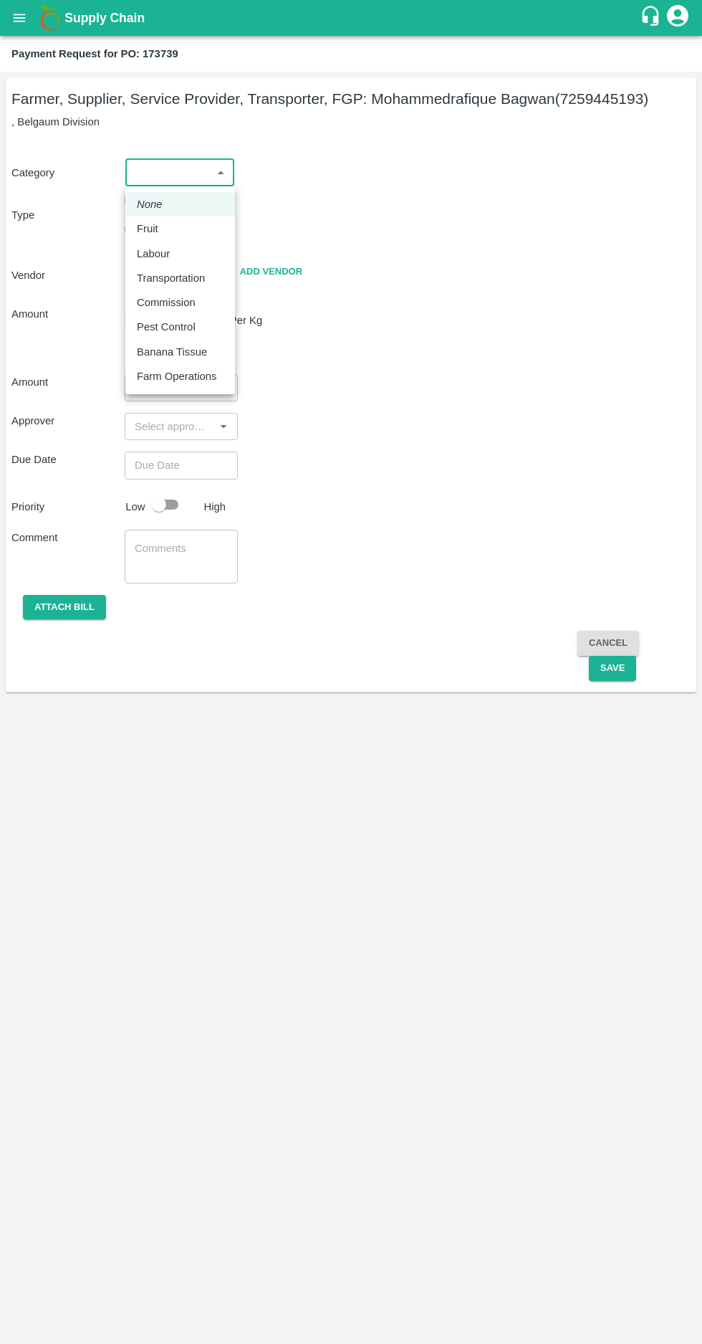
click at [129, 219] on li "Fruit" at bounding box center [180, 228] width 110 height 24
type input "1"
type input "Mohammedrafique Bagwan - 7259445193(Farmer, Supplier, Service Provider, Transpo…"
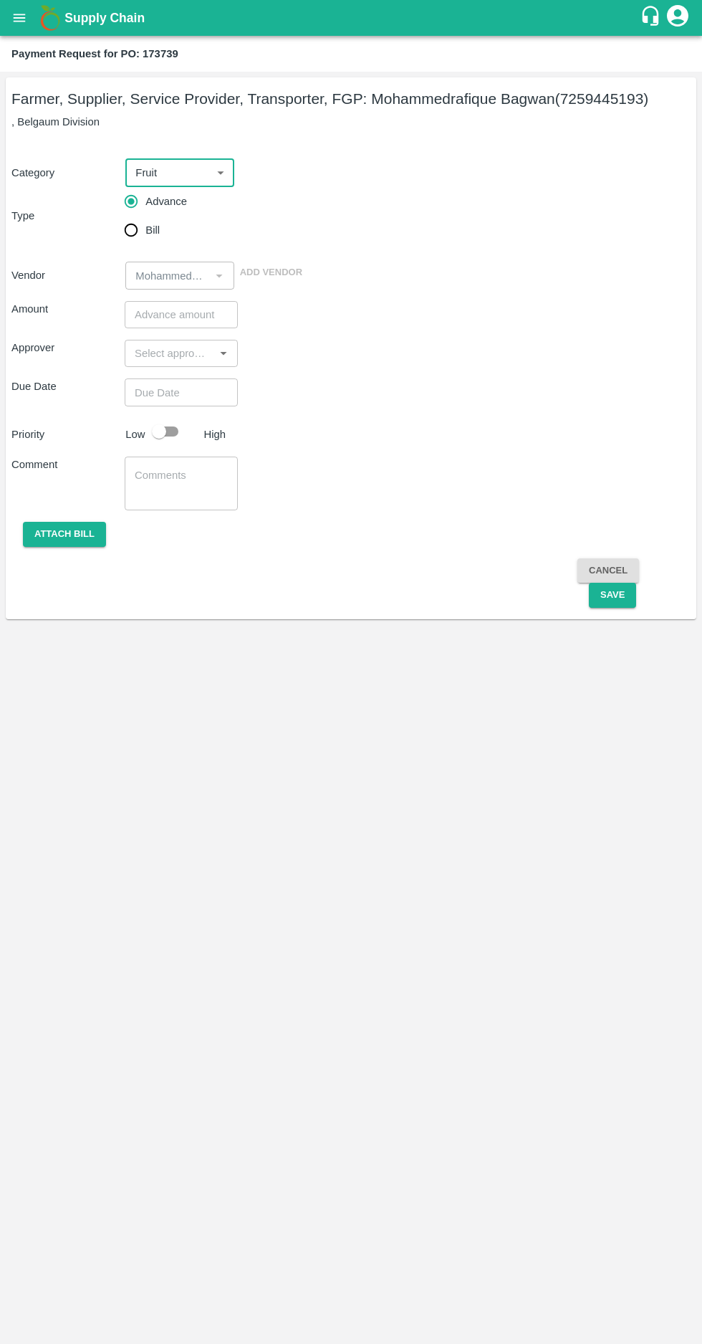
click at [133, 236] on input "Bill" at bounding box center [131, 230] width 29 height 29
radio input "true"
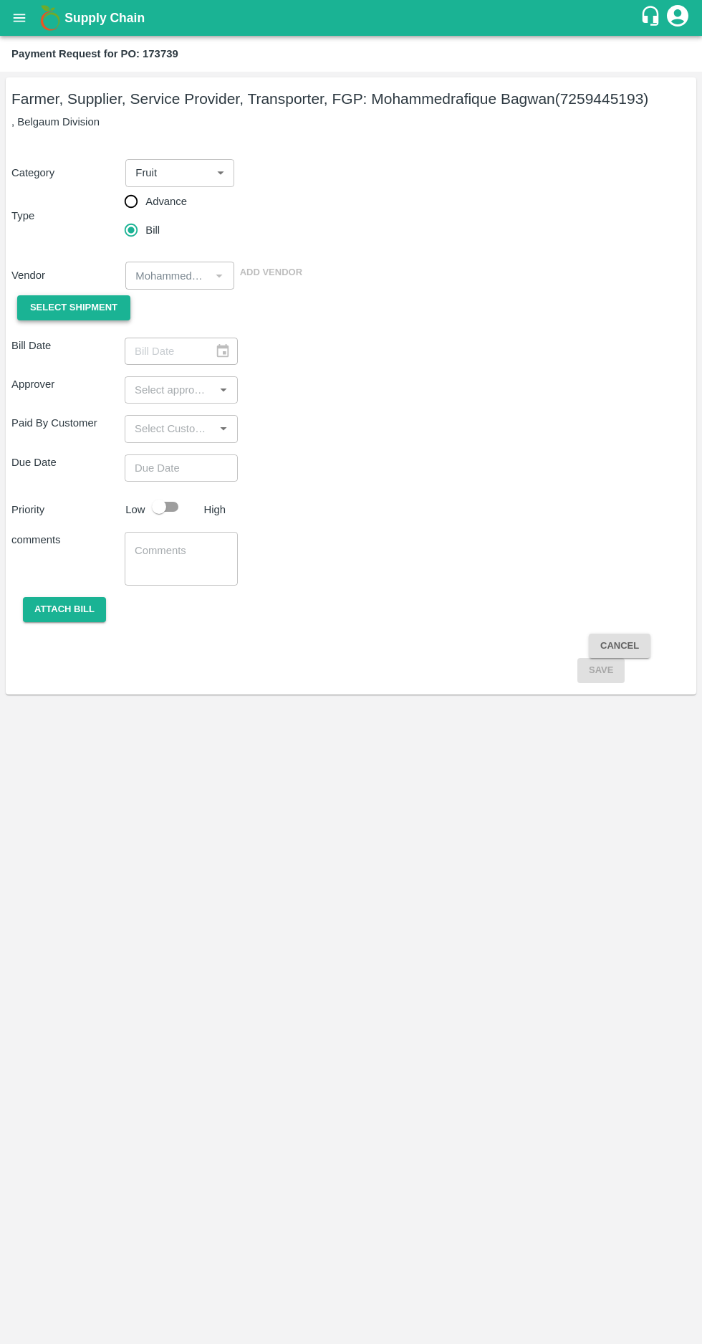
click at [58, 314] on span "Select Shipment" at bounding box center [73, 308] width 87 height 16
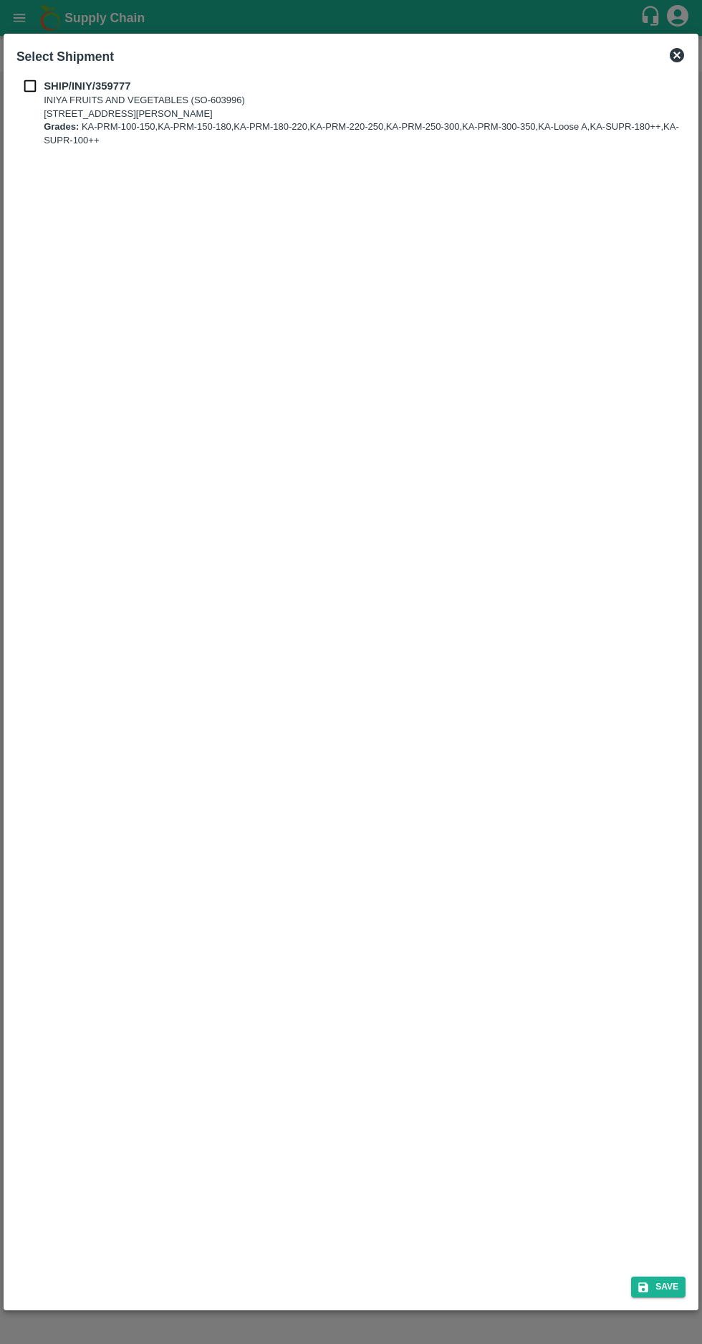
click at [20, 79] on input "checkbox" at bounding box center [29, 86] width 27 height 16
checkbox input "true"
click at [664, 1279] on button "Save" at bounding box center [658, 1287] width 54 height 21
type input "[DATE]"
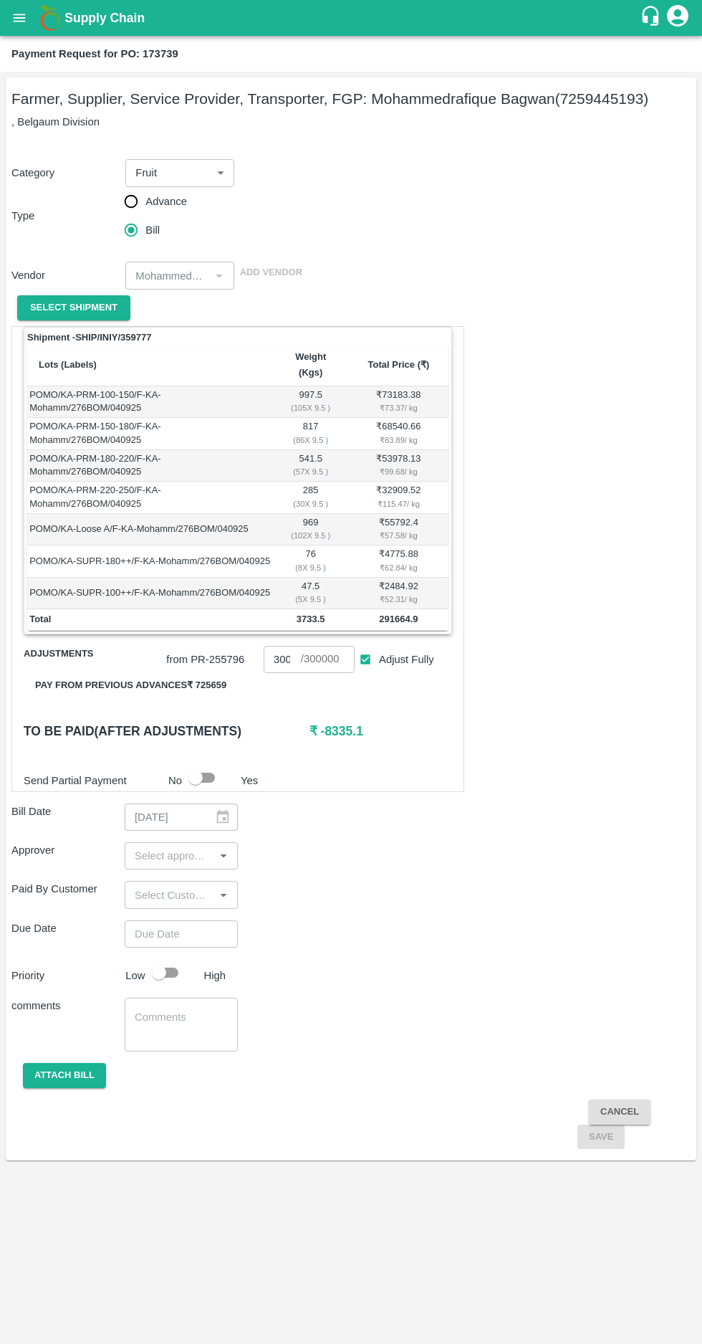
click at [284, 646] on input "300000" at bounding box center [282, 659] width 37 height 27
click at [286, 646] on input "291000" at bounding box center [282, 659] width 37 height 27
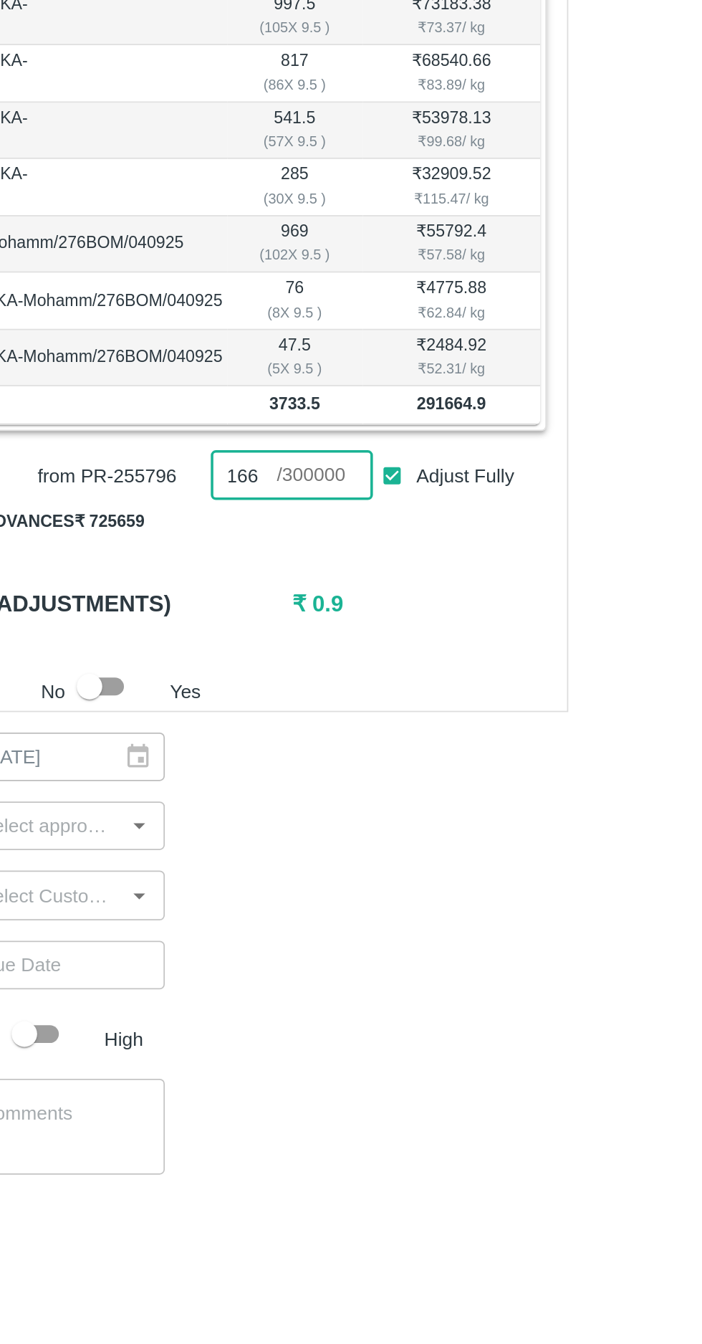
scroll to position [0, 19]
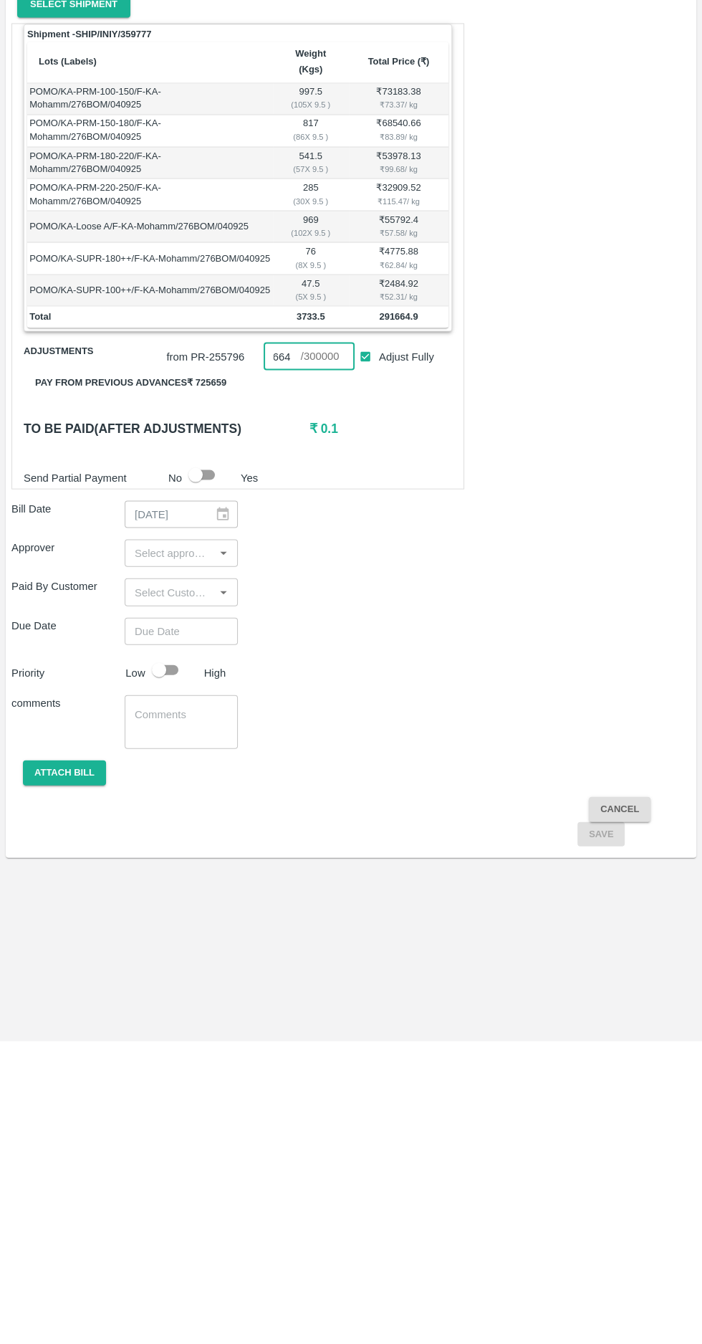
type input "291664.8"
click at [163, 847] on input "input" at bounding box center [169, 856] width 81 height 19
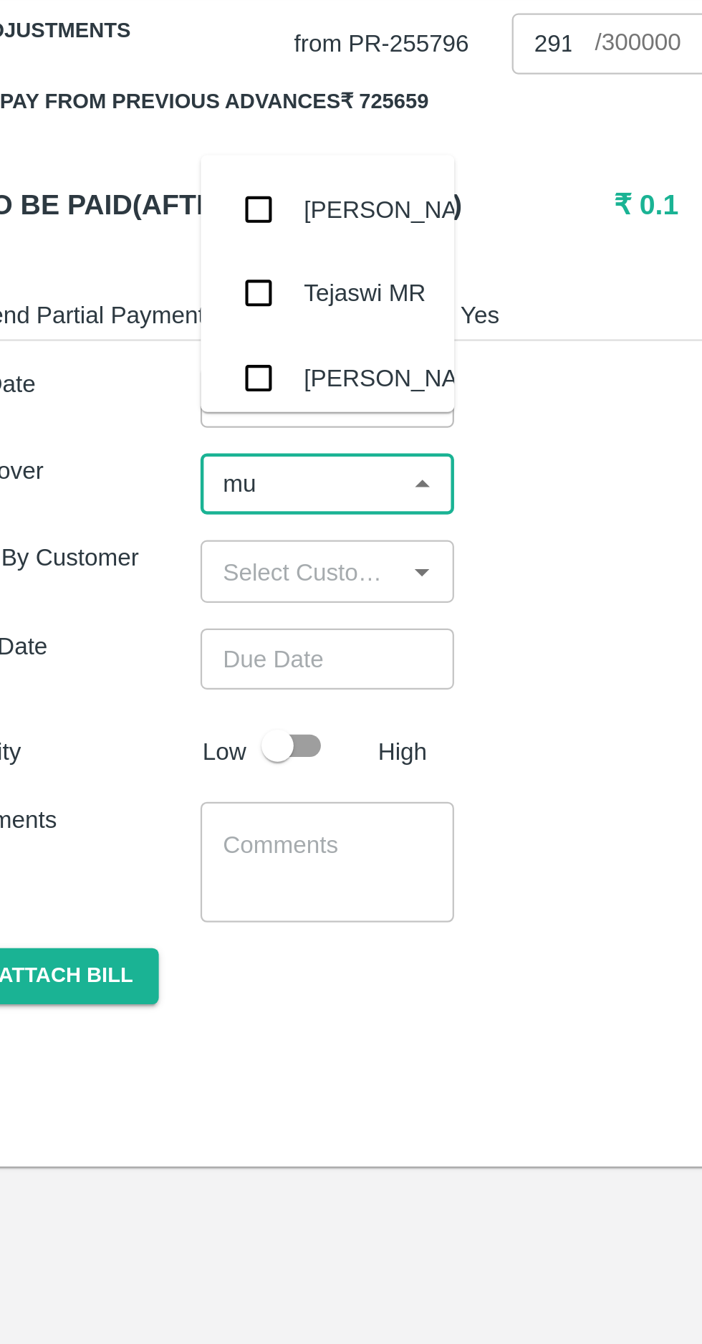
type input "muk"
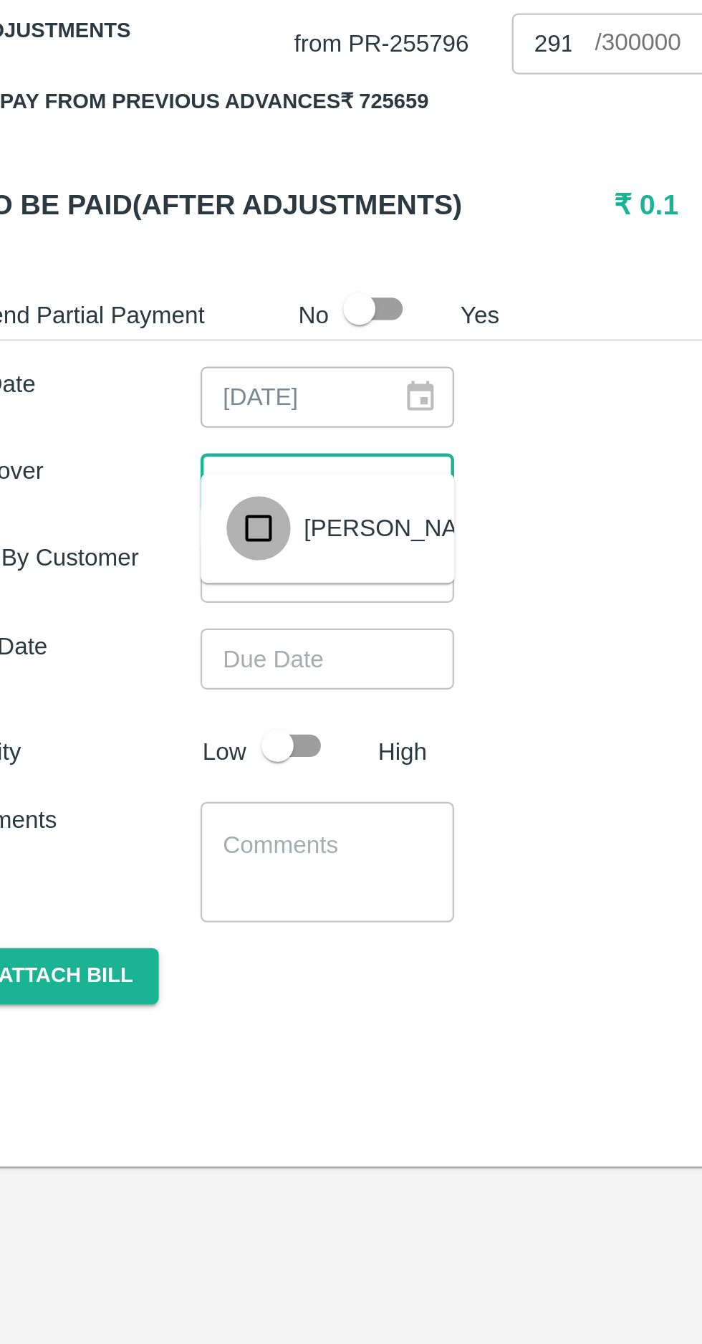
click at [146, 882] on input "checkbox" at bounding box center [150, 876] width 29 height 29
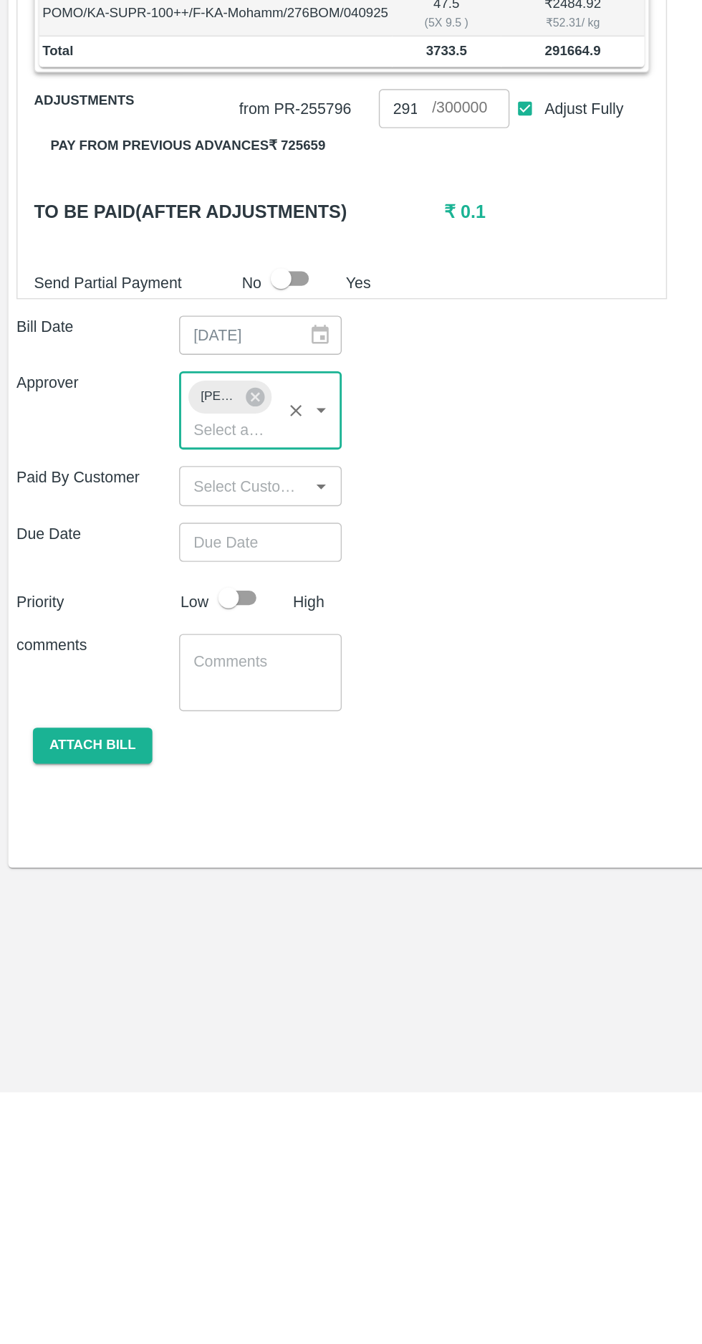
click at [146, 948] on input "Choose date" at bounding box center [176, 961] width 103 height 27
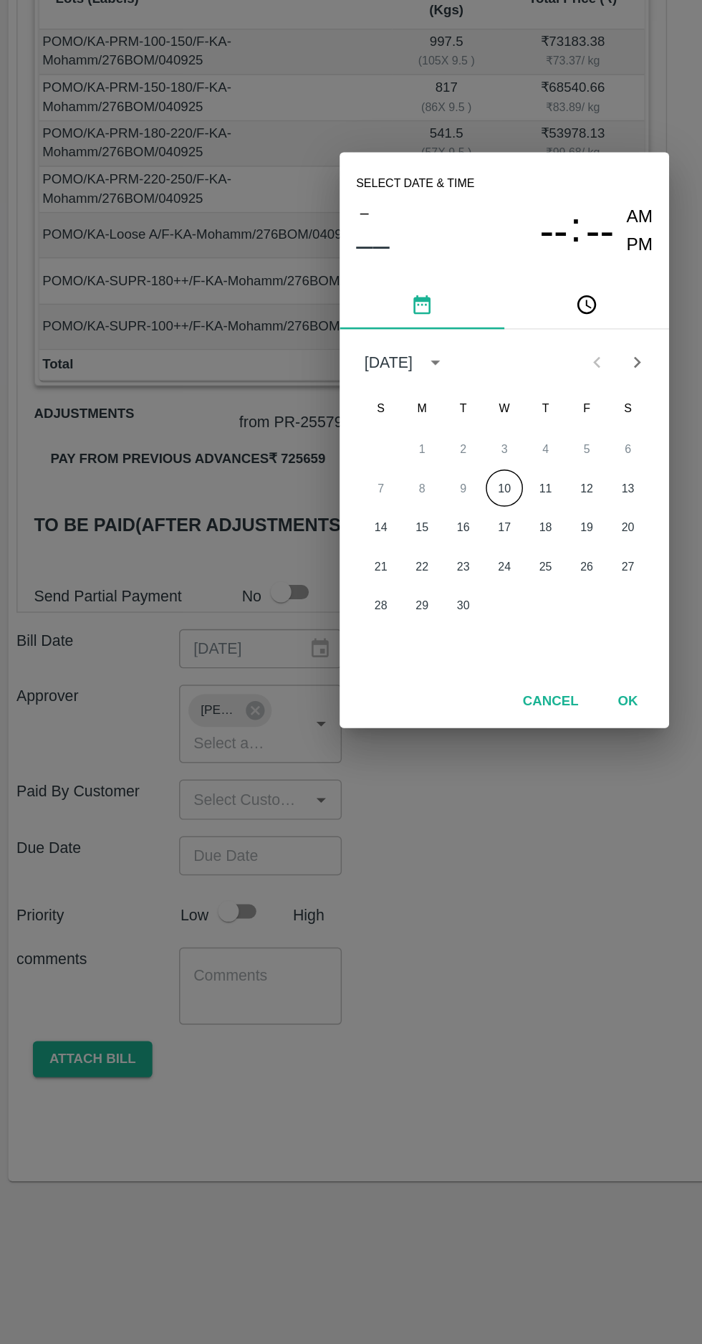
click at [351, 705] on button "10" at bounding box center [351, 705] width 26 height 26
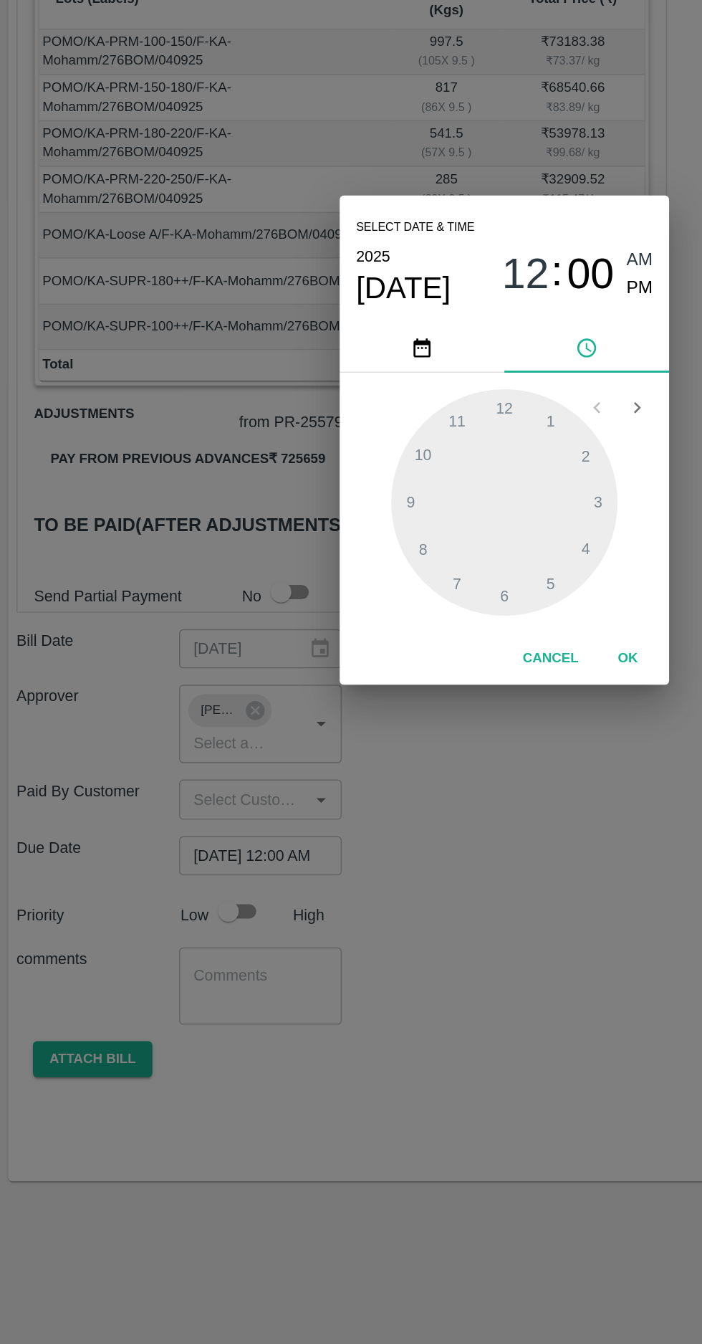
click at [451, 566] on span "PM" at bounding box center [446, 566] width 19 height 19
click at [295, 715] on div at bounding box center [351, 716] width 158 height 158
type input "10/09/2025 09:00 PM"
click at [442, 573] on span "PM" at bounding box center [446, 566] width 19 height 19
click at [437, 824] on button "OK" at bounding box center [437, 823] width 46 height 25
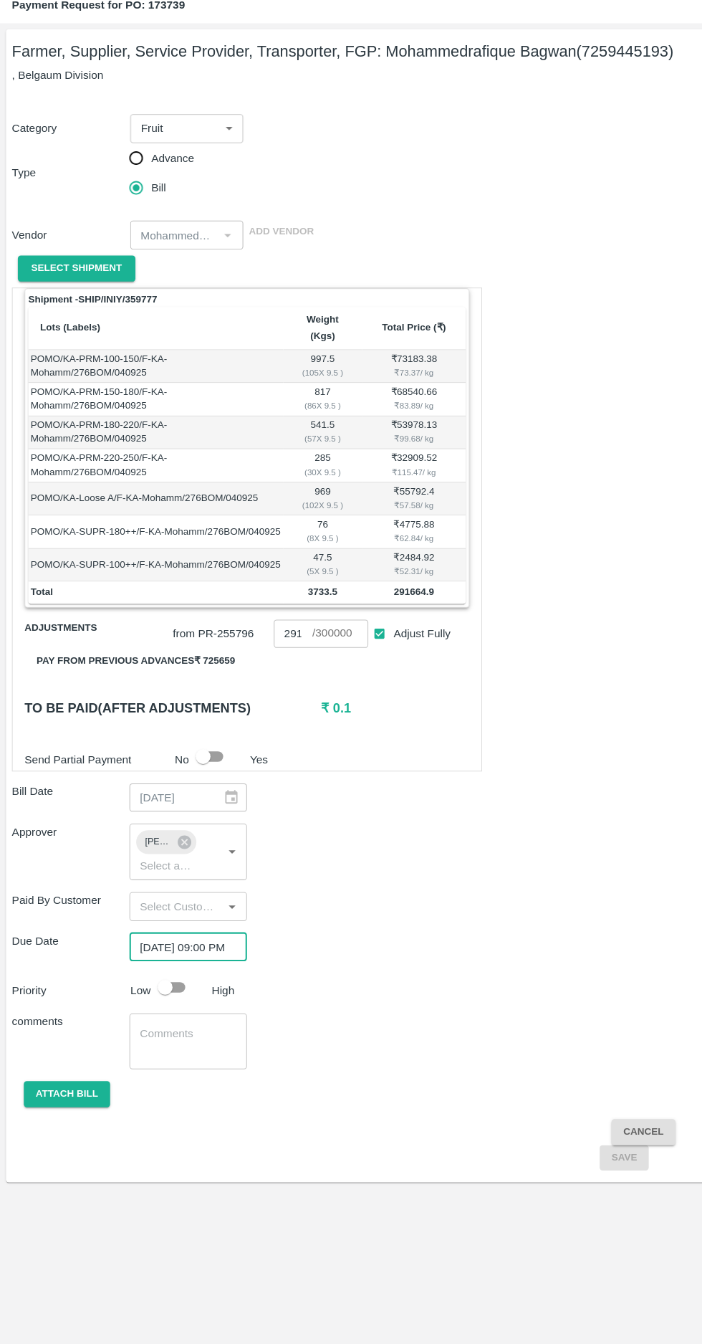
click at [171, 986] on input "checkbox" at bounding box center [159, 999] width 82 height 27
checkbox input "true"
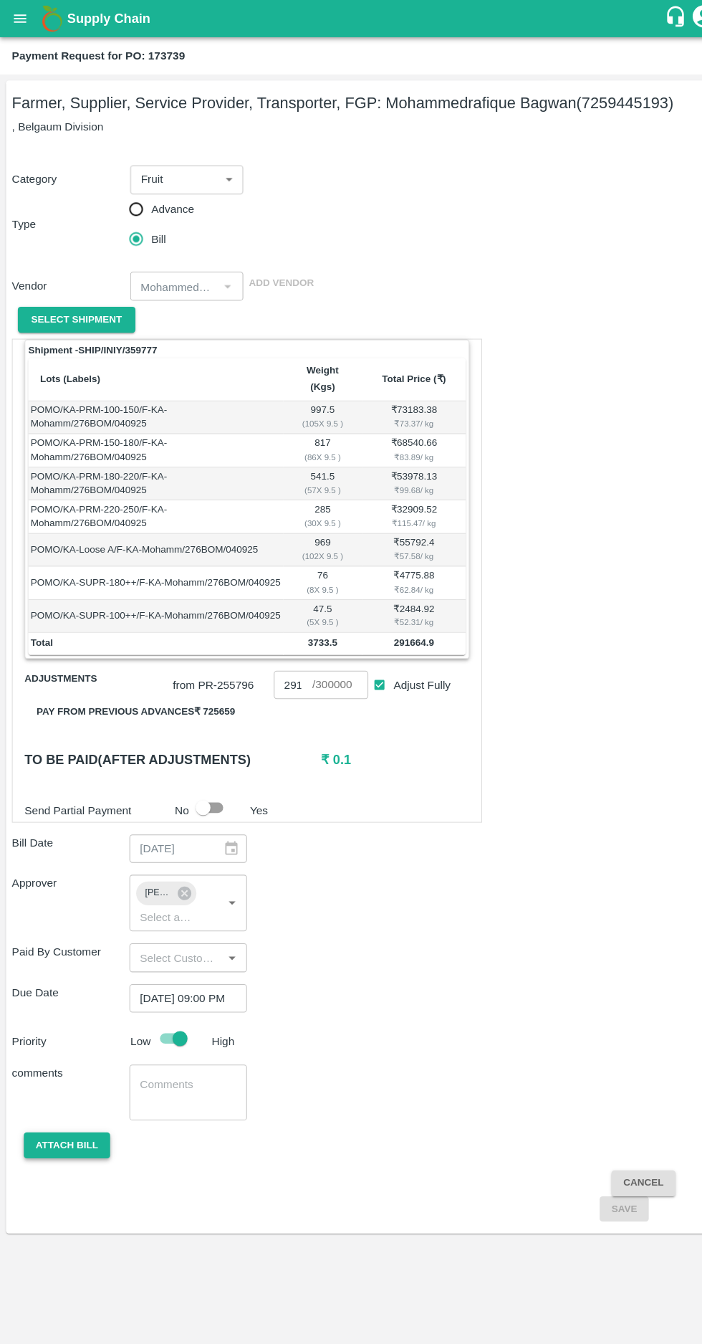
click at [54, 1090] on button "Attach bill" at bounding box center [64, 1102] width 83 height 25
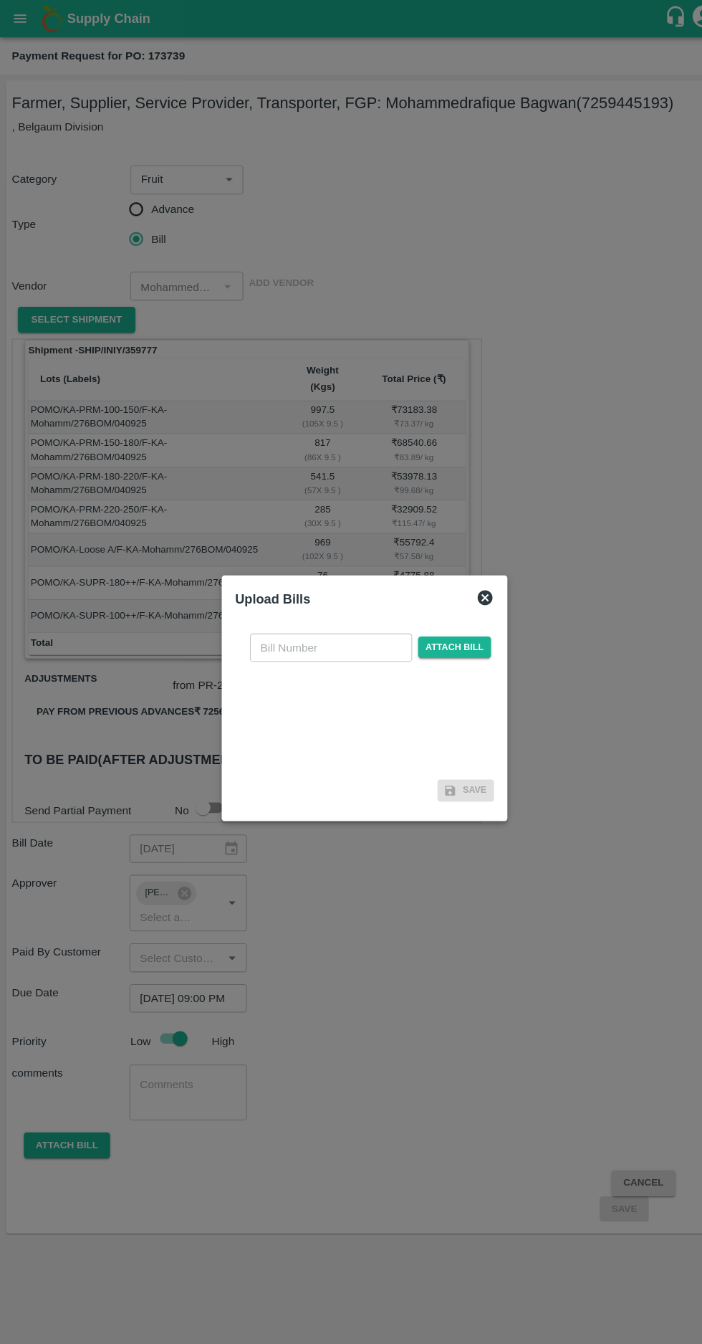
click at [265, 624] on input "text" at bounding box center [319, 623] width 156 height 27
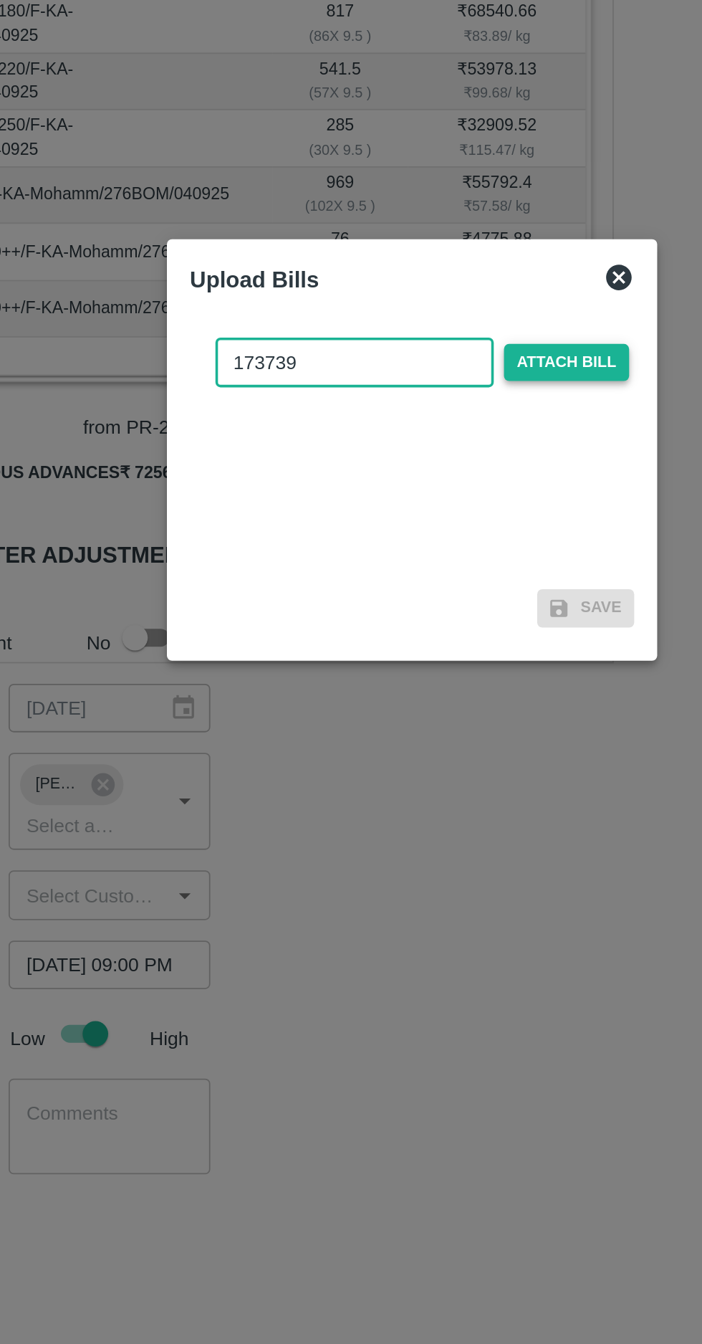
type input "173739"
click at [433, 622] on span "Attach bill" at bounding box center [438, 623] width 70 height 21
click at [0, 0] on input "Attach bill" at bounding box center [0, 0] width 0 height 0
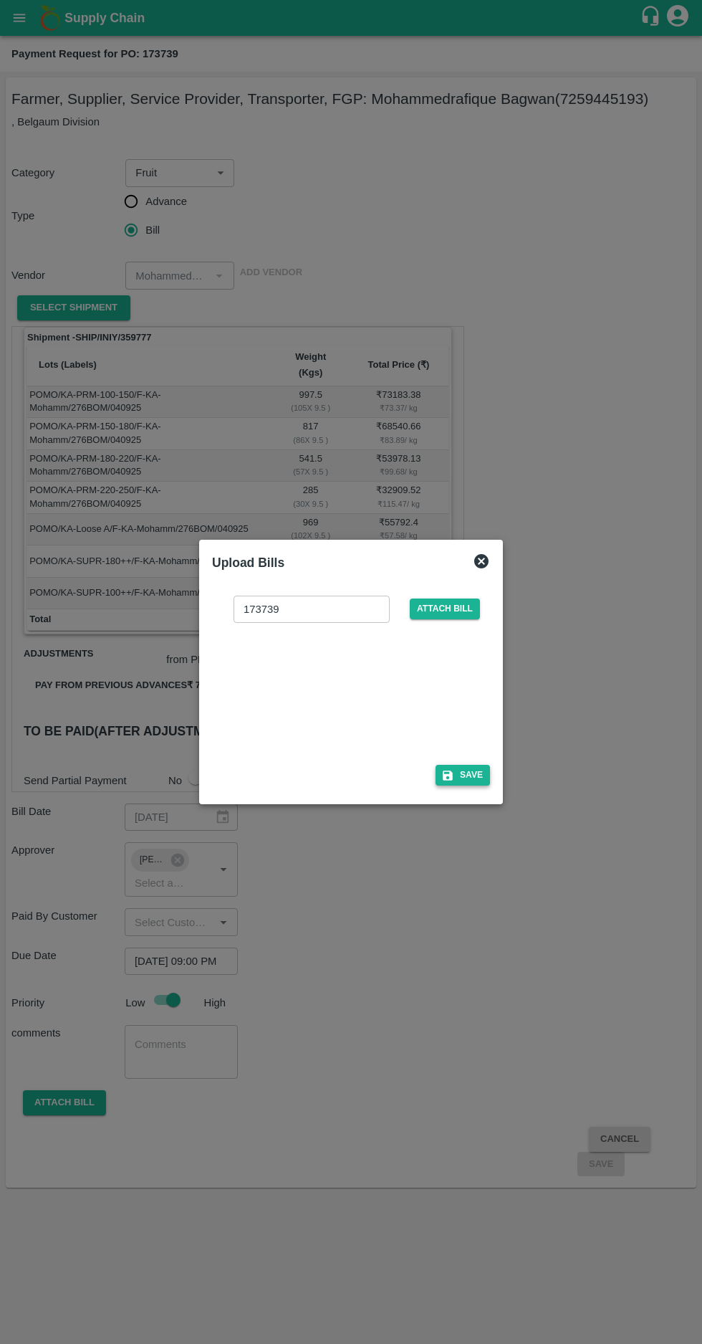
click at [485, 768] on button "Save" at bounding box center [463, 775] width 54 height 21
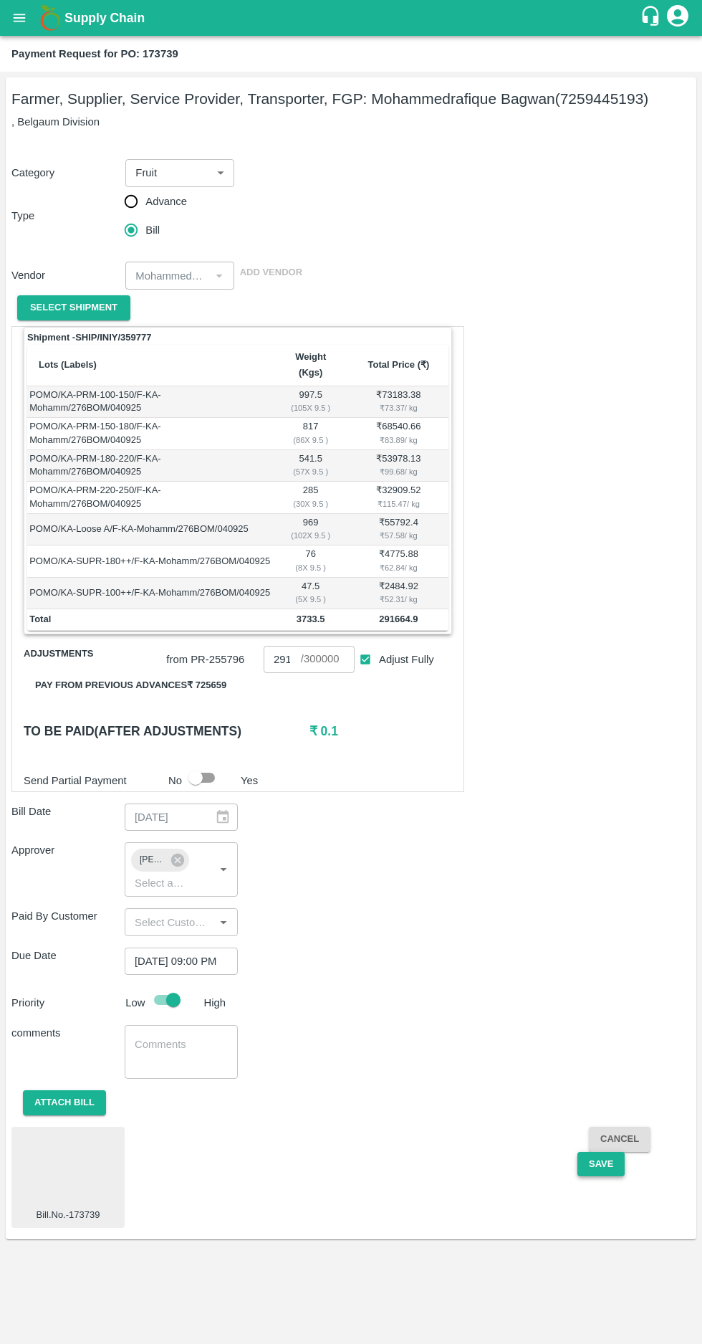
click at [609, 1152] on button "Save" at bounding box center [601, 1164] width 47 height 25
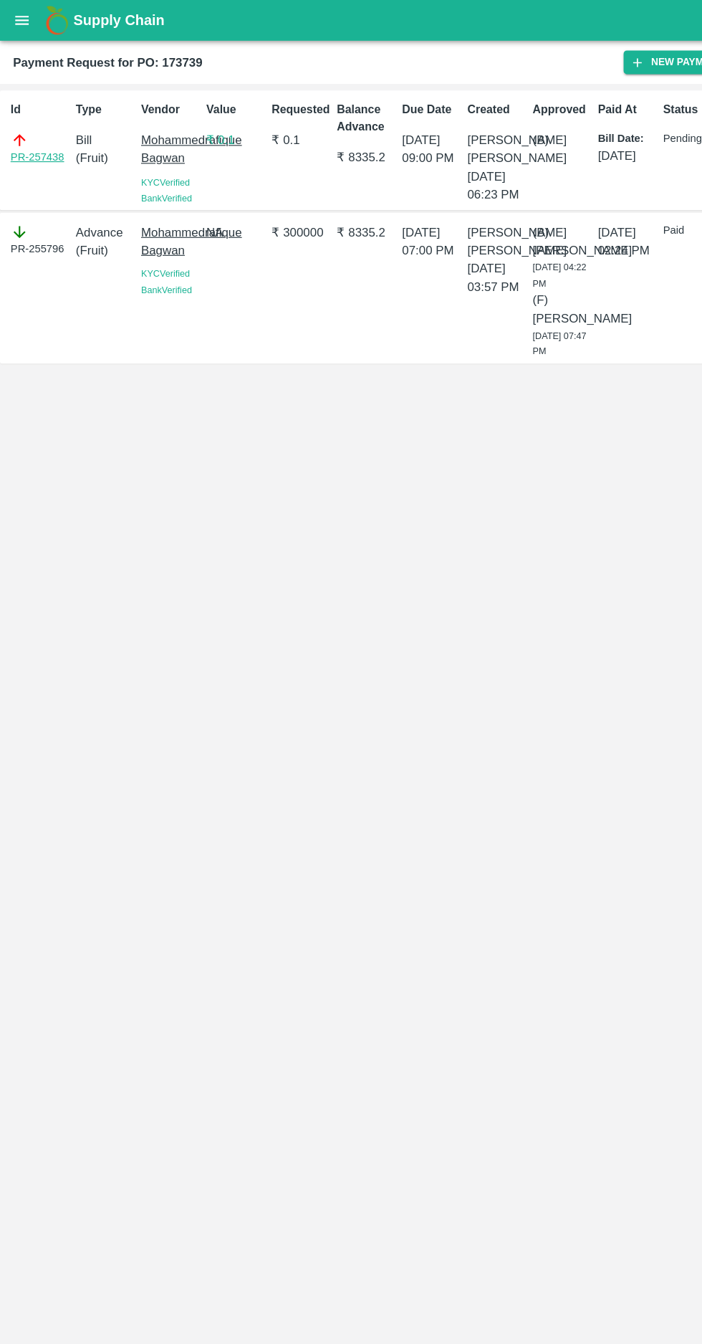
click at [29, 138] on link "PR-257438" at bounding box center [32, 138] width 47 height 14
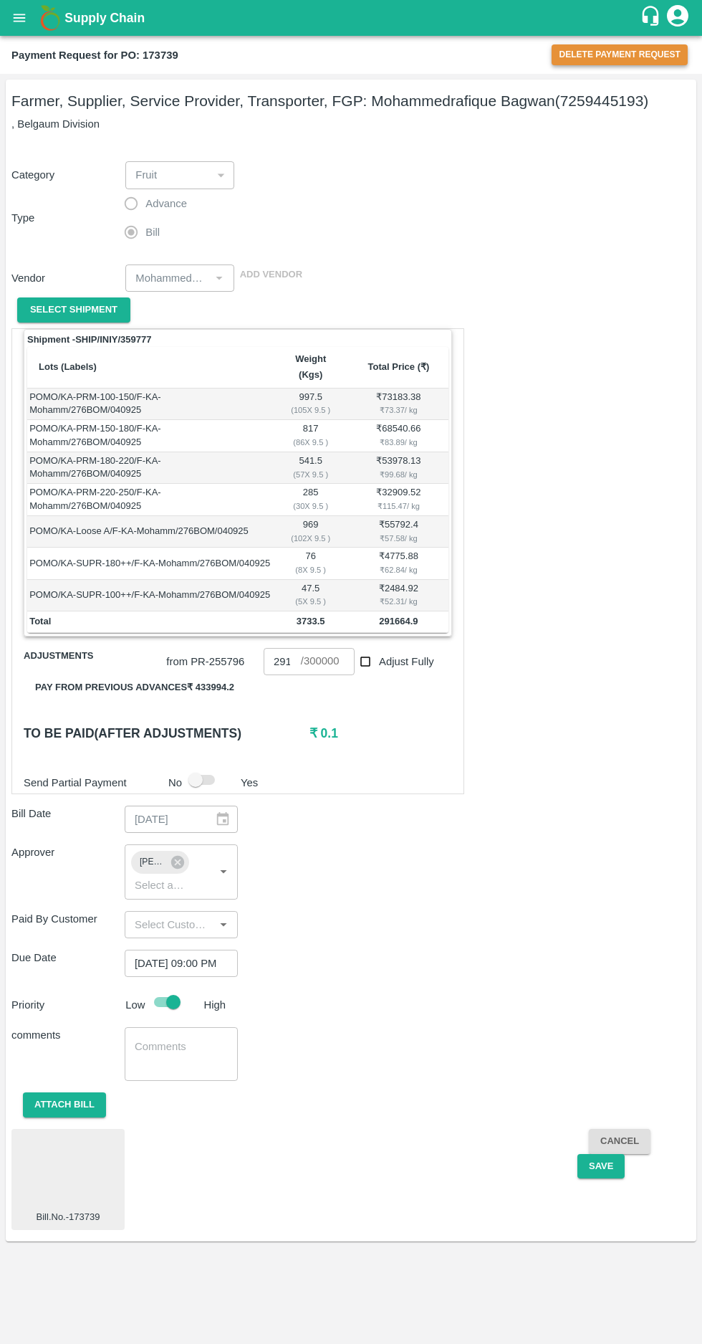
click at [613, 55] on button "Delete Payment Request" at bounding box center [620, 54] width 136 height 21
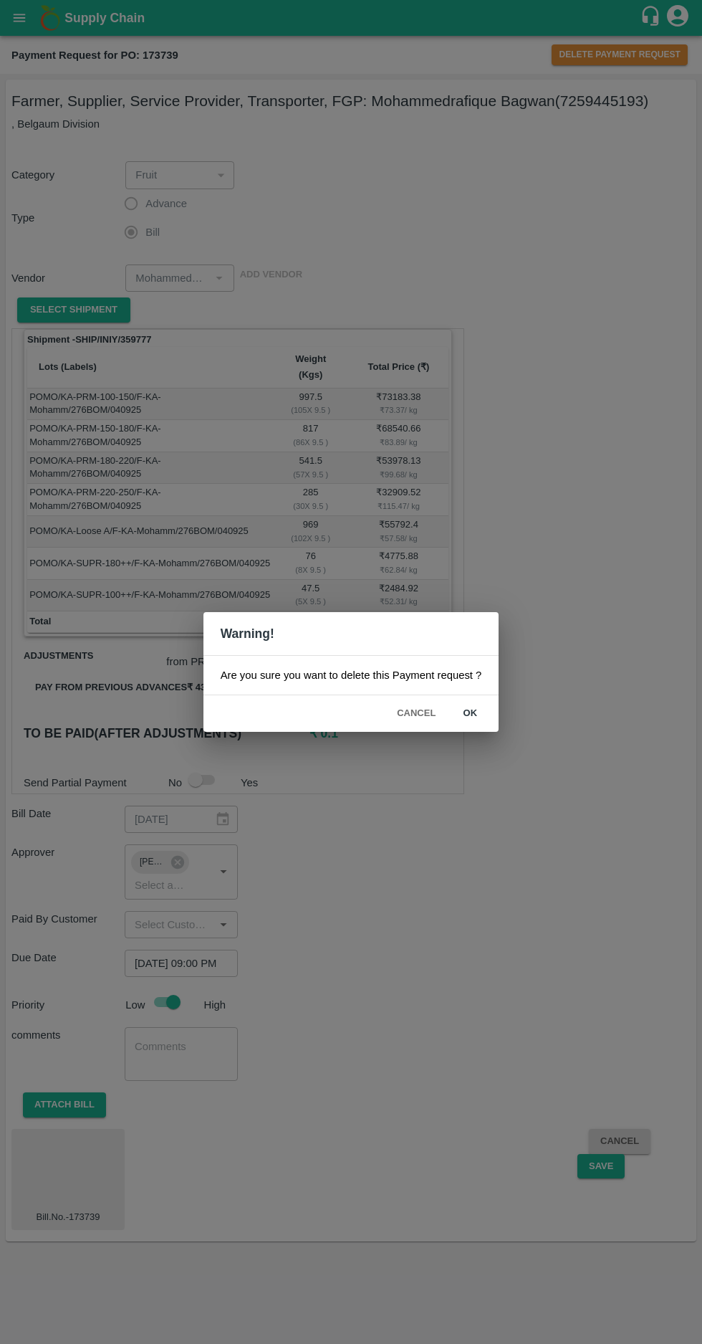
click at [415, 711] on button "Cancel" at bounding box center [416, 713] width 50 height 25
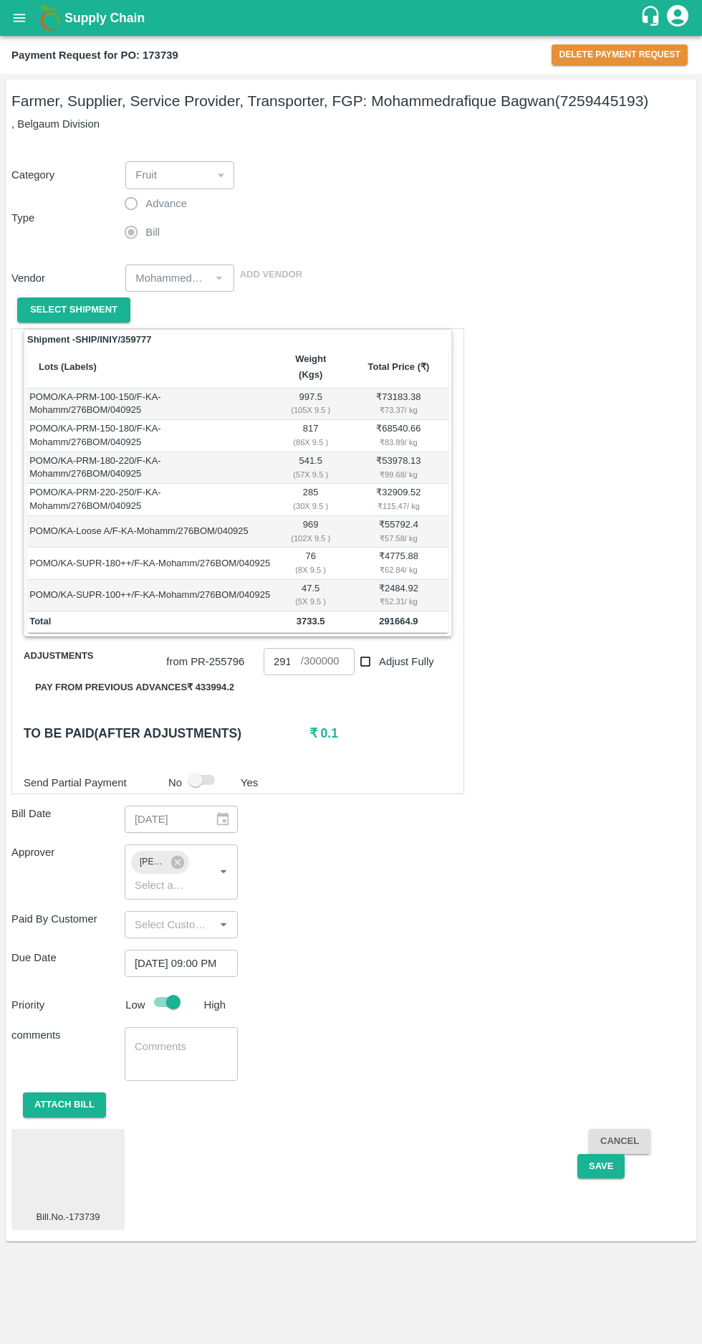
click at [131, 675] on button "Pay from previous advances ₹ 433994.2" at bounding box center [135, 687] width 222 height 25
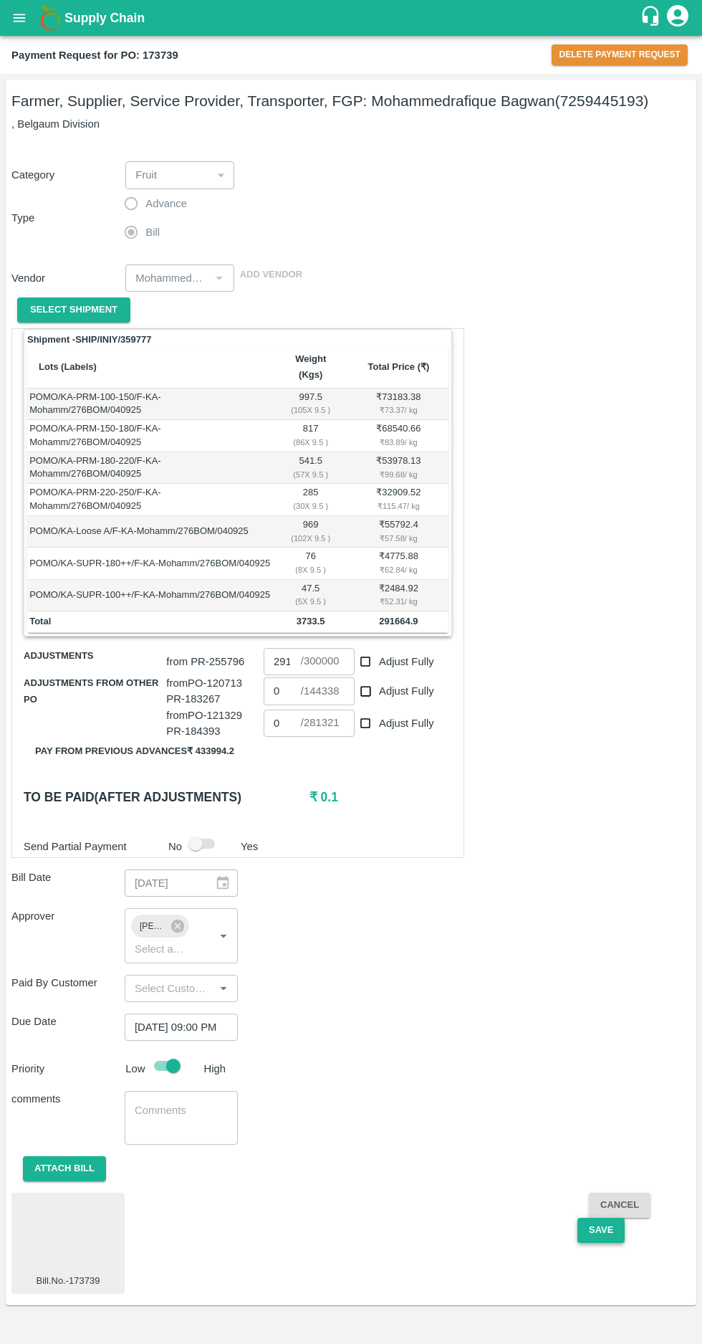
click at [611, 1218] on button "Save" at bounding box center [601, 1230] width 47 height 25
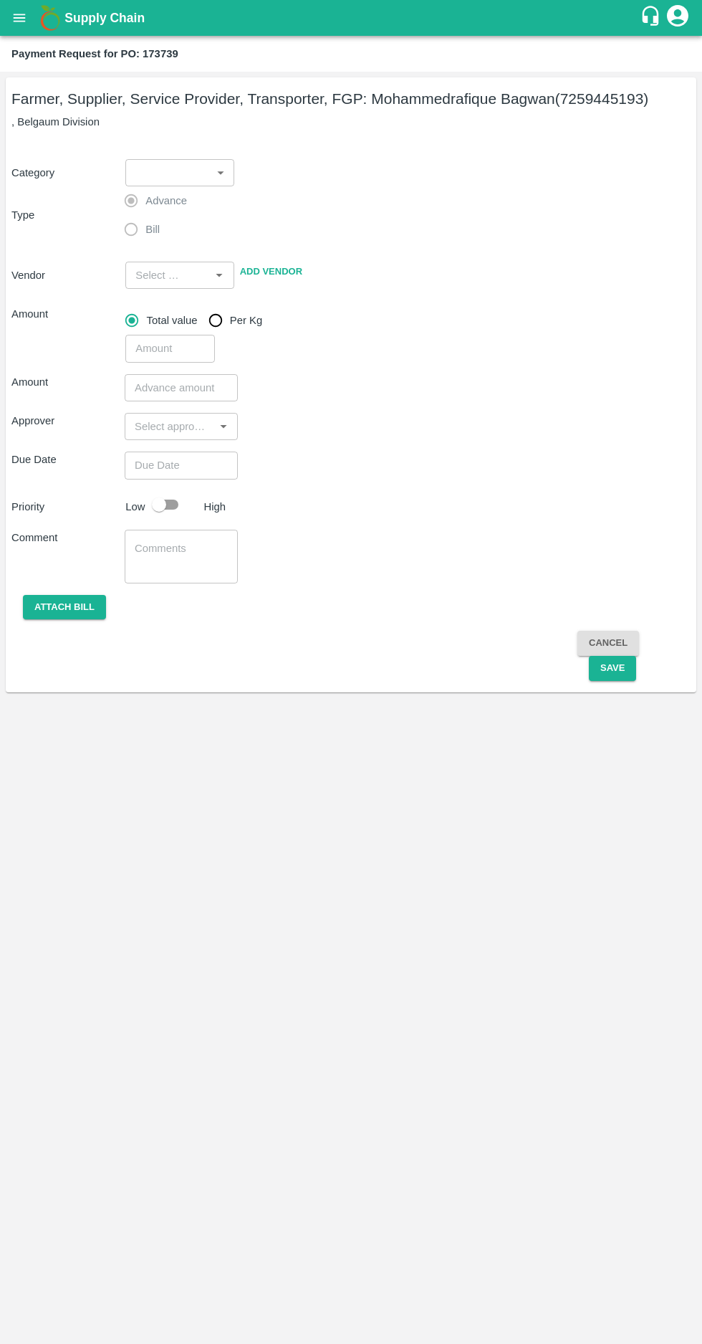
click at [14, 19] on icon "open drawer" at bounding box center [19, 18] width 16 height 16
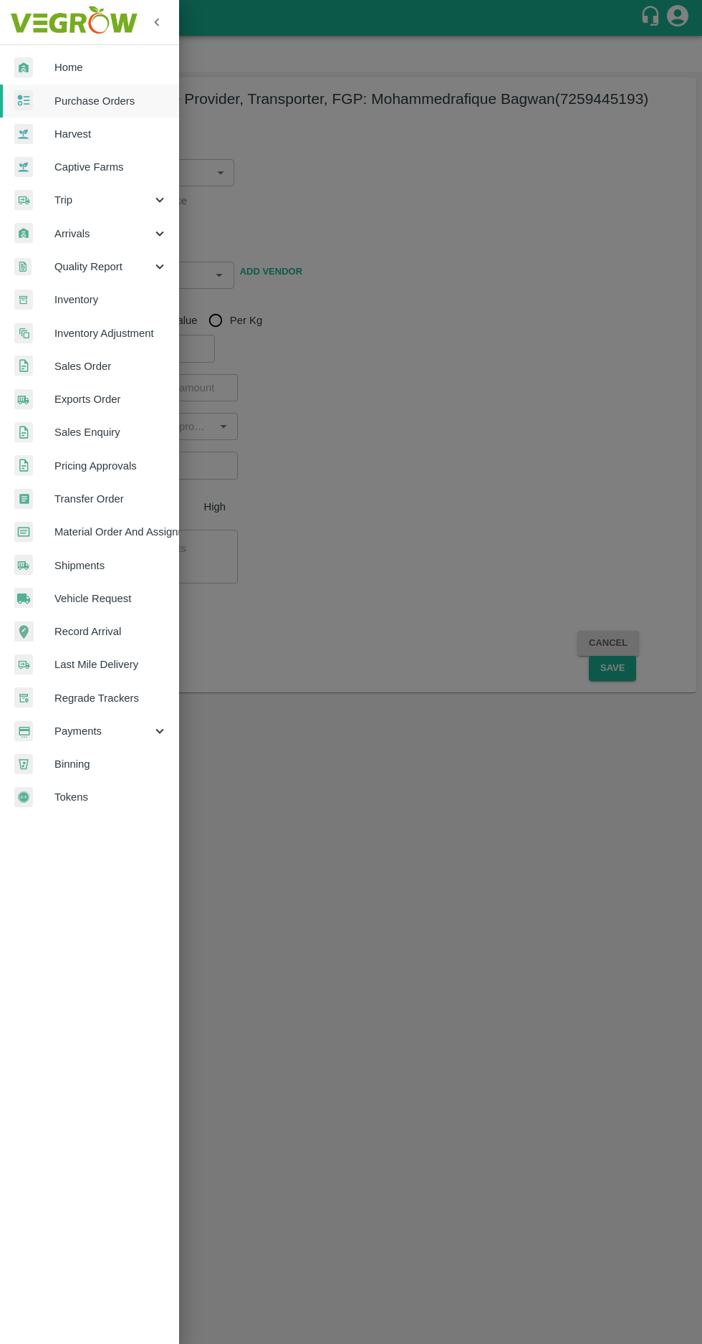
click at [77, 98] on span "Purchase Orders" at bounding box center [110, 101] width 113 height 16
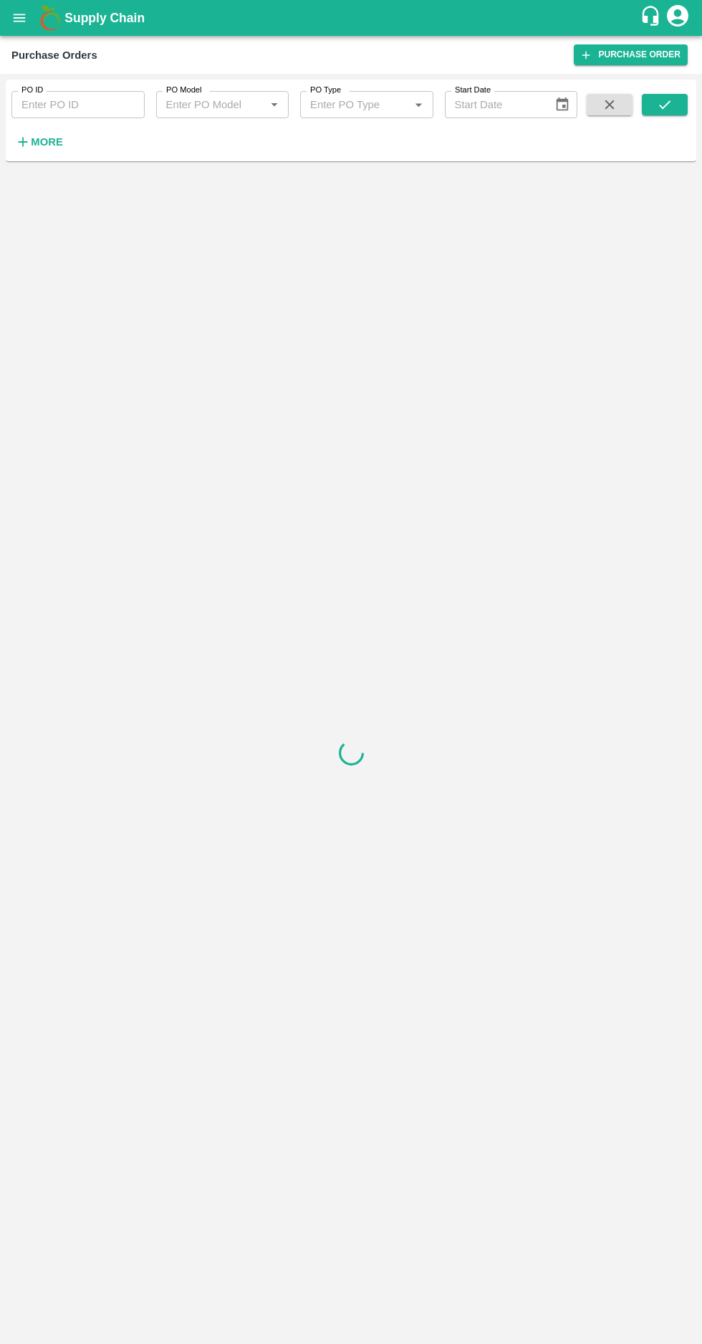
click at [39, 146] on strong "More" at bounding box center [47, 141] width 32 height 11
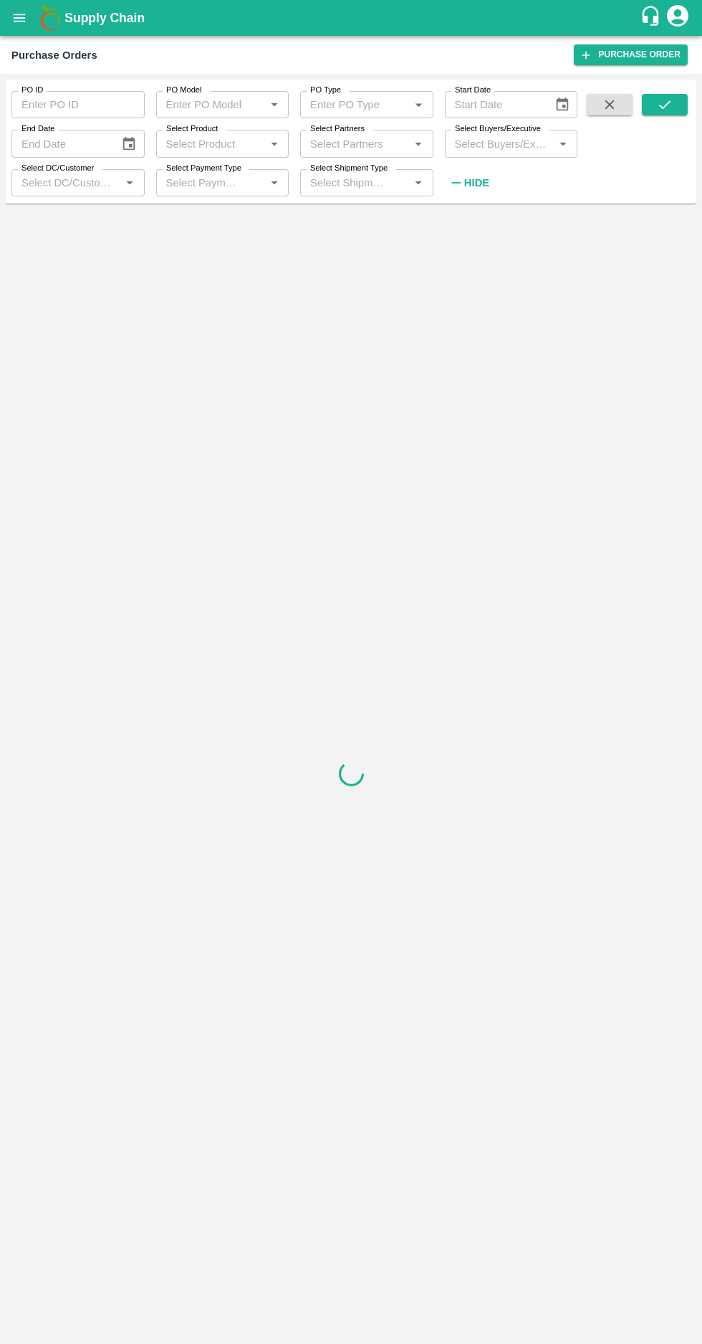
click at [496, 144] on input "Select Buyers/Executive" at bounding box center [499, 143] width 101 height 19
type input "afza"
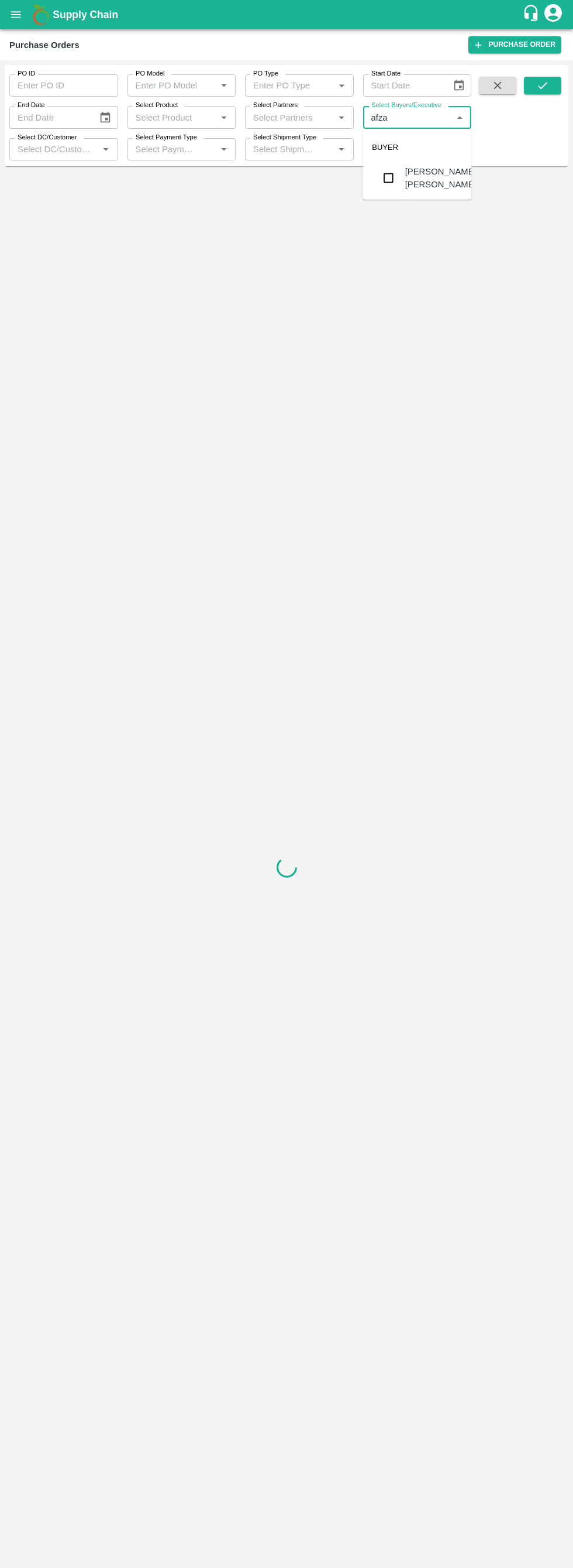
click at [383, 178] on input "checkbox" at bounding box center [389, 178] width 24 height 24
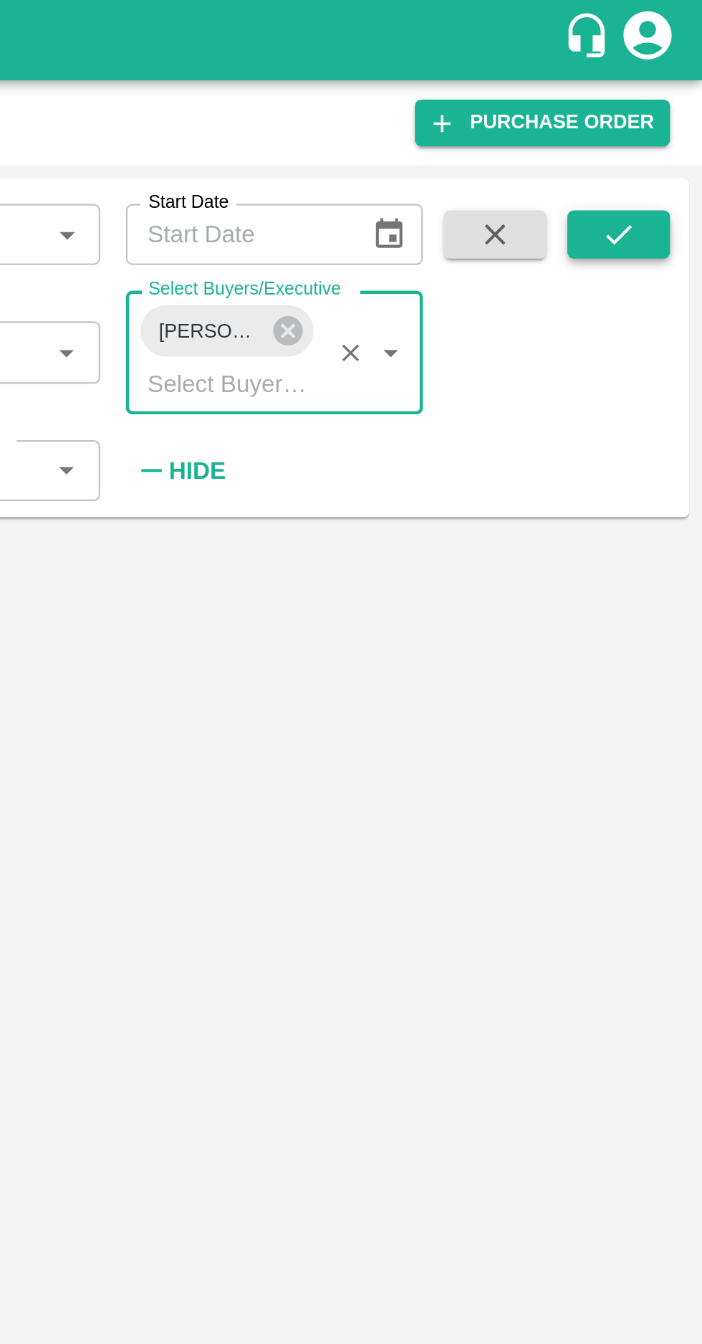
click at [665, 105] on icon "submit" at bounding box center [665, 105] width 16 height 16
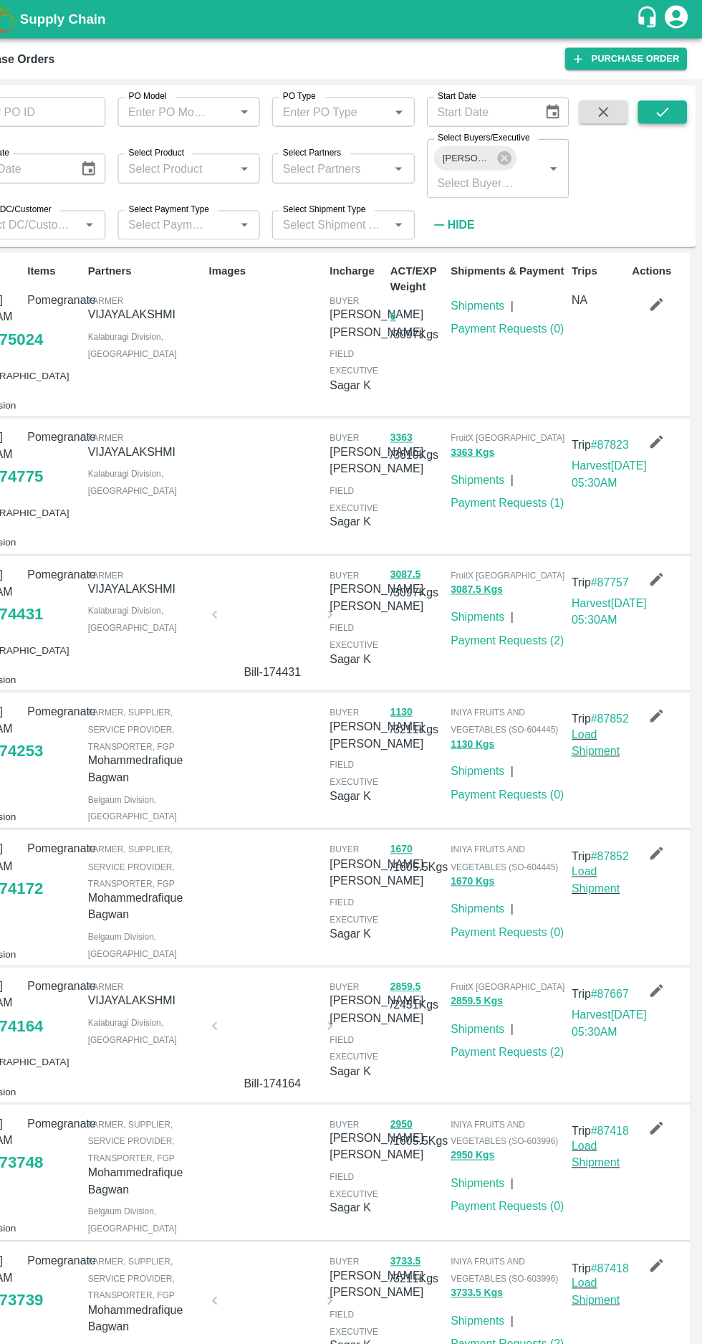
scroll to position [1, 0]
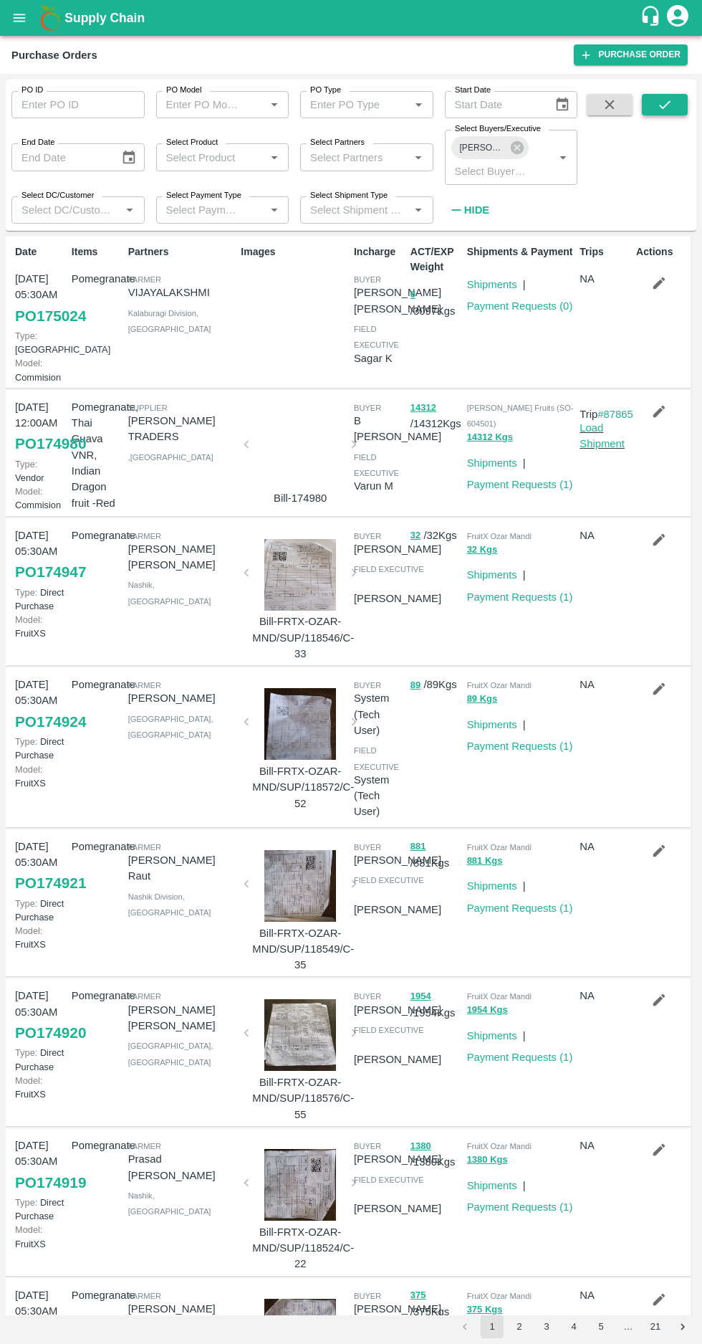
click at [649, 108] on button "submit" at bounding box center [665, 105] width 46 height 22
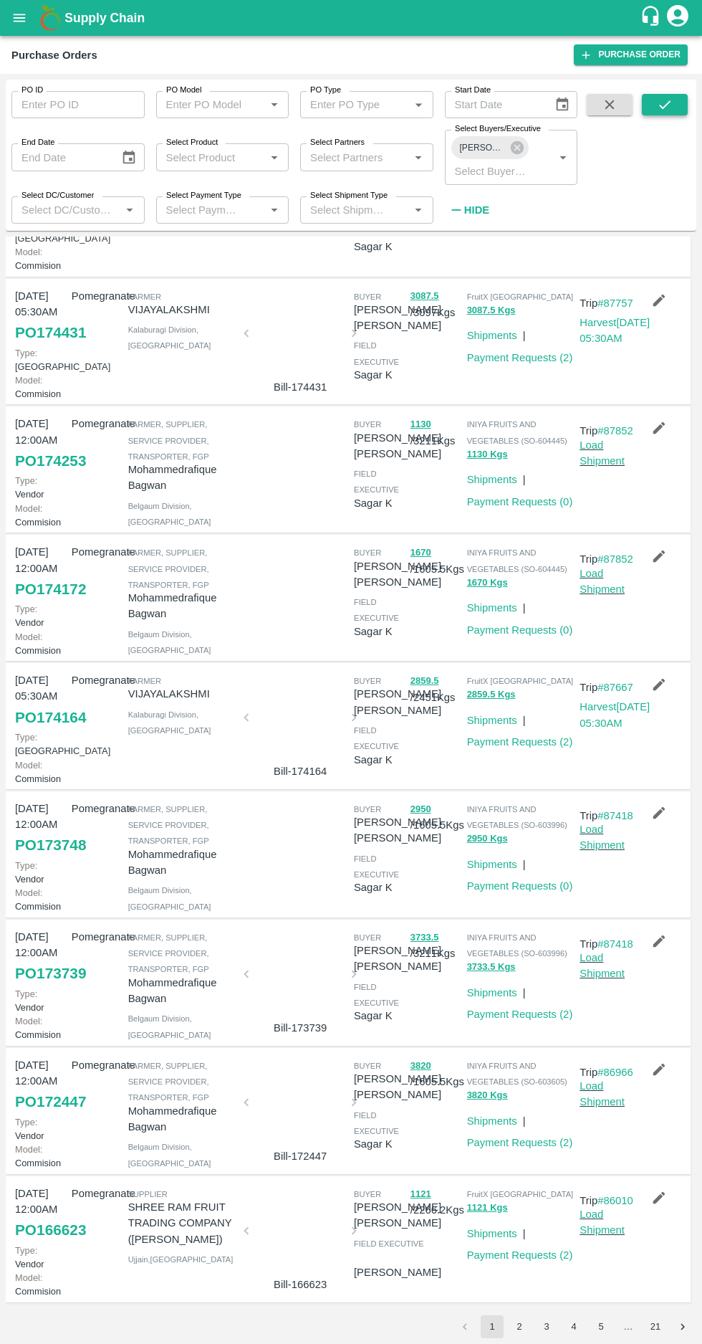
scroll to position [499, 0]
click at [528, 880] on link "Payment Requests ( 0 )" at bounding box center [520, 885] width 106 height 11
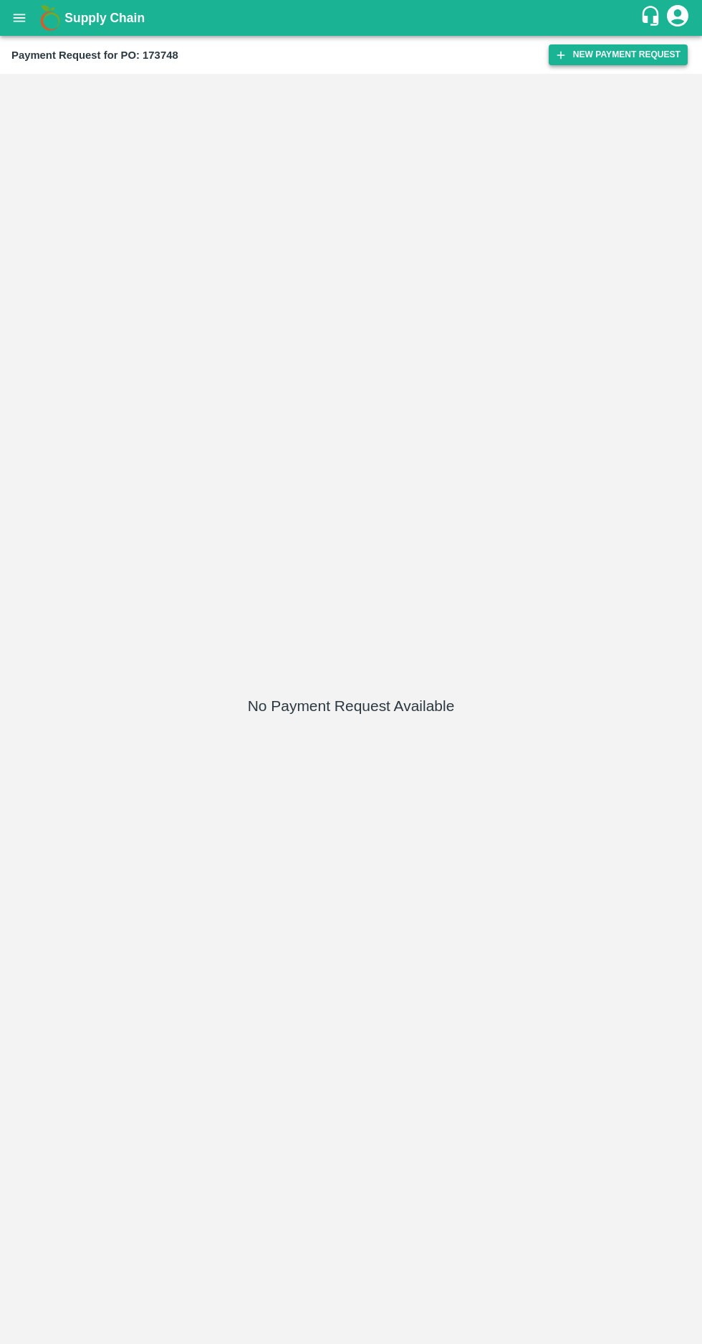
click at [606, 54] on button "New Payment Request" at bounding box center [618, 54] width 139 height 21
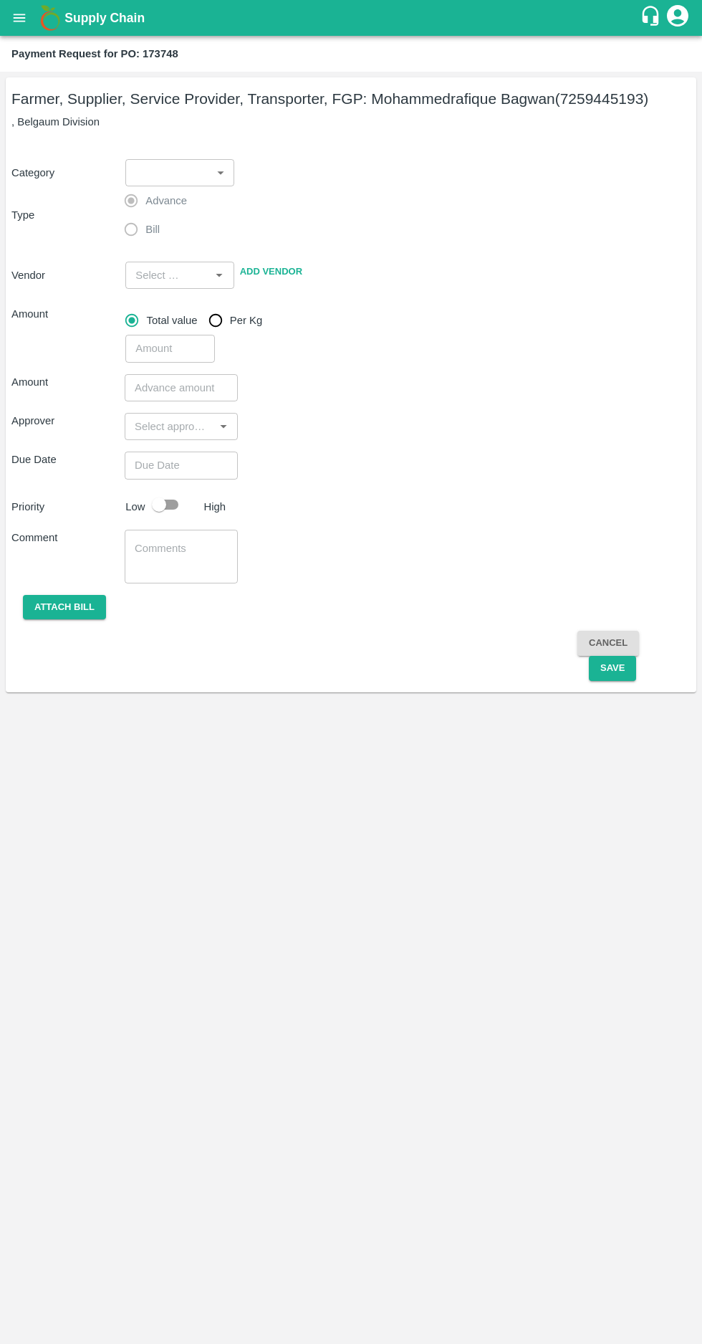
click at [214, 165] on body "Supply Chain Payment Request for PO: 173748 Farmer, Supplier, Service Provider,…" at bounding box center [351, 672] width 702 height 1344
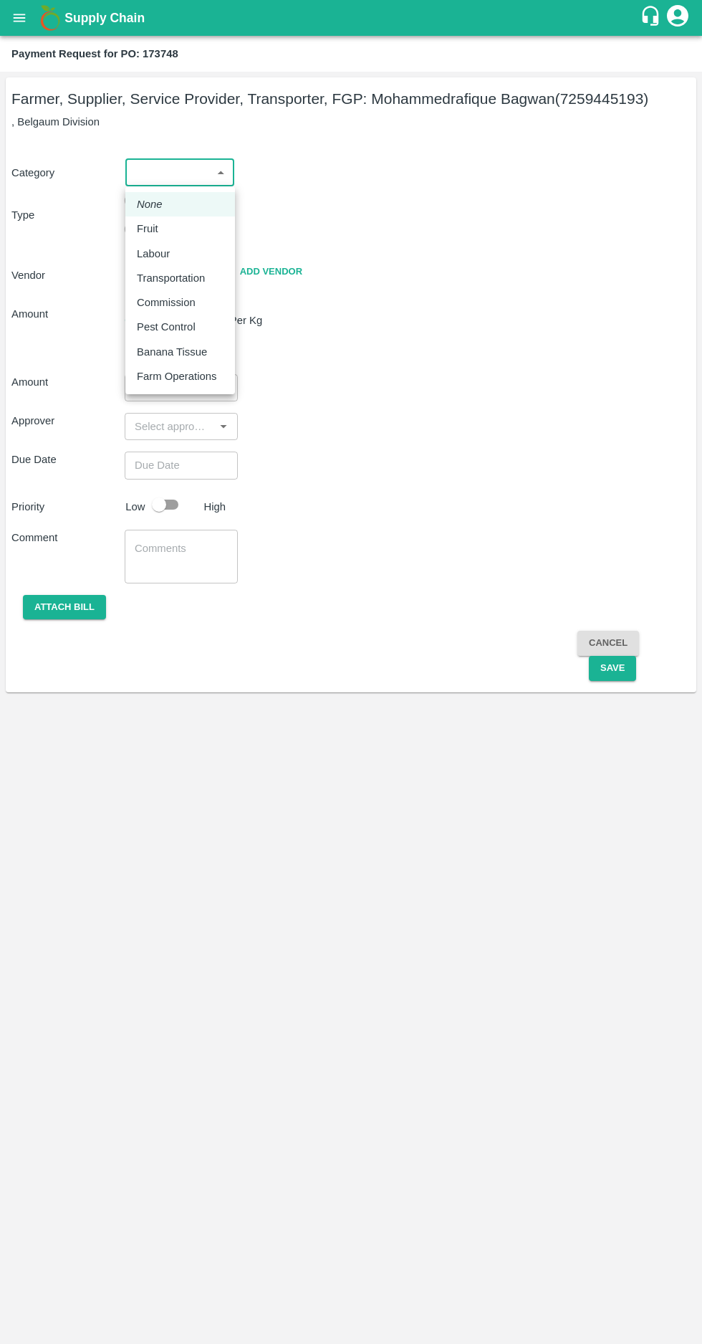
click at [176, 230] on div "Fruit" at bounding box center [180, 229] width 87 height 16
type input "1"
type input "Mohammedrafique Bagwan - 7259445193(Farmer, Supplier, Service Provider, Transpo…"
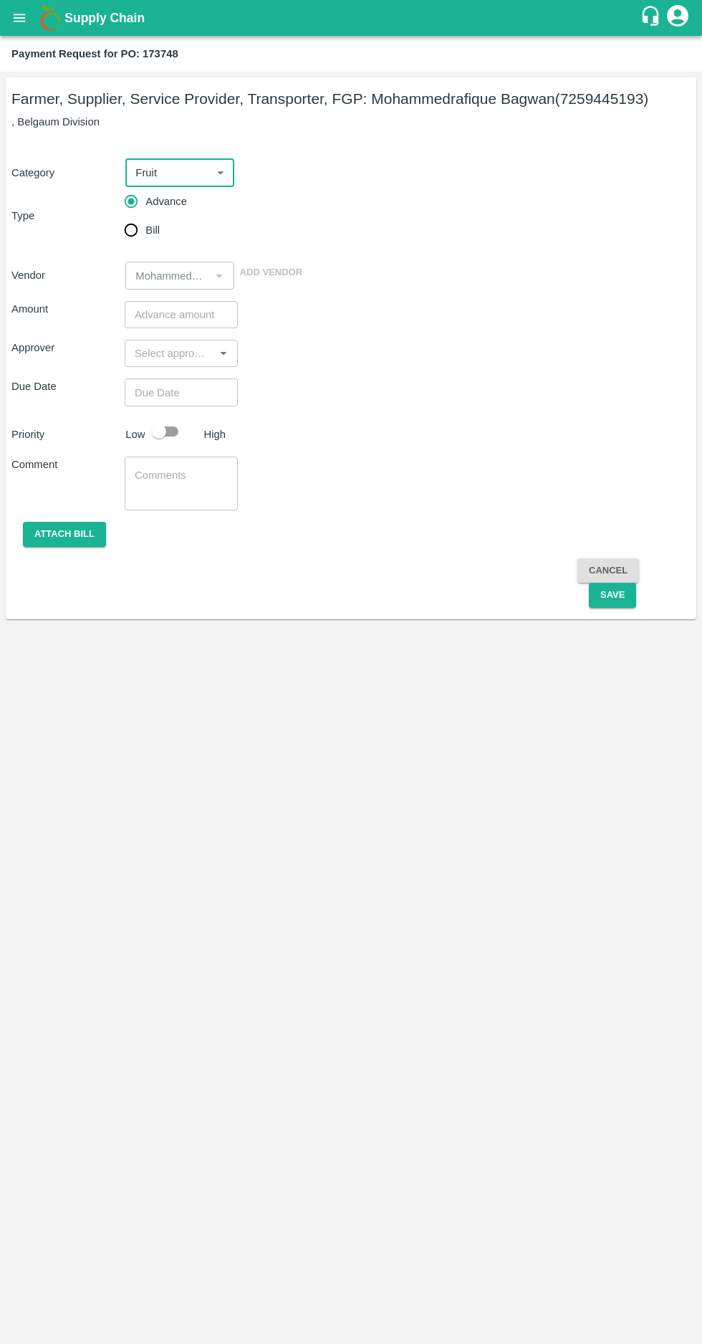
click at [133, 234] on input "Bill" at bounding box center [131, 230] width 29 height 29
radio input "true"
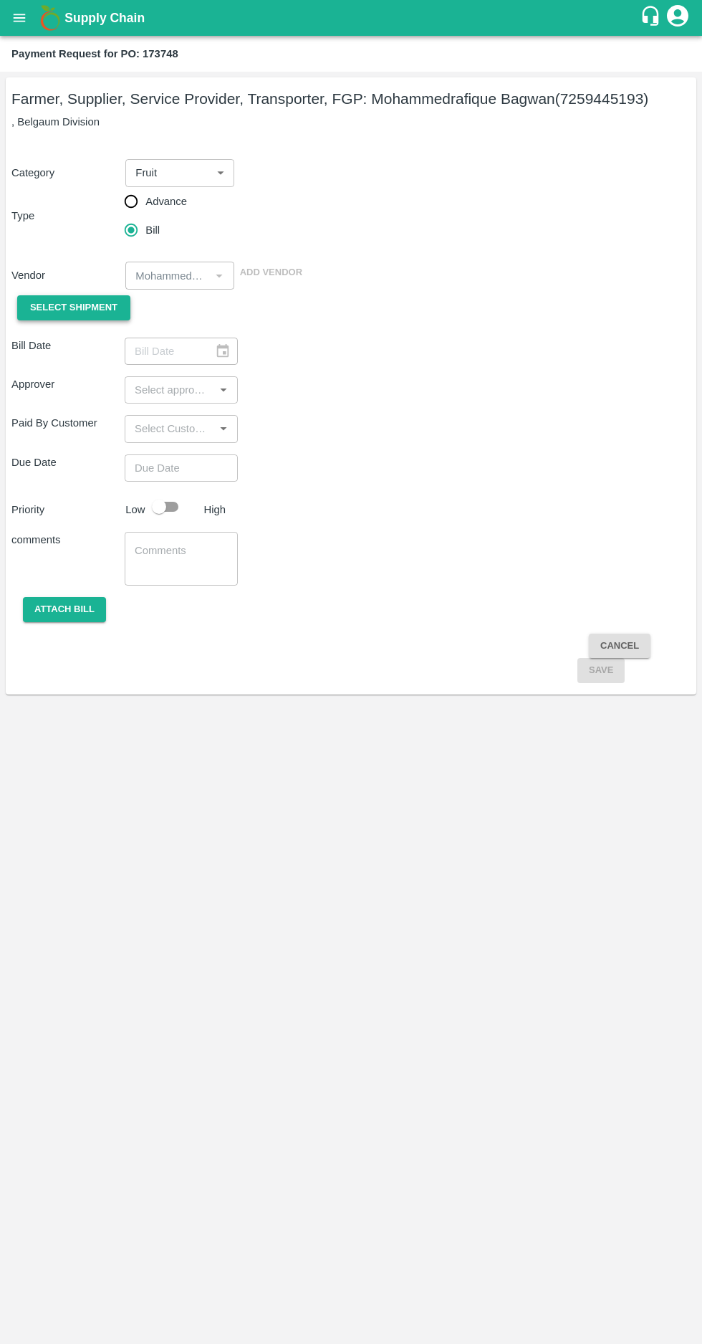
click at [78, 313] on span "Select Shipment" at bounding box center [73, 308] width 87 height 16
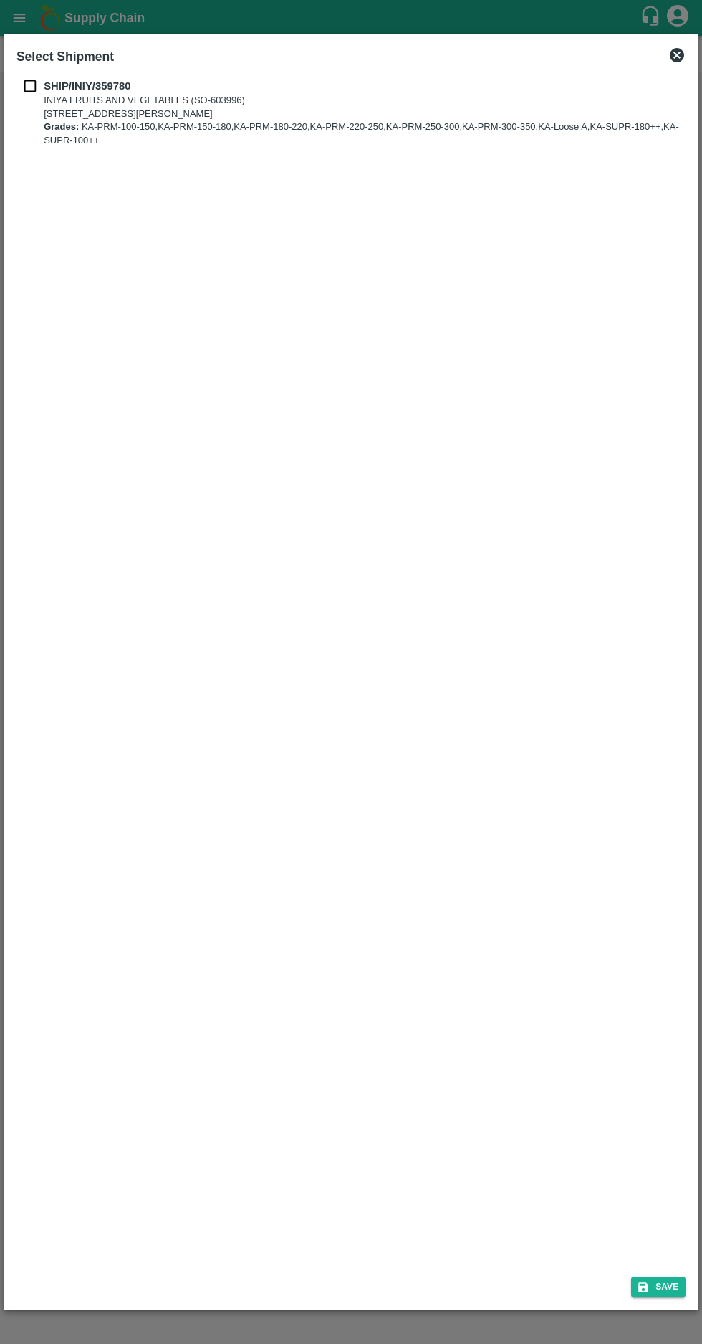
click at [29, 86] on input "checkbox" at bounding box center [29, 86] width 27 height 16
checkbox input "true"
click at [646, 1287] on icon "submit" at bounding box center [644, 1287] width 10 height 10
type input "[DATE]"
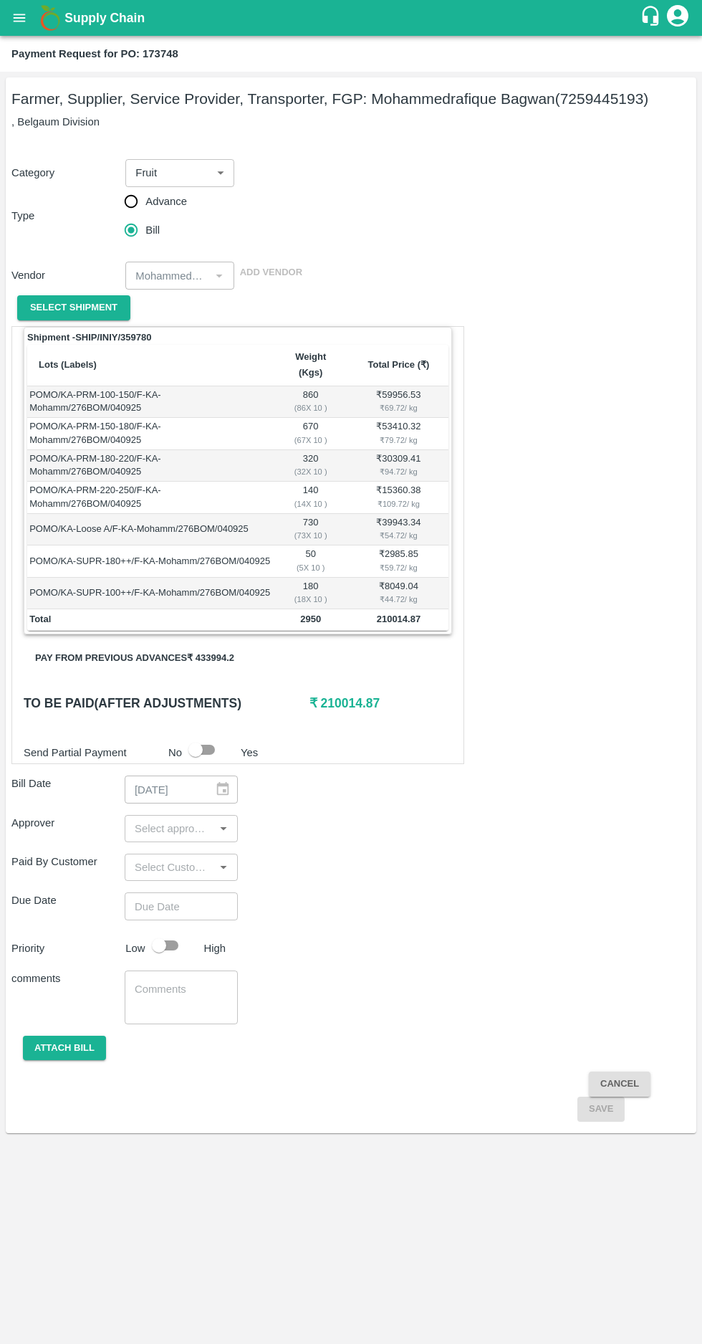
click at [189, 646] on button "Pay from previous advances ₹ 433994.2" at bounding box center [135, 658] width 222 height 25
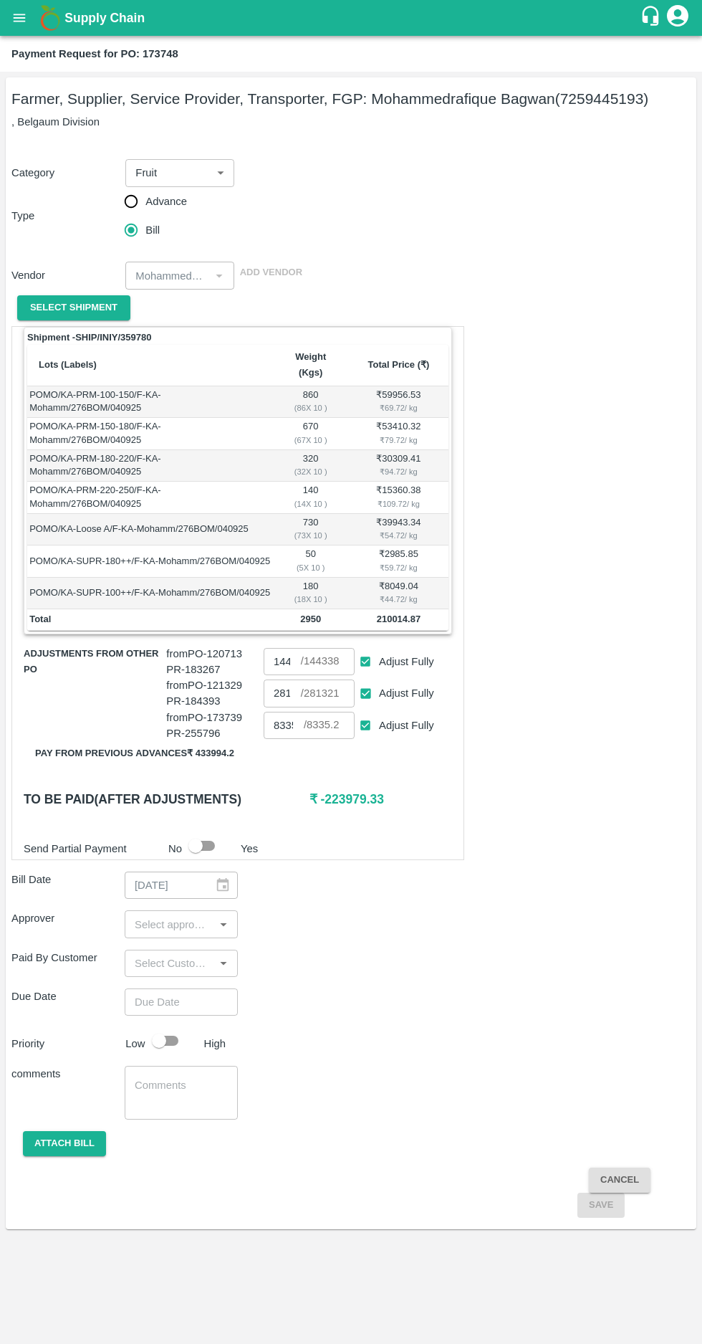
click at [366, 713] on input "Adjust Fully" at bounding box center [366, 725] width 27 height 27
checkbox input "false"
type input "0"
click at [356, 686] on input "Adjust Fully" at bounding box center [366, 693] width 27 height 27
checkbox input "false"
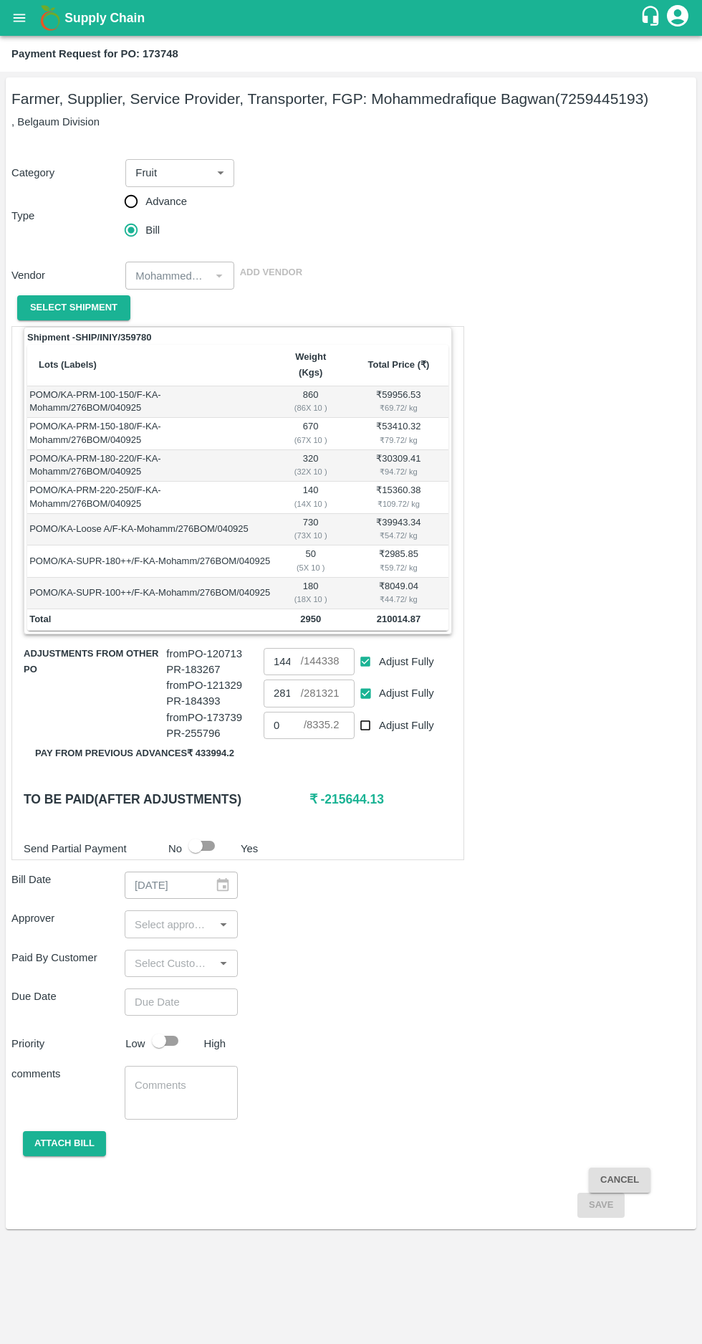
type input "0"
click at [356, 649] on input "Adjust Fully" at bounding box center [366, 662] width 27 height 27
checkbox input "false"
type input "0"
click at [186, 915] on input "input" at bounding box center [169, 924] width 81 height 19
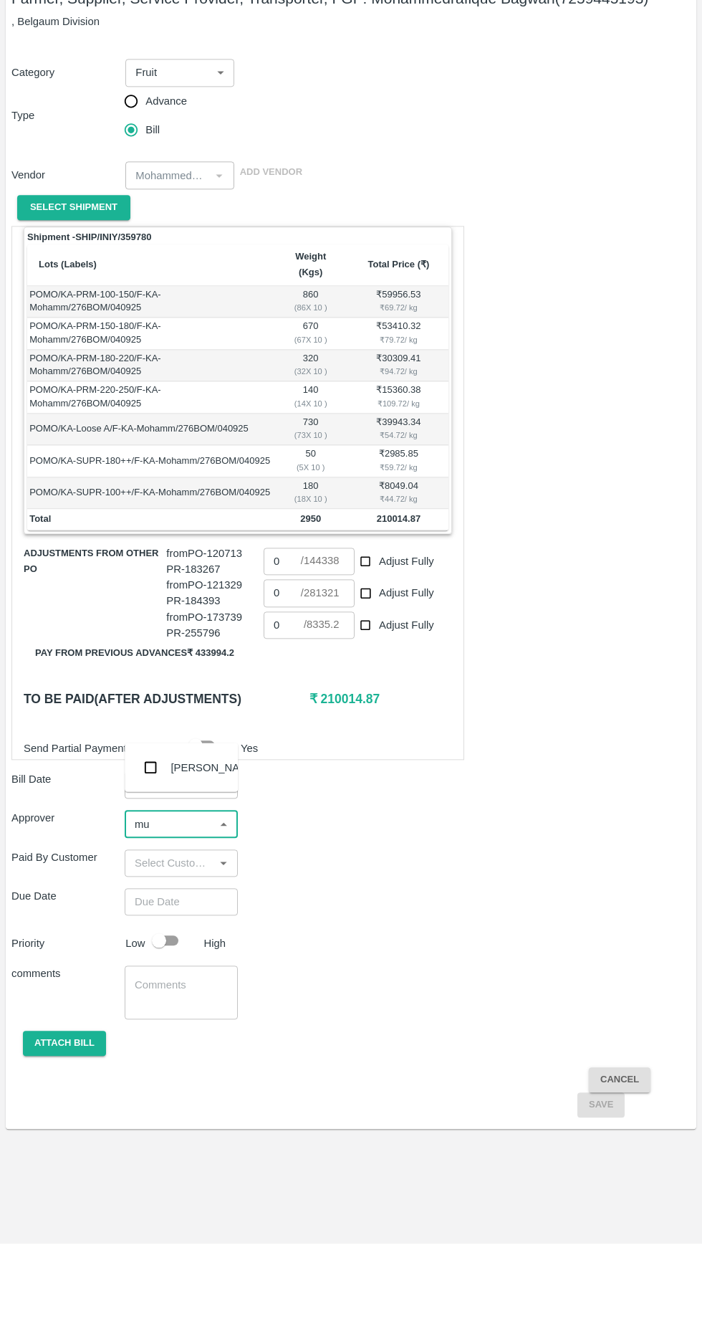
type input "muk"
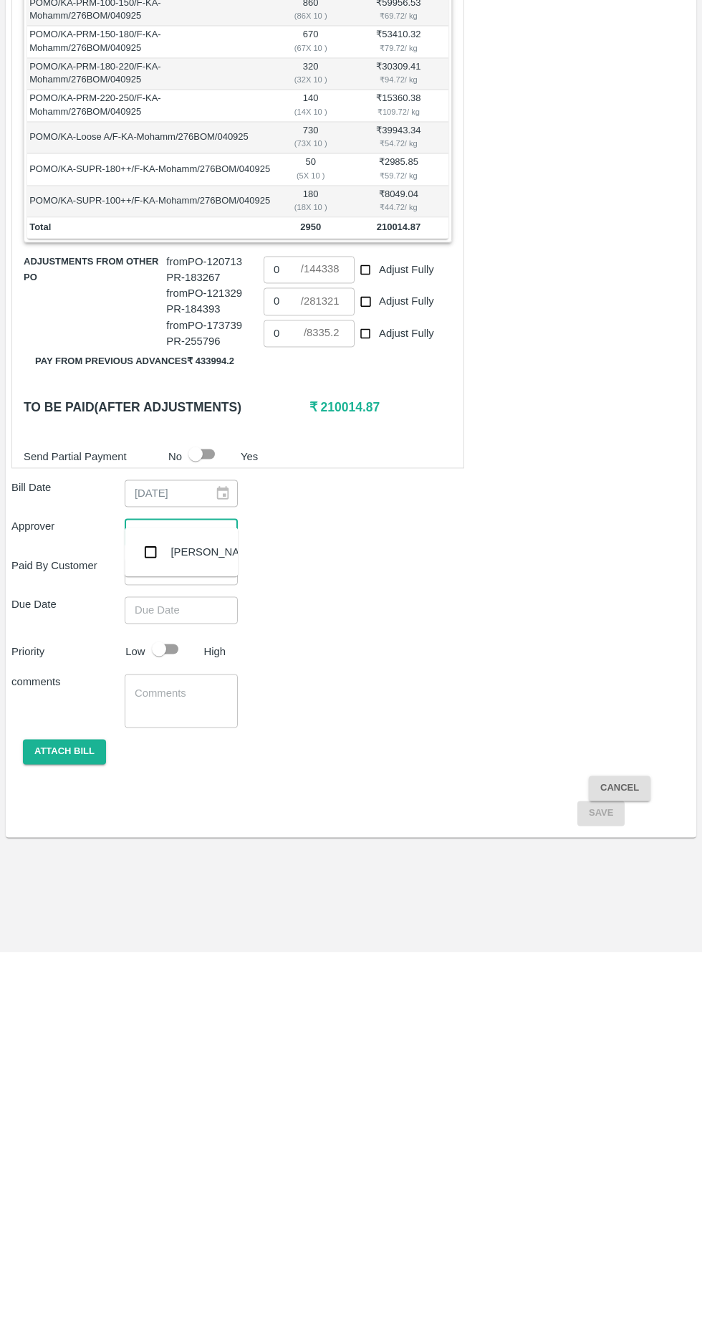
click at [150, 944] on input "checkbox" at bounding box center [150, 944] width 29 height 29
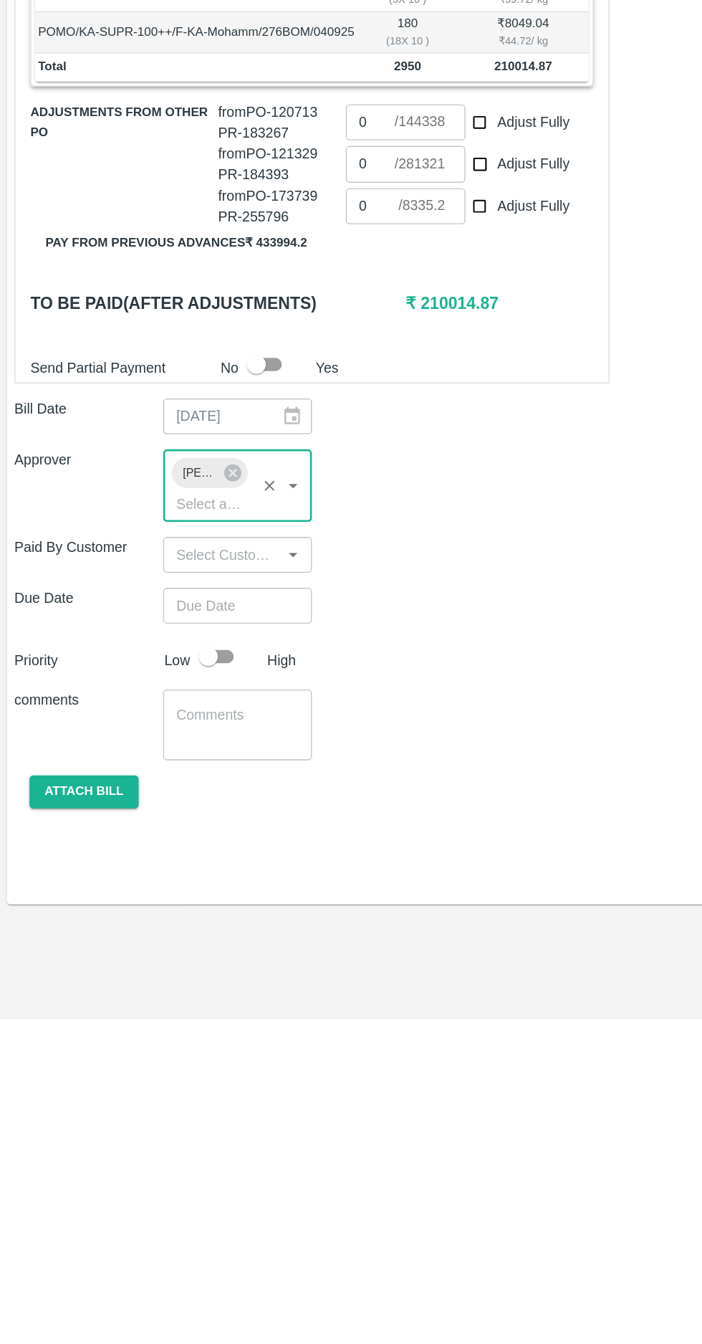
click at [162, 1016] on input "Choose date" at bounding box center [176, 1029] width 103 height 27
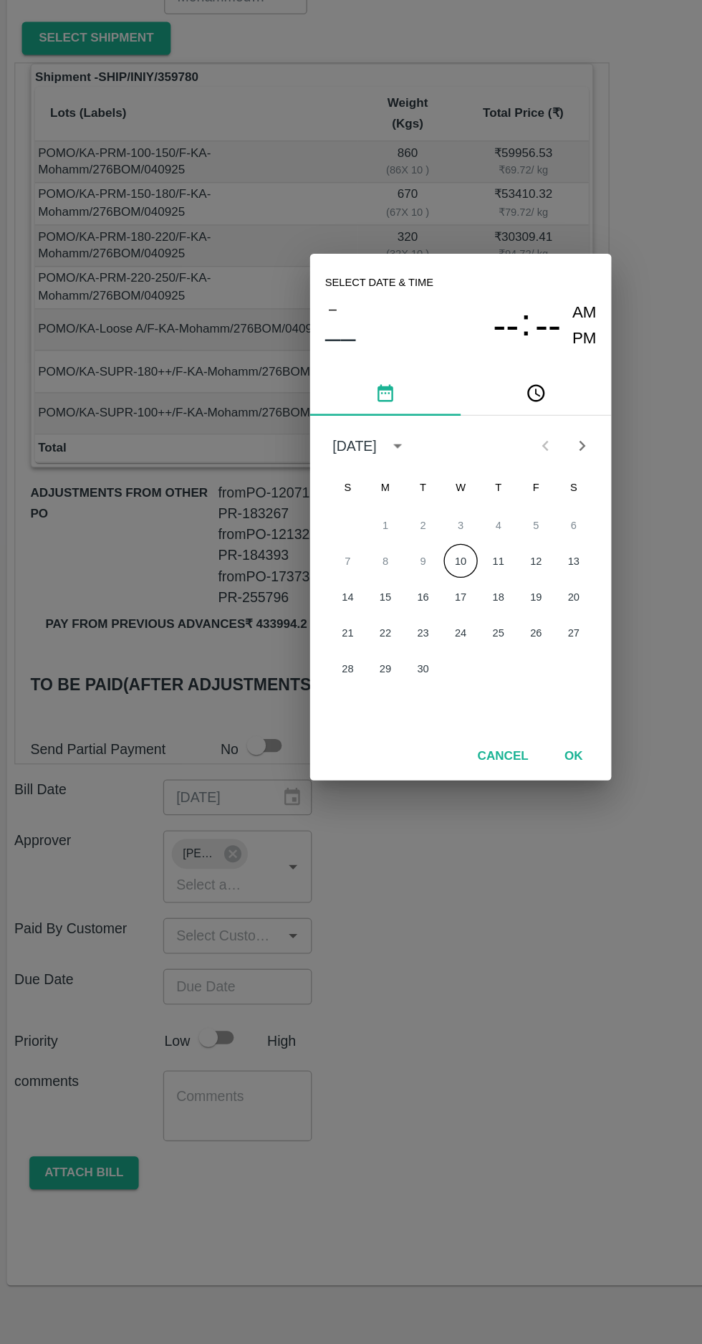
click at [351, 705] on button "10" at bounding box center [351, 705] width 26 height 26
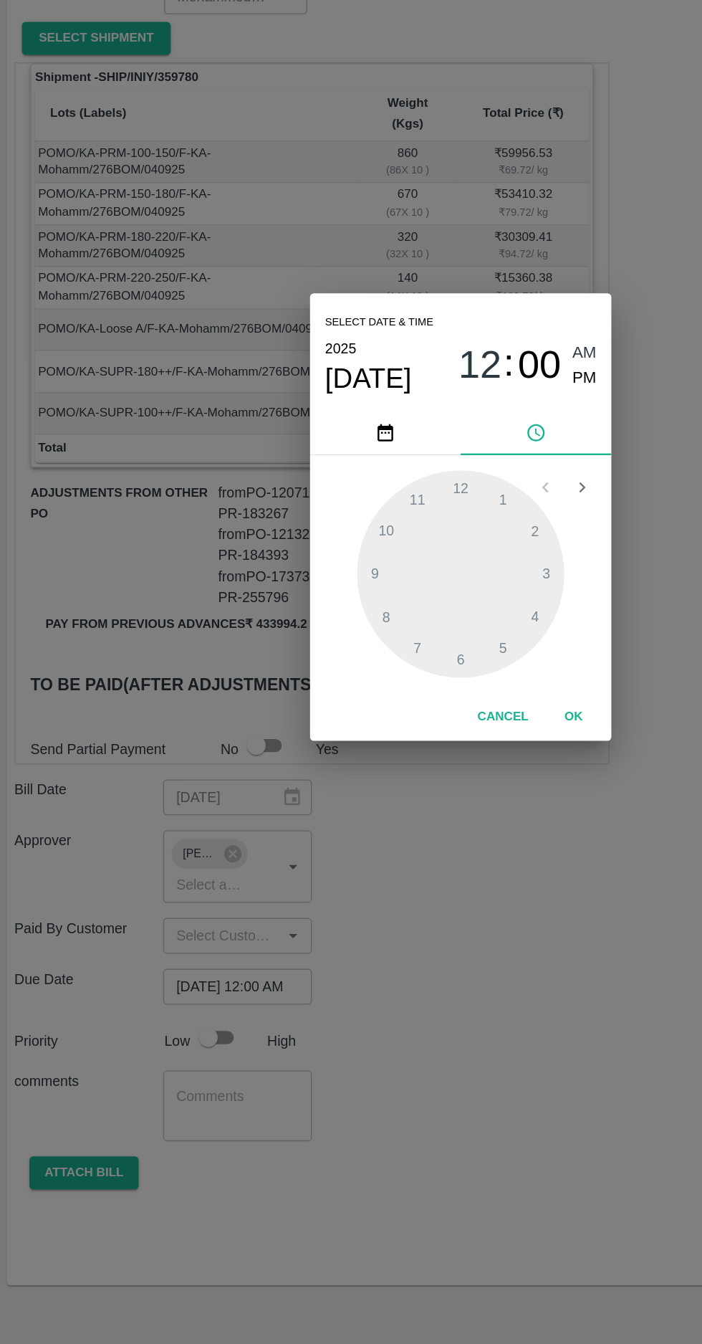
click at [453, 571] on span "PM" at bounding box center [446, 566] width 19 height 19
click at [289, 710] on div at bounding box center [351, 716] width 158 height 158
type input "[DATE] 09:00 PM"
click at [448, 816] on button "OK" at bounding box center [437, 823] width 46 height 25
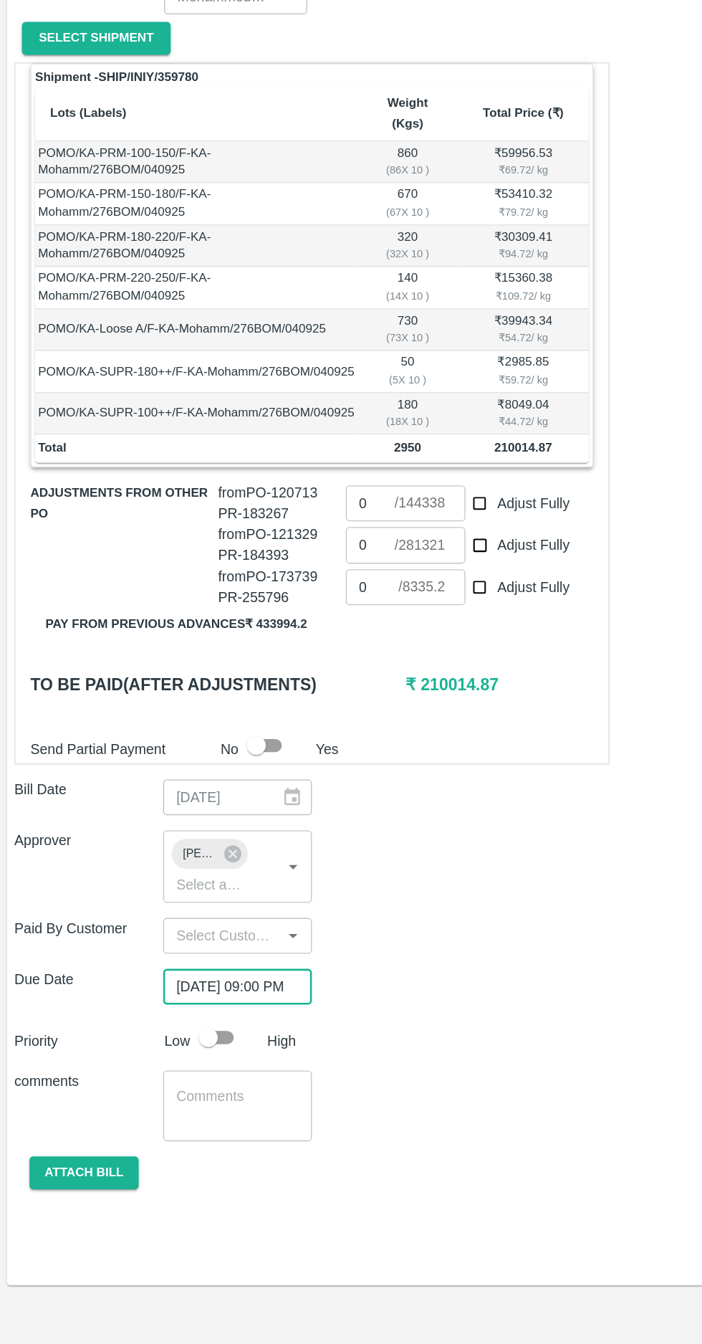
click at [171, 1054] on input "checkbox" at bounding box center [159, 1067] width 82 height 27
checkbox input "true"
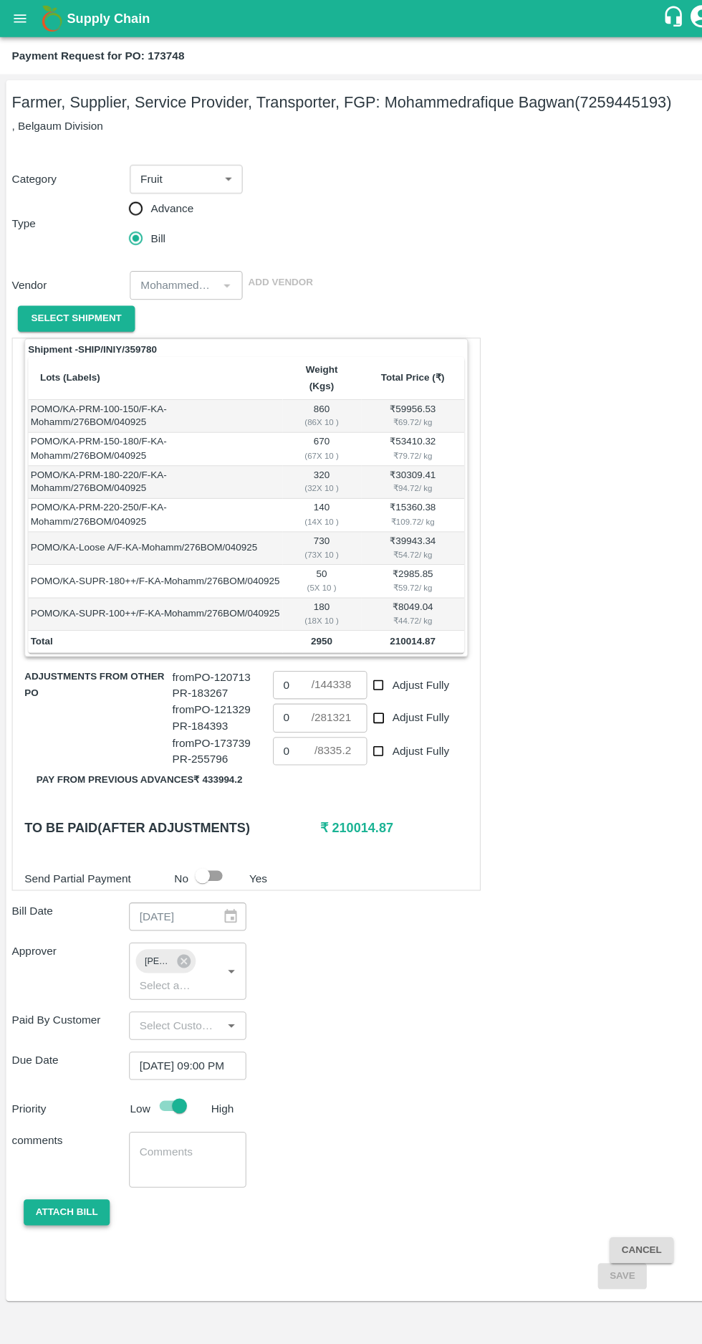
click at [57, 1158] on button "Attach bill" at bounding box center [64, 1170] width 83 height 25
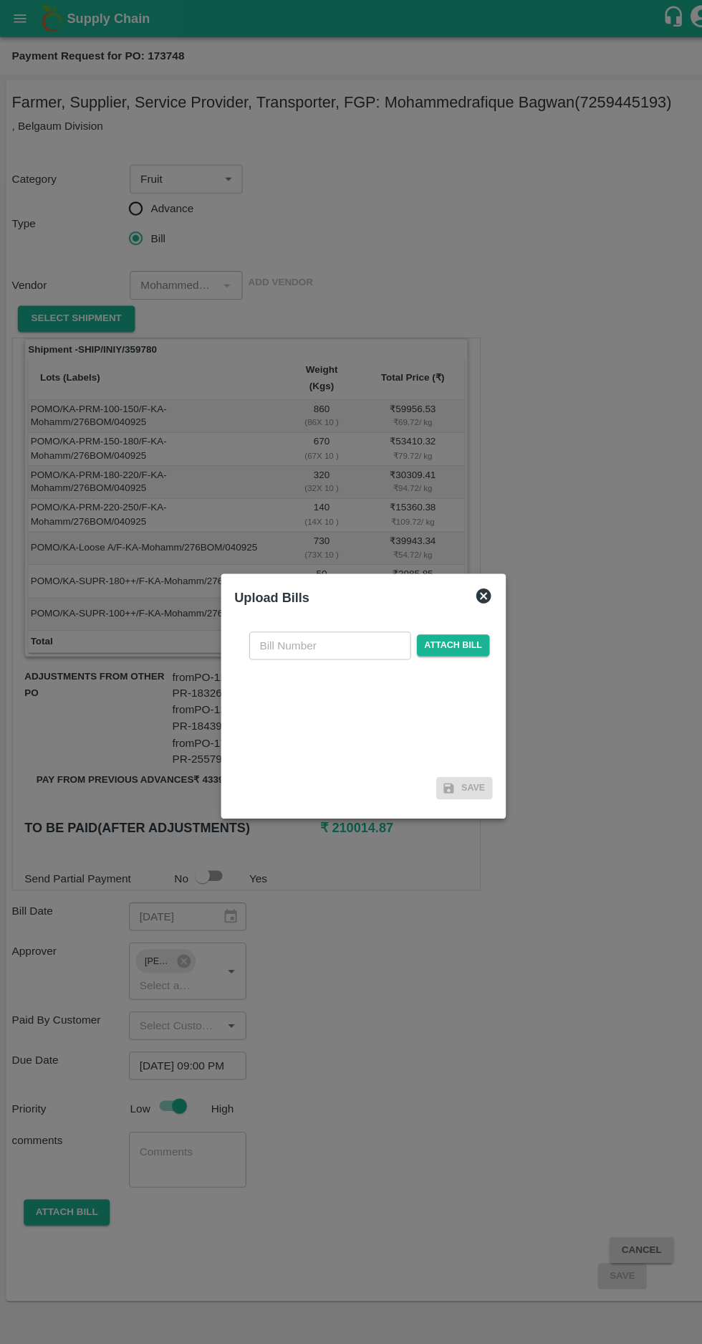
click at [332, 621] on input "text" at bounding box center [319, 623] width 156 height 27
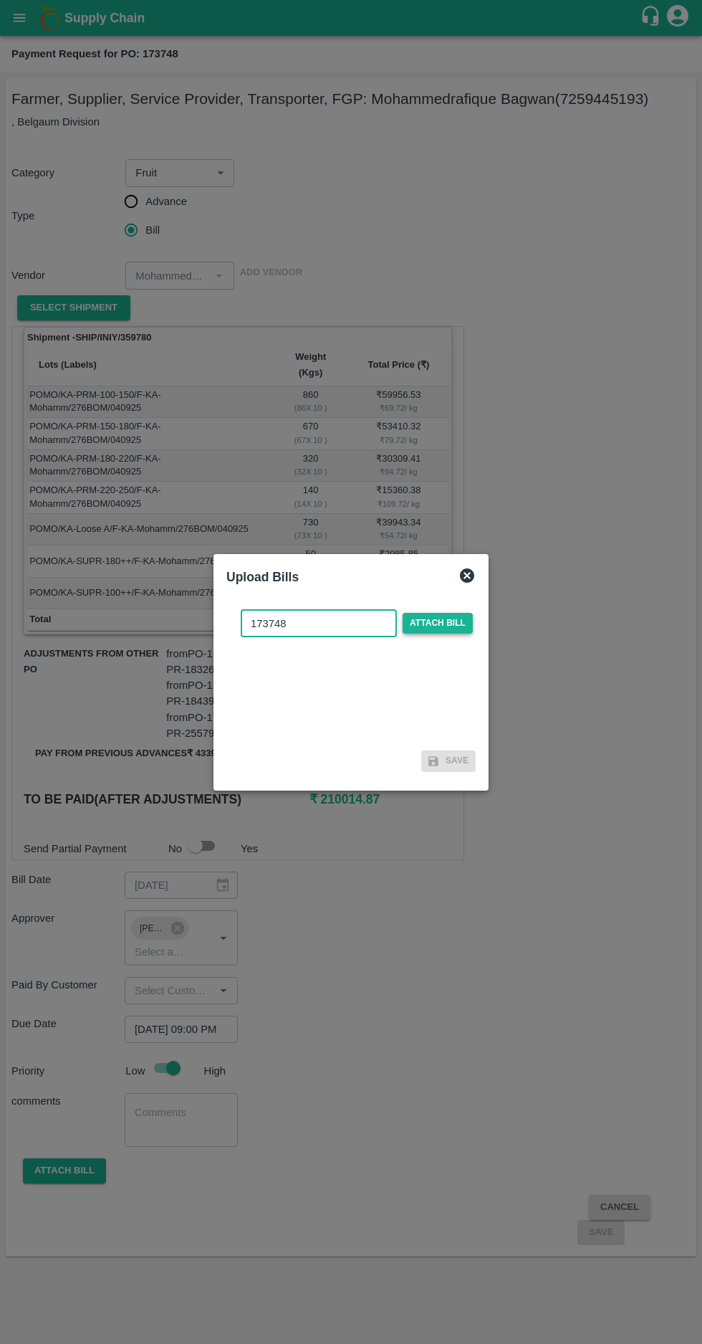
type input "173748"
click at [447, 623] on span "Attach bill" at bounding box center [438, 623] width 70 height 21
click at [0, 0] on input "Attach bill" at bounding box center [0, 0] width 0 height 0
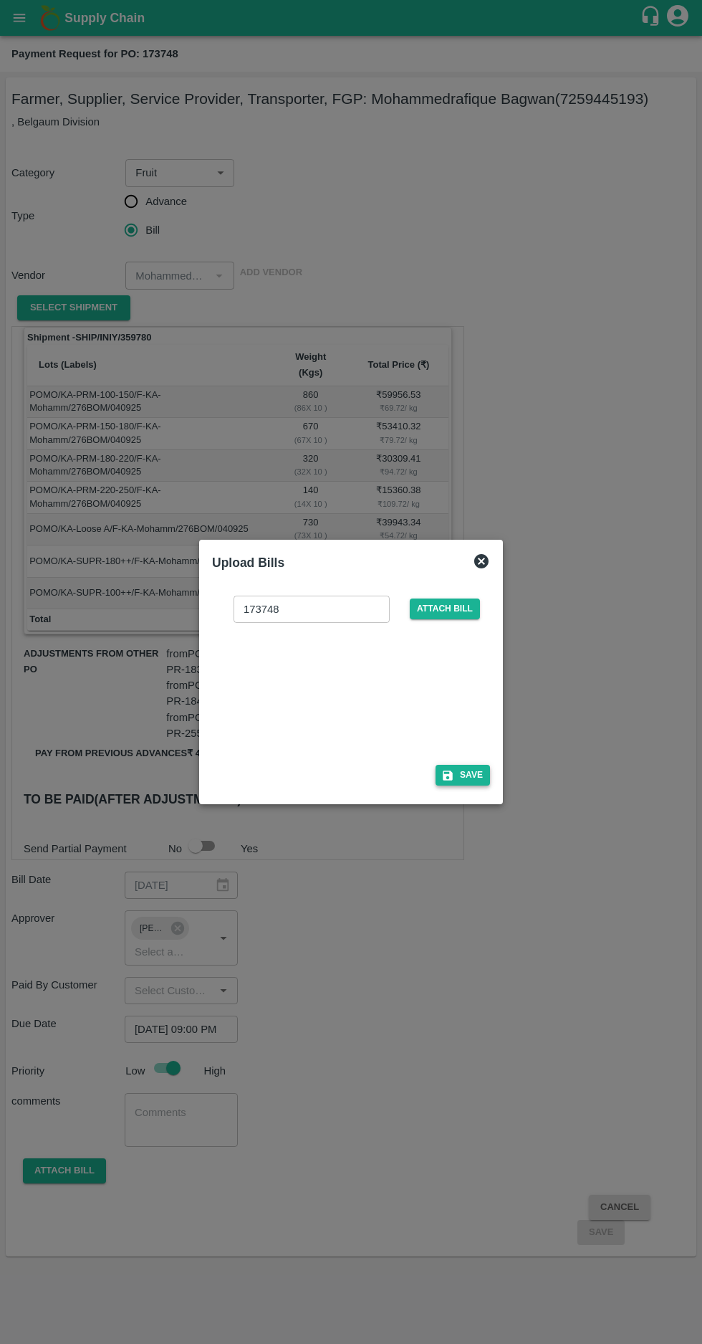
click at [480, 774] on button "Save" at bounding box center [463, 775] width 54 height 21
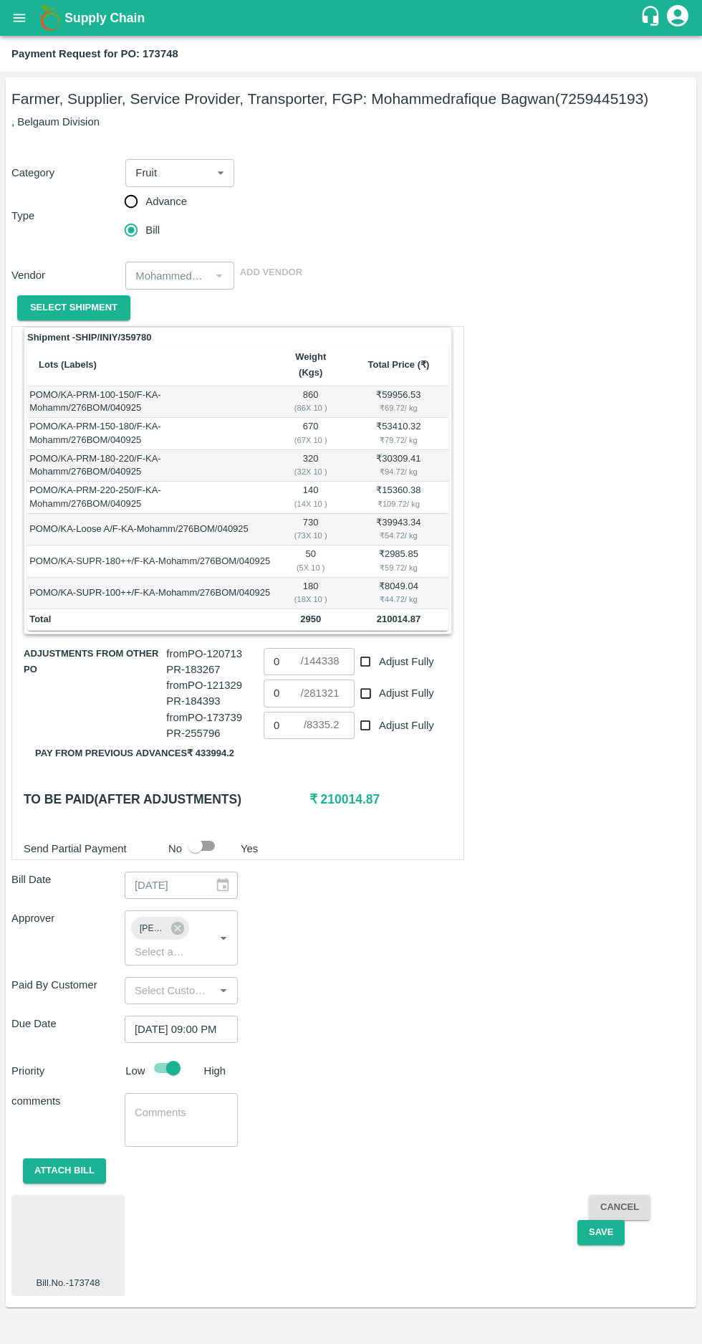
click at [374, 712] on input "Adjust Fully" at bounding box center [366, 725] width 27 height 27
checkbox input "true"
type input "8335.2"
click at [366, 713] on input "Adjust Fully" at bounding box center [366, 725] width 27 height 27
checkbox input "false"
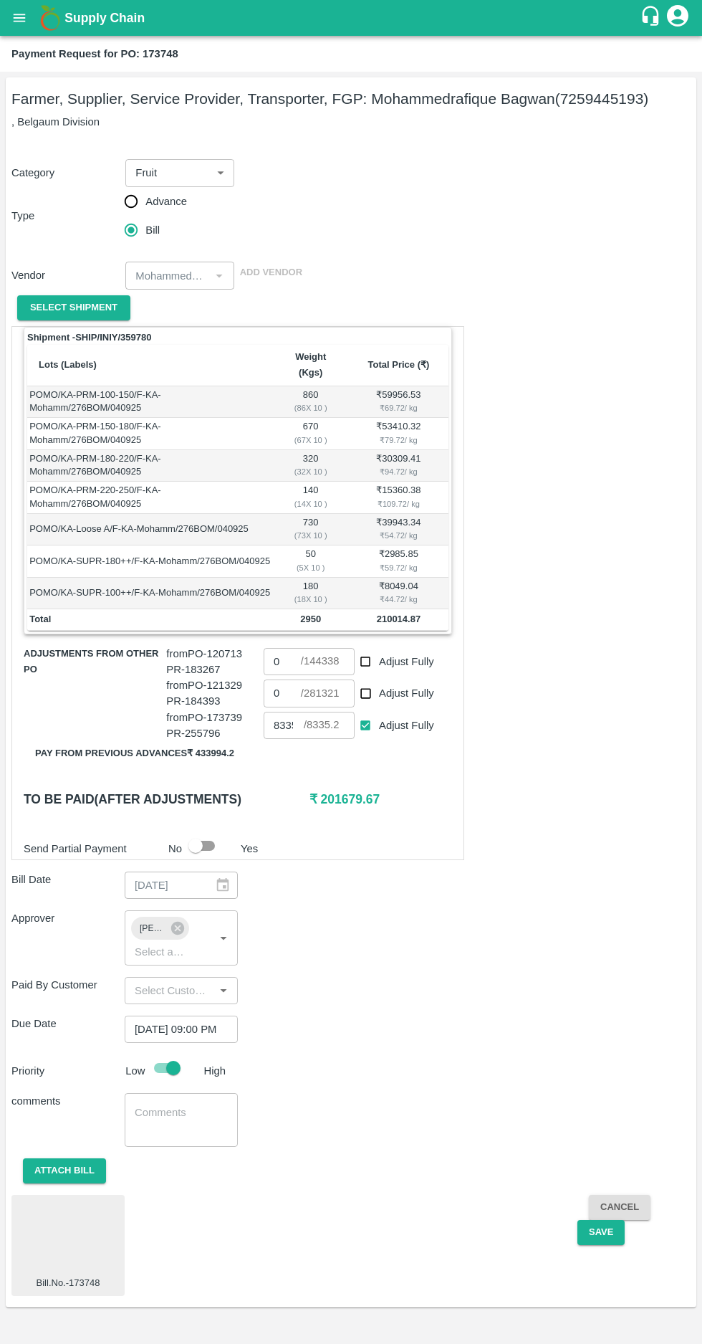
type input "0"
click at [370, 718] on input "Adjust Fully" at bounding box center [366, 725] width 27 height 27
checkbox input "true"
type input "8335.2"
click at [601, 1220] on button "Save" at bounding box center [601, 1232] width 47 height 25
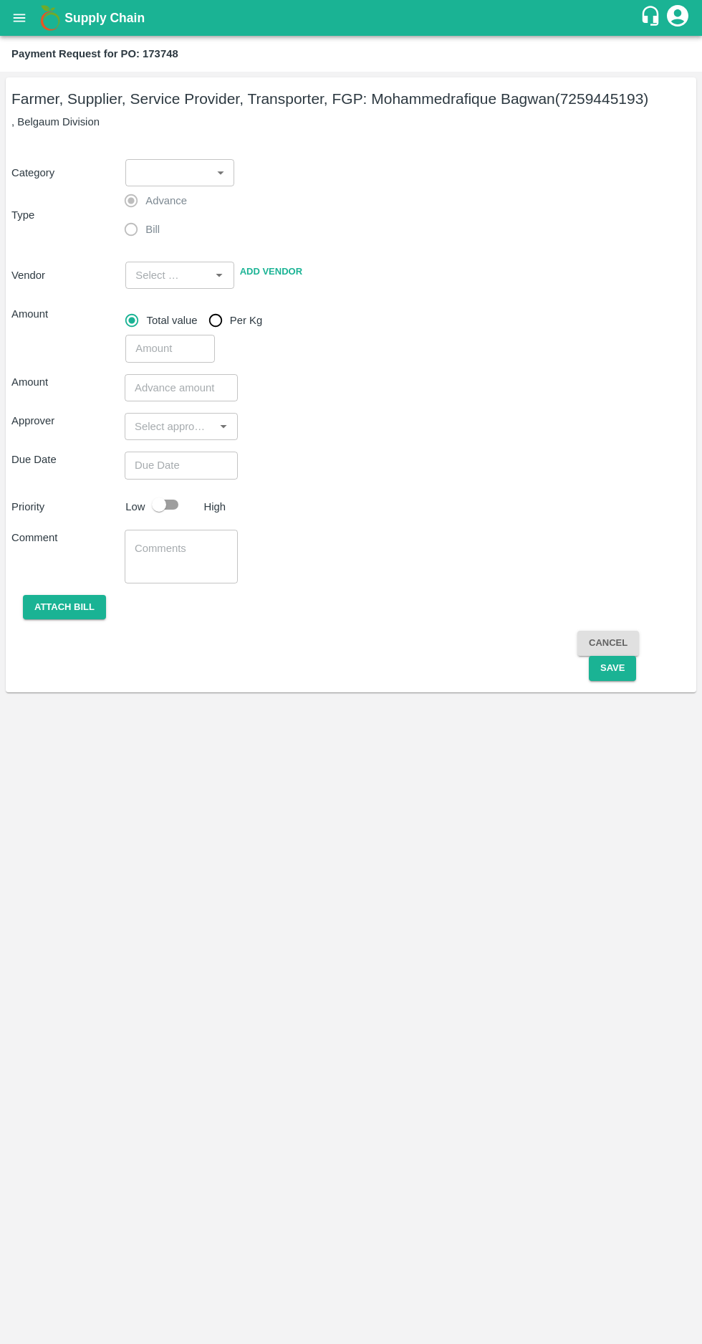
click at [19, 17] on icon "open drawer" at bounding box center [20, 18] width 12 height 8
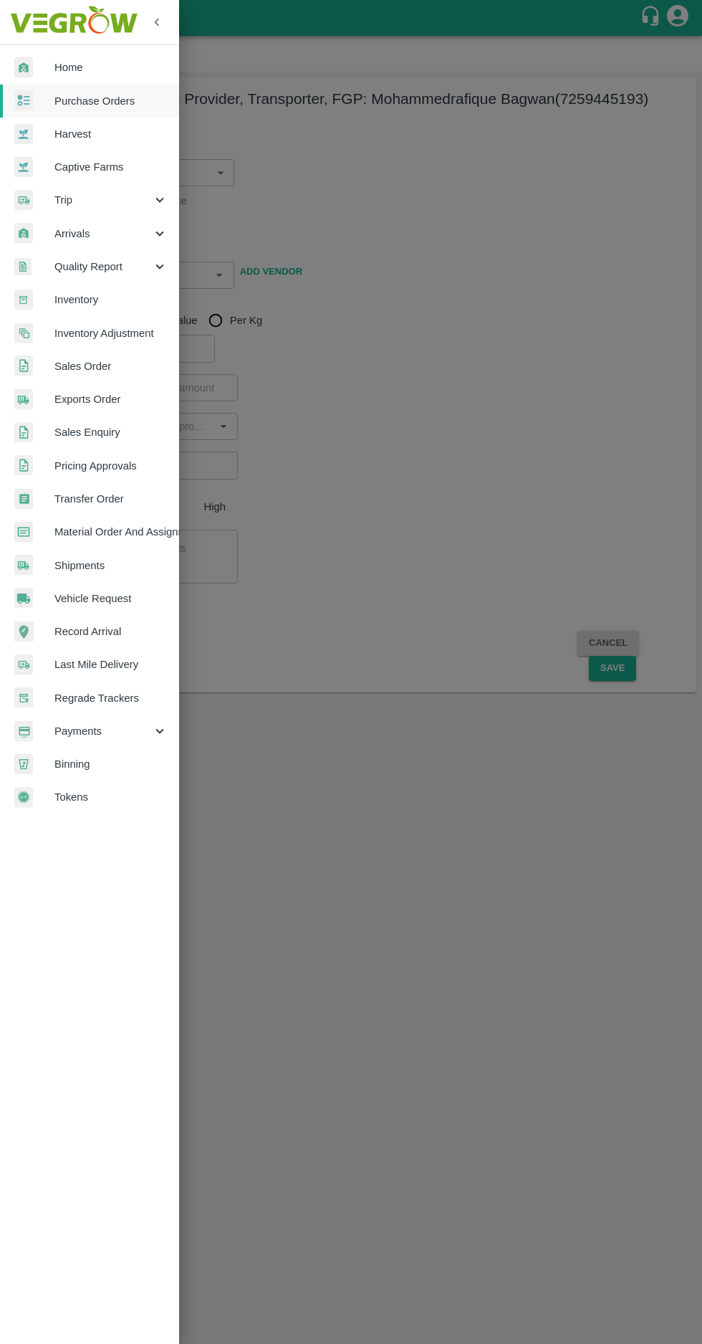
click at [87, 103] on span "Purchase Orders" at bounding box center [110, 101] width 113 height 16
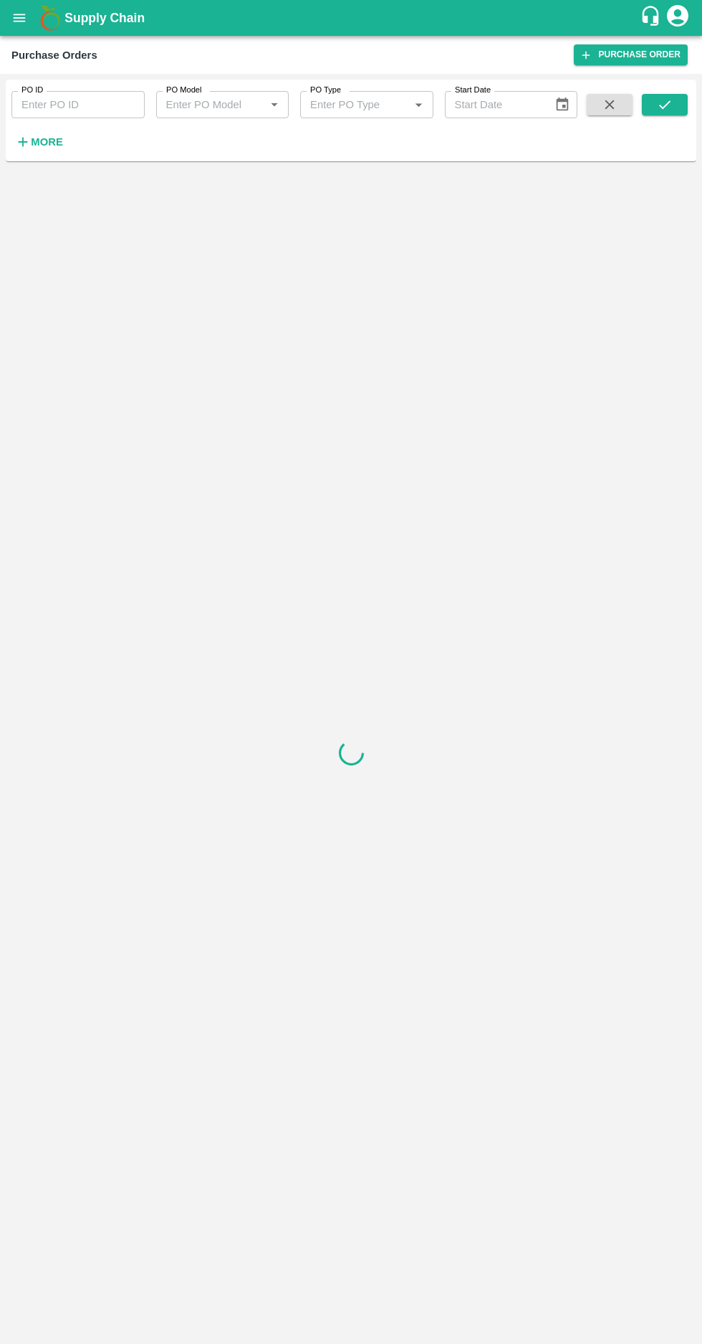
click at [44, 142] on strong "More" at bounding box center [47, 141] width 32 height 11
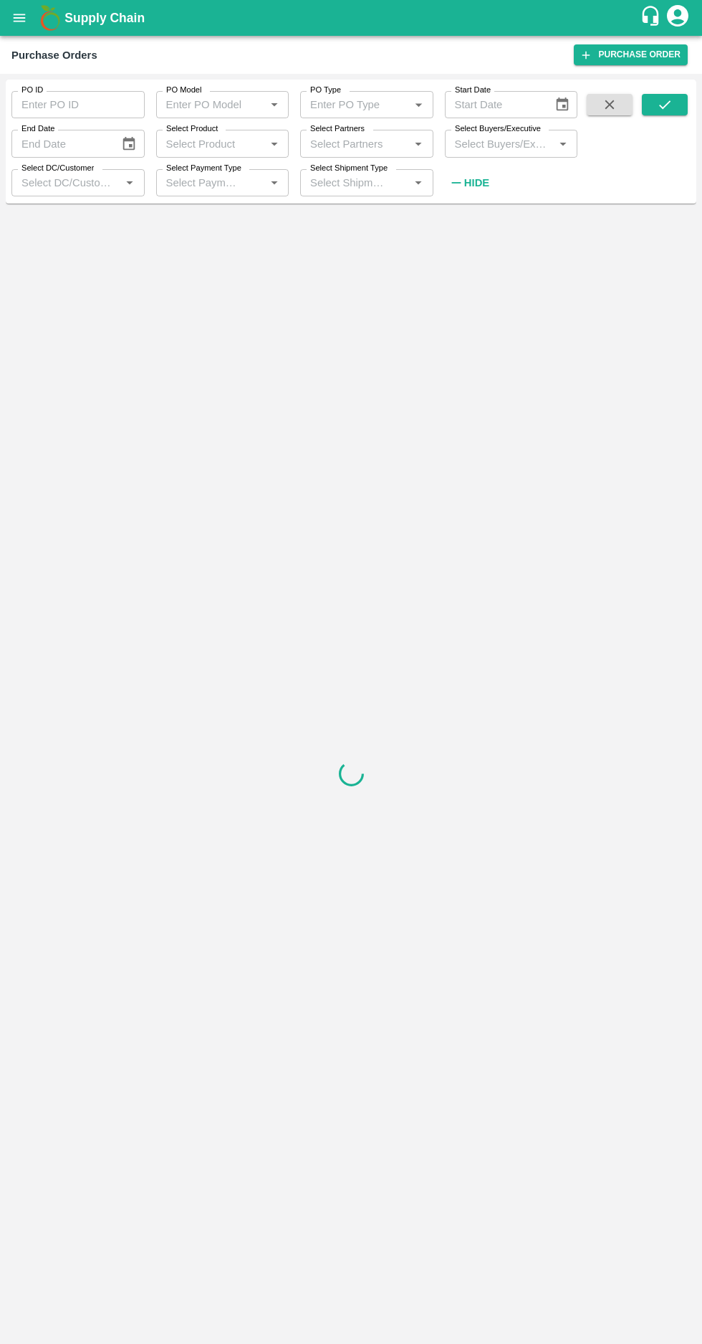
click at [480, 143] on input "Select Buyers/Executive" at bounding box center [499, 143] width 101 height 19
type input "afza"
click at [469, 208] on input "checkbox" at bounding box center [476, 218] width 29 height 29
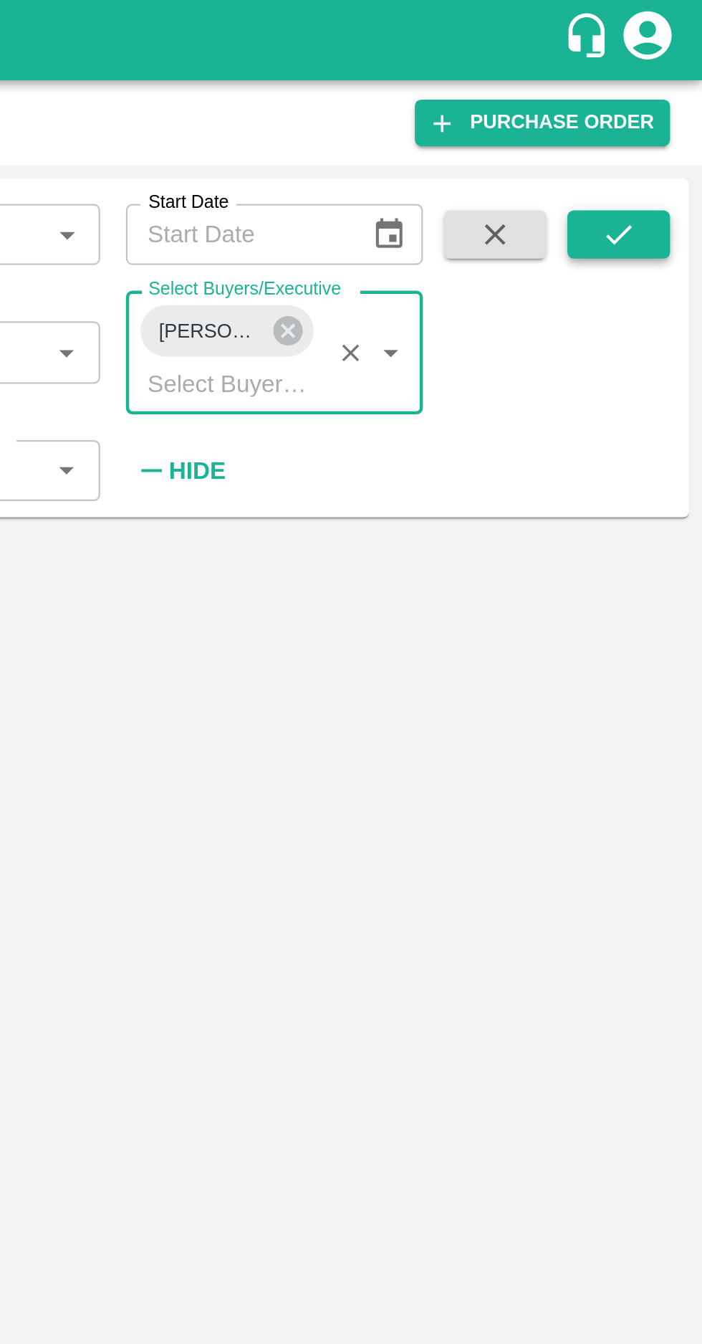
click at [664, 105] on icon "submit" at bounding box center [665, 105] width 16 height 16
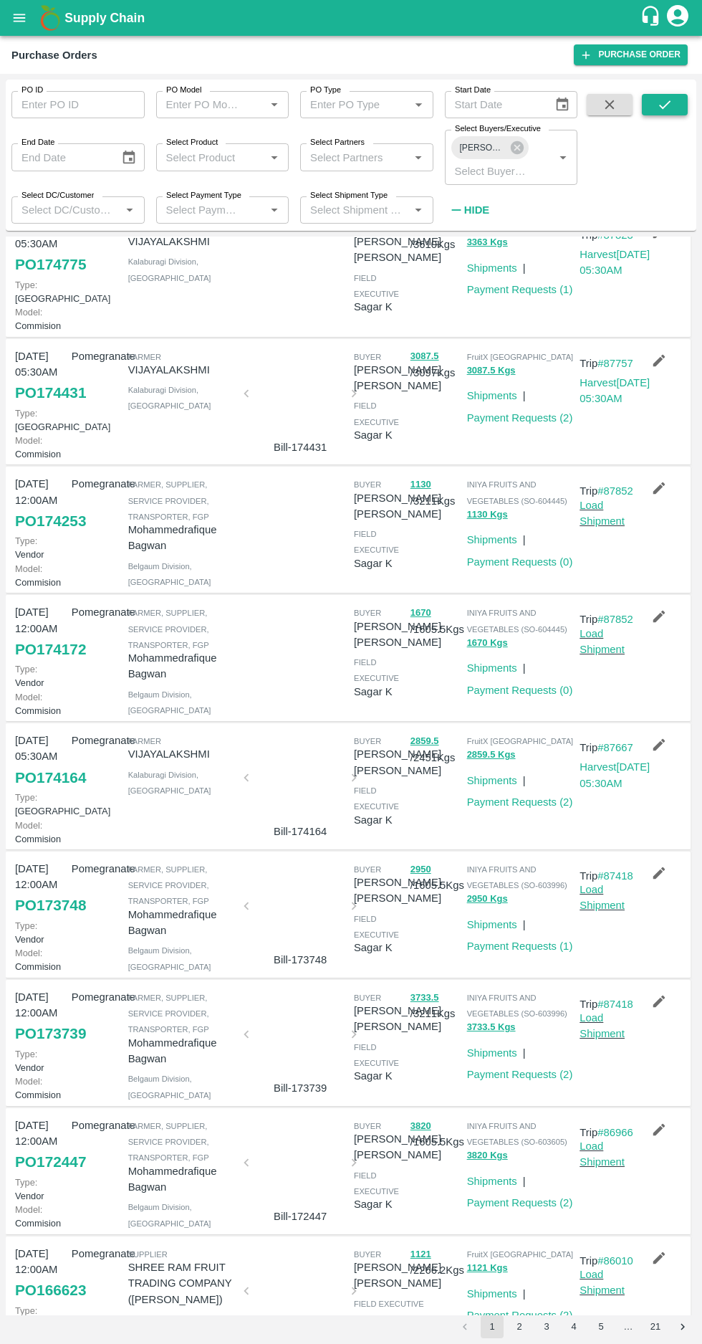
scroll to position [499, 0]
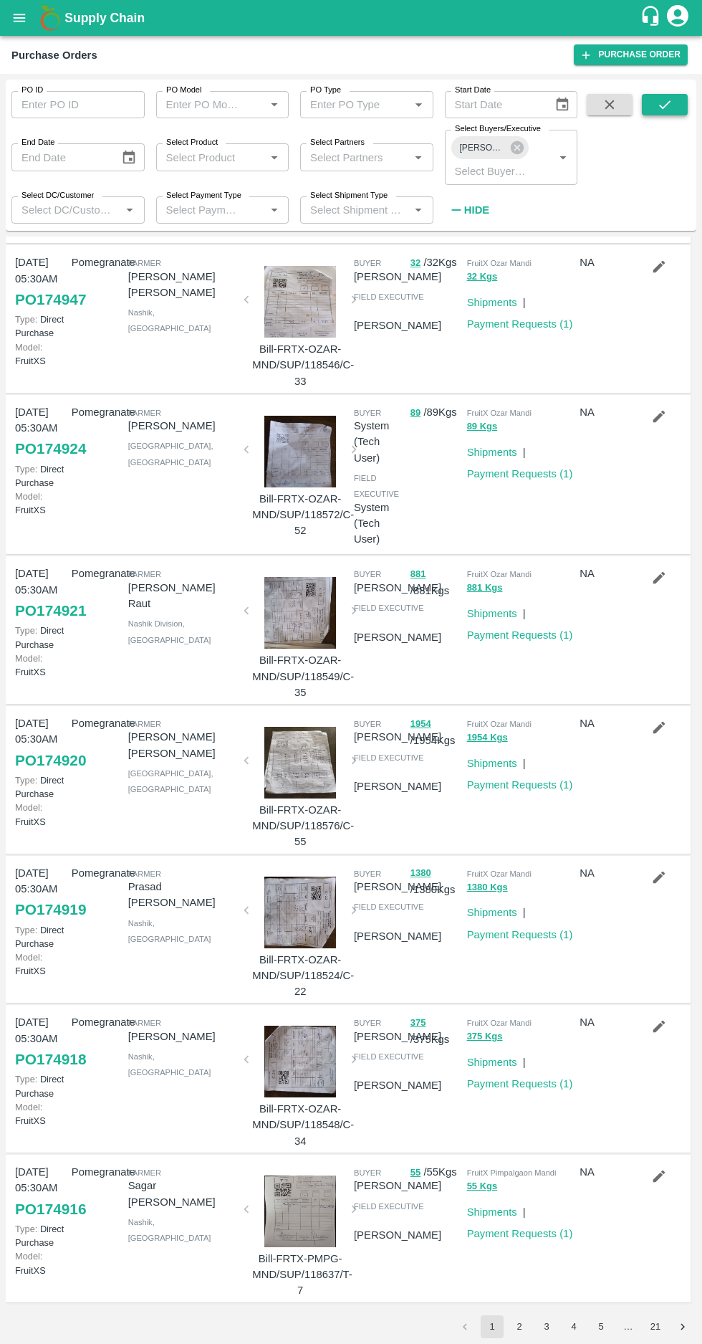
click at [665, 105] on icon "submit" at bounding box center [665, 105] width 16 height 16
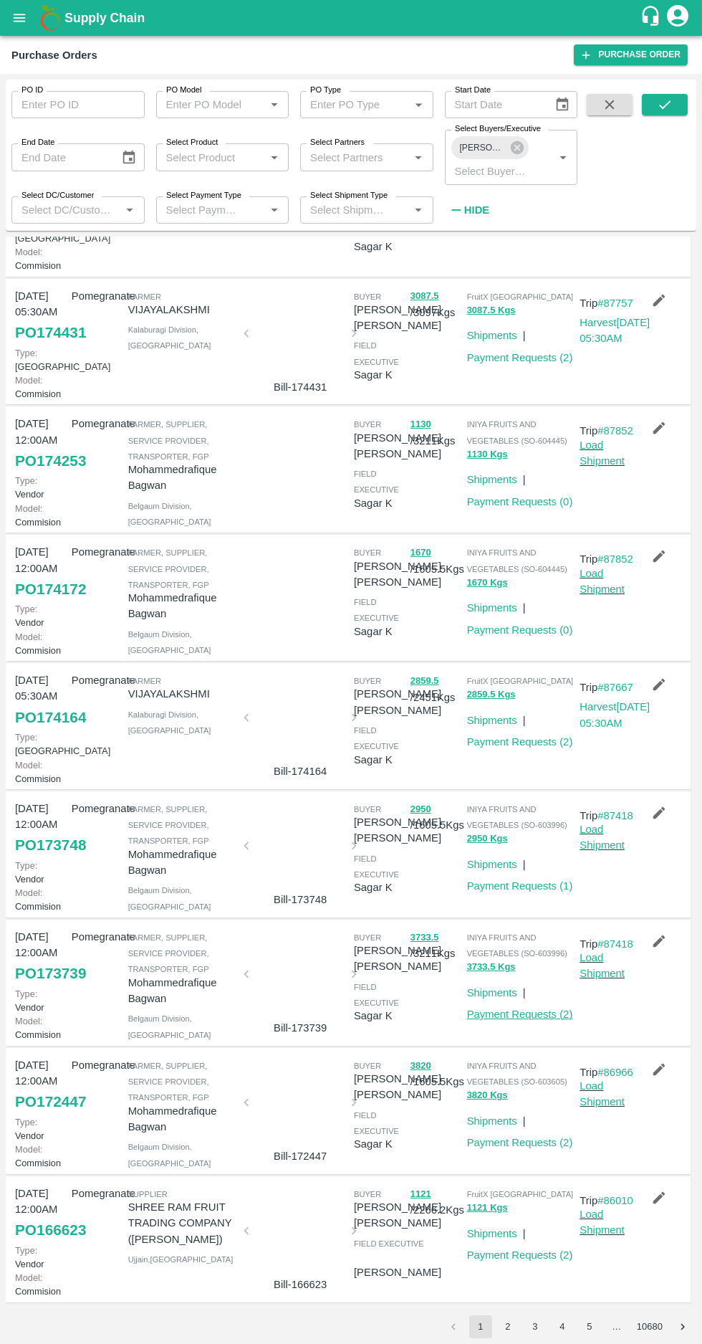
click at [530, 1009] on link "Payment Requests ( 2 )" at bounding box center [520, 1014] width 106 height 11
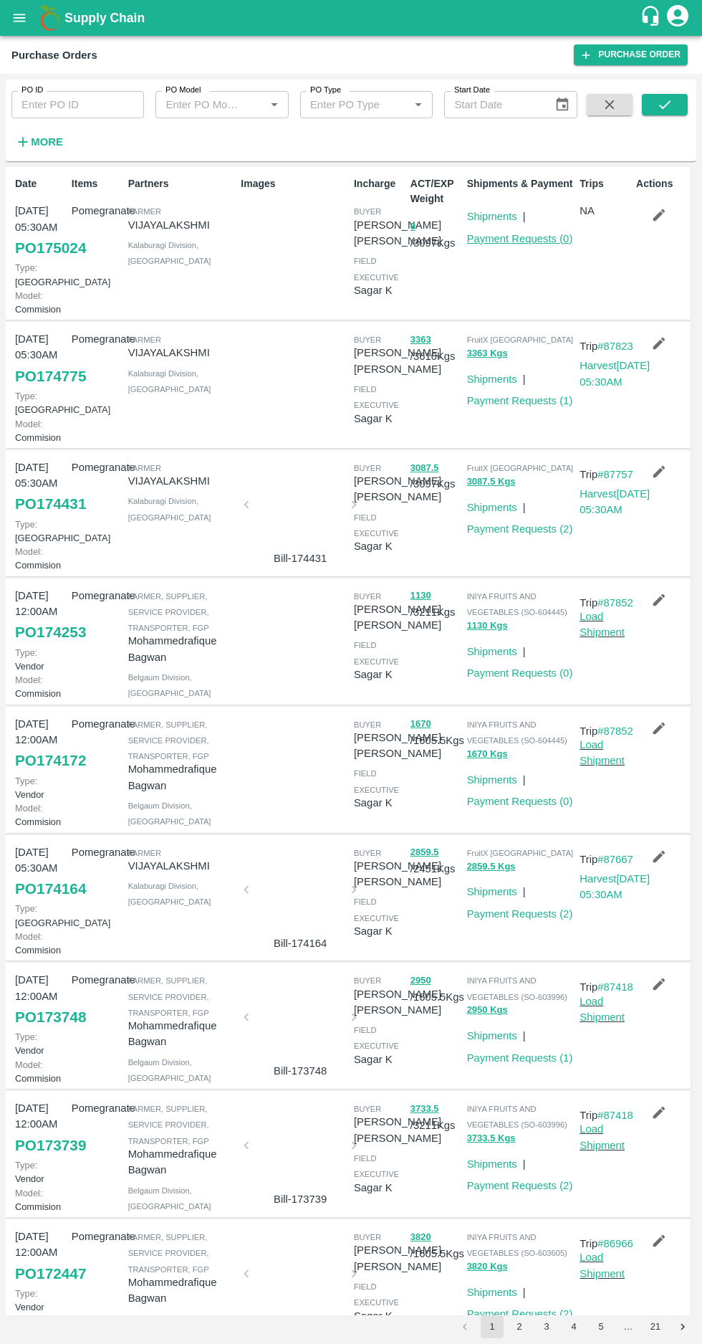
click at [523, 243] on link "Payment Requests ( 0 )" at bounding box center [520, 238] width 106 height 11
click at [529, 239] on link "Payment Requests ( 0 )" at bounding box center [520, 238] width 106 height 11
click at [499, 238] on link "Payment Requests ( 0 )" at bounding box center [520, 238] width 106 height 11
click at [519, 1326] on button "2" at bounding box center [519, 1326] width 23 height 23
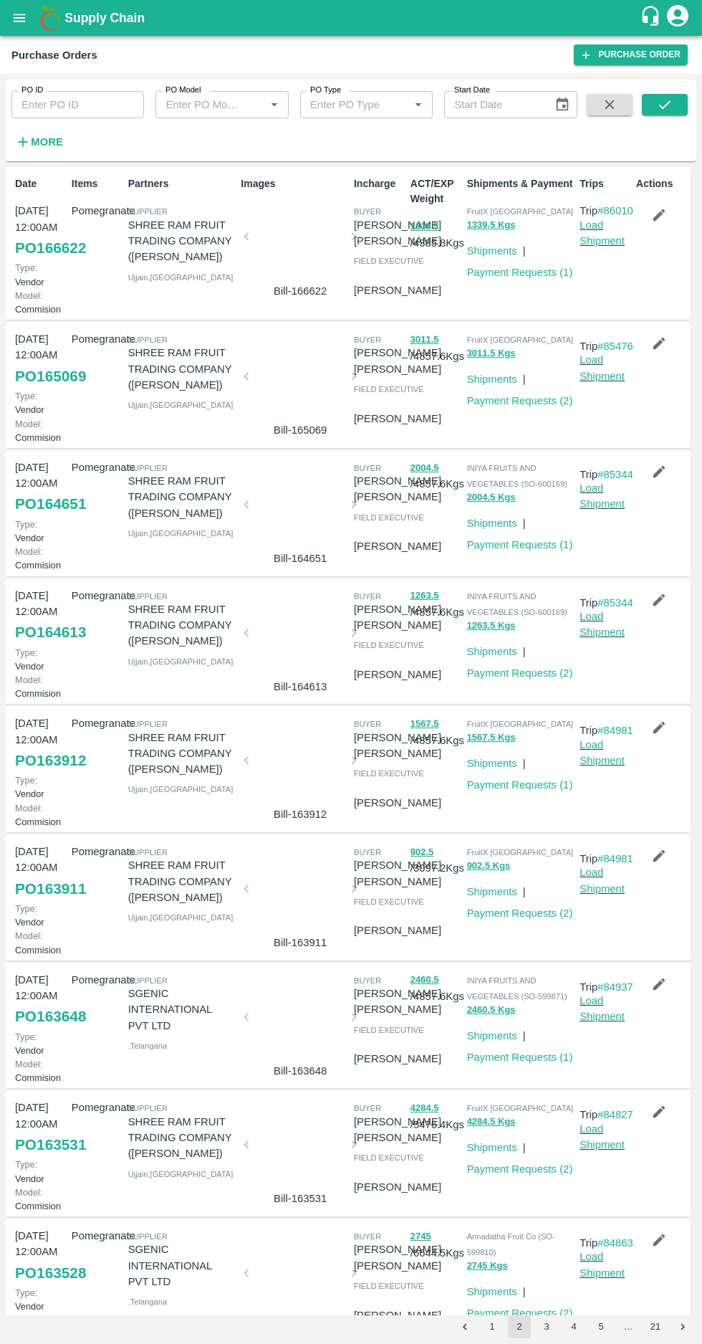
click at [485, 1329] on button "1" at bounding box center [492, 1326] width 23 height 23
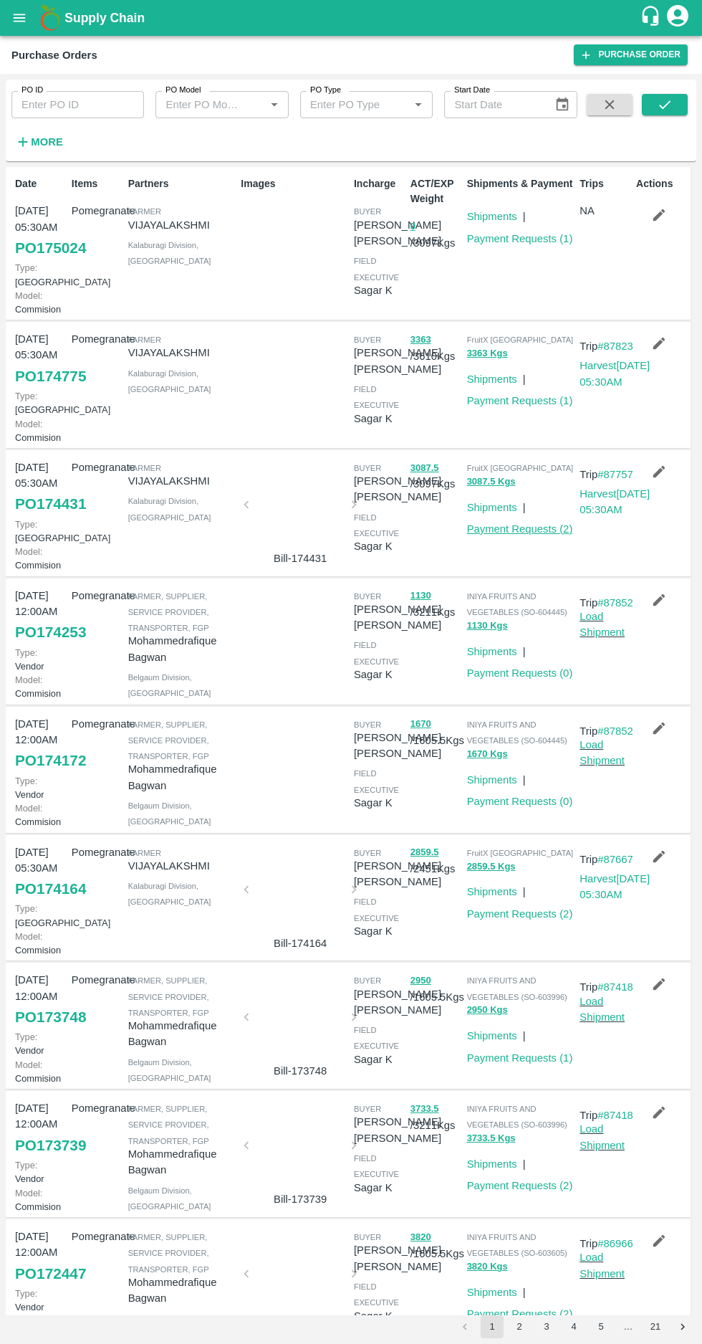
click at [525, 535] on link "Payment Requests ( 2 )" at bounding box center [520, 528] width 106 height 11
click at [528, 238] on link "Payment Requests ( 1 )" at bounding box center [520, 238] width 106 height 11
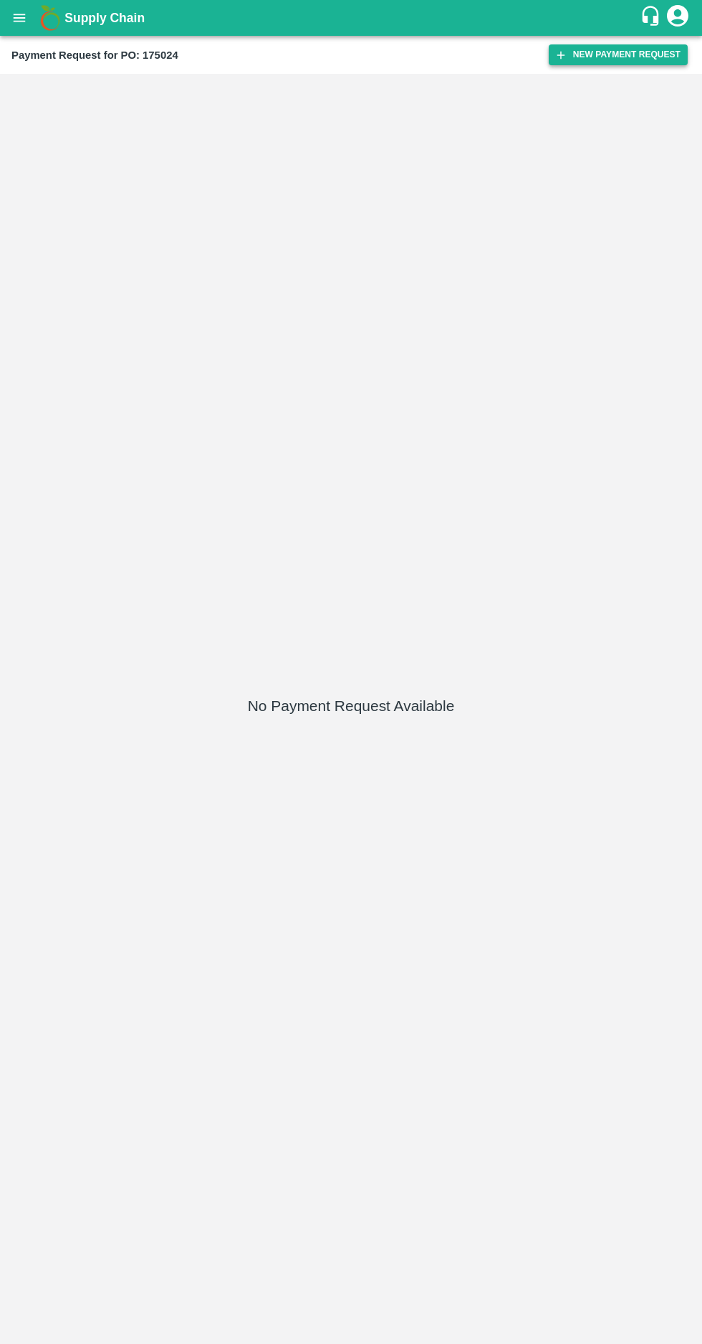
click at [589, 49] on button "New Payment Request" at bounding box center [618, 54] width 139 height 21
click at [588, 44] on button "New Payment Request" at bounding box center [618, 54] width 139 height 21
click at [586, 55] on button "New Payment Request" at bounding box center [618, 54] width 139 height 21
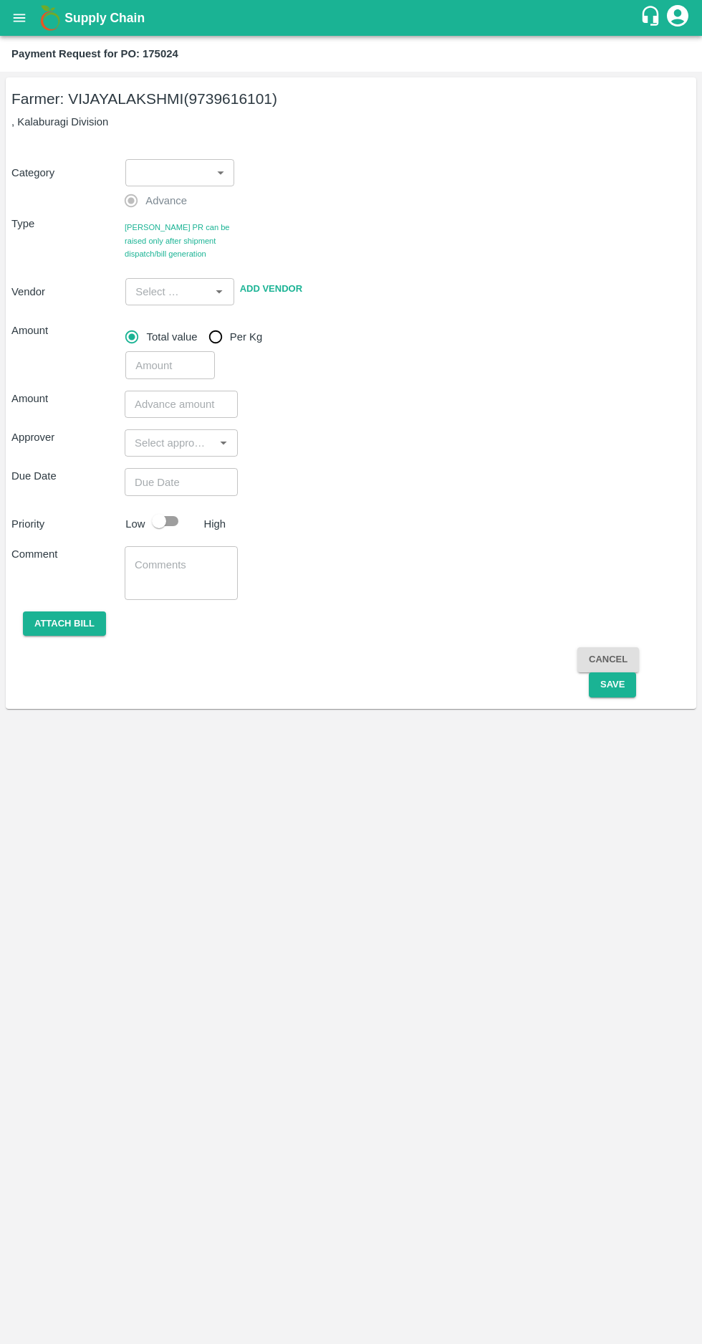
click at [164, 119] on p ", Kalaburagi Division" at bounding box center [351, 122] width 680 height 16
click at [169, 173] on body "Supply Chain Payment Request for PO: 175024 Farmer: VIJAYALAKSHMI (9739616101) …" at bounding box center [351, 672] width 702 height 1344
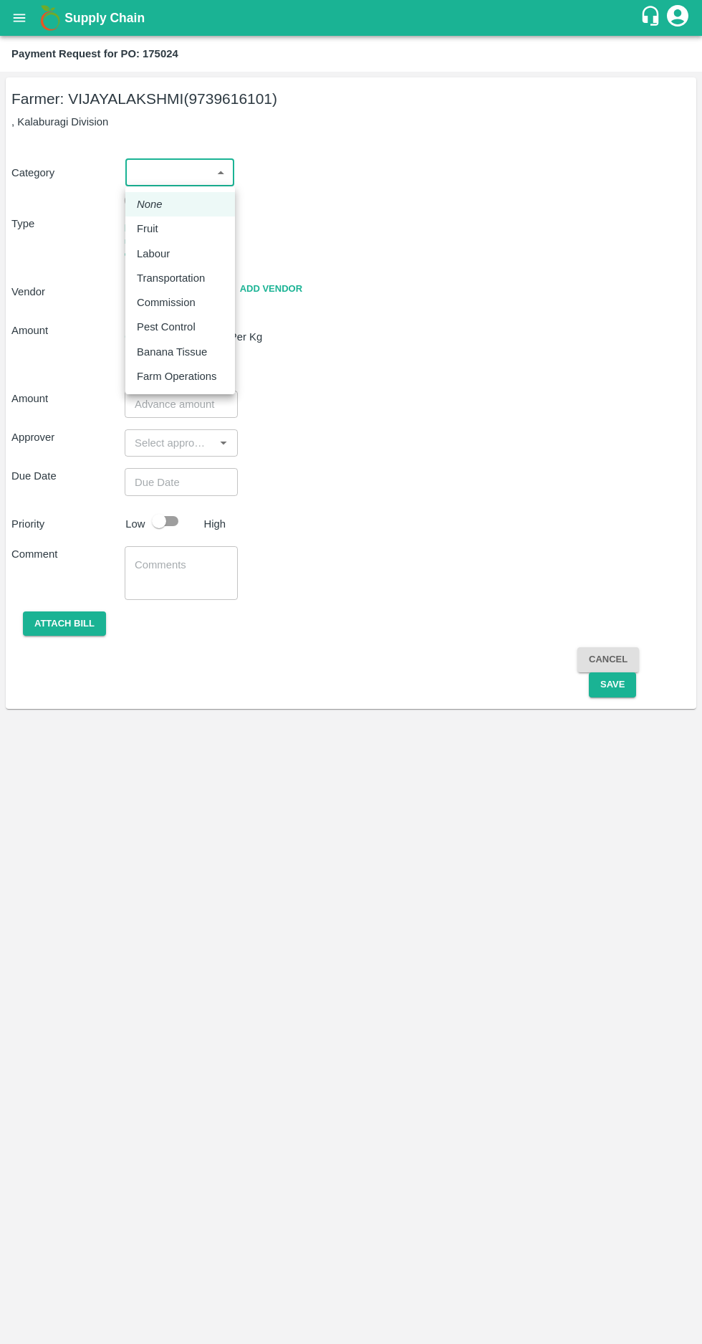
click at [138, 217] on li "Fruit" at bounding box center [180, 228] width 110 height 24
type input "1"
type input "VIJAYALAKSHMI - 9739616101(Farmer)"
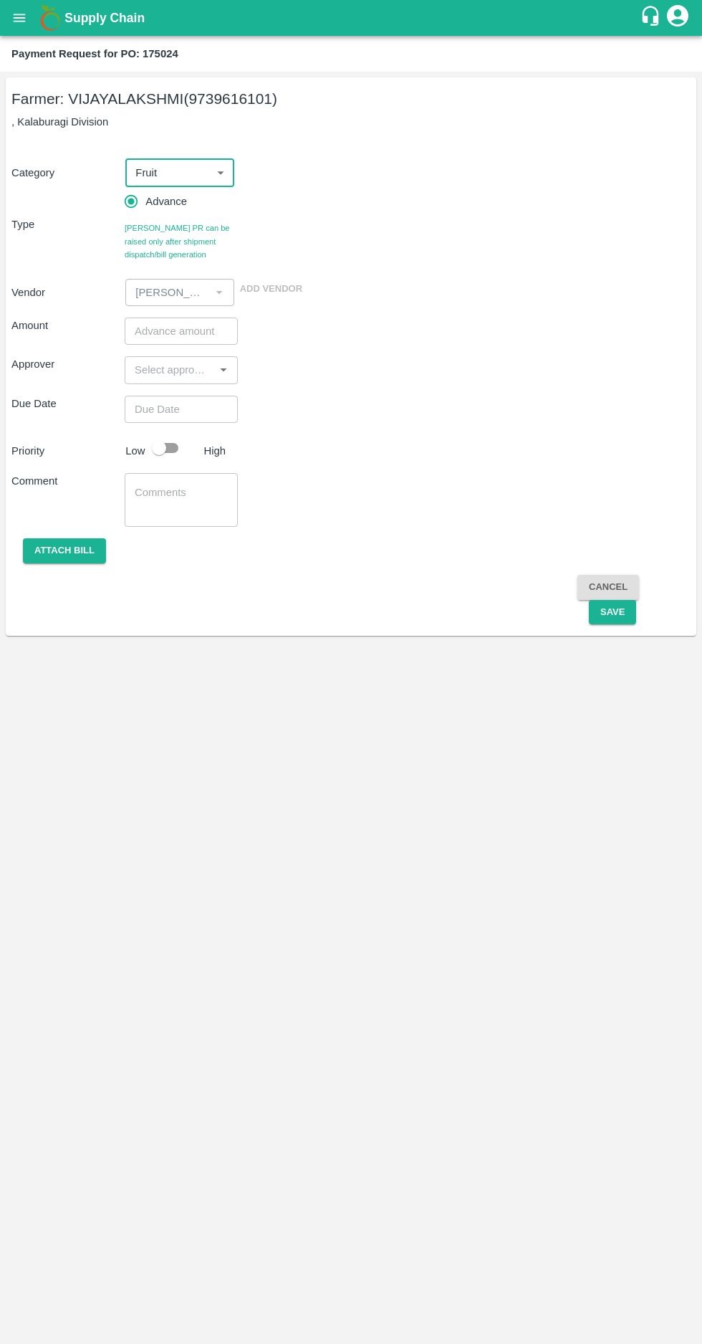
click at [167, 333] on input "number" at bounding box center [181, 331] width 113 height 27
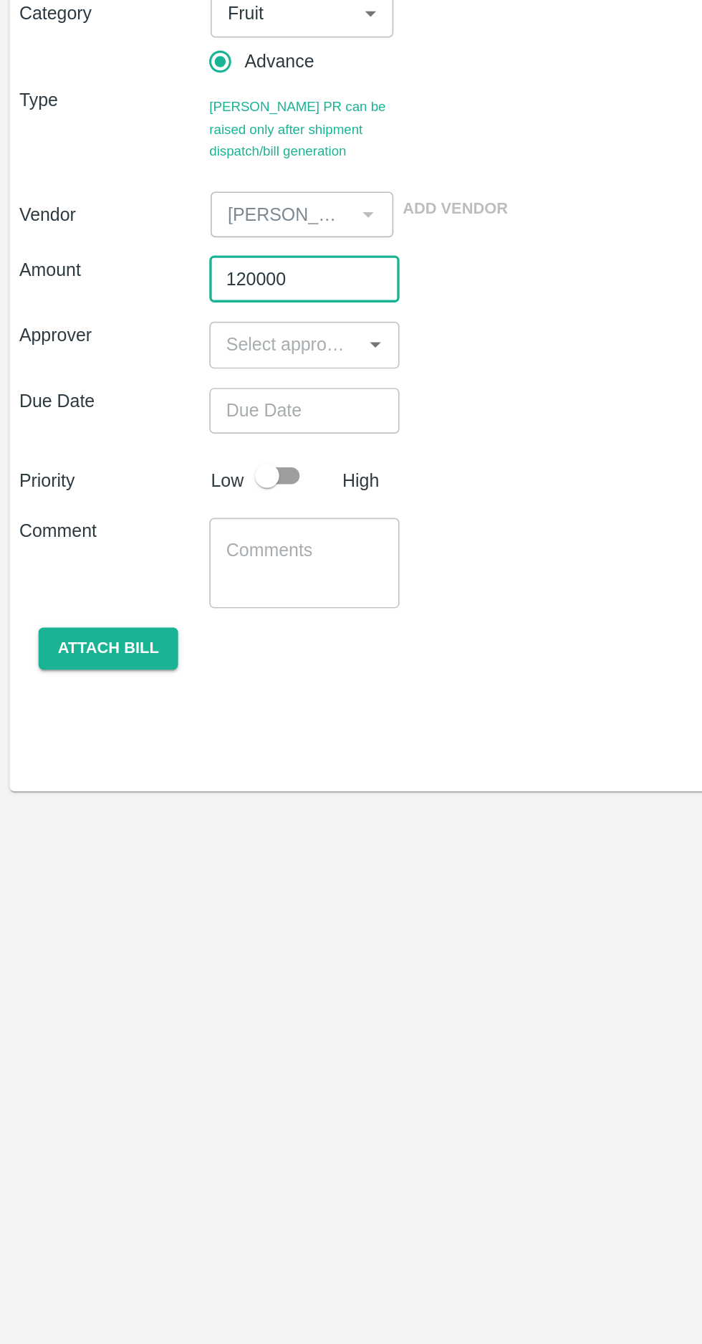
type input "120000"
click at [151, 368] on input "input" at bounding box center [169, 370] width 81 height 19
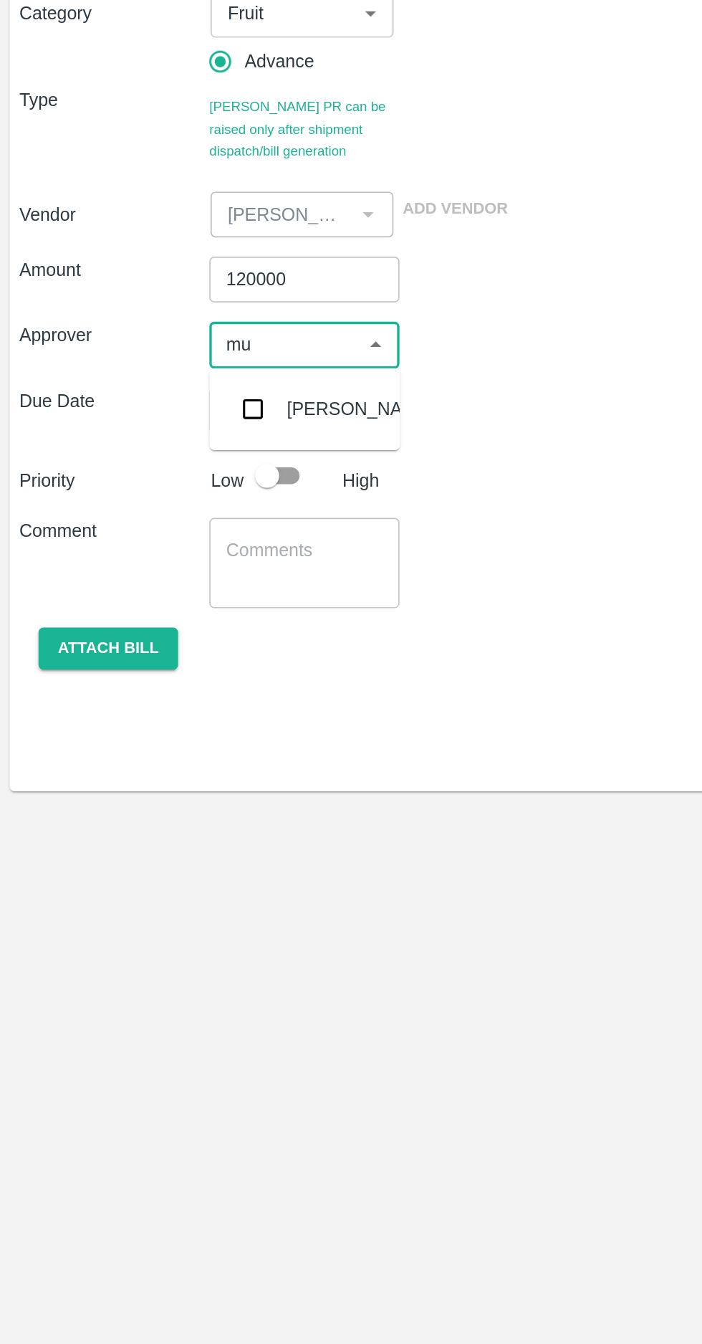
type input "muk"
click at [156, 407] on input "checkbox" at bounding box center [150, 408] width 29 height 29
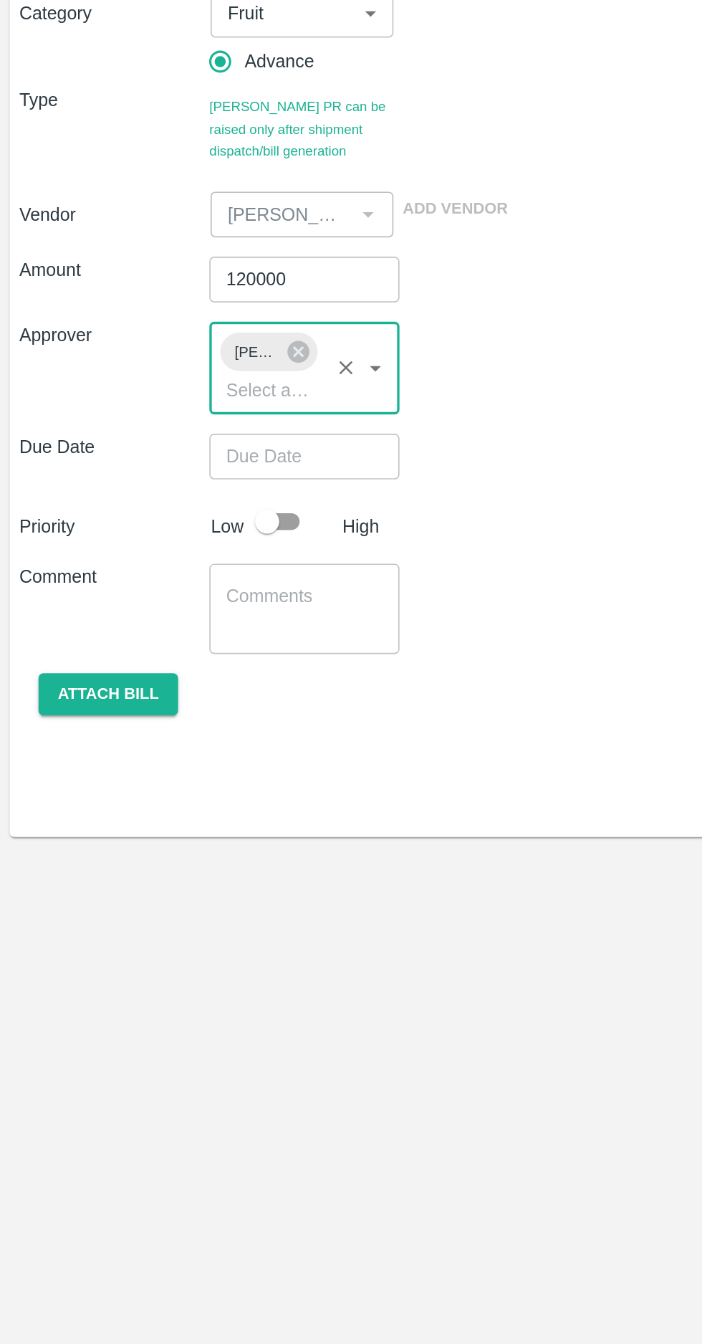
click at [153, 433] on input "Choose date" at bounding box center [176, 436] width 103 height 27
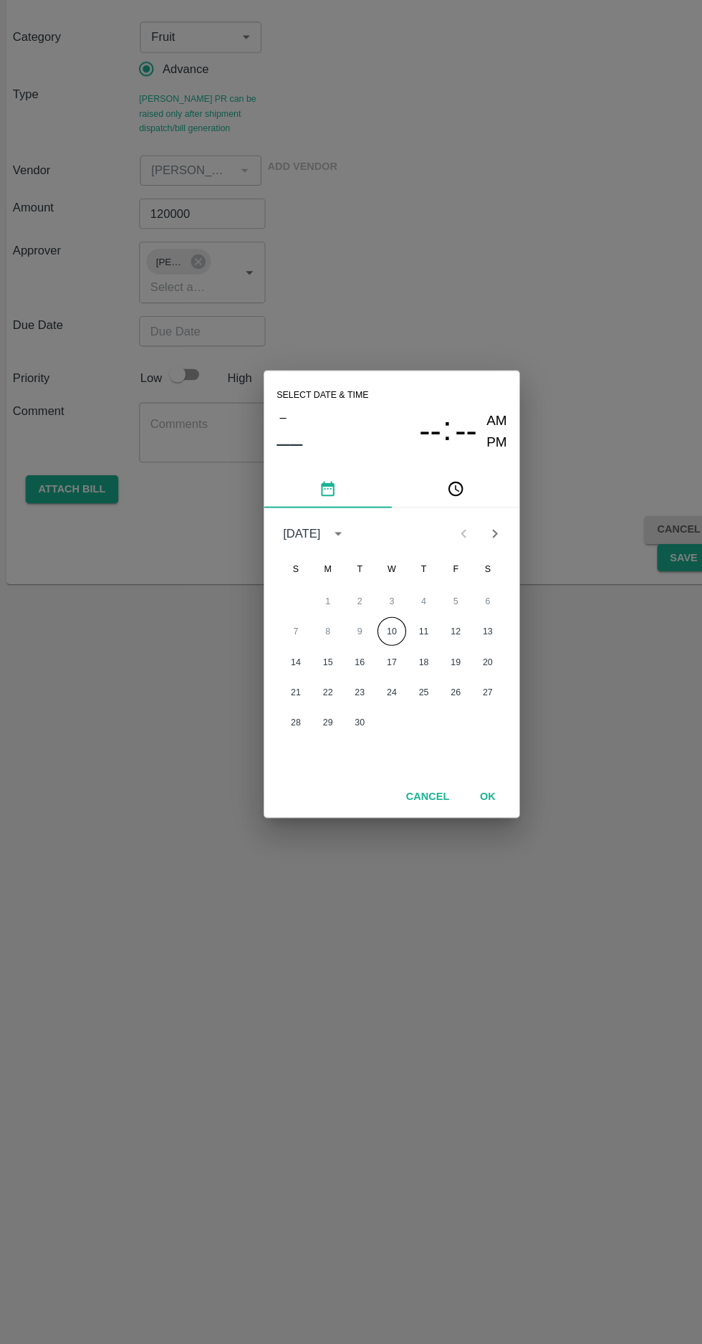
click at [351, 705] on button "10" at bounding box center [351, 705] width 26 height 26
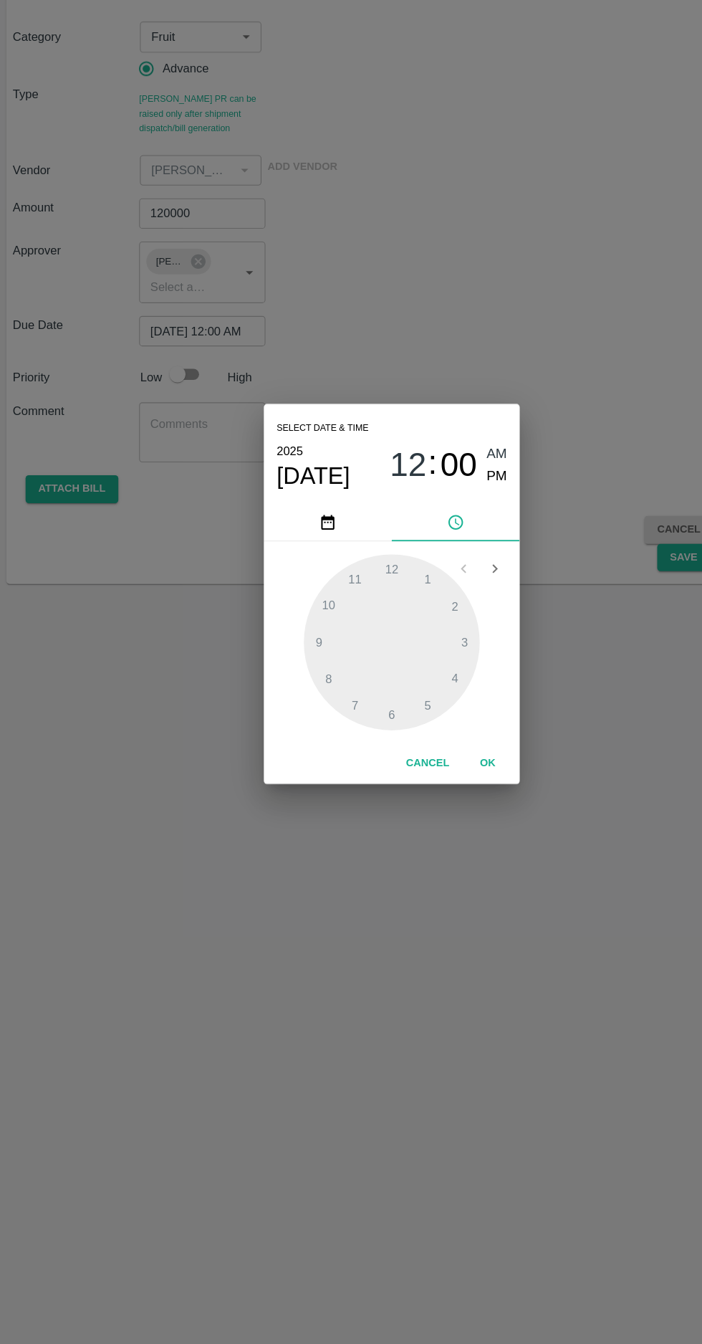
click at [444, 566] on span "PM" at bounding box center [446, 566] width 19 height 19
click at [276, 708] on div at bounding box center [351, 716] width 158 height 158
type input "10/09/2025 09:00 PM"
click at [442, 571] on span "PM" at bounding box center [446, 566] width 19 height 19
click at [459, 816] on button "OK" at bounding box center [437, 823] width 46 height 25
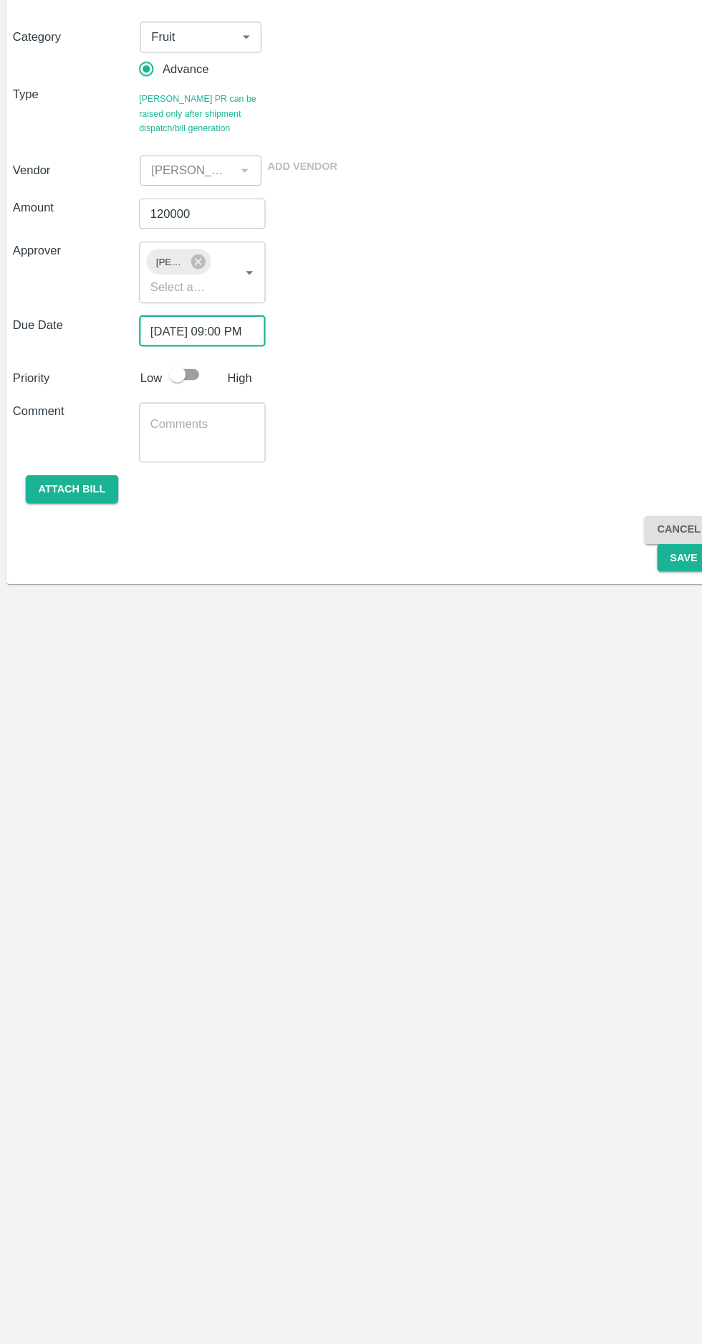
click at [154, 475] on input "checkbox" at bounding box center [159, 475] width 82 height 27
checkbox input "true"
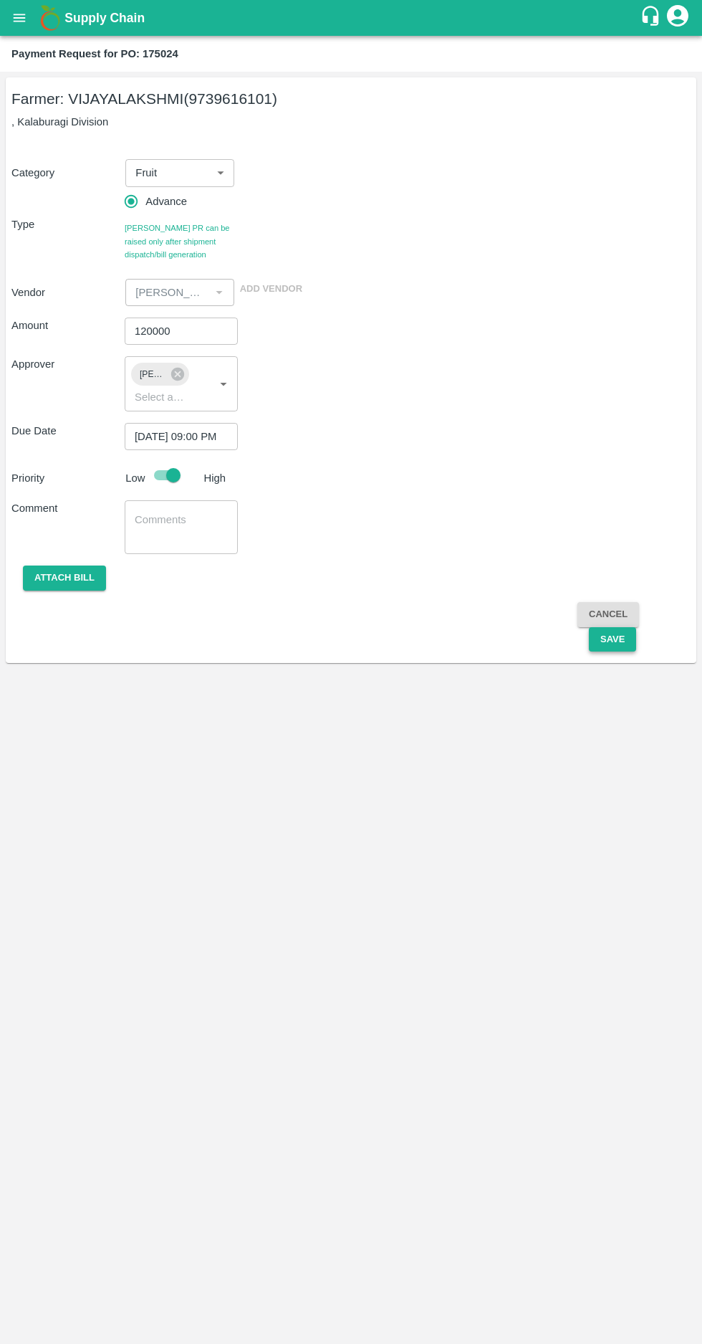
click at [615, 639] on button "Save" at bounding box center [612, 639] width 47 height 25
